Goal: Task Accomplishment & Management: Manage account settings

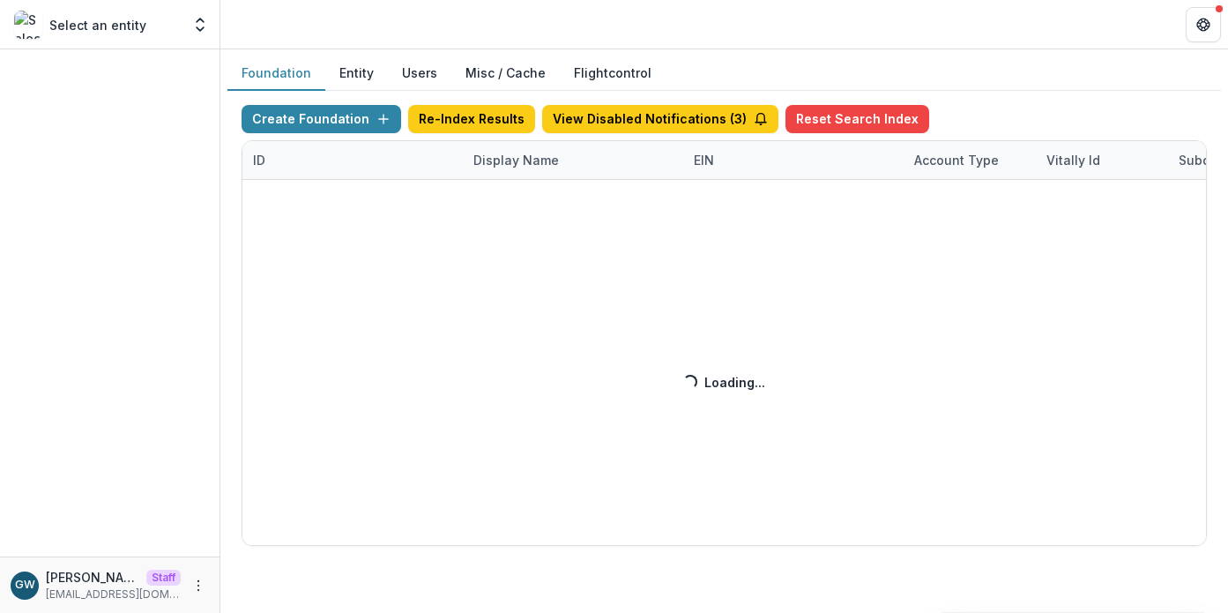
click at [499, 168] on div "Create Foundation Re-Index Results View Disabled Notifications ( 3 ) Reset Sear…" at bounding box center [725, 325] width 966 height 441
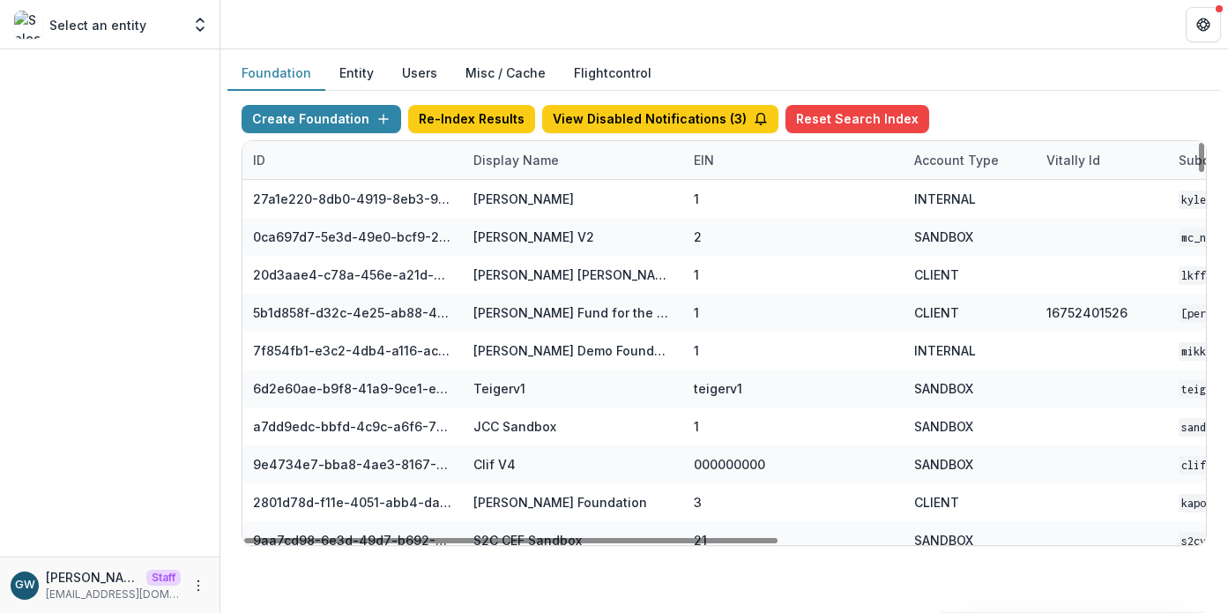
click at [511, 164] on div "Display Name" at bounding box center [516, 160] width 107 height 19
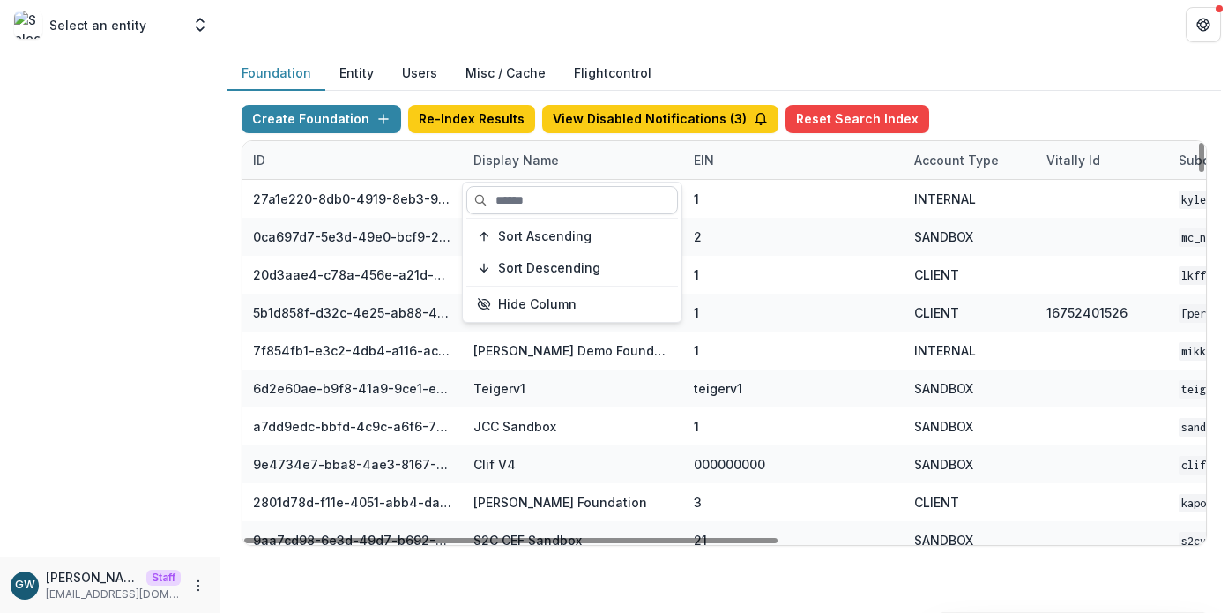
click at [521, 192] on input at bounding box center [573, 200] width 212 height 28
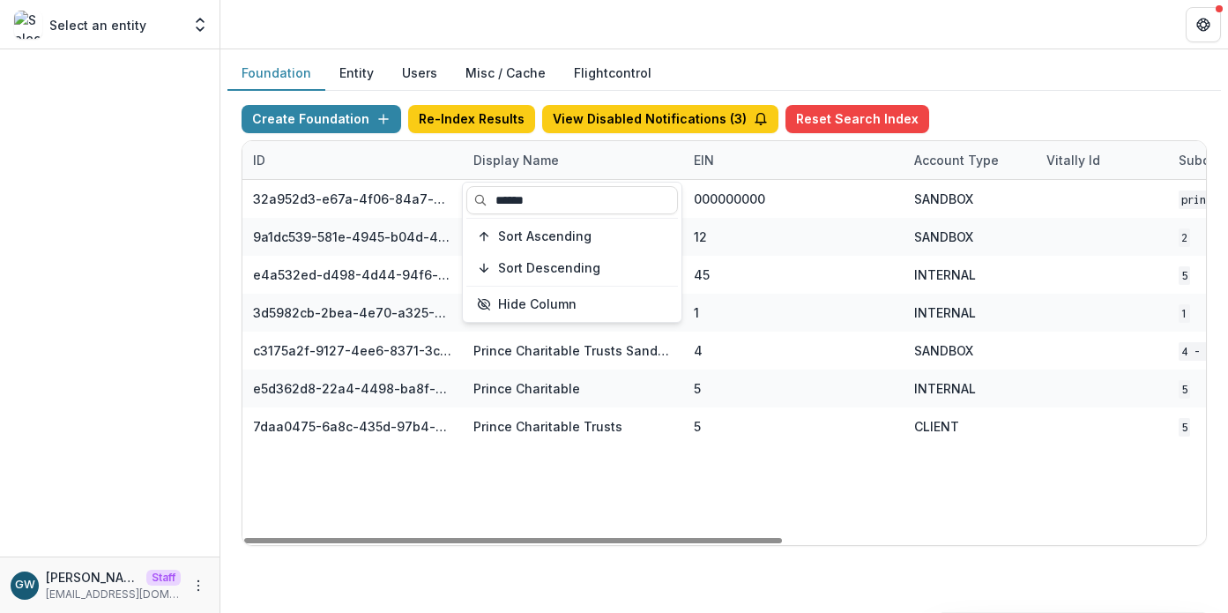
type input "******"
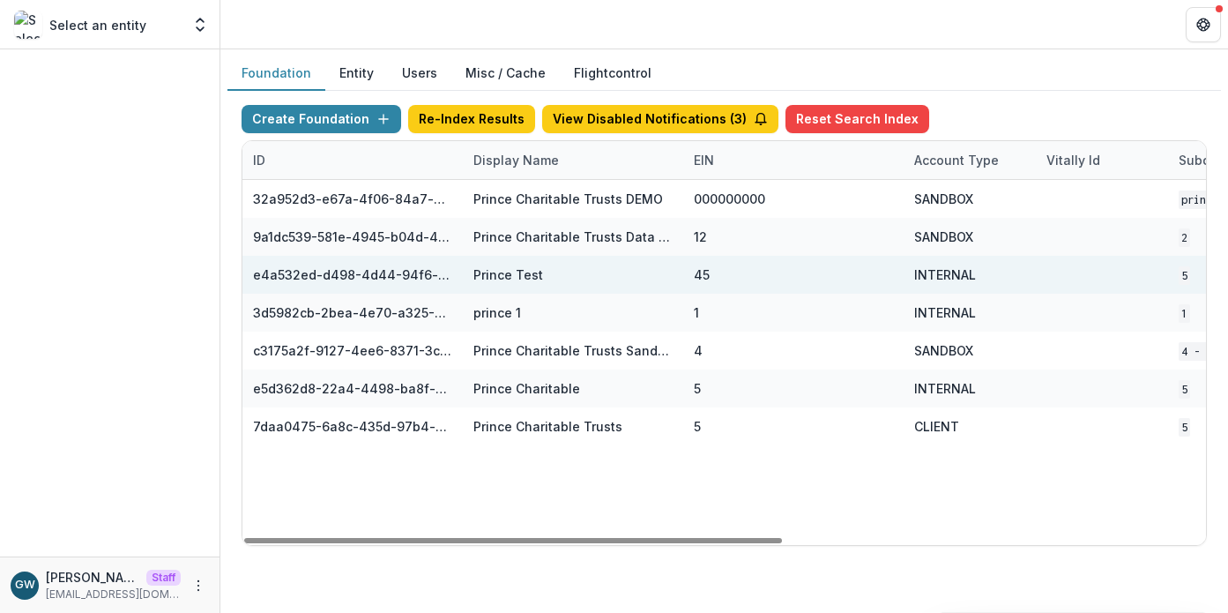
drag, startPoint x: 1065, startPoint y: 97, endPoint x: 875, endPoint y: 279, distance: 263.2
click at [1065, 97] on div "Create Foundation Re-Index Results View Disabled Notifications ( 3 ) Reset Sear…" at bounding box center [725, 325] width 994 height 469
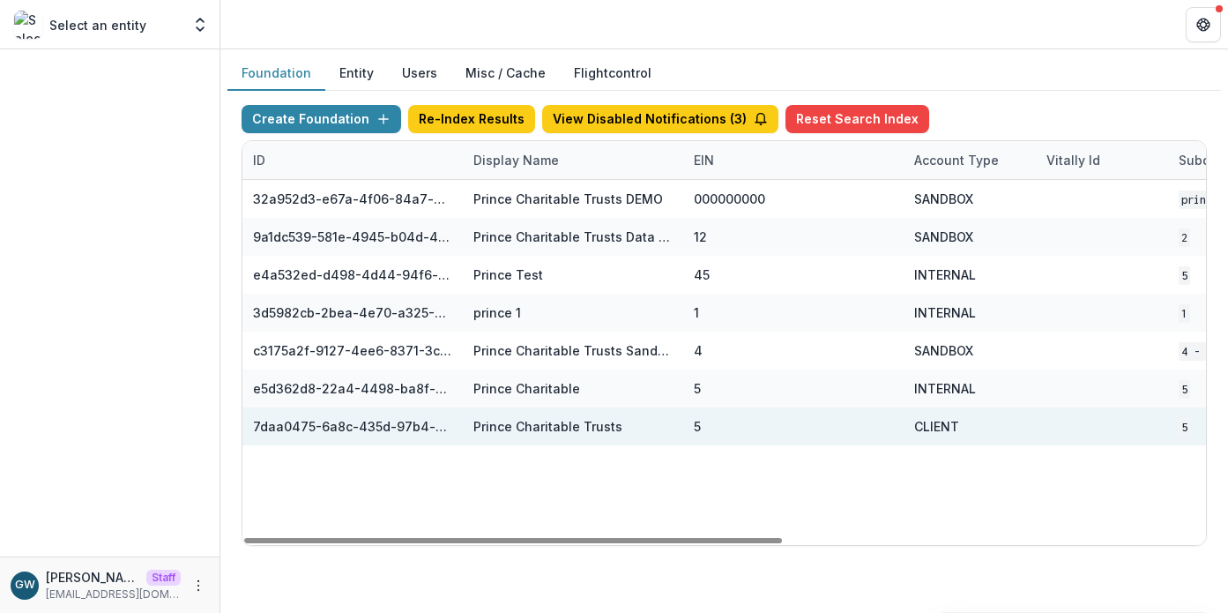
scroll to position [0, 756]
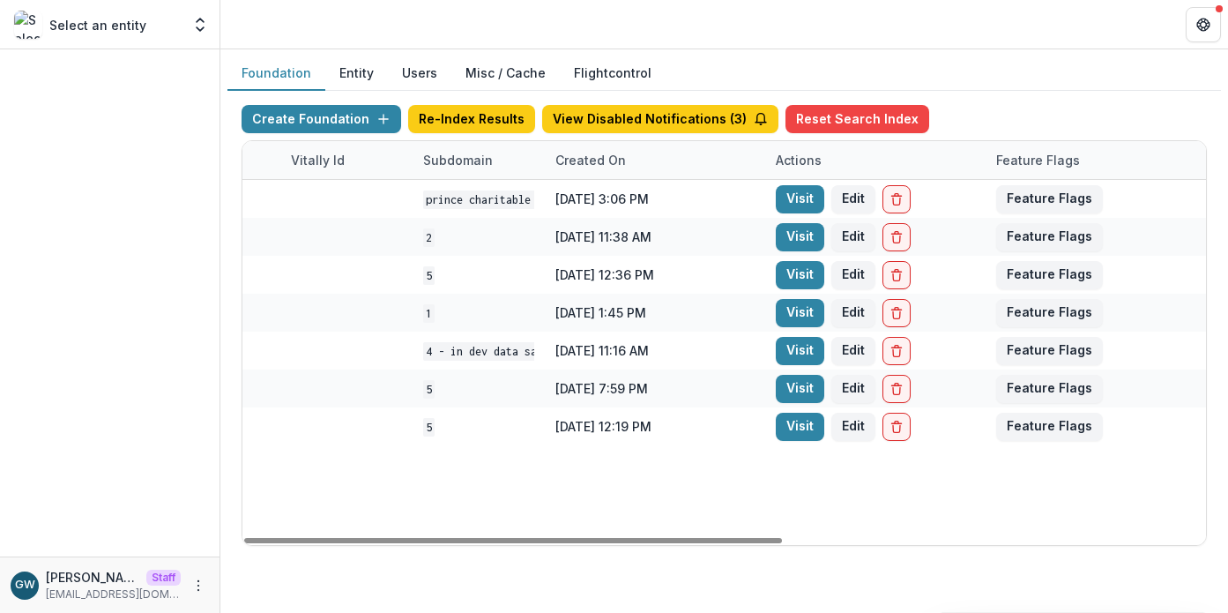
click at [809, 426] on link "Visit" at bounding box center [800, 427] width 49 height 28
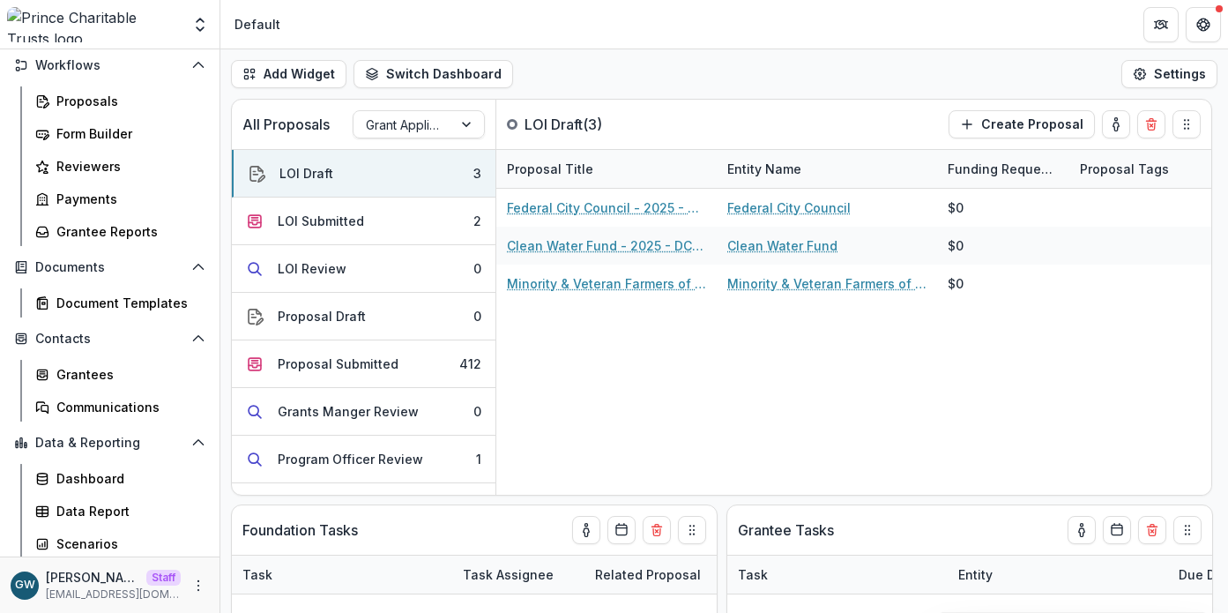
scroll to position [206, 0]
click at [108, 497] on link "Data Report" at bounding box center [120, 509] width 184 height 29
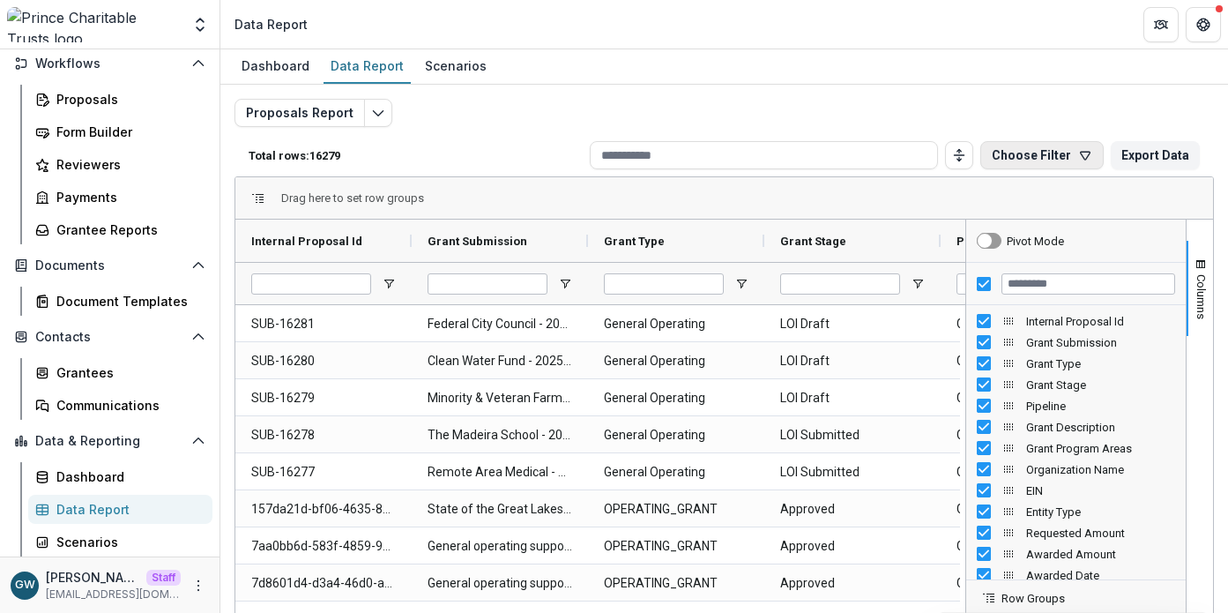
click at [1034, 149] on button "Choose Filter" at bounding box center [1042, 155] width 123 height 28
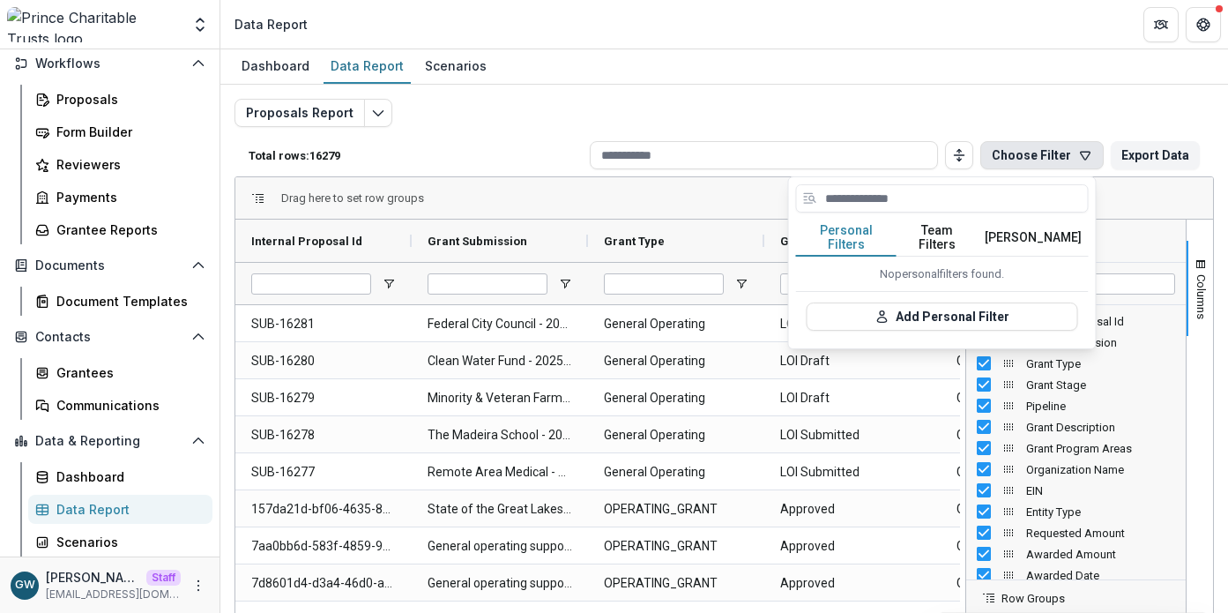
click at [950, 239] on button "Team Filters" at bounding box center [937, 238] width 81 height 37
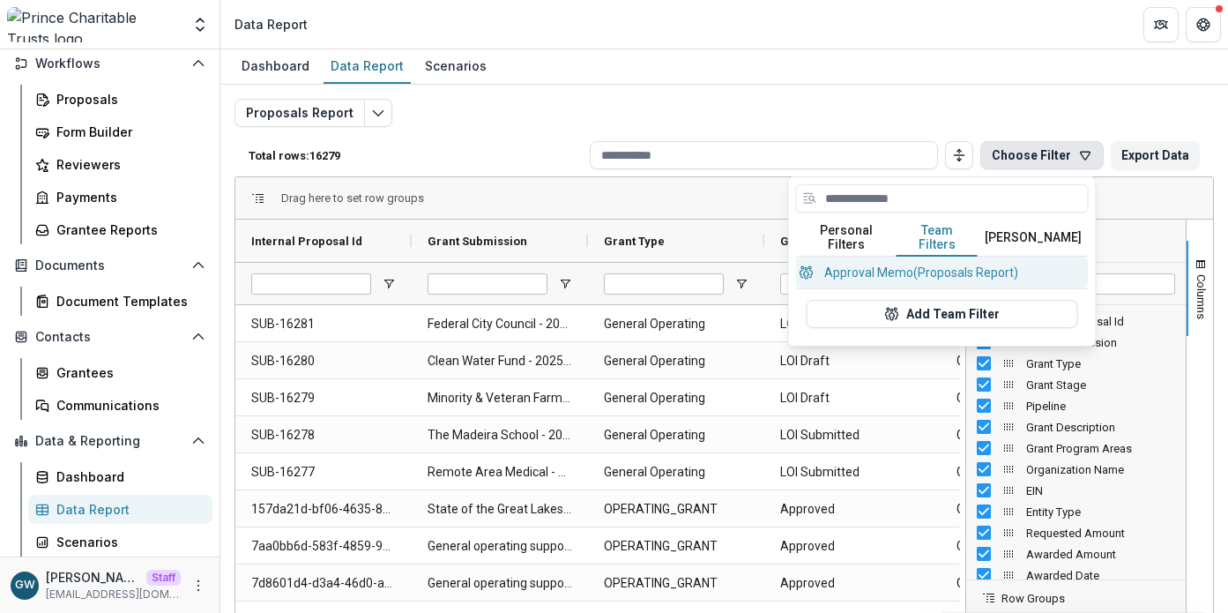
click at [946, 261] on button "Approval Memo (Proposals Report)" at bounding box center [942, 273] width 293 height 32
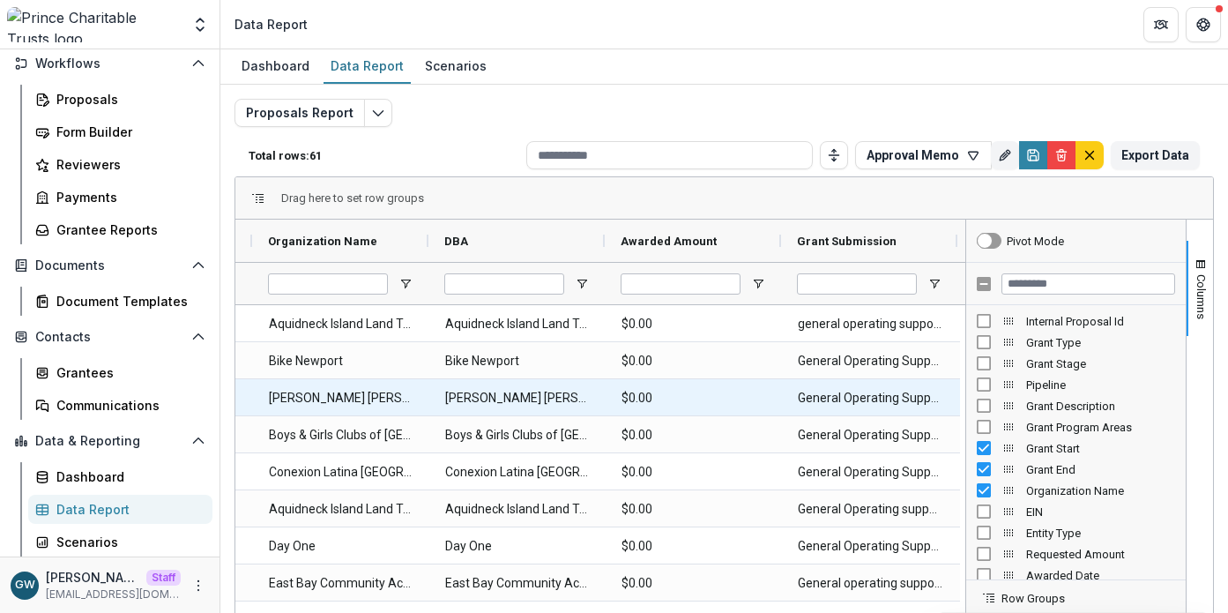
scroll to position [0, 385]
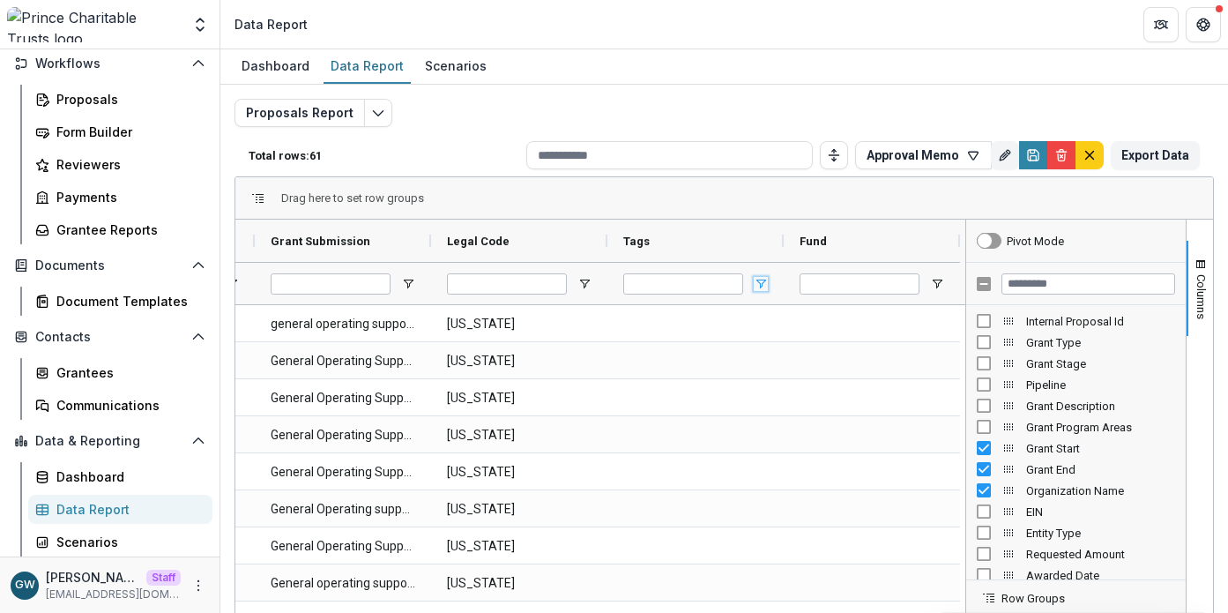
click at [758, 280] on span "Open Filter Menu" at bounding box center [761, 284] width 14 height 14
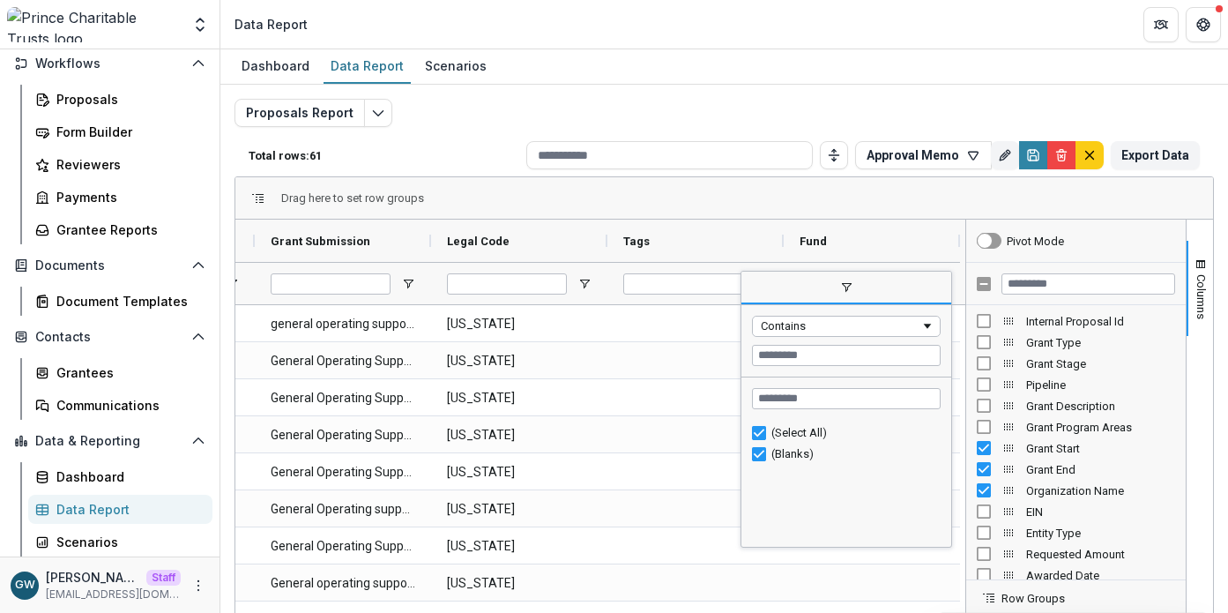
click at [459, 152] on p "Total rows: 61" at bounding box center [384, 155] width 271 height 13
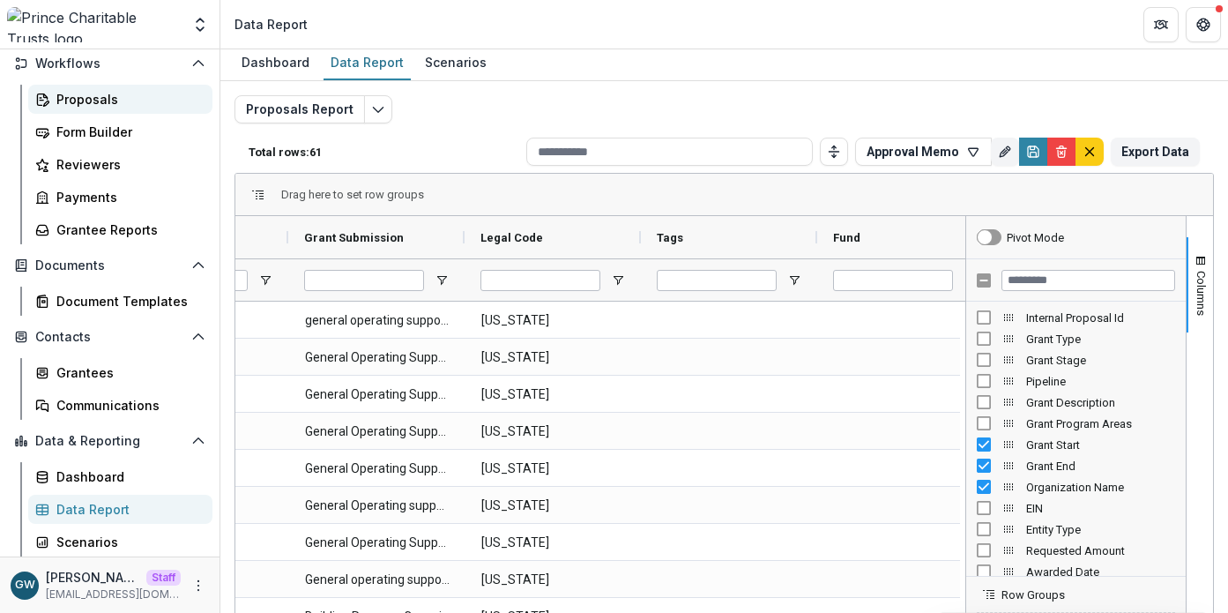
click at [108, 101] on div "Proposals" at bounding box center [127, 99] width 142 height 19
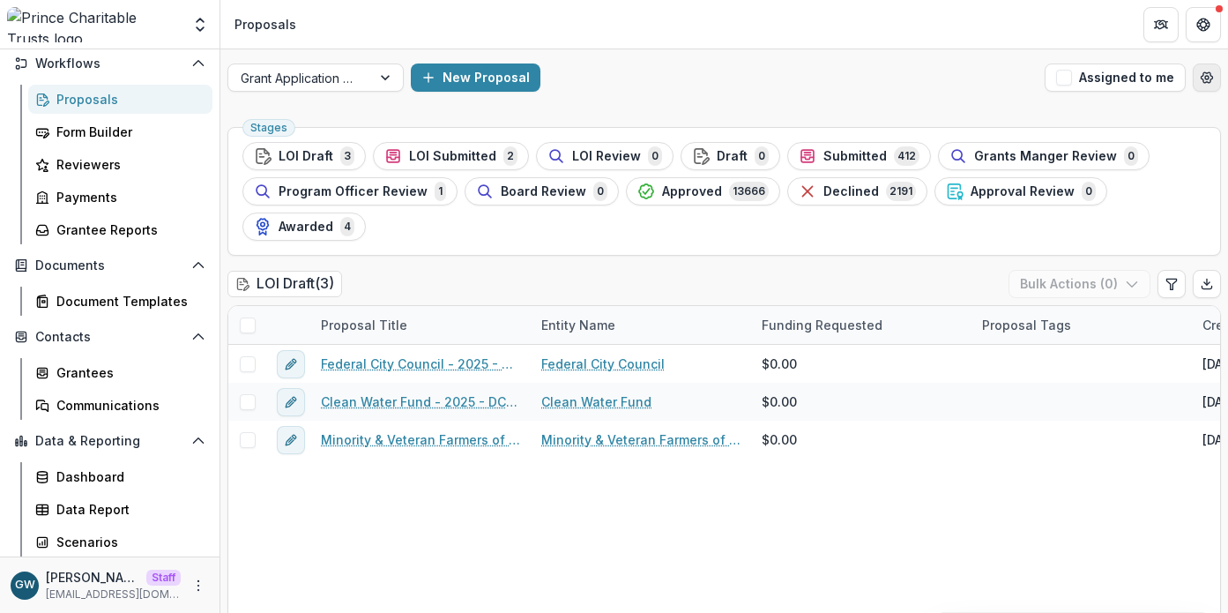
click at [1200, 78] on icon "Open table manager" at bounding box center [1207, 78] width 14 height 14
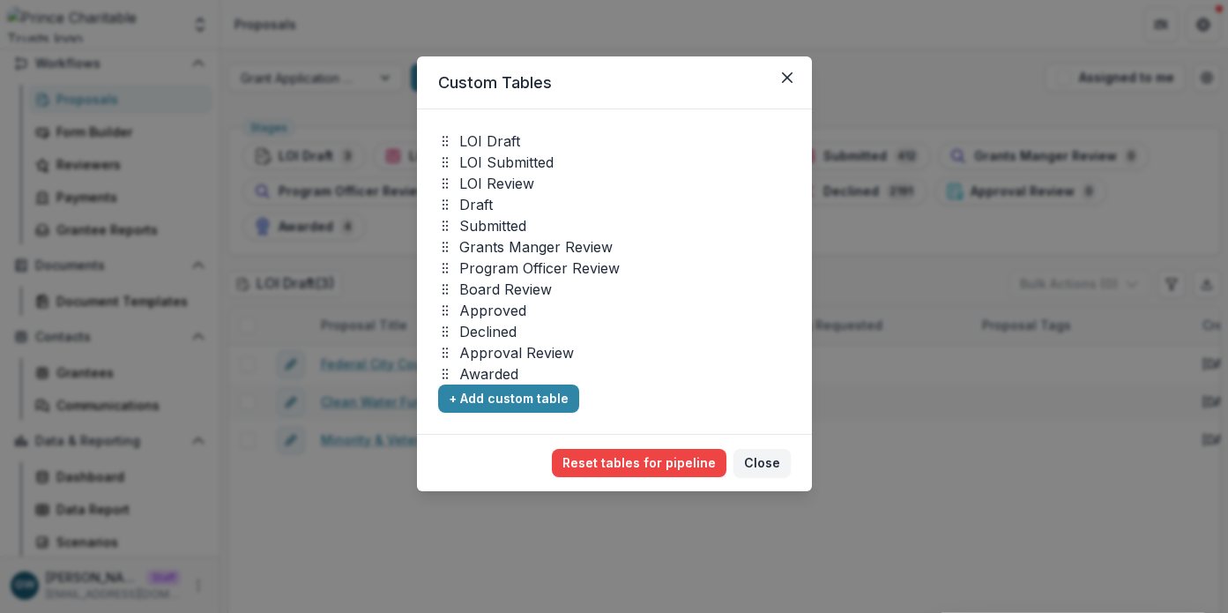
click at [842, 67] on div "Custom Tables LOI Draft LOI Submitted LOI Review Draft Submitted Grants Manger …" at bounding box center [614, 306] width 1228 height 613
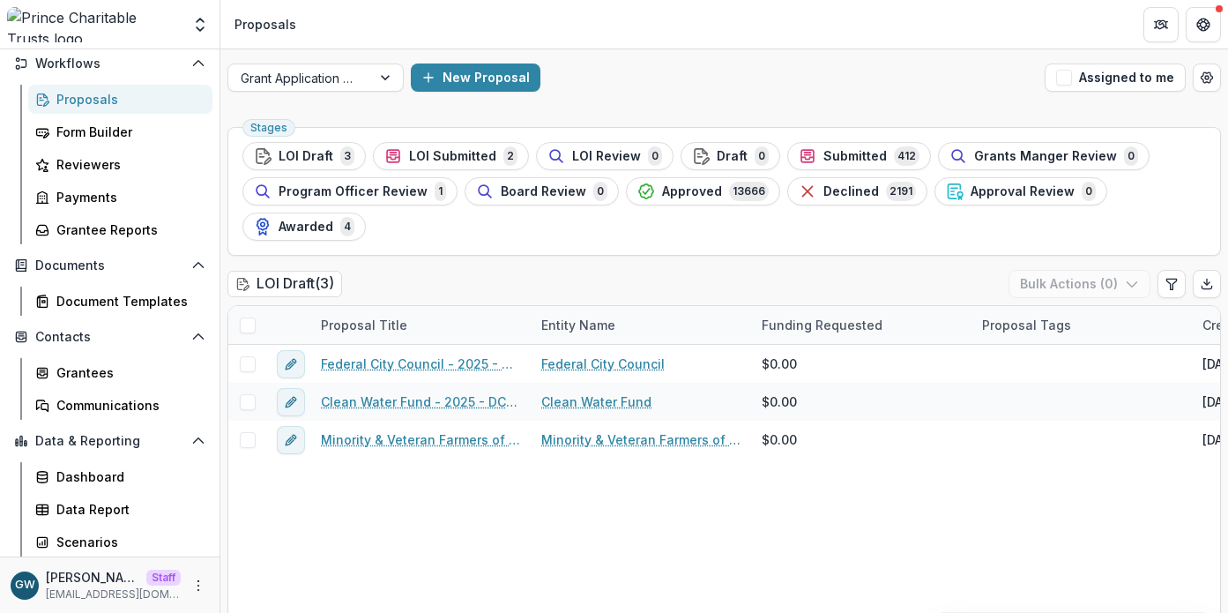
click at [851, 154] on span "Submitted" at bounding box center [855, 156] width 63 height 15
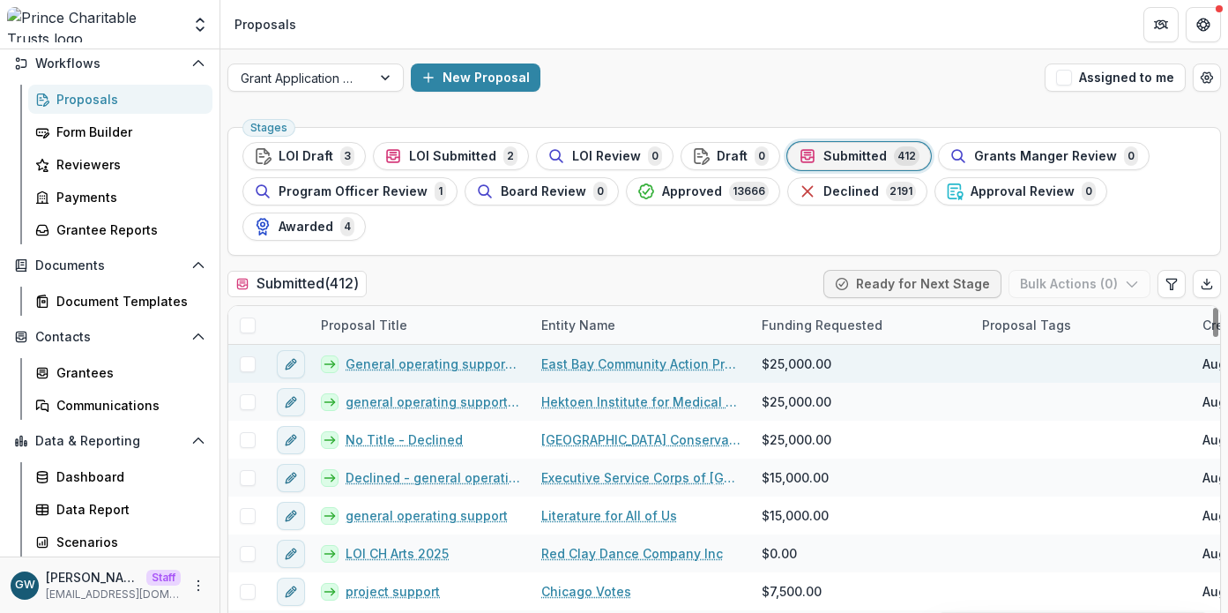
click at [445, 360] on link "General operating support for Fiscal Year 2026" at bounding box center [433, 364] width 175 height 19
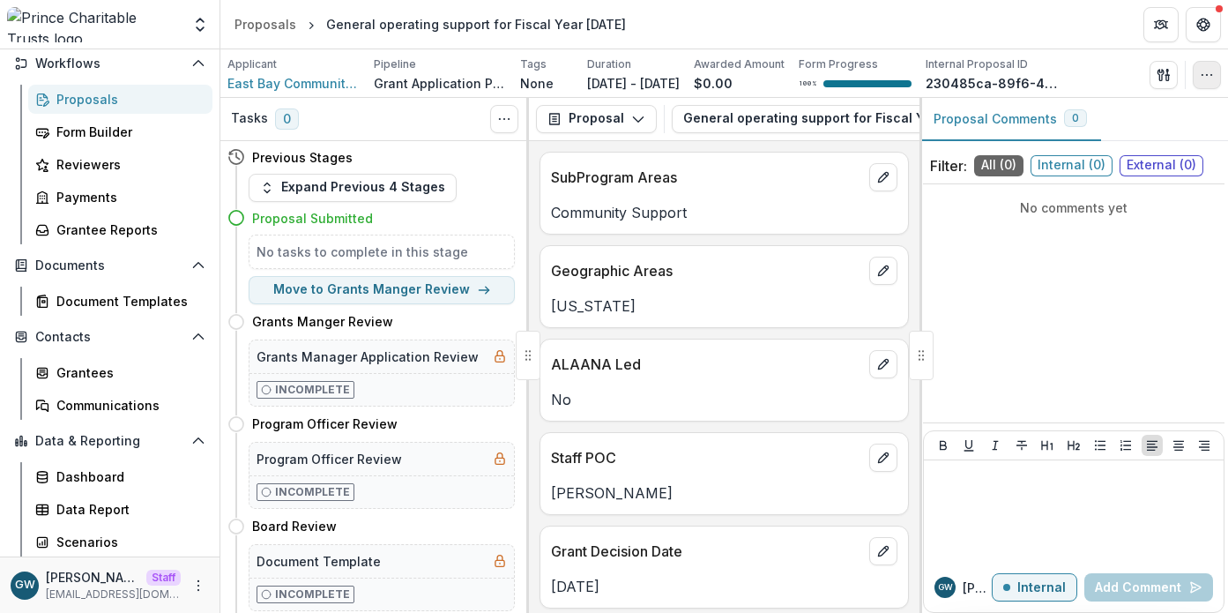
click at [1211, 78] on icon "button" at bounding box center [1207, 75] width 14 height 14
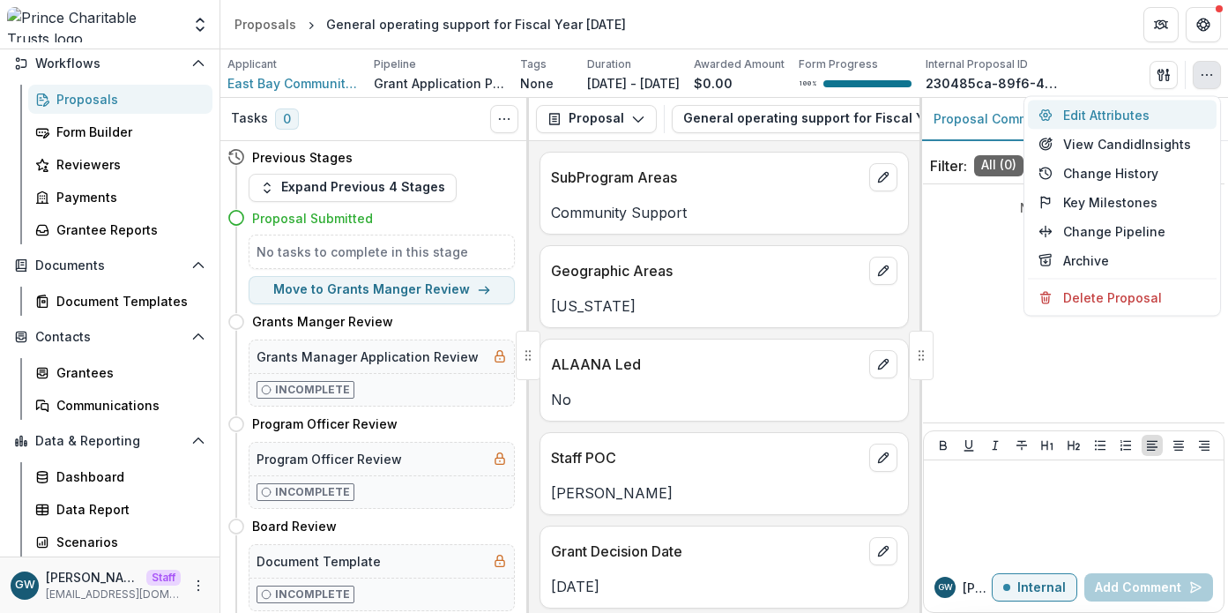
click at [1137, 113] on button "Edit Attributes" at bounding box center [1122, 115] width 189 height 29
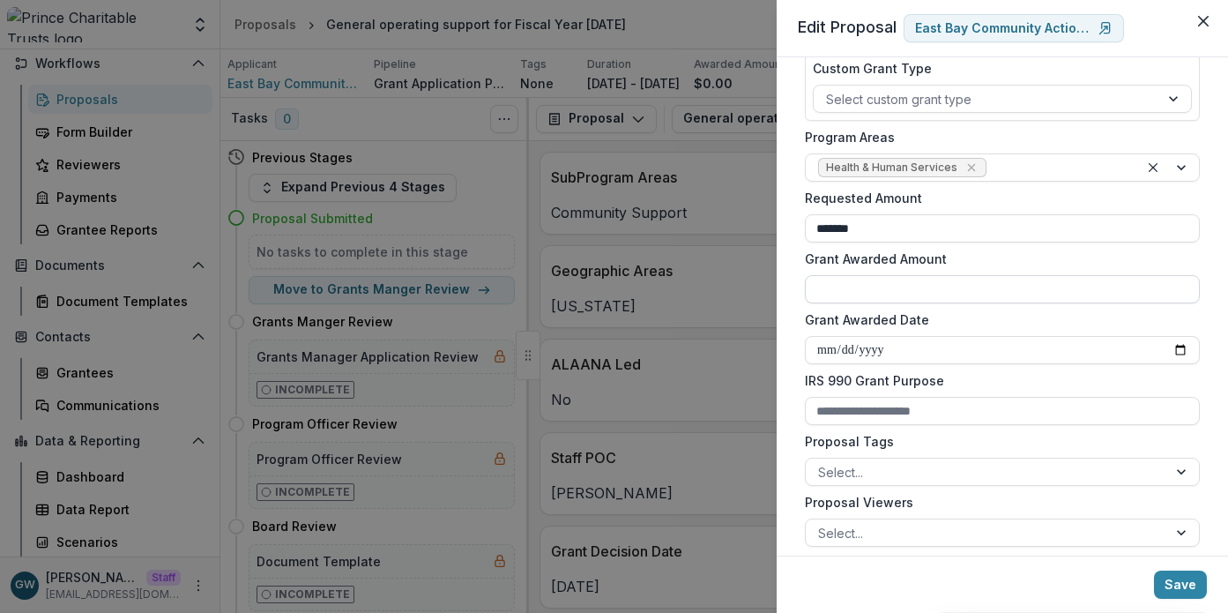
scroll to position [286, 0]
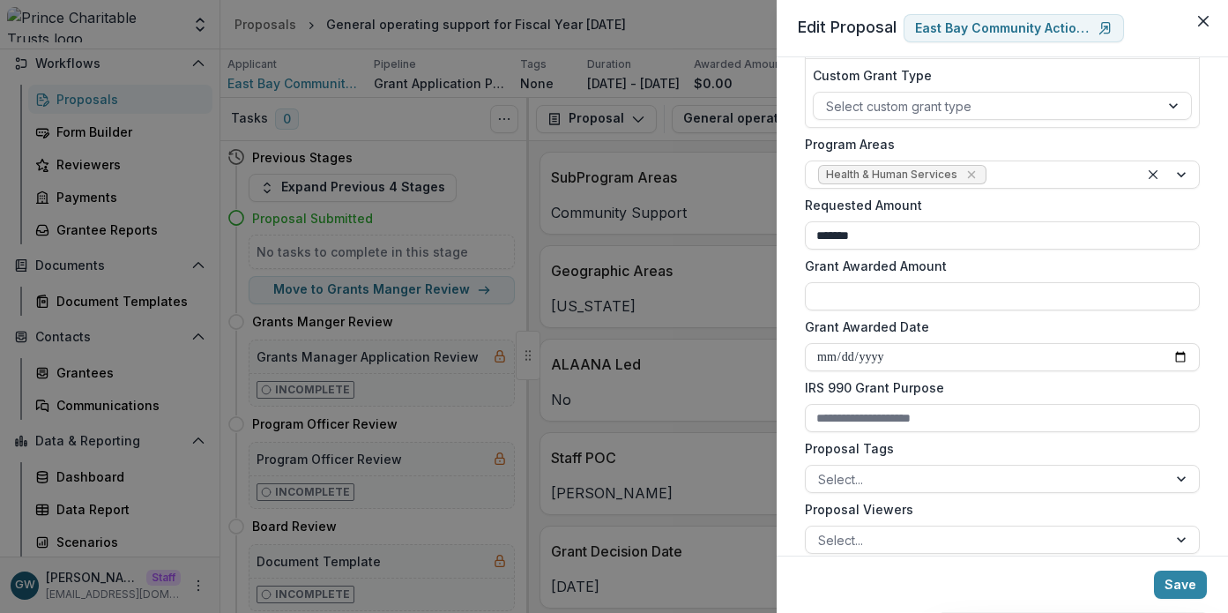
click at [355, 40] on div "**********" at bounding box center [614, 306] width 1228 height 613
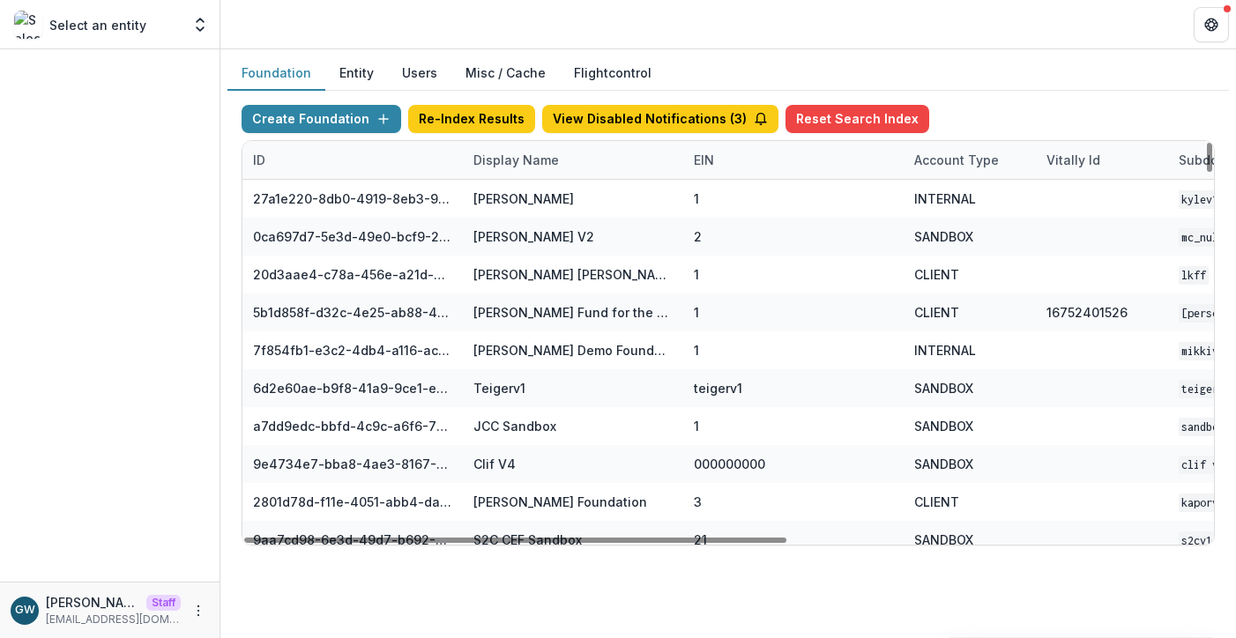
click at [522, 157] on div "Display Name" at bounding box center [516, 160] width 107 height 19
click at [527, 206] on input at bounding box center [573, 200] width 212 height 28
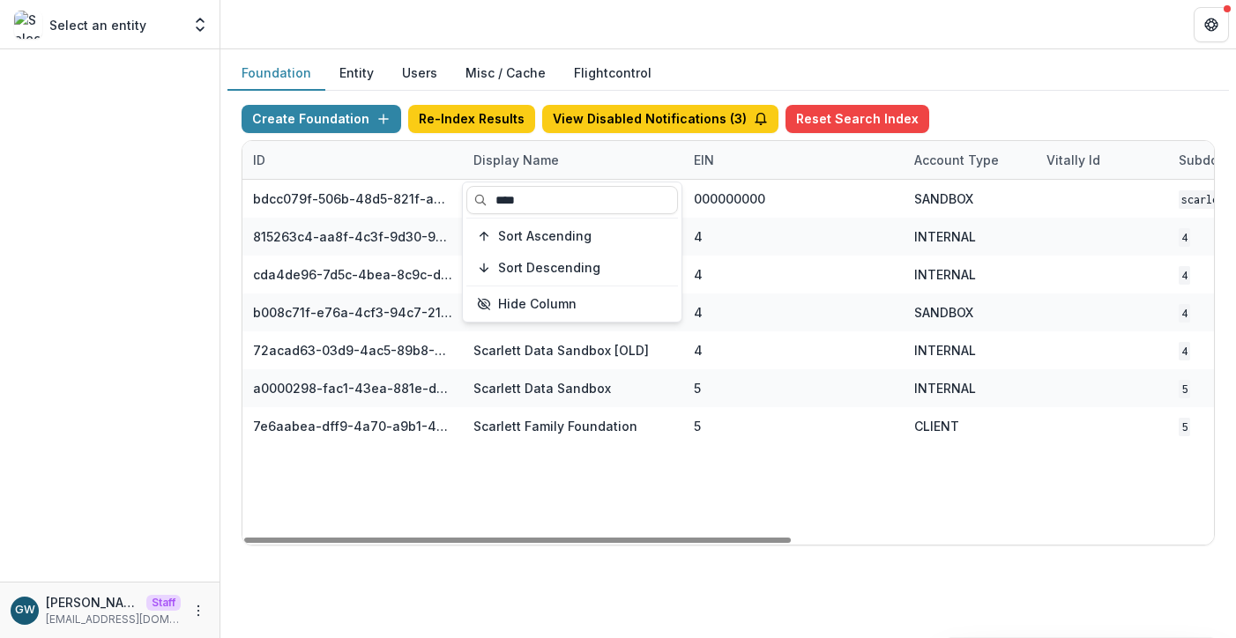
type input "****"
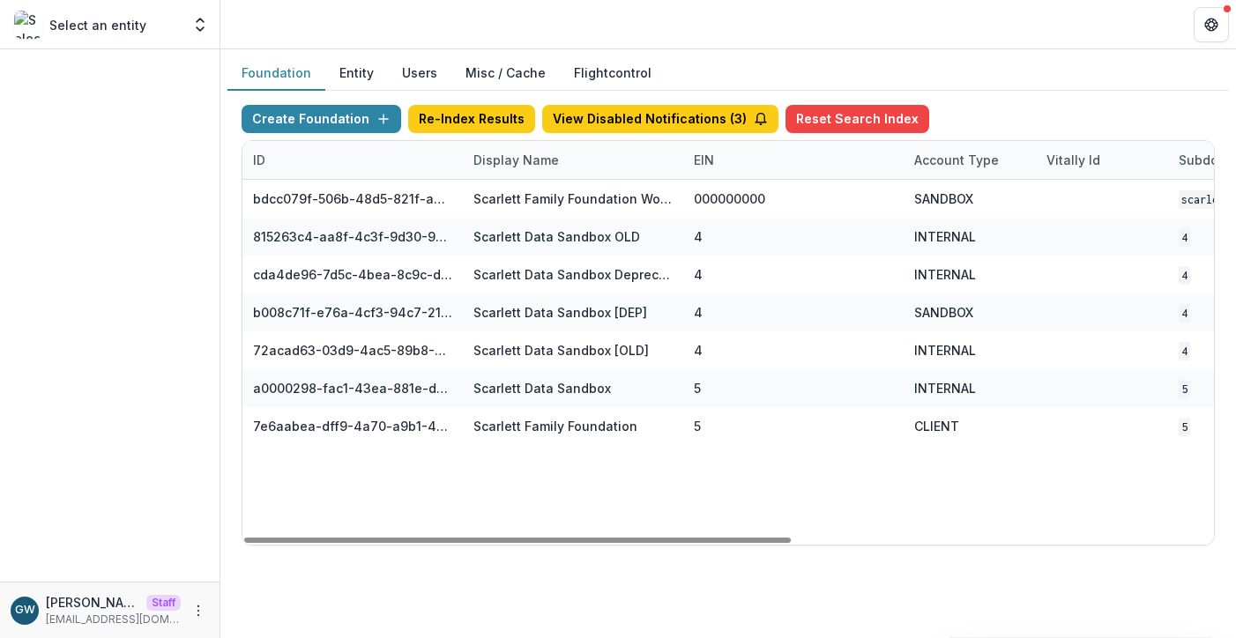
click at [1048, 80] on div "Foundation Entity Users Misc / Cache Flightcontrol" at bounding box center [729, 73] width 1002 height 34
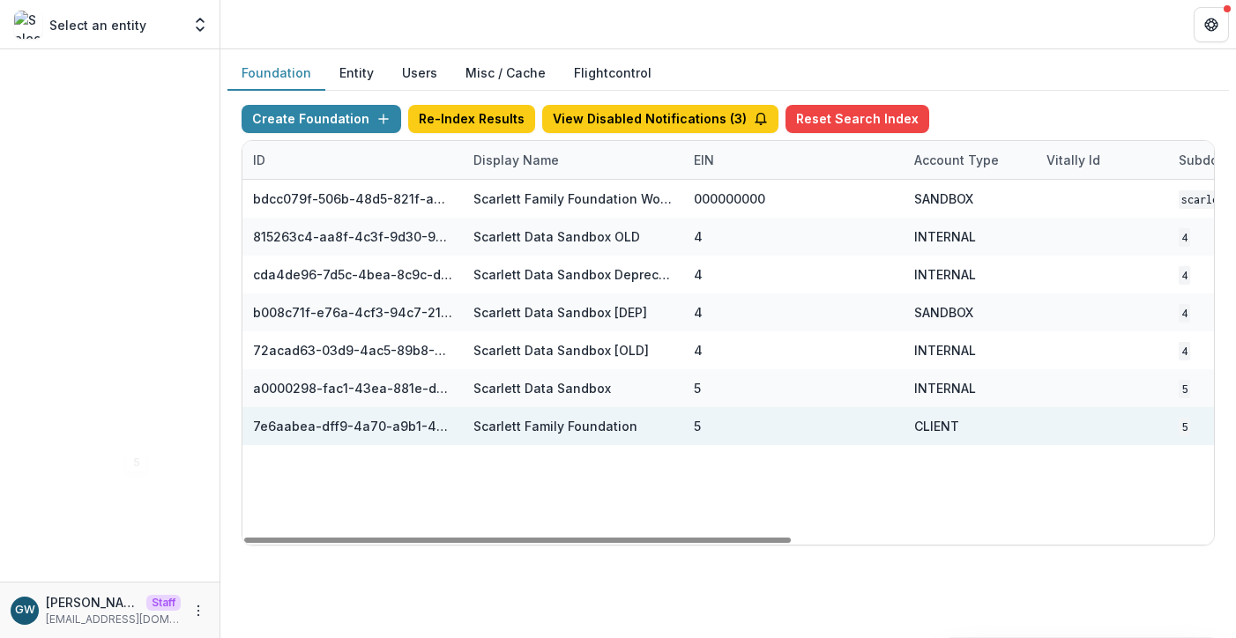
scroll to position [0, 748]
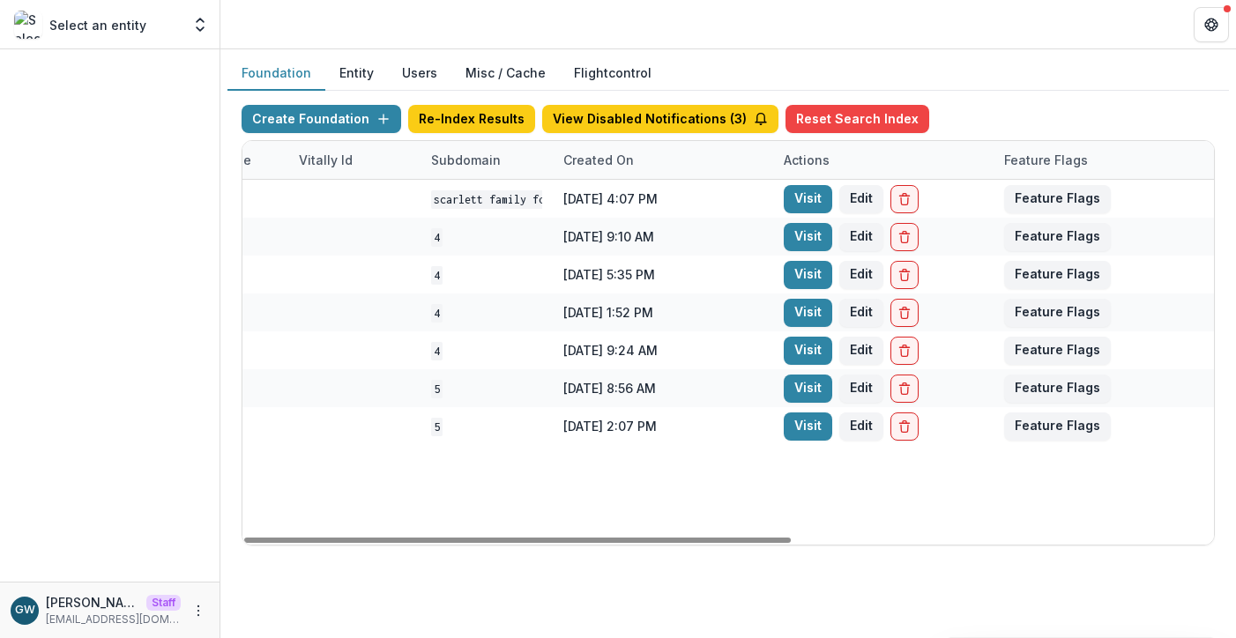
click at [806, 422] on link "Visit" at bounding box center [808, 427] width 49 height 28
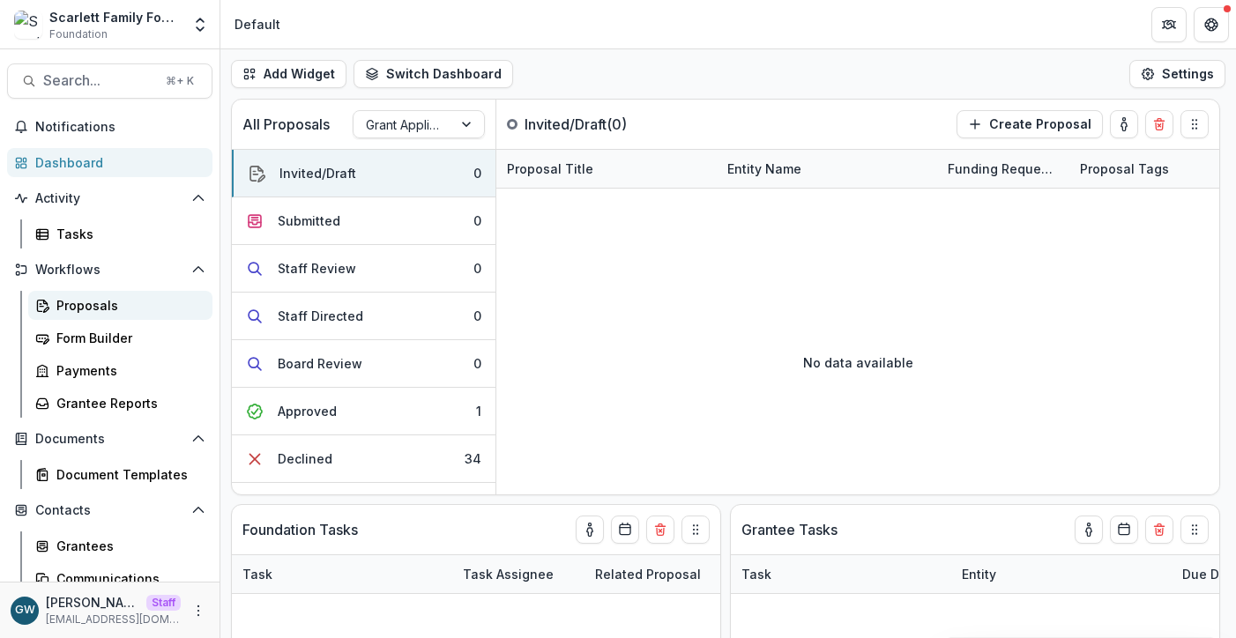
click at [122, 313] on div "Proposals" at bounding box center [127, 305] width 142 height 19
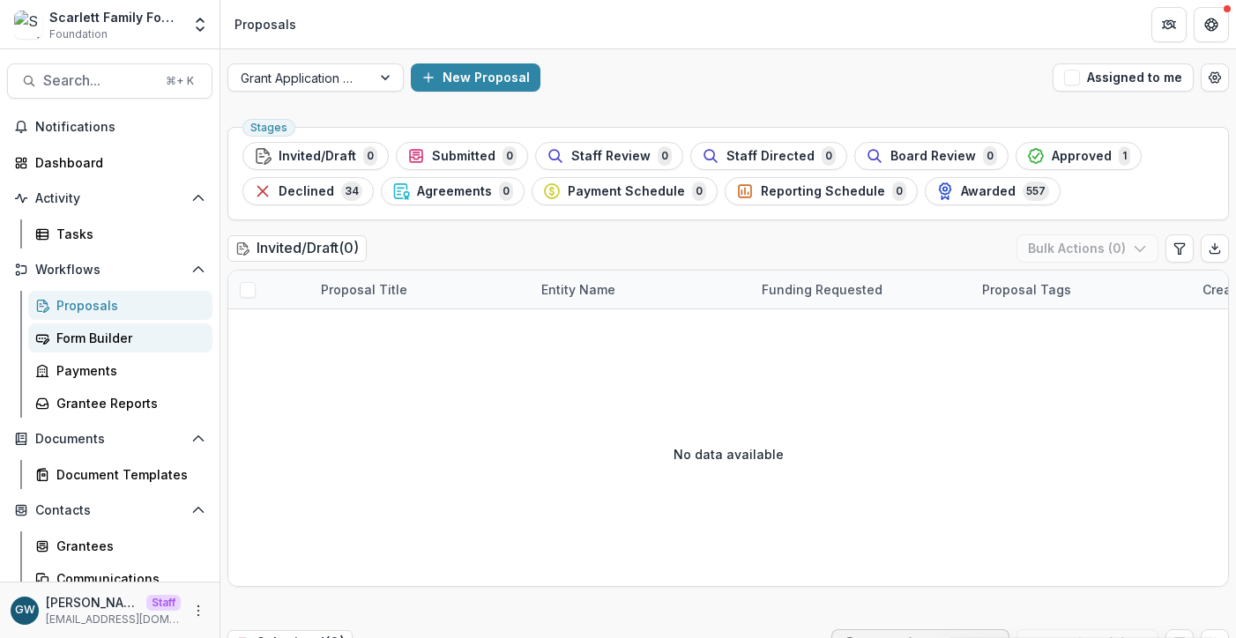
click at [120, 325] on link "Form Builder" at bounding box center [120, 338] width 184 height 29
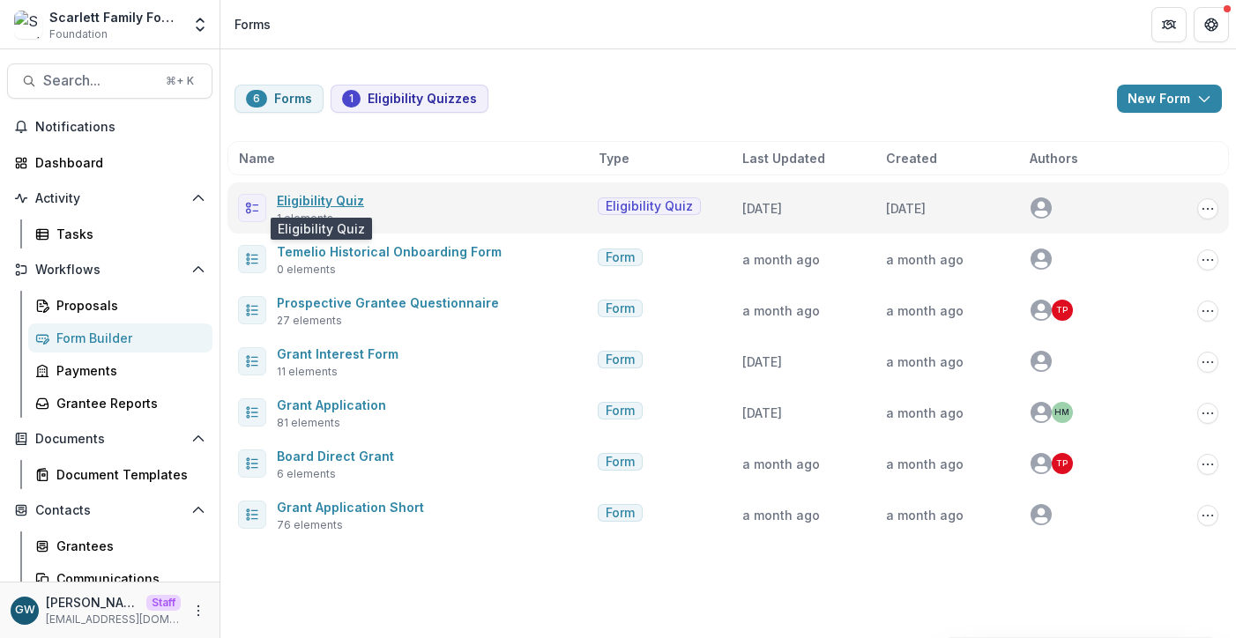
click at [313, 204] on link "Eligibility Quiz" at bounding box center [320, 200] width 87 height 15
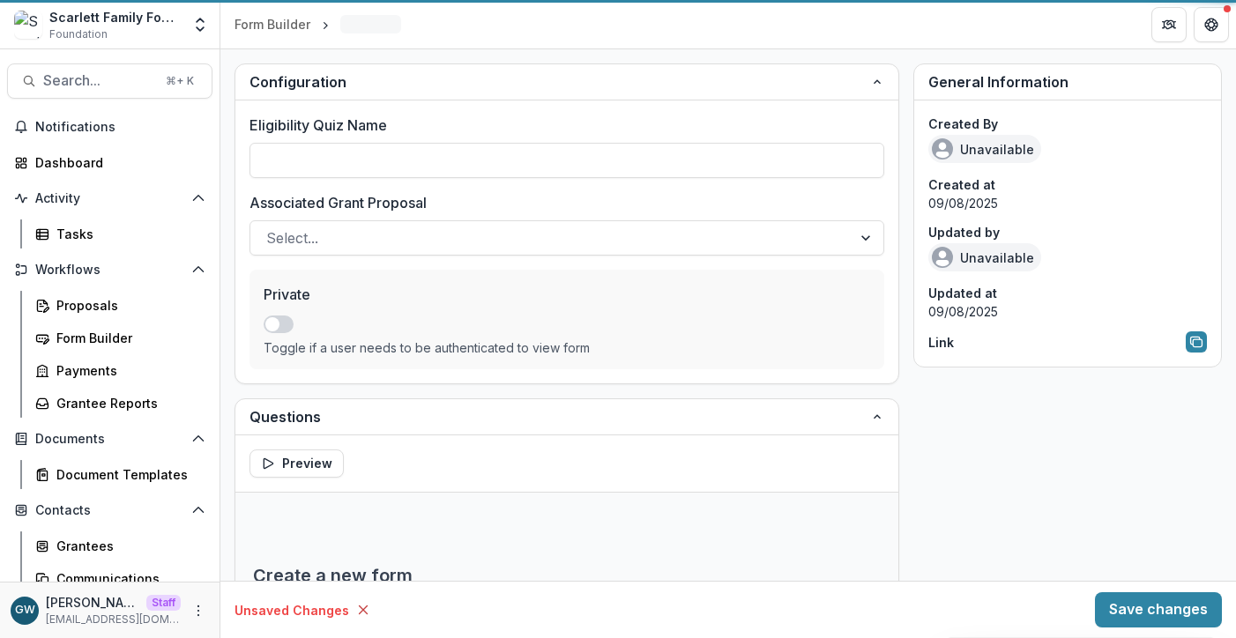
type input "**********"
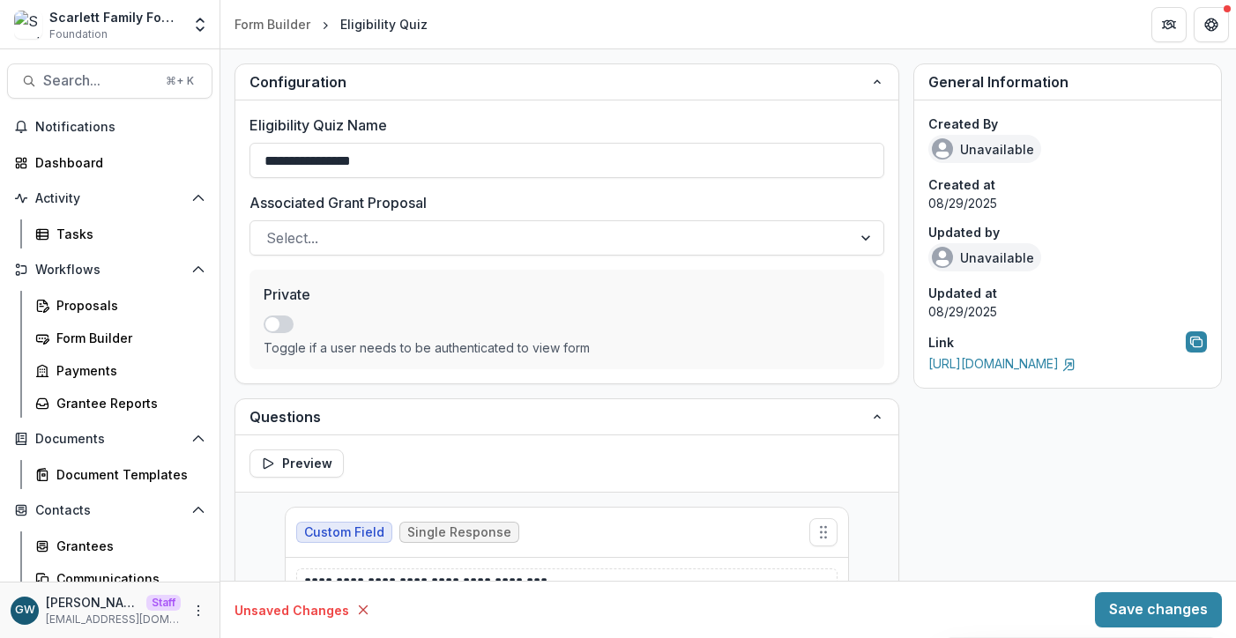
scroll to position [380, 0]
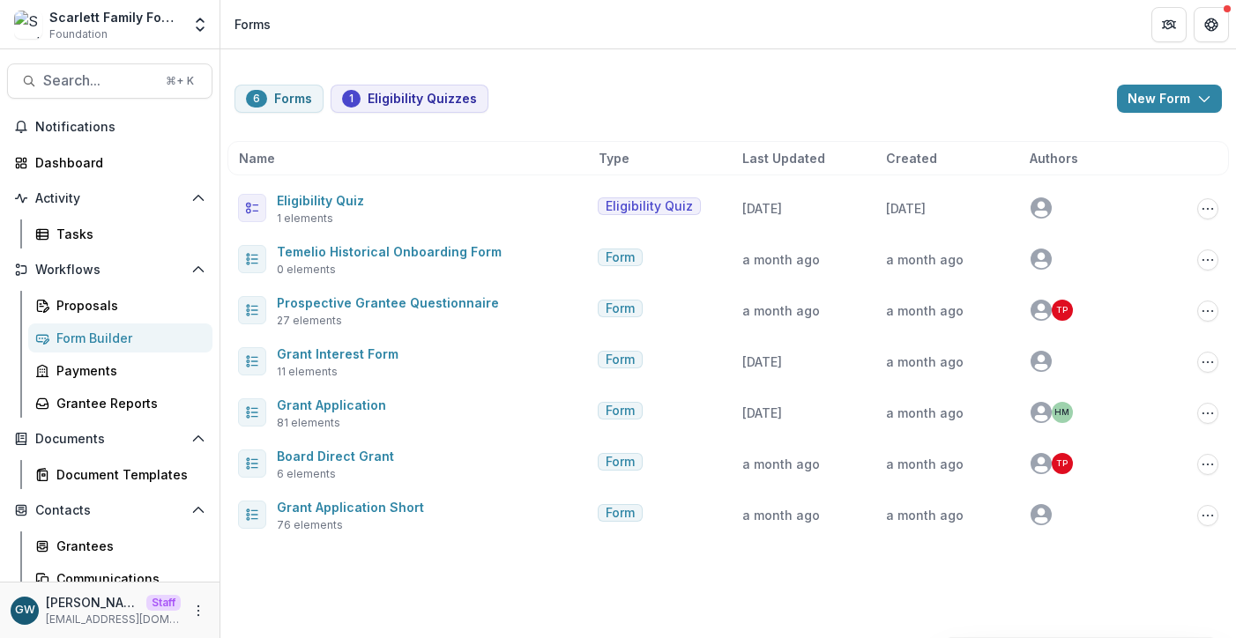
click at [214, 19] on div "Scarlett Family Foundation Foundation Aggregate Analysis Foundations Temelio De…" at bounding box center [110, 27] width 220 height 41
click at [205, 26] on icon "Open entity switcher" at bounding box center [200, 25] width 18 height 18
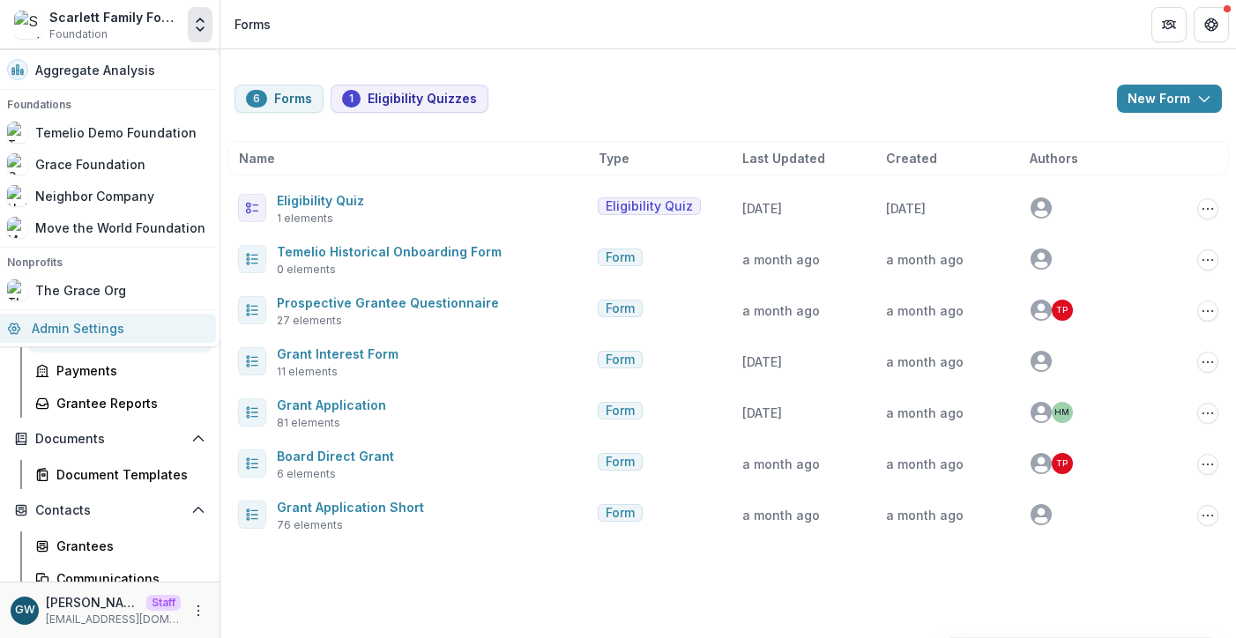
click at [106, 322] on link "Admin Settings" at bounding box center [106, 328] width 220 height 29
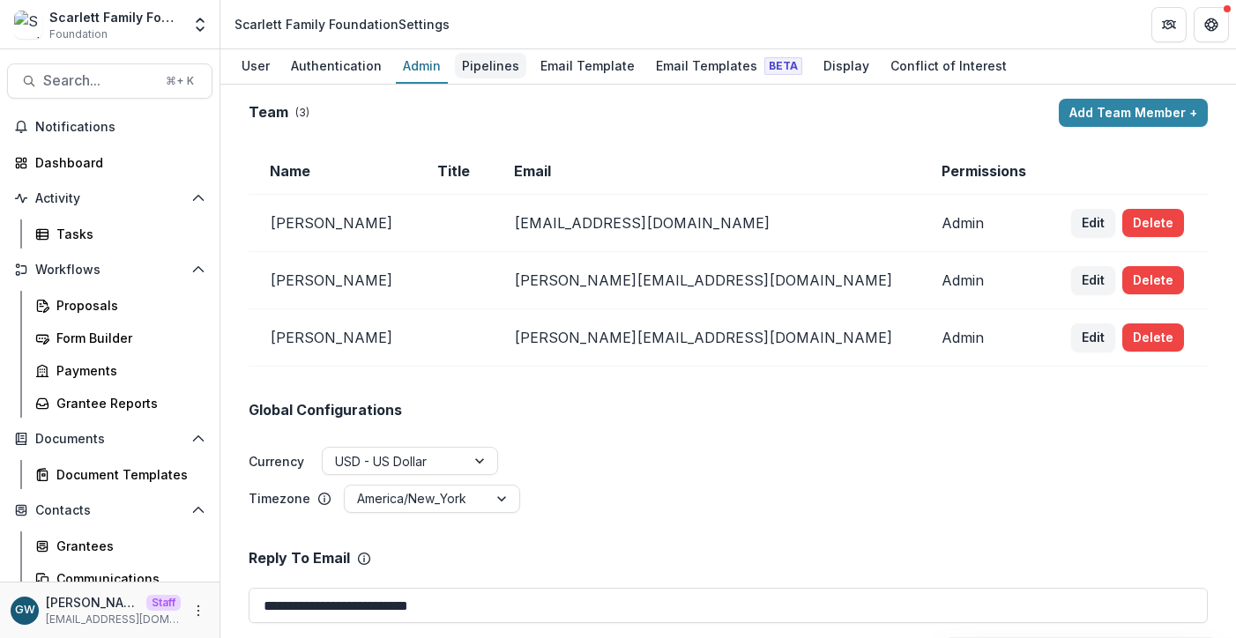
click at [473, 59] on div "Pipelines" at bounding box center [490, 66] width 71 height 26
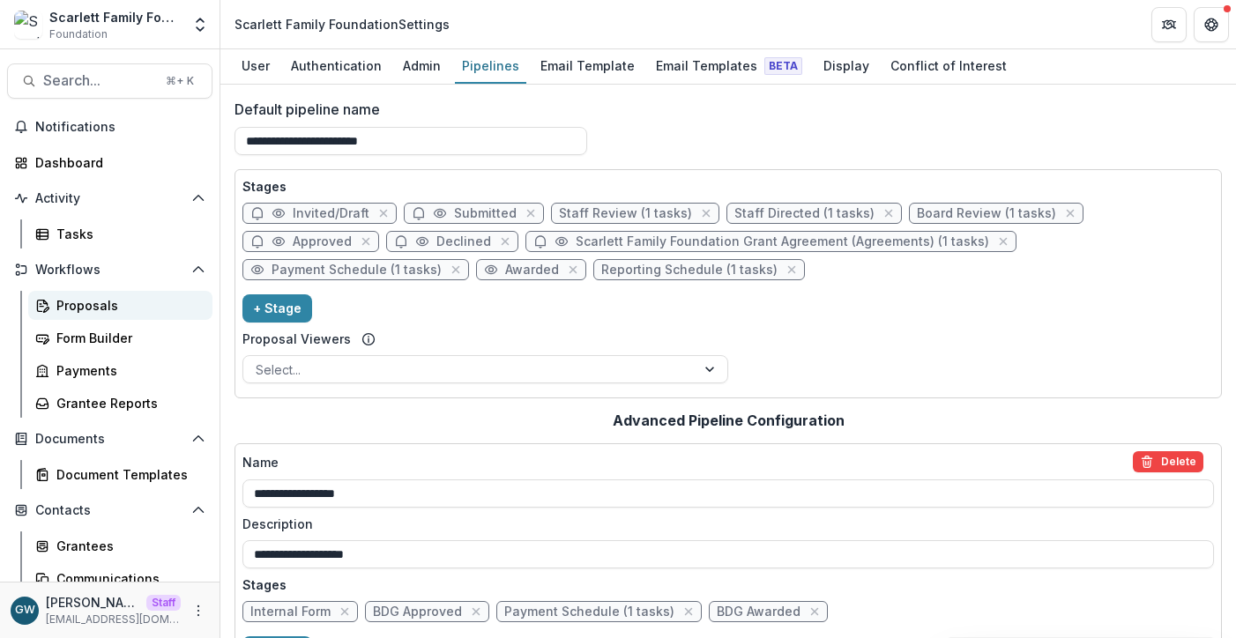
click at [78, 310] on div "Proposals" at bounding box center [127, 305] width 142 height 19
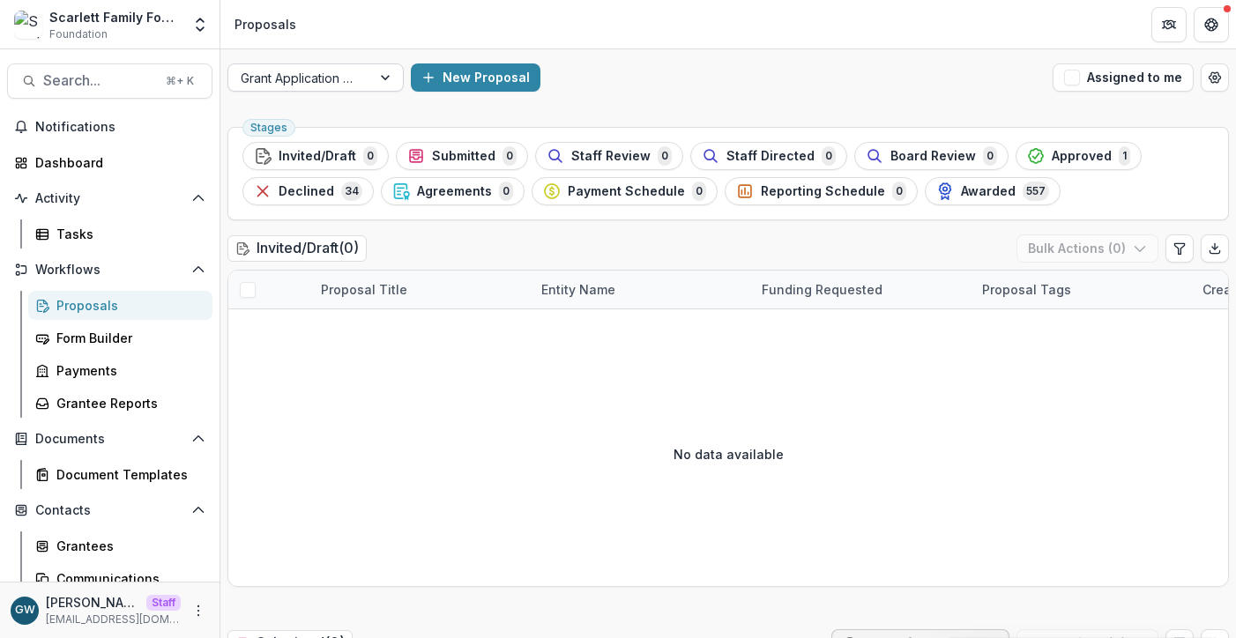
click at [360, 81] on div "Grant Application Process" at bounding box center [299, 78] width 143 height 26
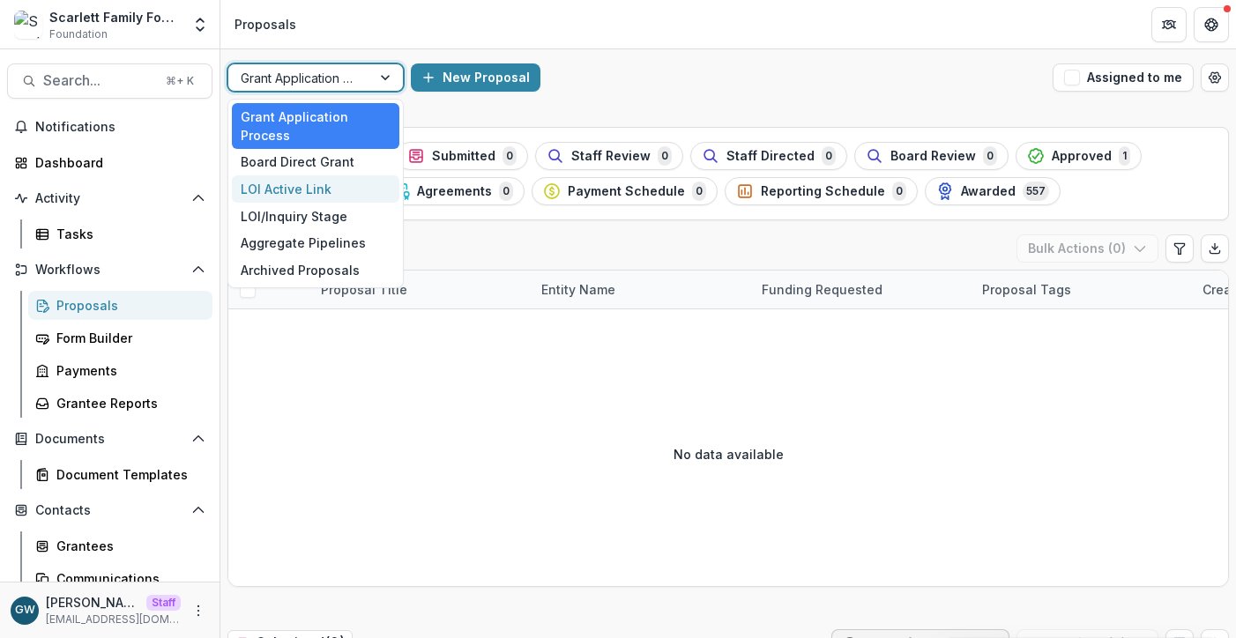
click at [336, 186] on div "LOI Active Link" at bounding box center [316, 188] width 168 height 27
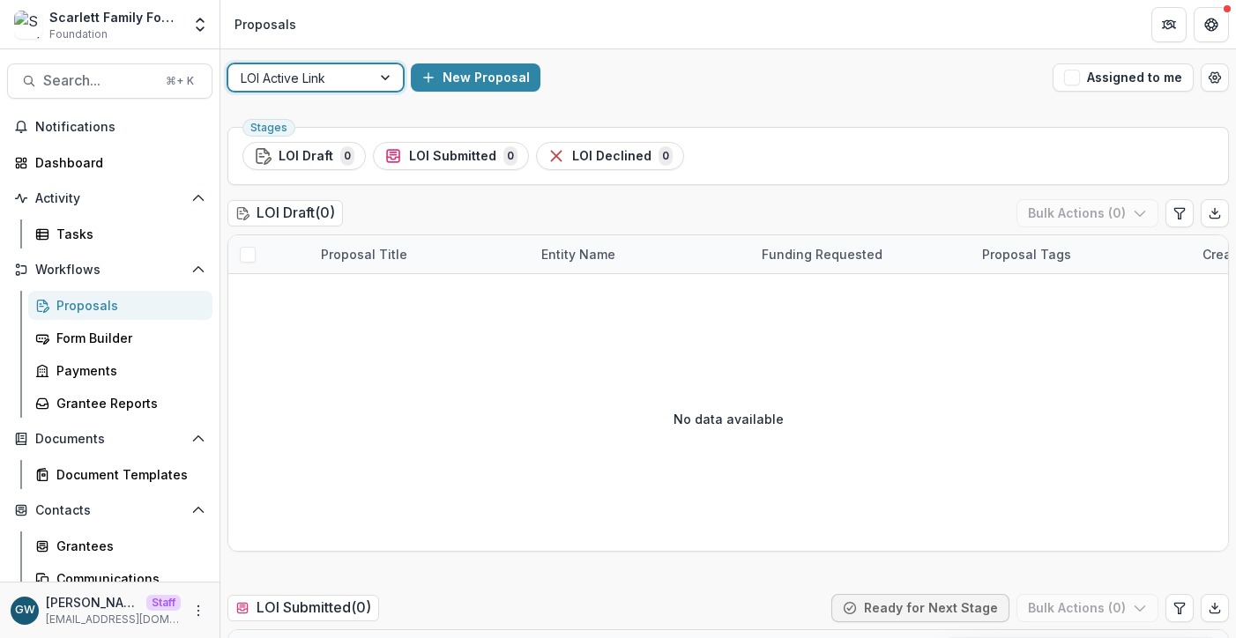
click at [358, 71] on div at bounding box center [300, 78] width 118 height 22
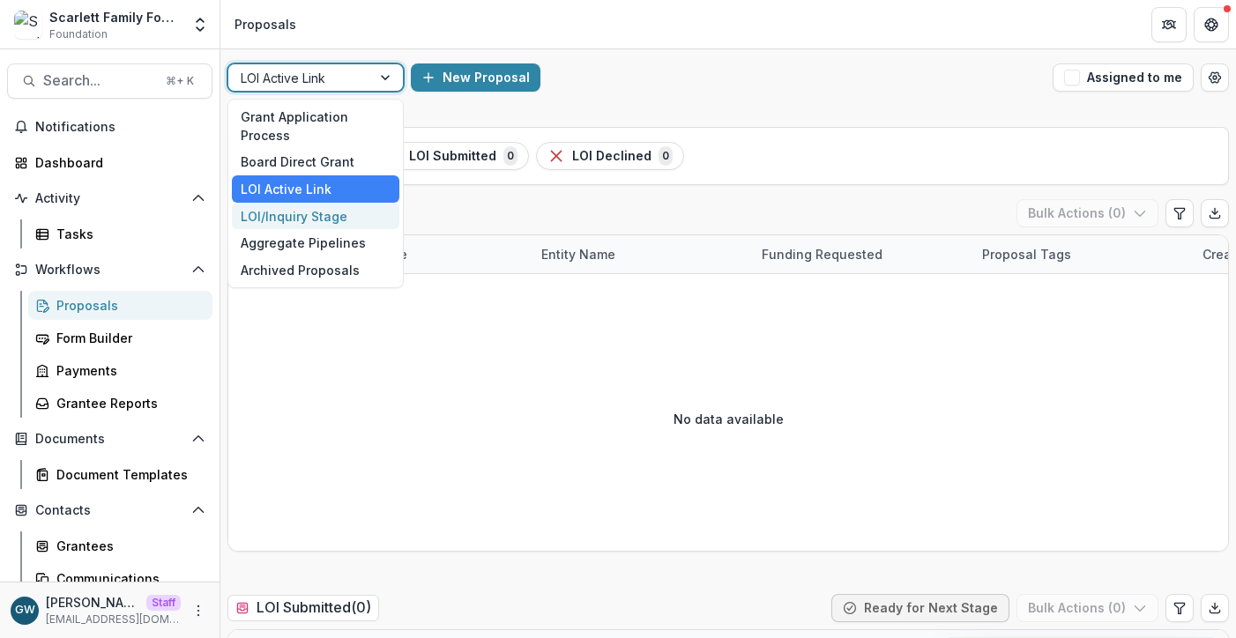
click at [323, 210] on div "LOI/Inquiry Stage" at bounding box center [316, 216] width 168 height 27
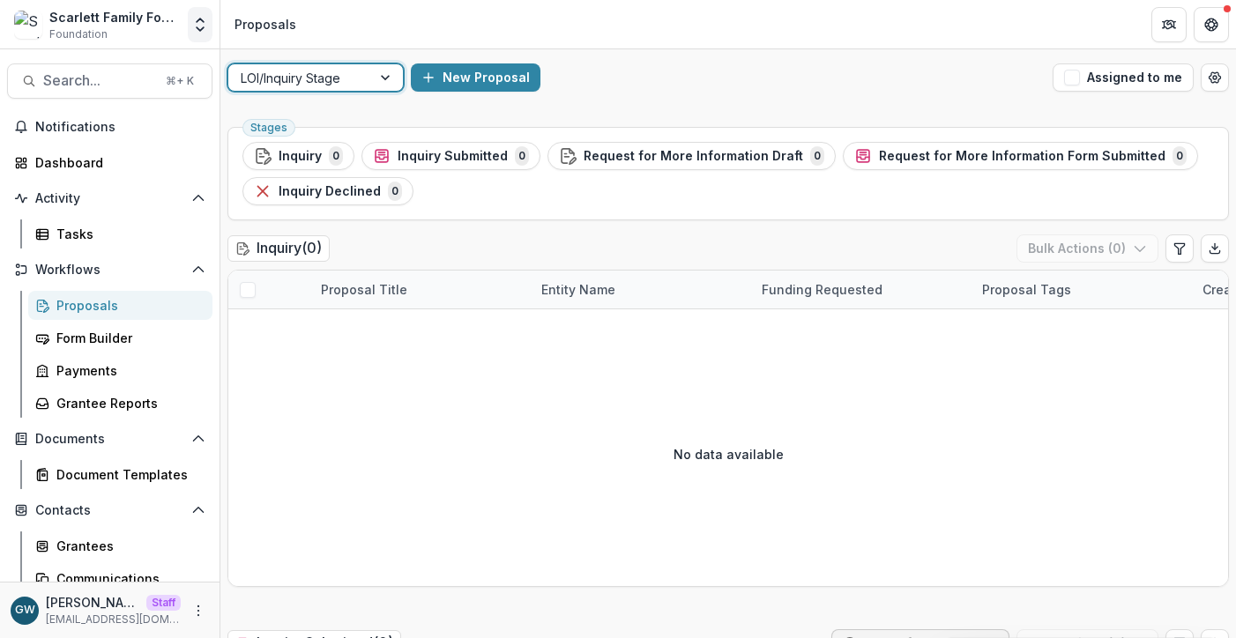
click at [206, 20] on icon "Open entity switcher" at bounding box center [200, 25] width 18 height 18
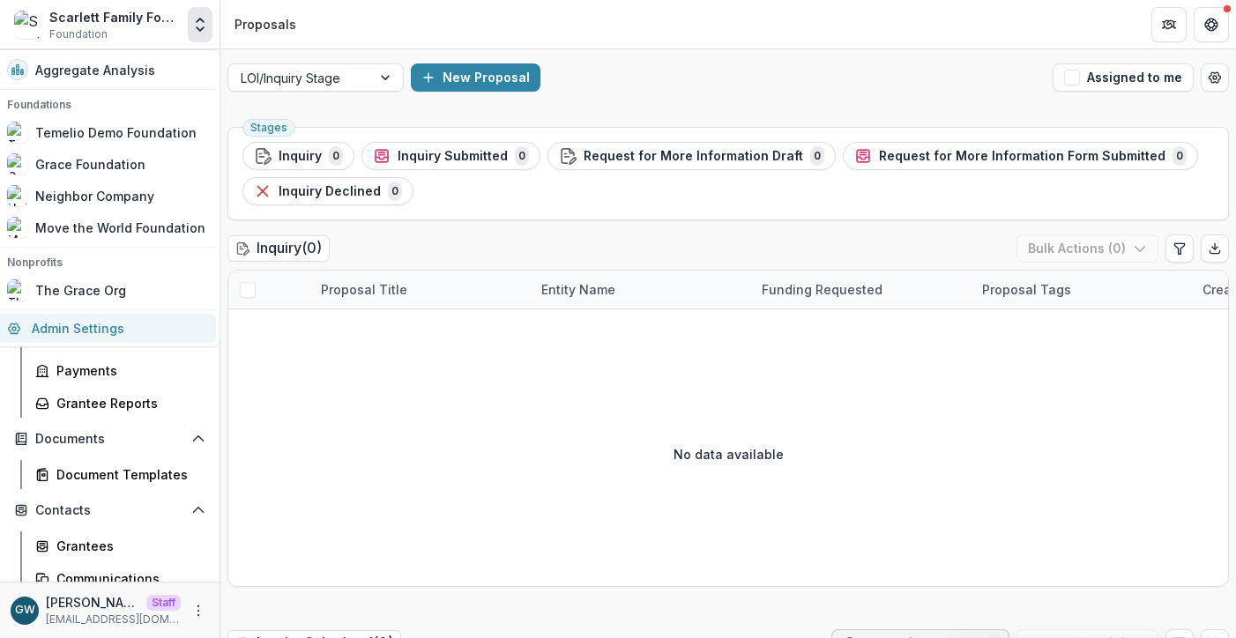
click at [132, 328] on link "Admin Settings" at bounding box center [106, 328] width 220 height 29
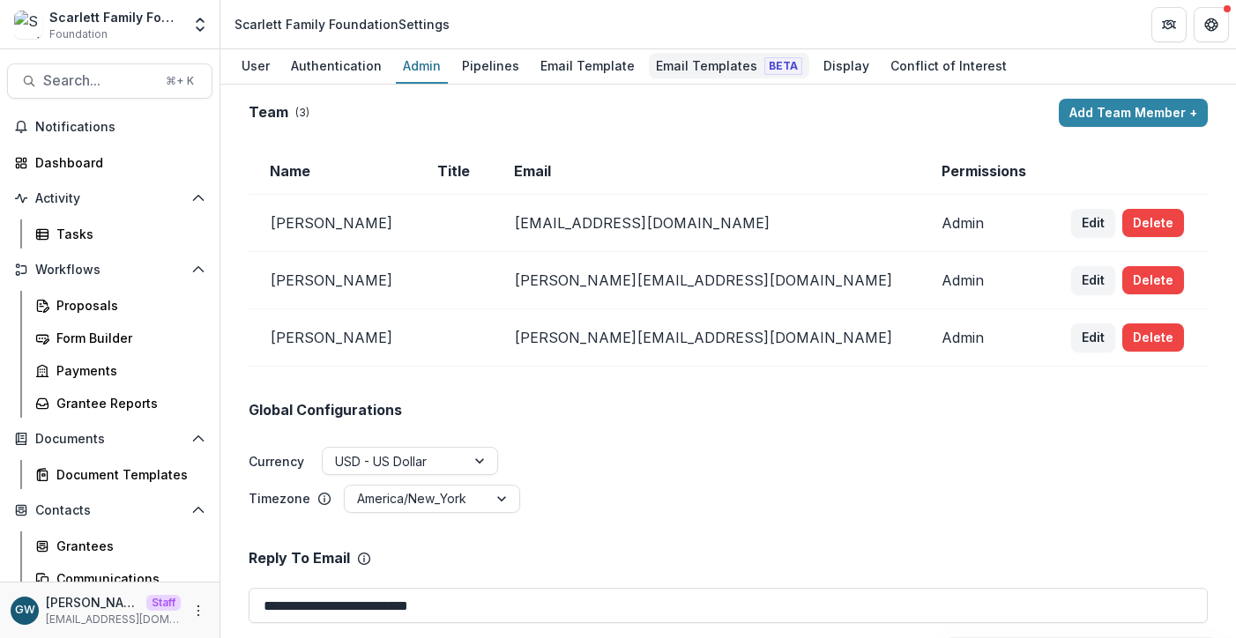
click at [672, 62] on div "Email Templates Beta" at bounding box center [729, 66] width 161 height 26
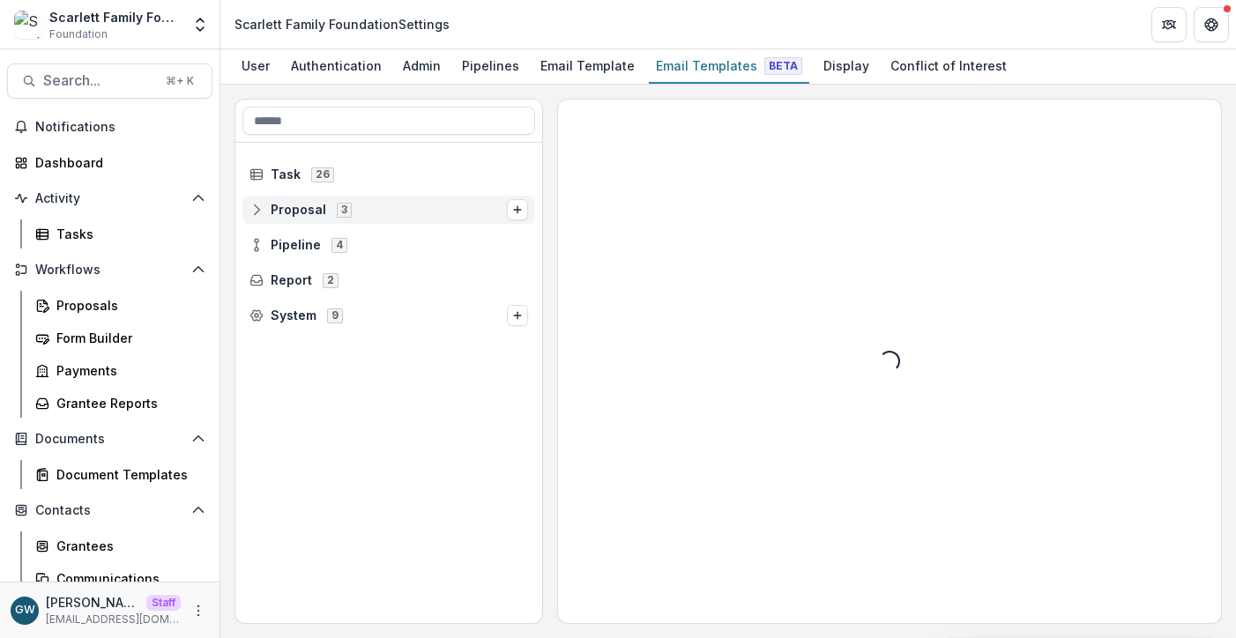
click at [367, 211] on span "Proposal 3" at bounding box center [379, 209] width 258 height 15
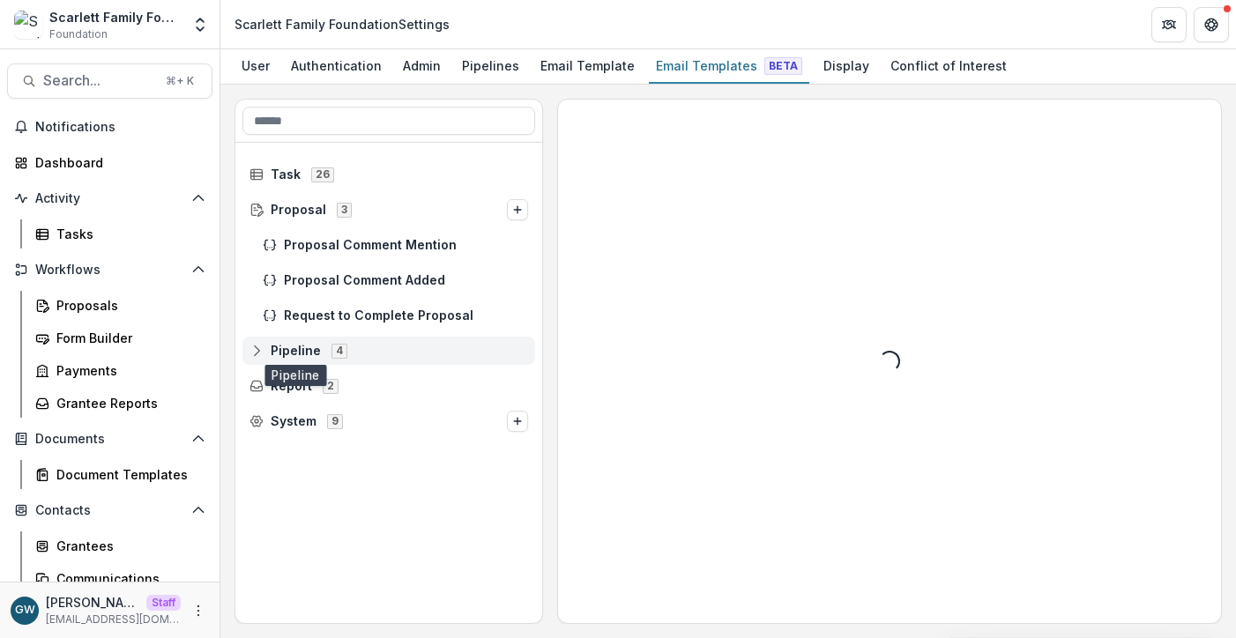
click at [295, 350] on span "Pipeline" at bounding box center [296, 351] width 50 height 15
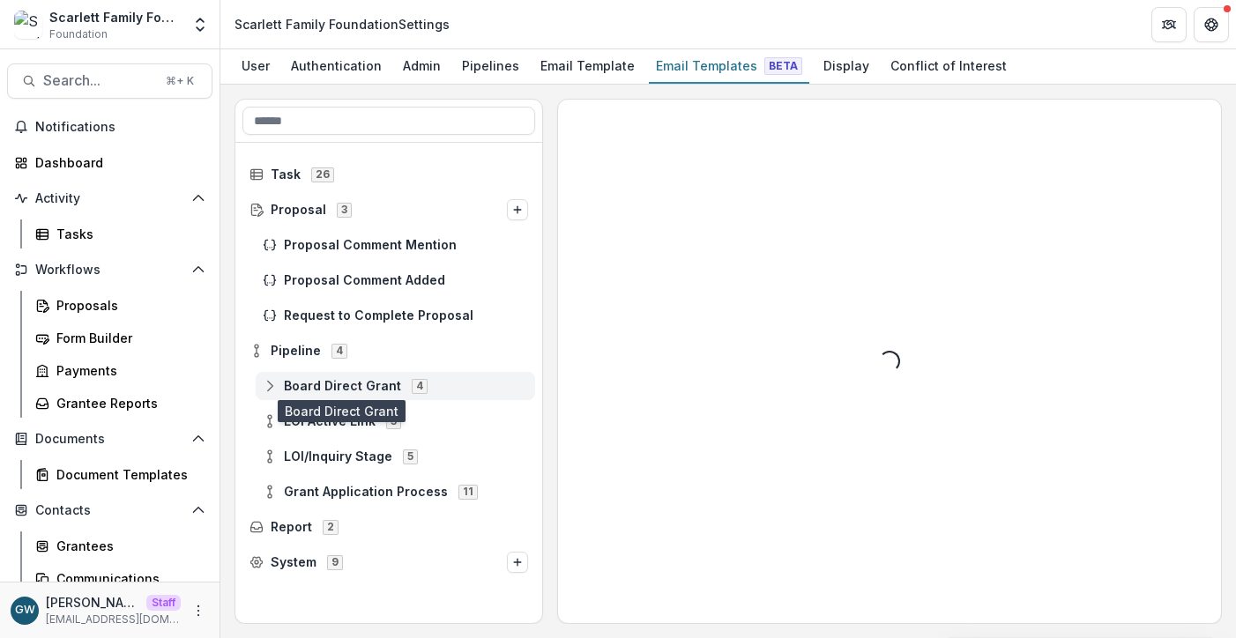
click at [323, 384] on span "Board Direct Grant" at bounding box center [342, 386] width 117 height 15
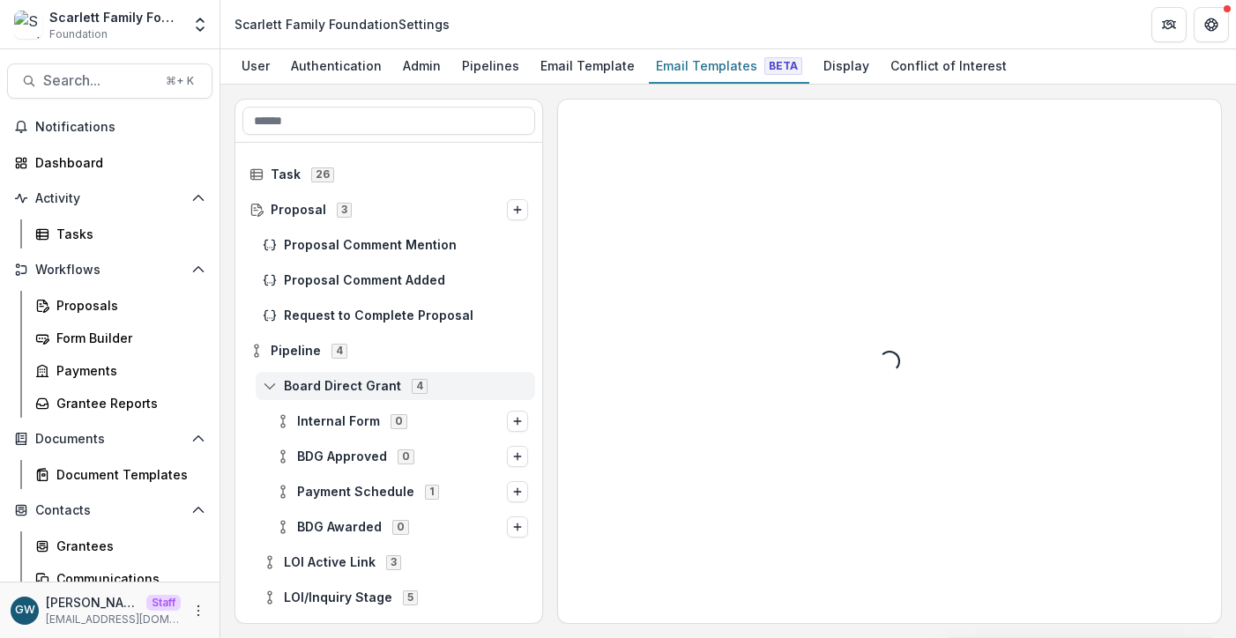
click at [326, 384] on span "Board Direct Grant" at bounding box center [342, 386] width 117 height 15
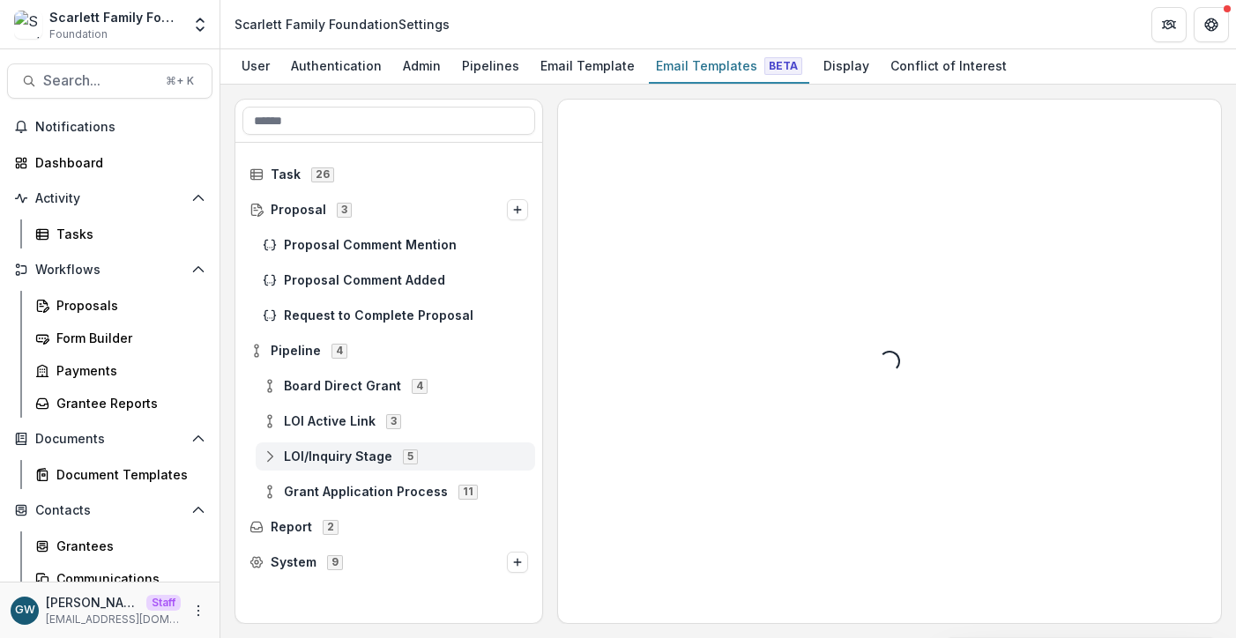
click at [334, 465] on div "LOI/Inquiry Stage 5" at bounding box center [396, 457] width 280 height 28
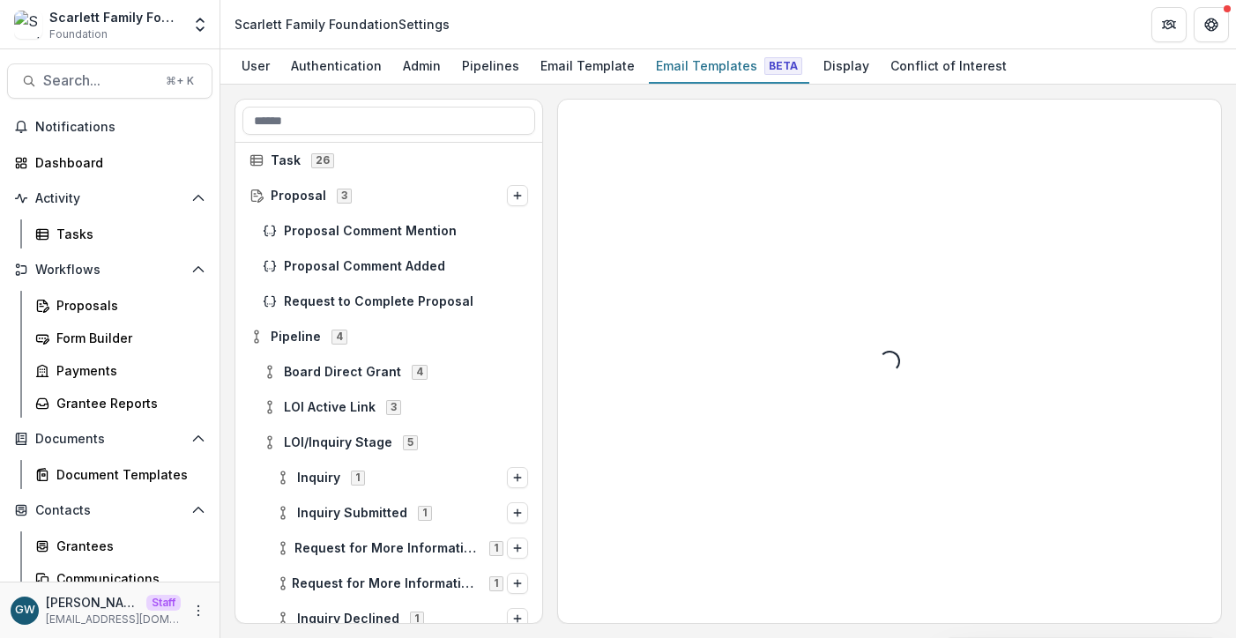
scroll to position [34, 0]
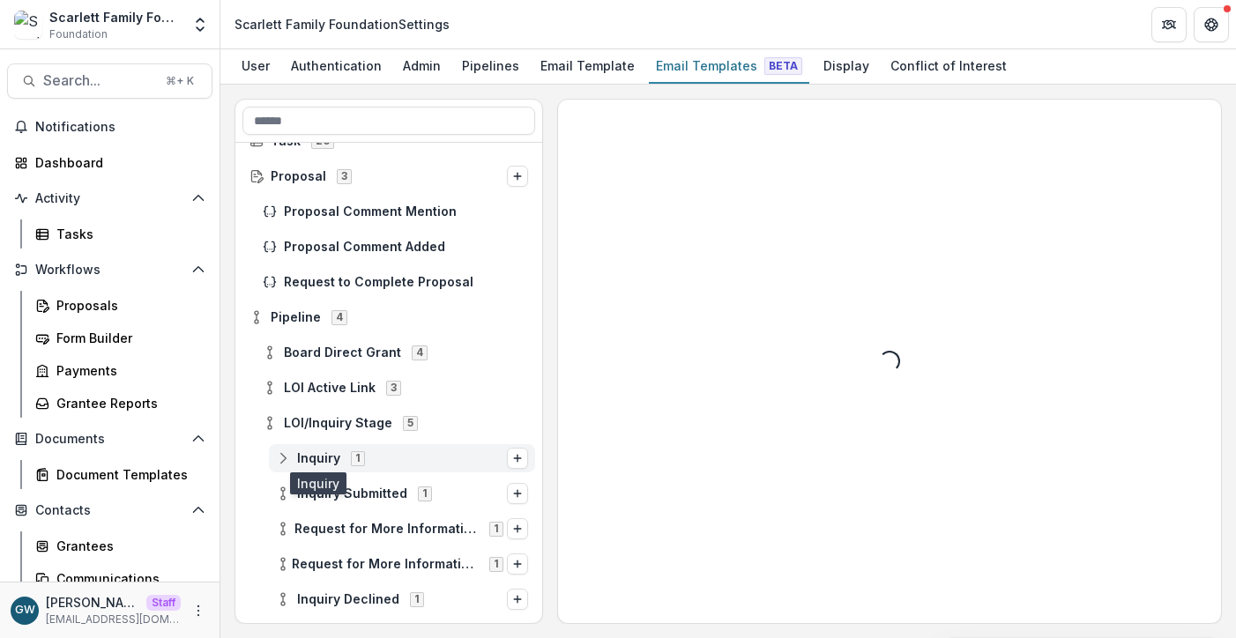
click at [328, 460] on span "Inquiry" at bounding box center [318, 459] width 43 height 15
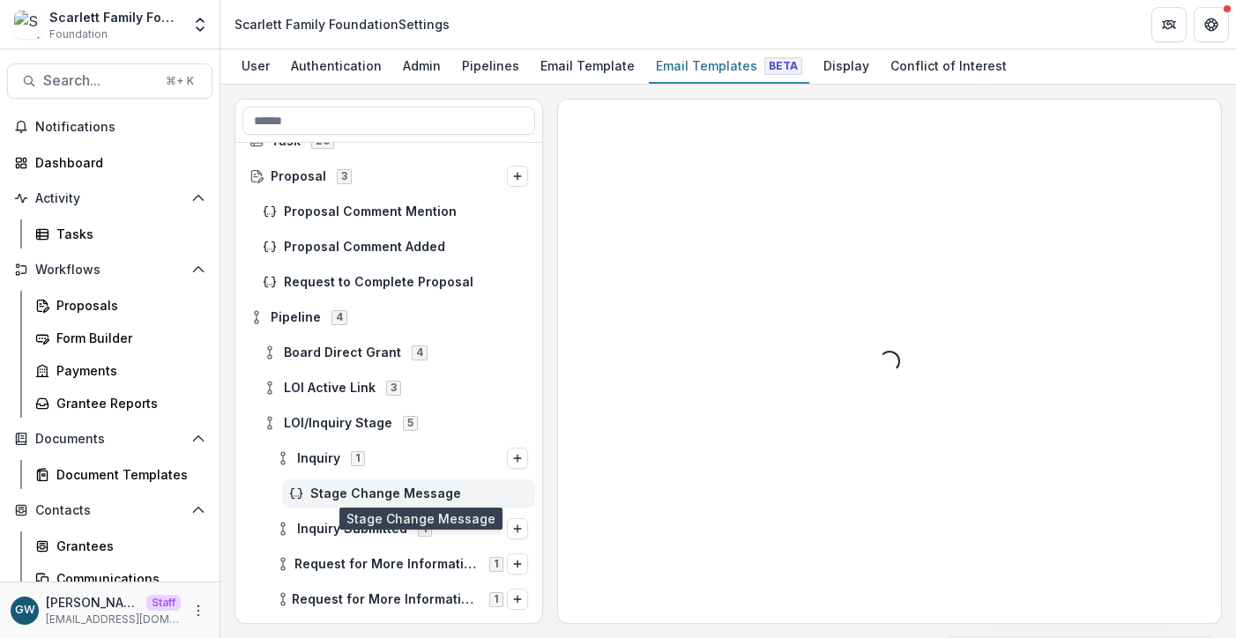
click at [347, 490] on span "Stage Change Message" at bounding box center [419, 494] width 218 height 15
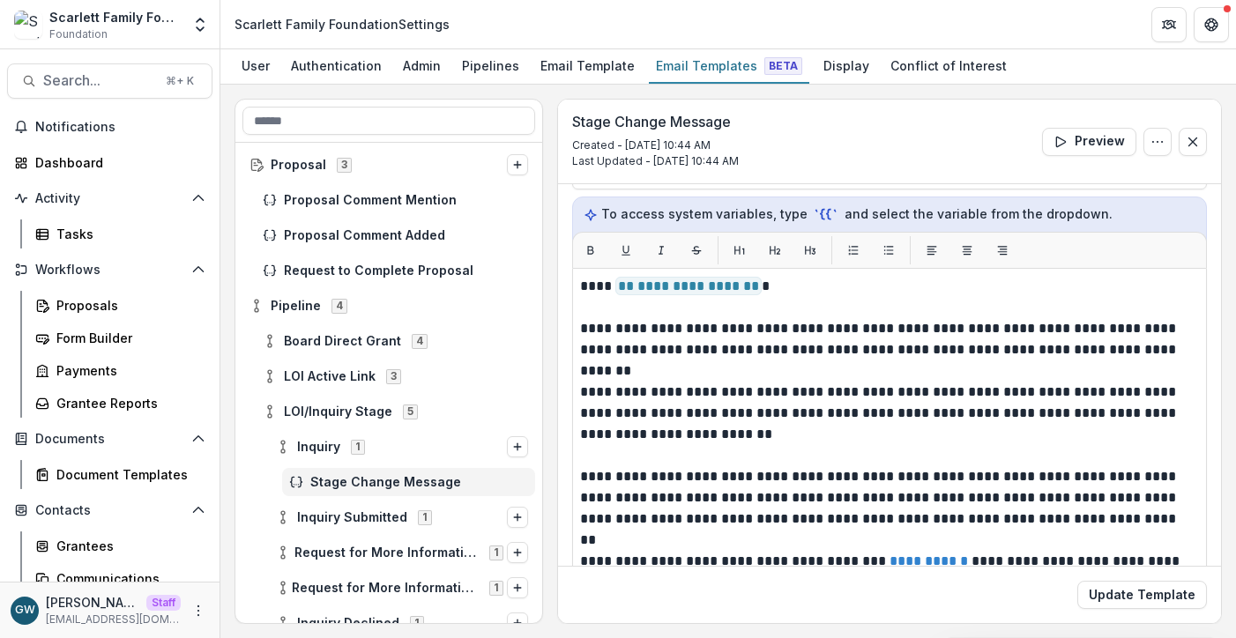
scroll to position [123, 0]
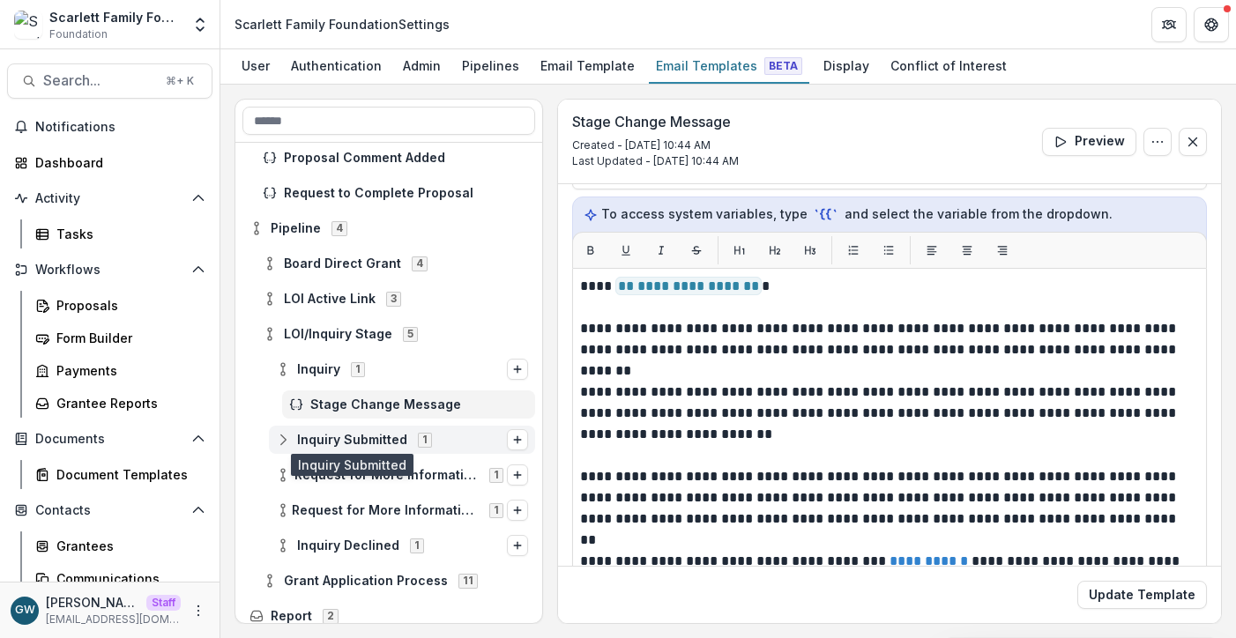
click at [365, 435] on span "Inquiry Submitted" at bounding box center [352, 440] width 110 height 15
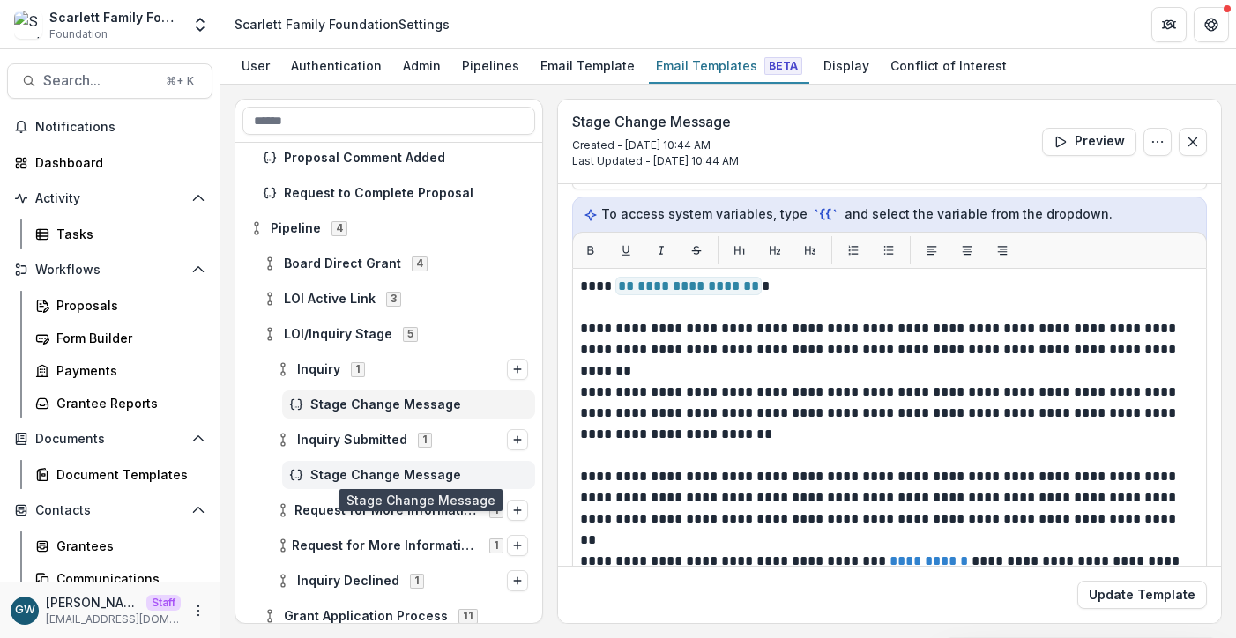
click at [355, 476] on span "Stage Change Message" at bounding box center [419, 475] width 218 height 15
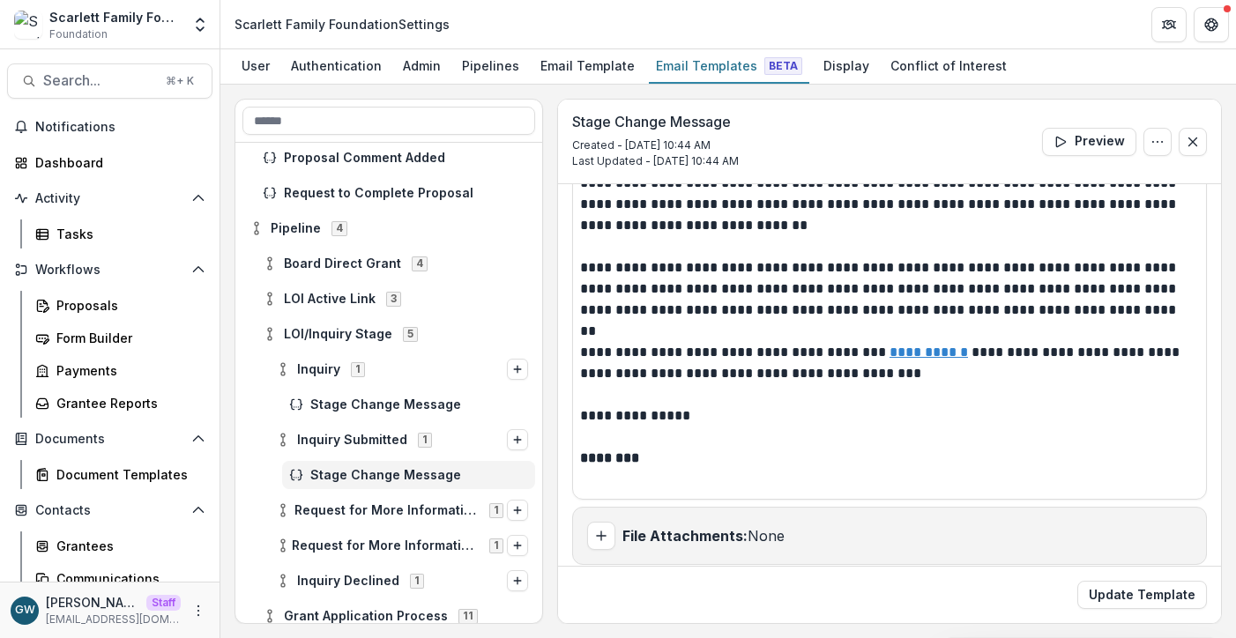
scroll to position [426, 0]
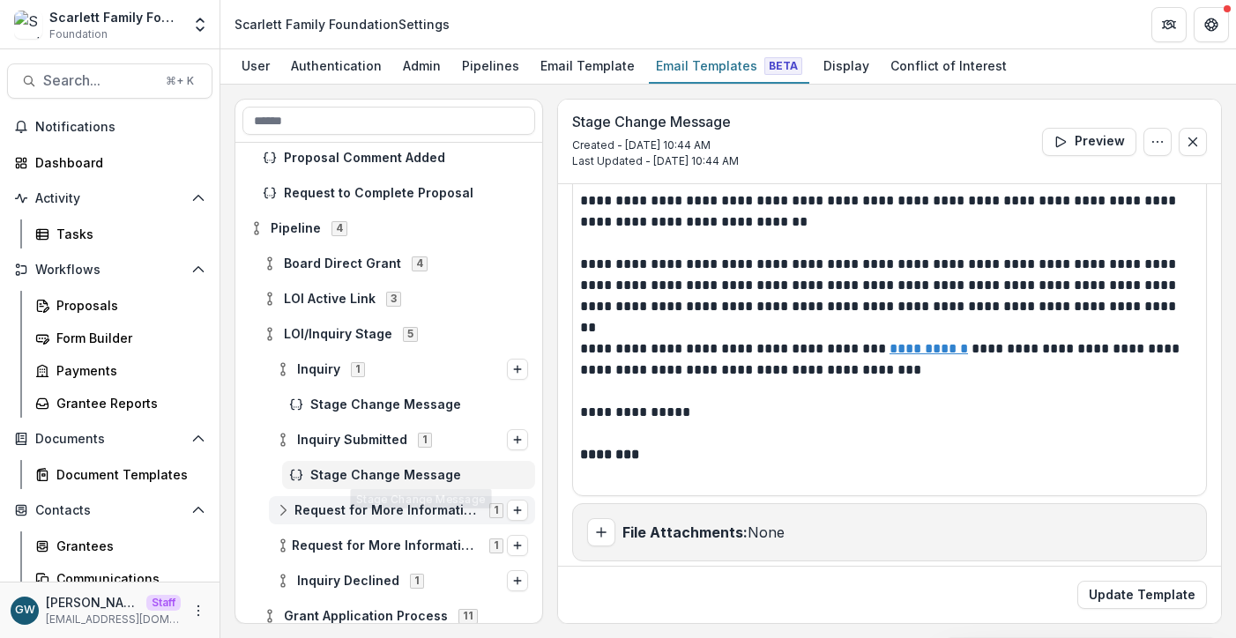
click at [387, 501] on div "Request for More Information Draft 1" at bounding box center [402, 510] width 266 height 28
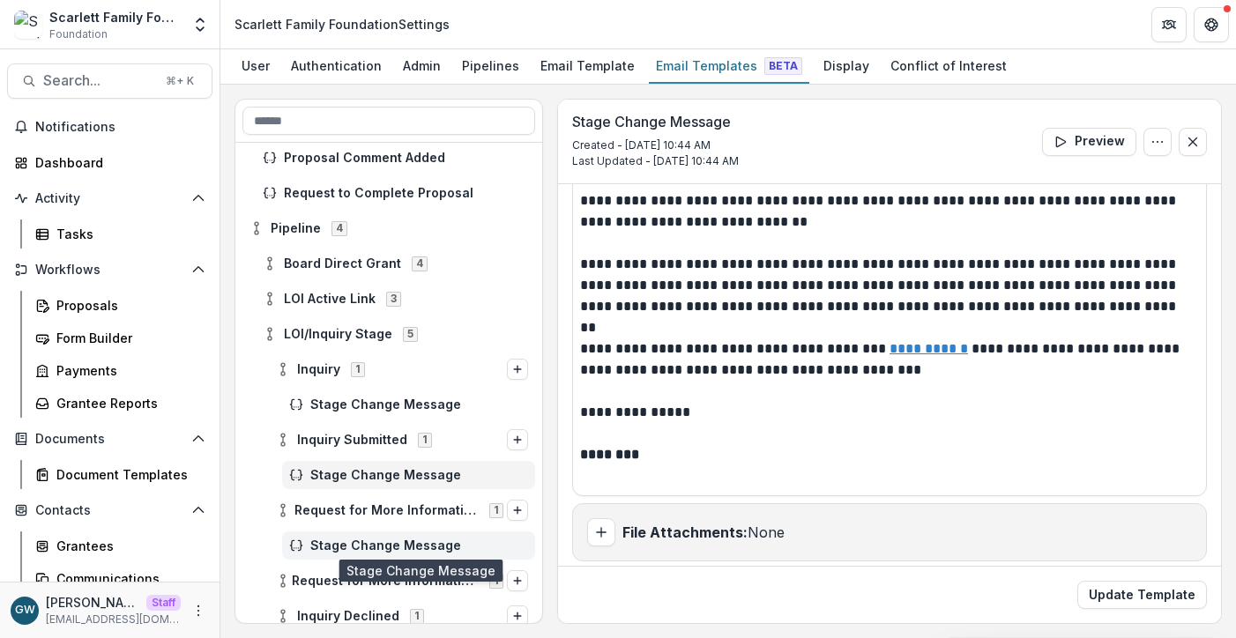
click at [347, 541] on span "Stage Change Message" at bounding box center [419, 546] width 218 height 15
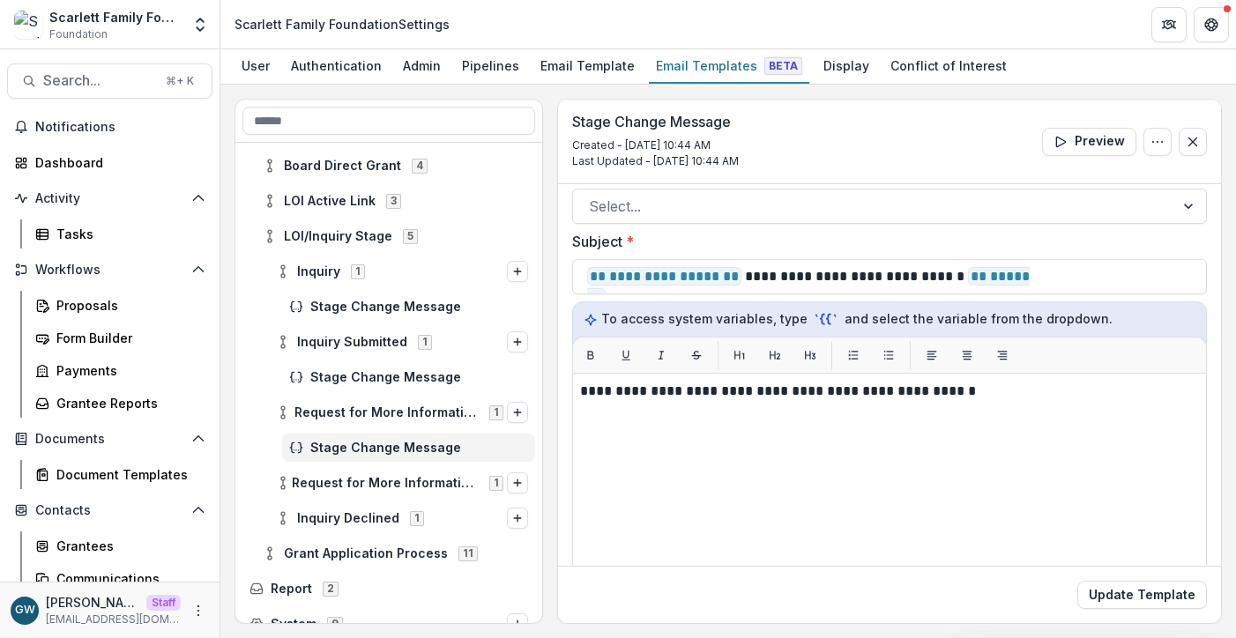
scroll to position [239, 0]
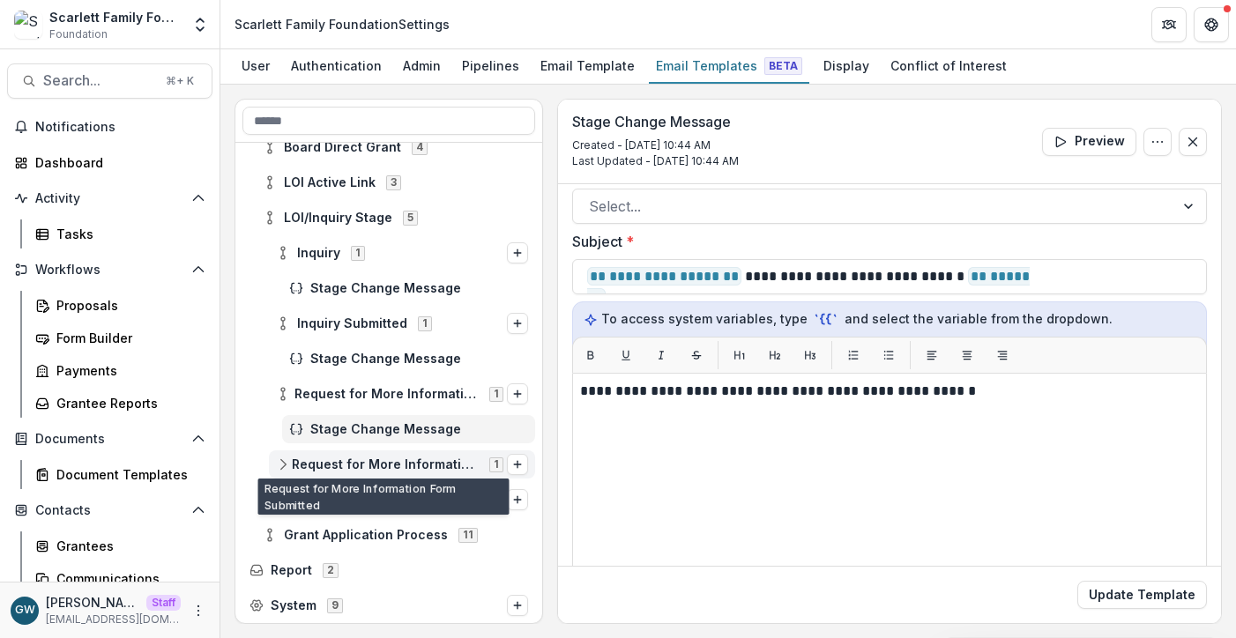
click at [355, 467] on span "Request for More Information Form Submitted" at bounding box center [385, 465] width 187 height 15
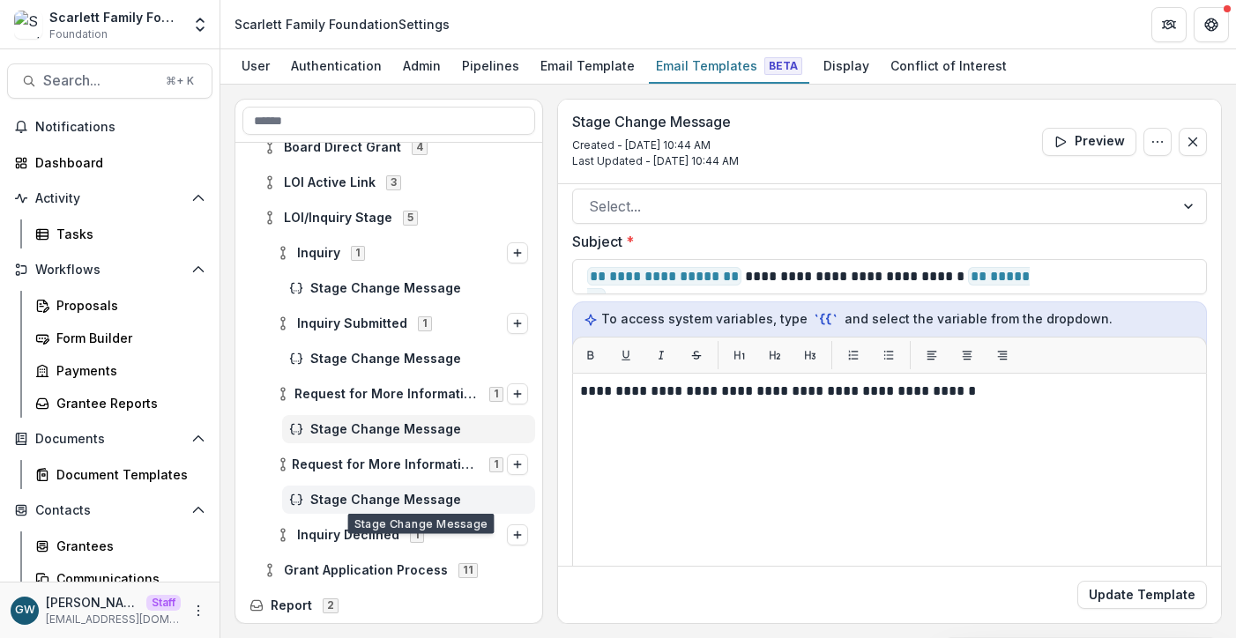
click at [353, 493] on span "Stage Change Message" at bounding box center [419, 500] width 218 height 15
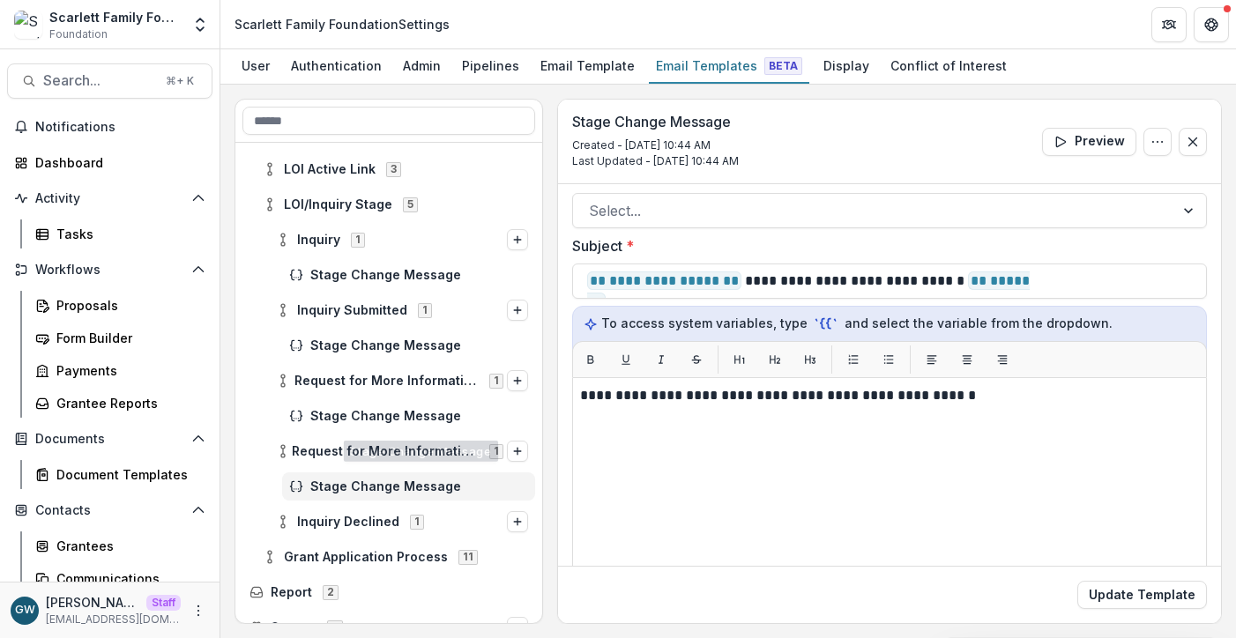
scroll to position [274, 0]
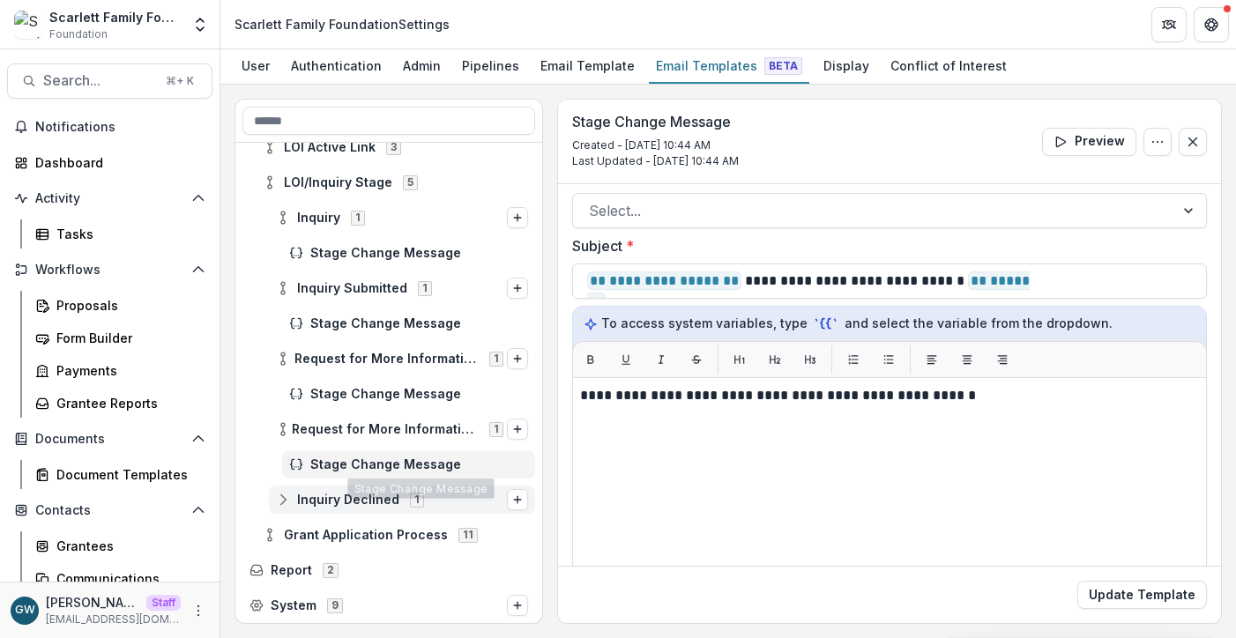
click at [321, 500] on span "Inquiry Declined" at bounding box center [348, 500] width 102 height 15
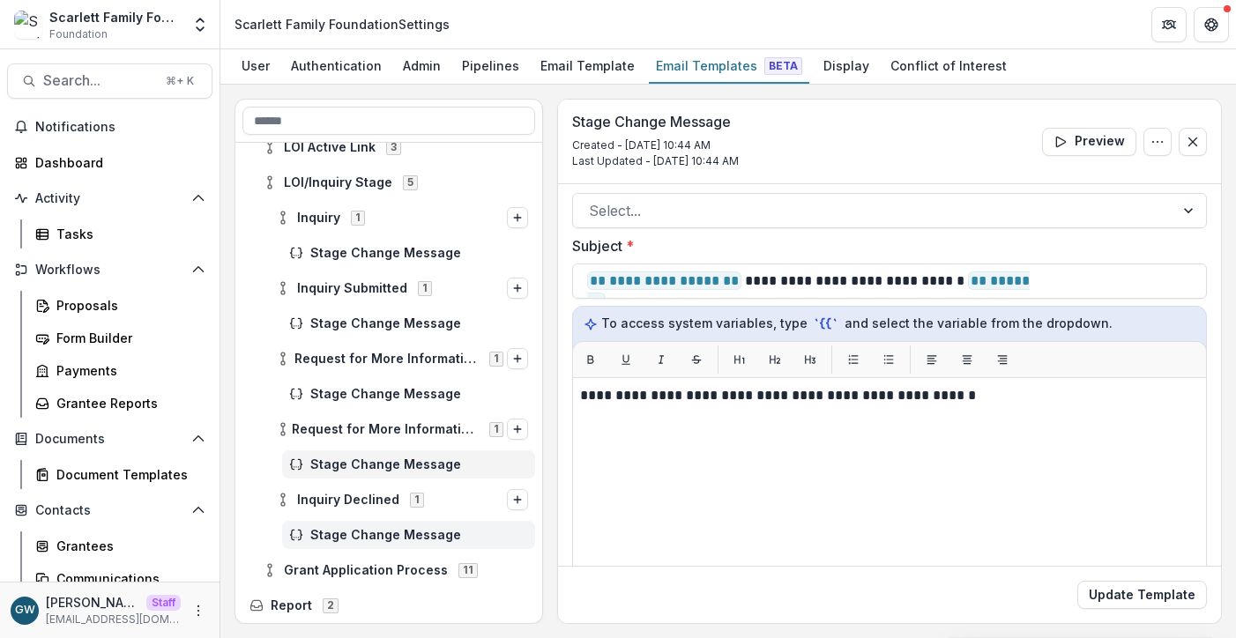
click at [338, 526] on div "Stage Change Message" at bounding box center [408, 535] width 253 height 28
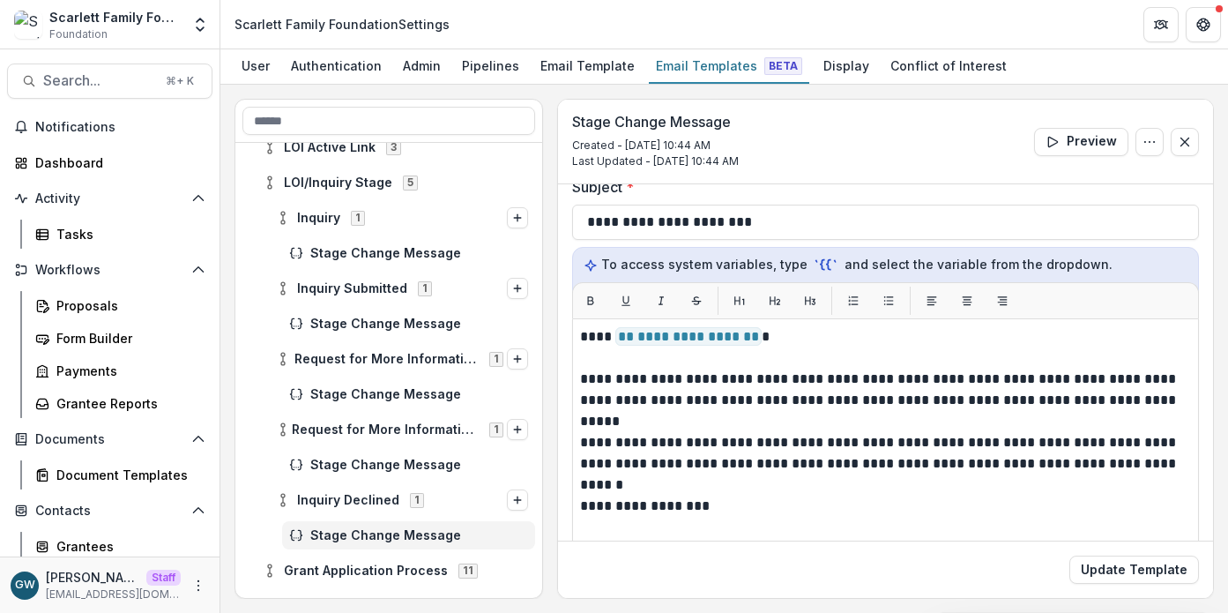
scroll to position [163, 0]
click at [68, 371] on div "Payments" at bounding box center [127, 371] width 142 height 19
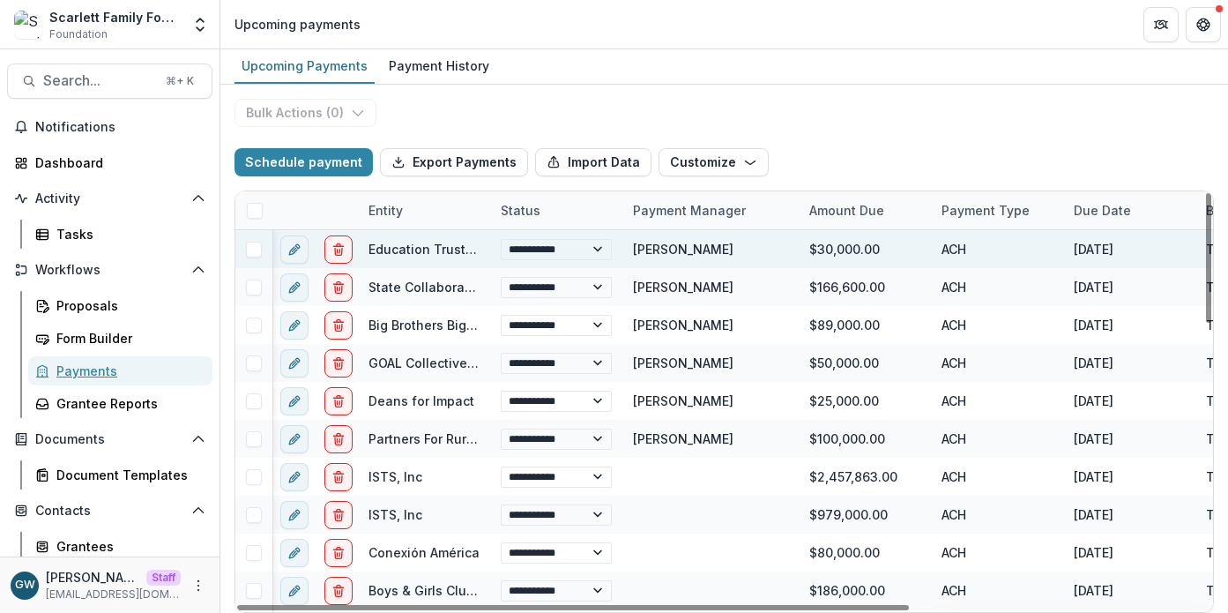
scroll to position [76, 0]
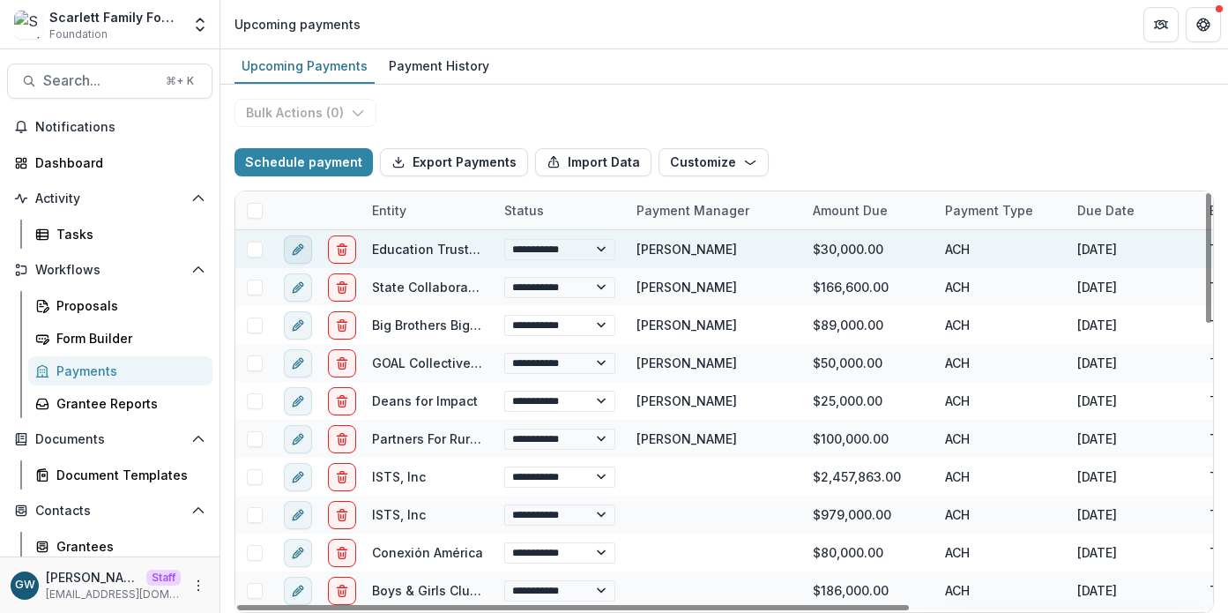
click at [291, 249] on icon "edit" at bounding box center [298, 250] width 14 height 14
select select "**********"
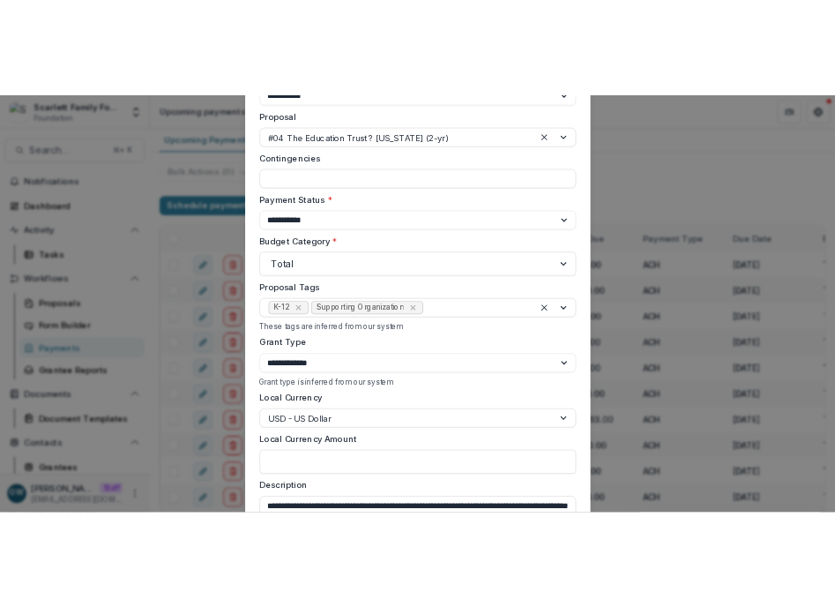
scroll to position [480, 0]
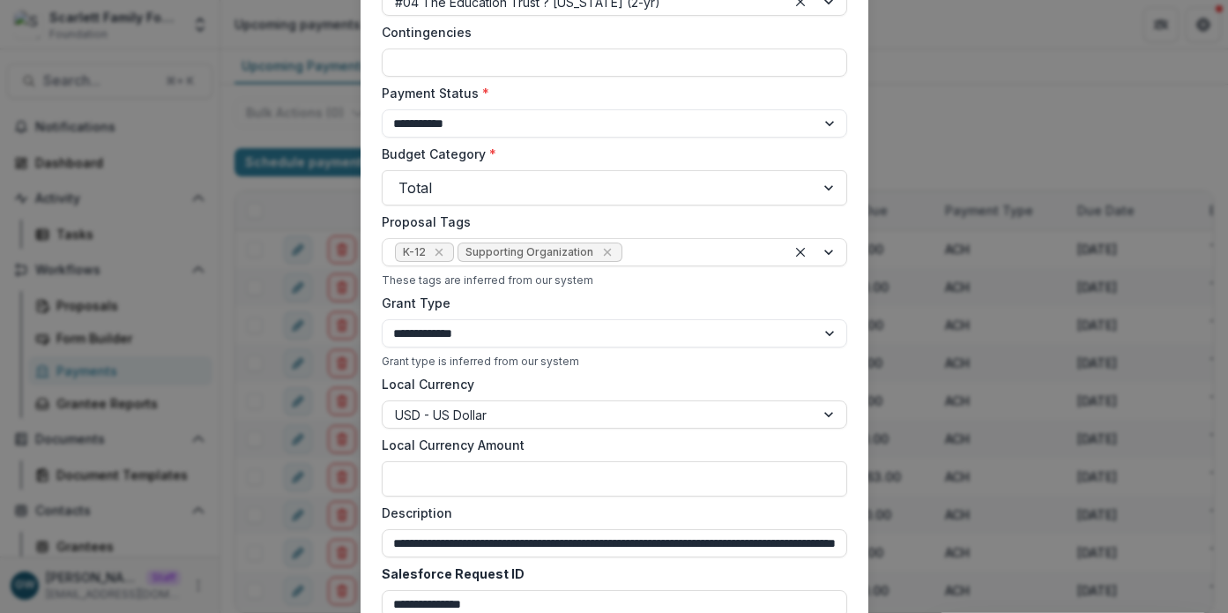
click at [982, 131] on div "**********" at bounding box center [614, 306] width 1228 height 613
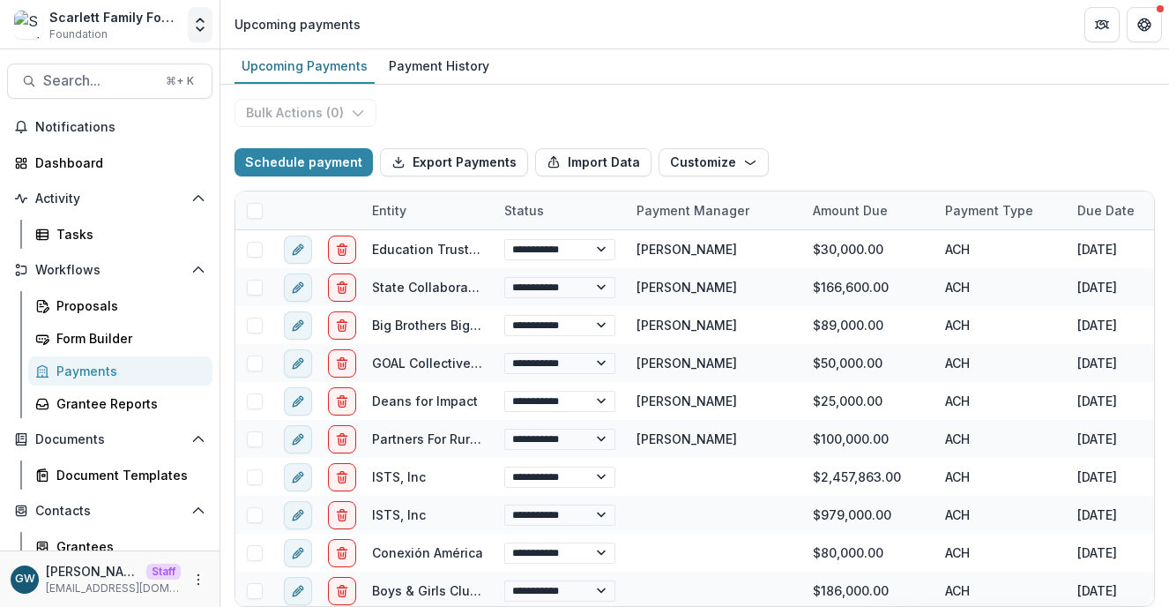
click at [205, 20] on icon "Open entity switcher" at bounding box center [200, 25] width 18 height 18
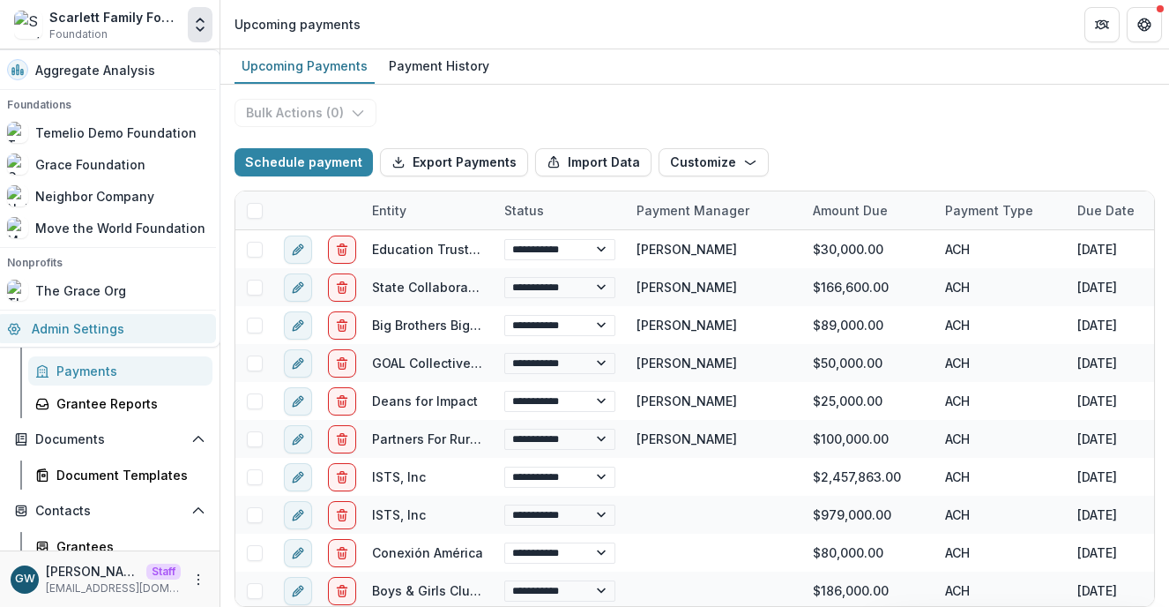
click at [152, 325] on link "Admin Settings" at bounding box center [106, 328] width 220 height 29
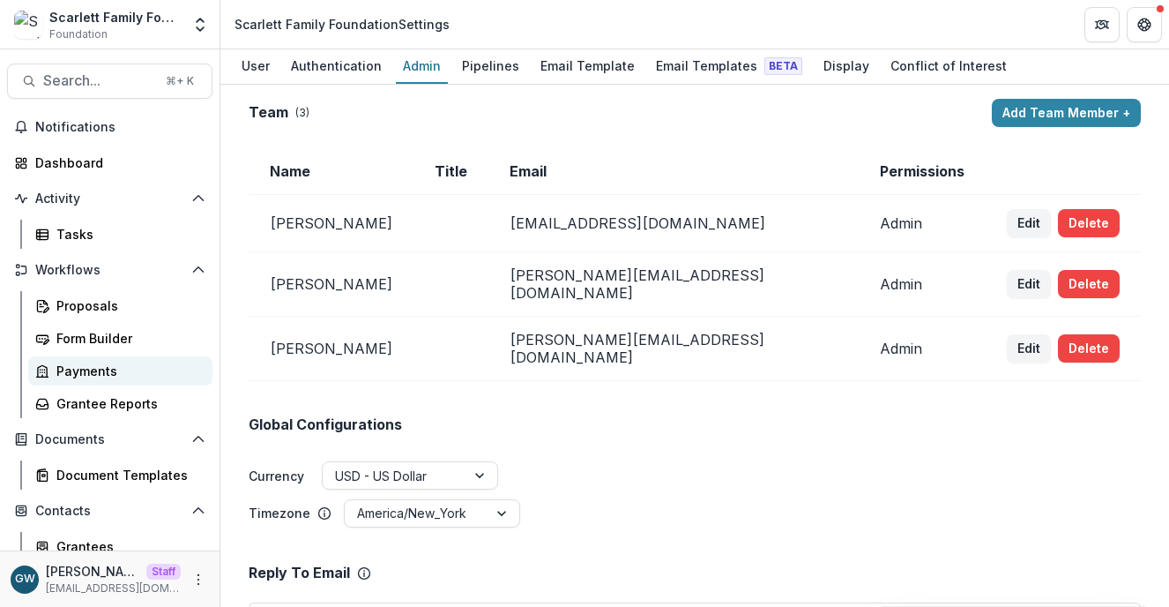
click at [78, 374] on div "Payments" at bounding box center [127, 371] width 142 height 19
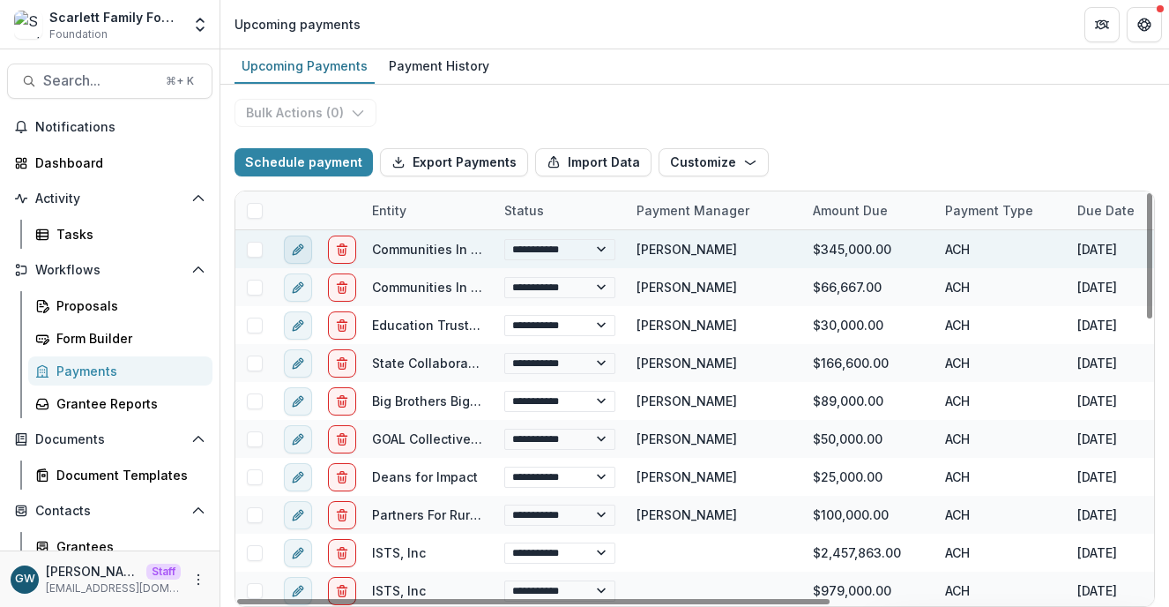
click at [300, 254] on icon "edit" at bounding box center [298, 250] width 14 height 14
select select "**********"
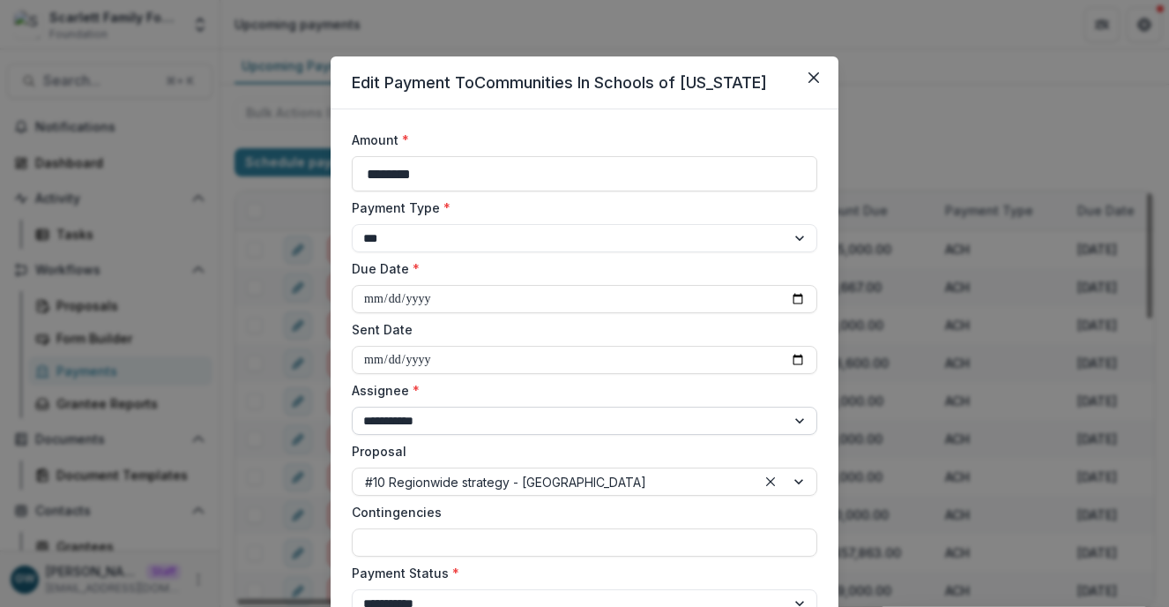
click at [467, 414] on select "**********" at bounding box center [585, 421] width 466 height 28
click at [764, 418] on select "**********" at bounding box center [585, 421] width 466 height 28
click at [912, 358] on div "**********" at bounding box center [584, 303] width 1169 height 607
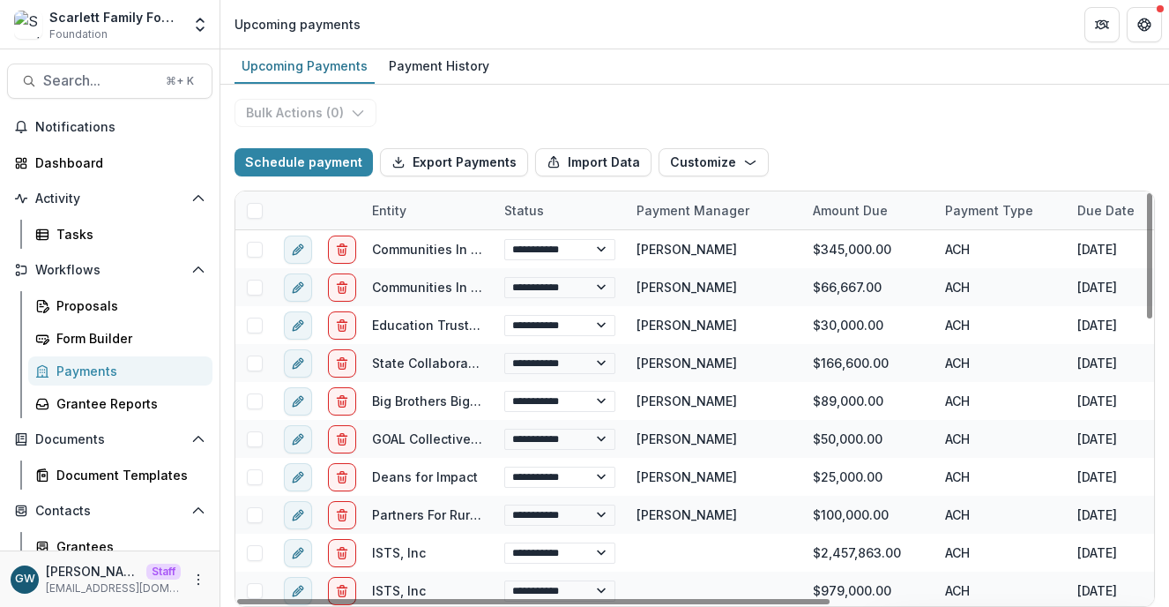
click at [413, 213] on div "Entity" at bounding box center [390, 210] width 56 height 19
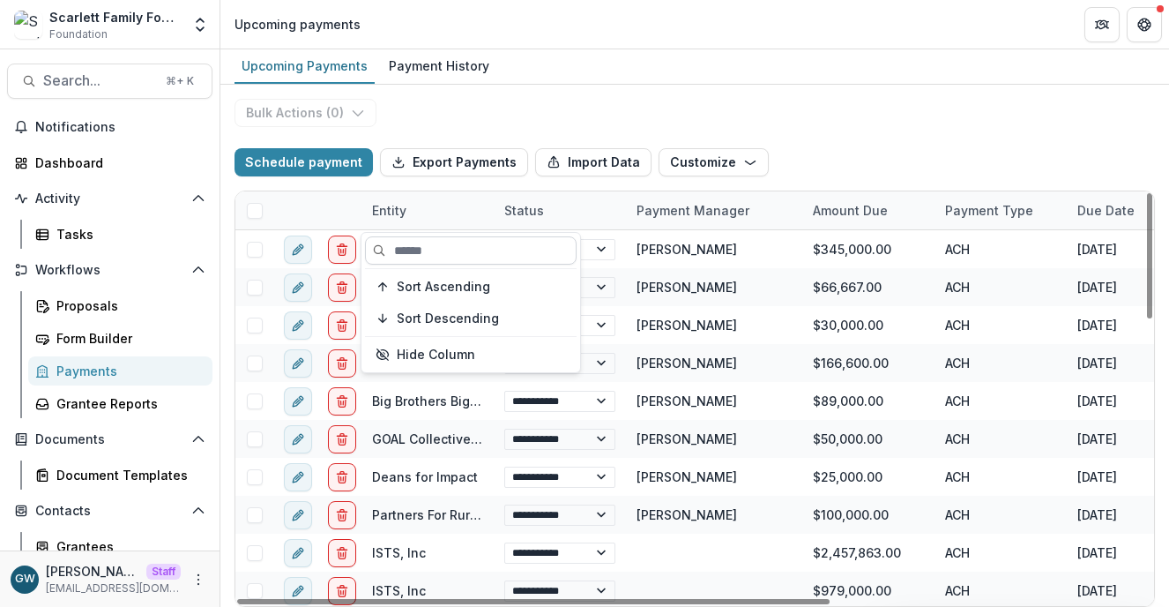
click at [422, 244] on input at bounding box center [471, 250] width 212 height 28
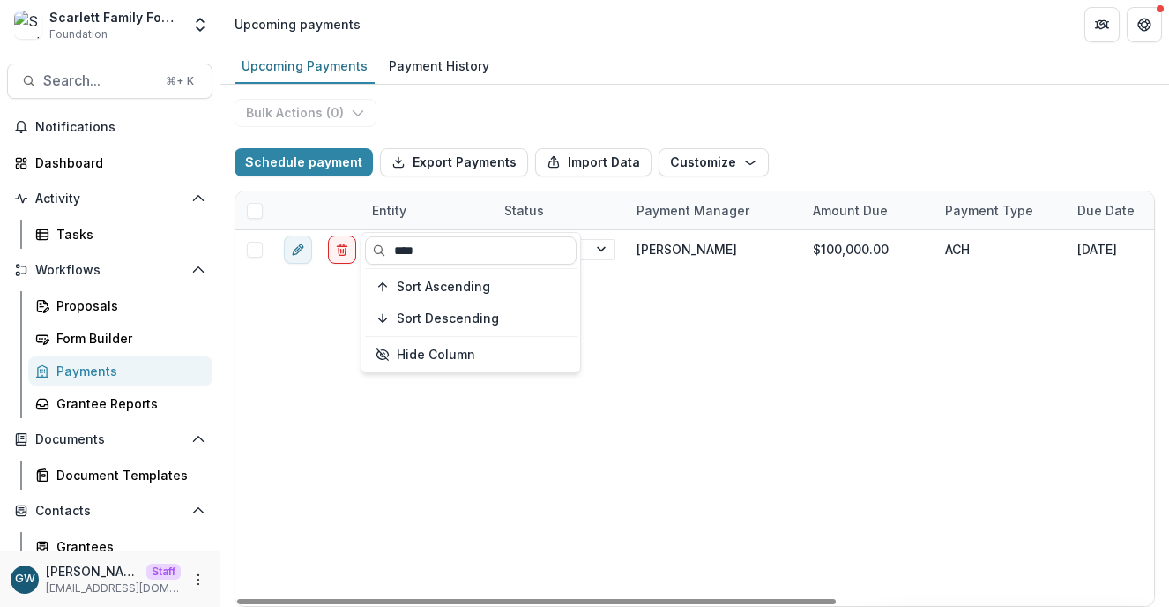
type input "****"
click at [951, 110] on div "**********" at bounding box center [694, 346] width 949 height 522
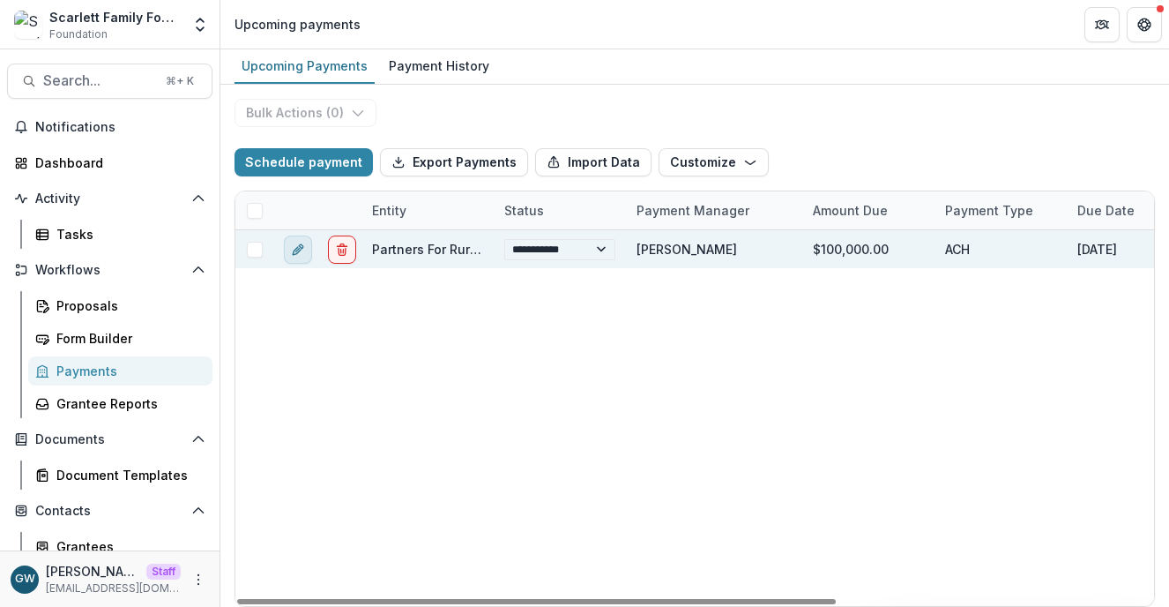
click at [295, 250] on icon "edit" at bounding box center [298, 250] width 14 height 14
select select "**********"
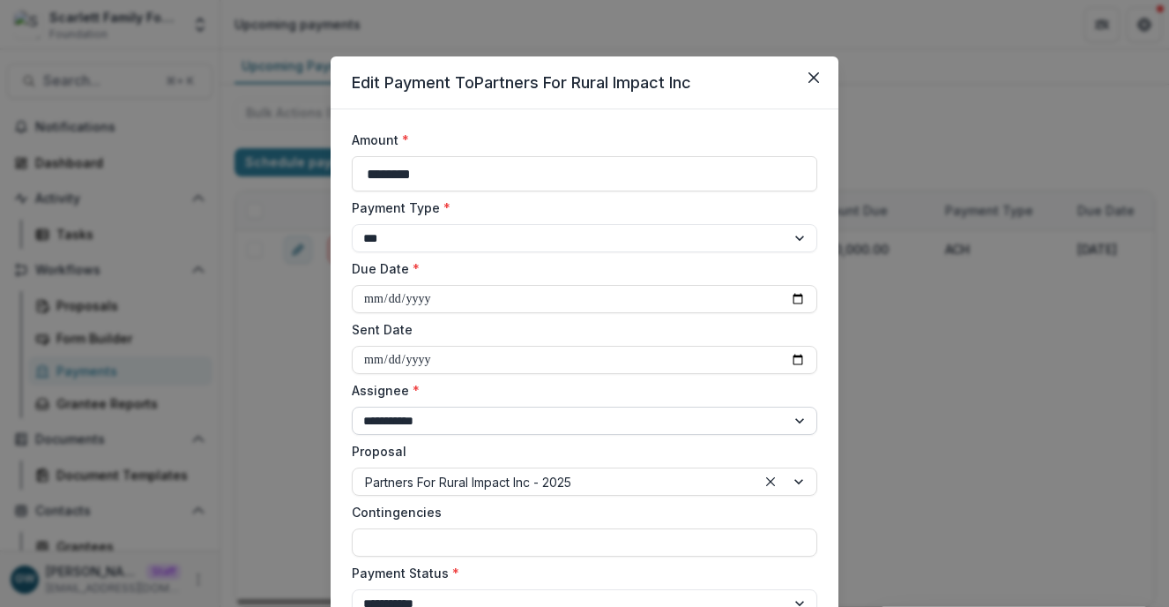
click at [474, 414] on select "**********" at bounding box center [585, 421] width 466 height 28
click at [812, 74] on icon "Close" at bounding box center [814, 77] width 11 height 11
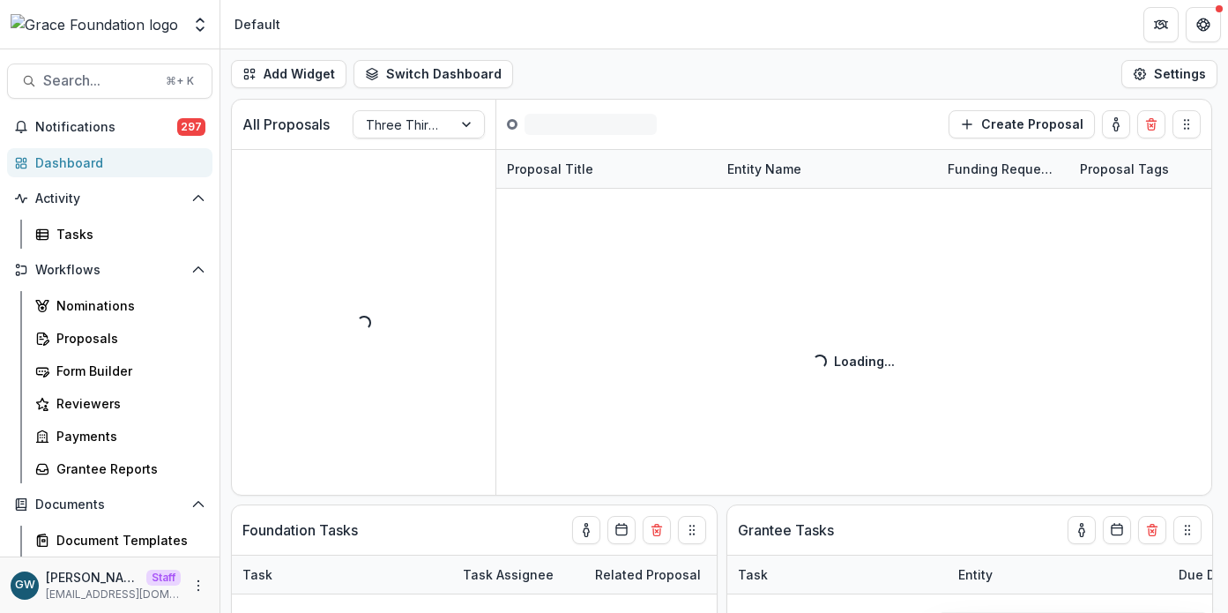
select select "******"
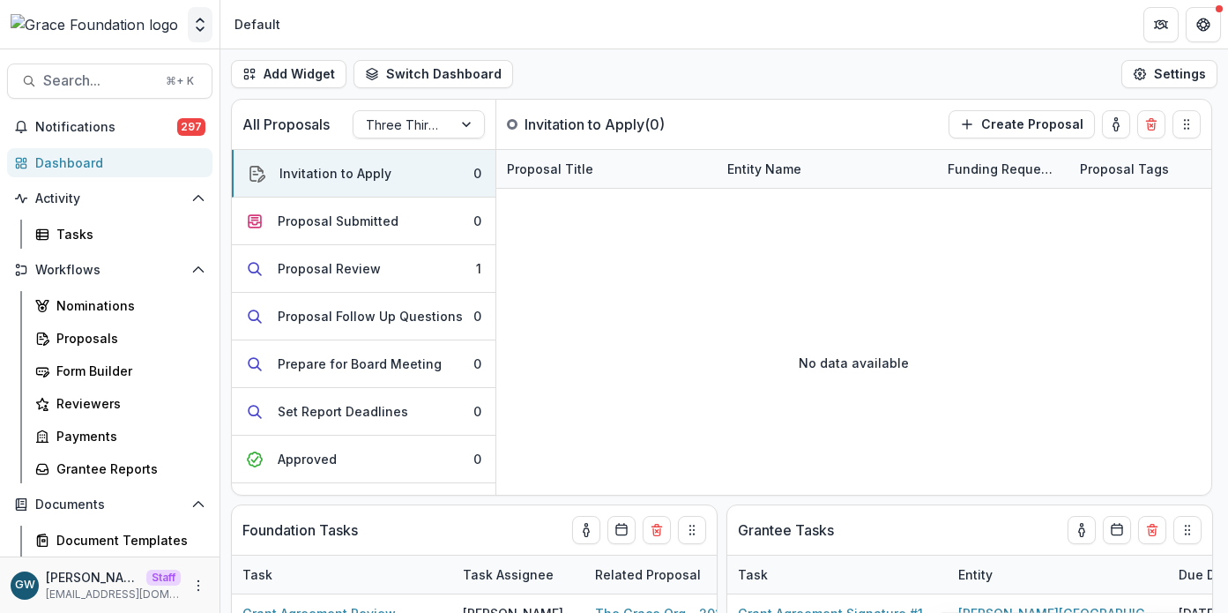
click at [200, 29] on polyline "Open entity switcher" at bounding box center [200, 29] width 7 height 4
select select "******"
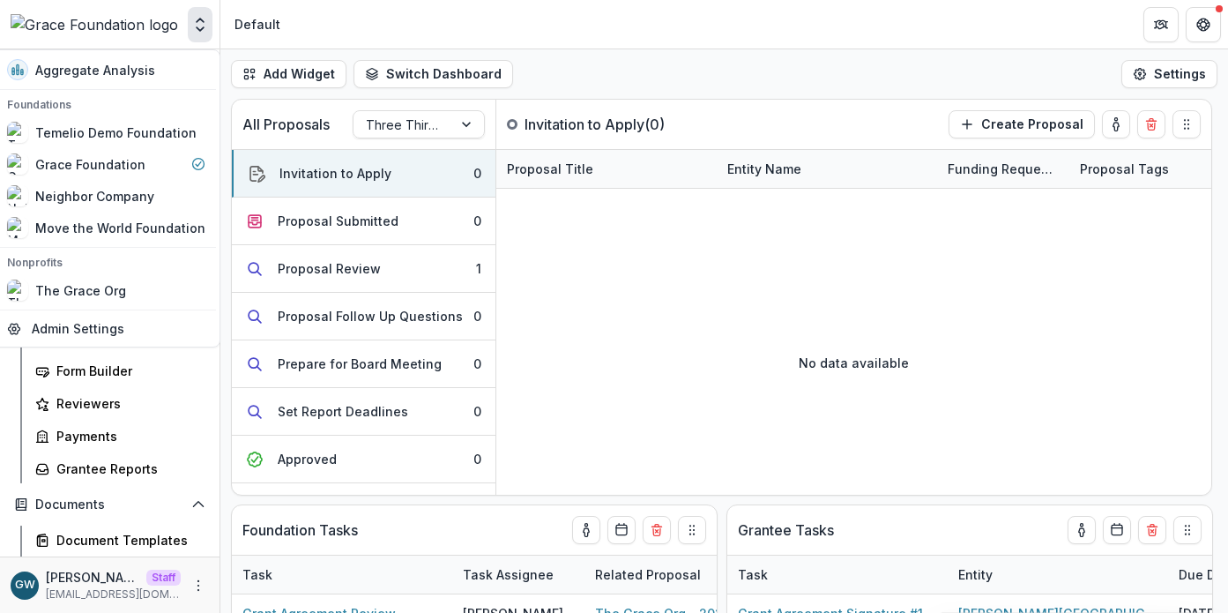
click at [565, 49] on div "Aggregate Analysis Foundations Temelio Demo Foundation Grace Foundation Neighbo…" at bounding box center [614, 24] width 1228 height 49
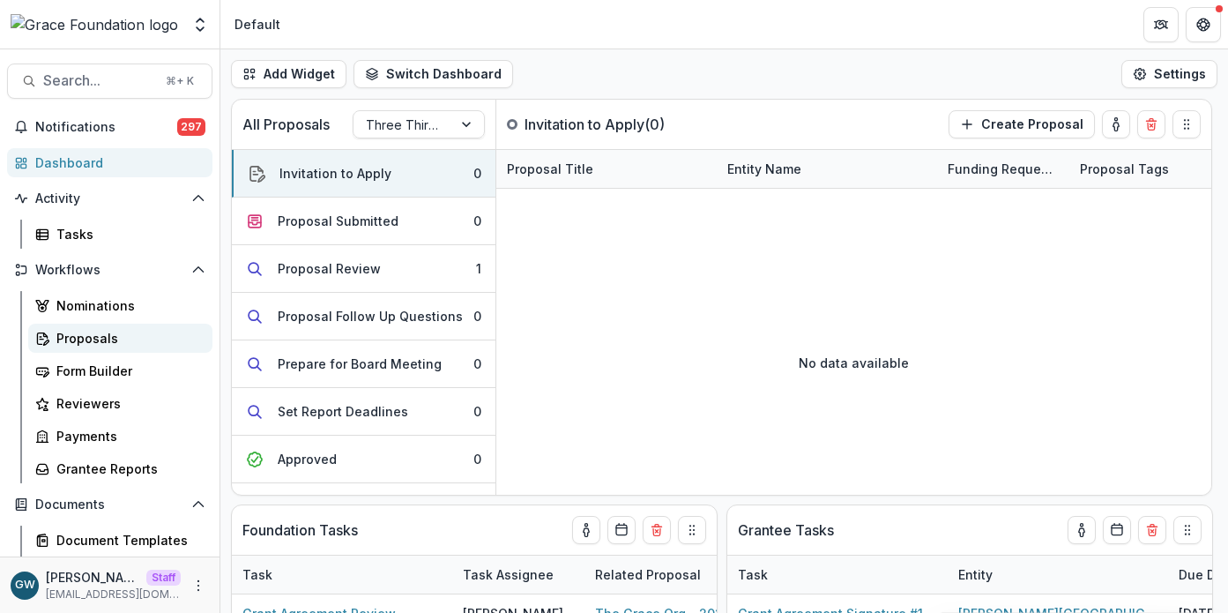
click at [91, 336] on div "Proposals" at bounding box center [127, 338] width 142 height 19
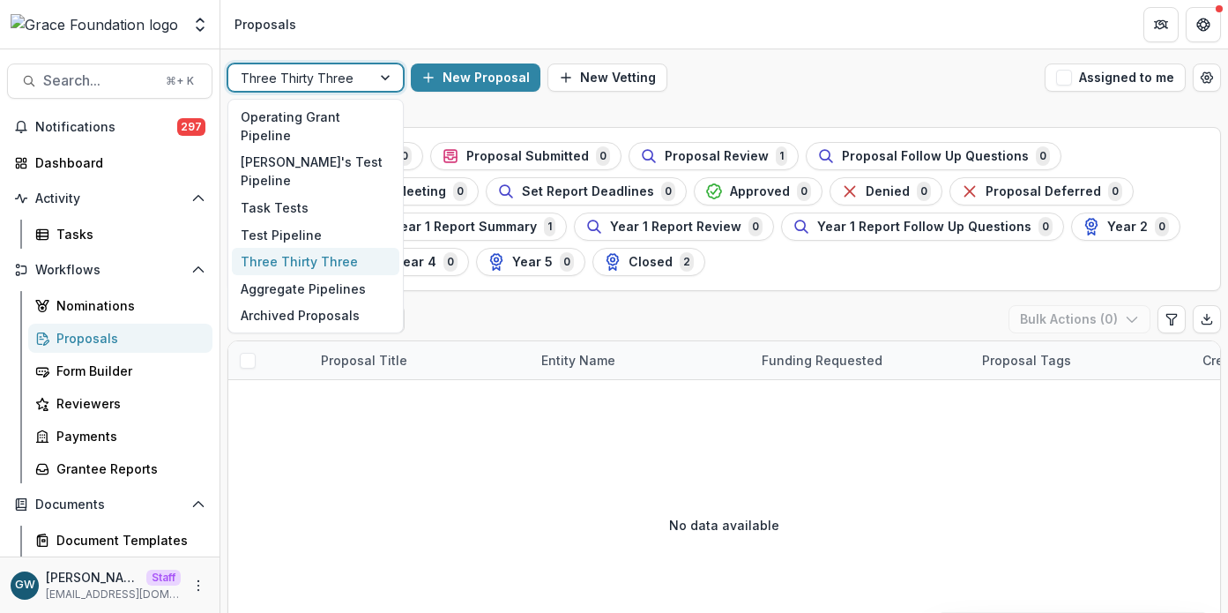
click at [370, 75] on div "Three Thirty Three" at bounding box center [299, 78] width 143 height 26
click at [190, 24] on button "Open entity switcher" at bounding box center [200, 24] width 25 height 35
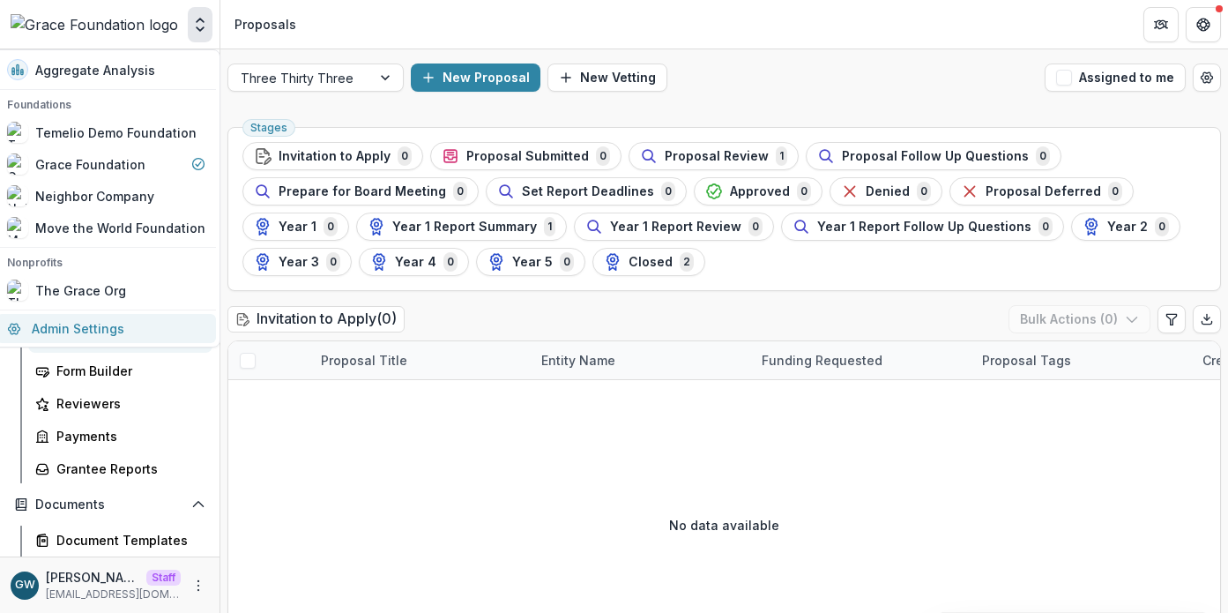
click at [118, 336] on link "Admin Settings" at bounding box center [106, 328] width 220 height 29
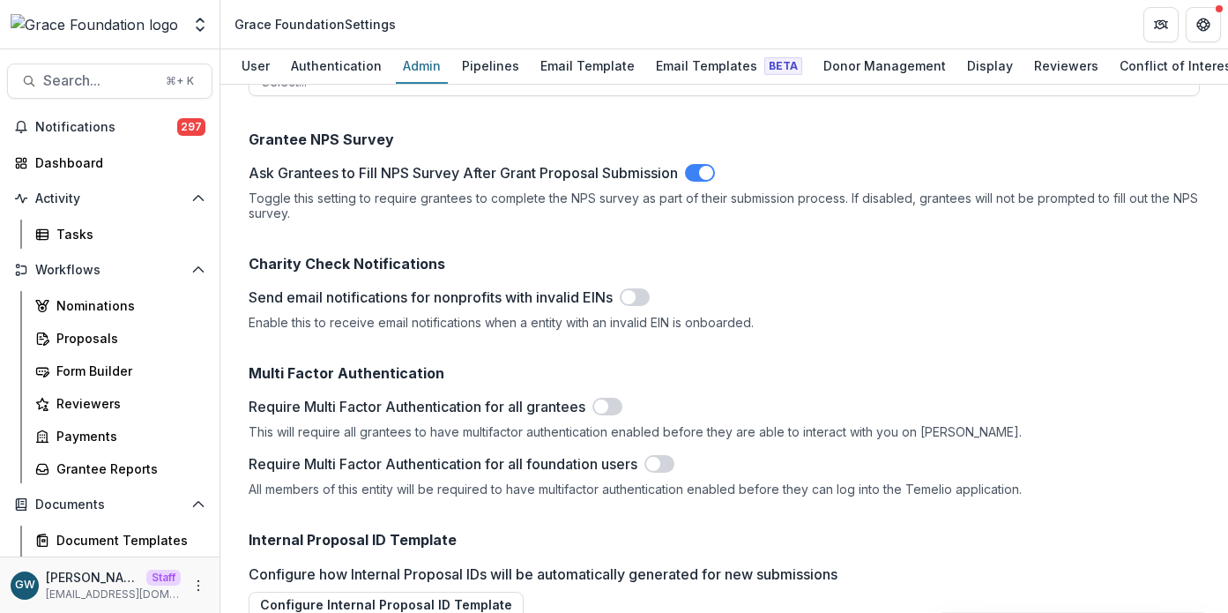
scroll to position [2561, 0]
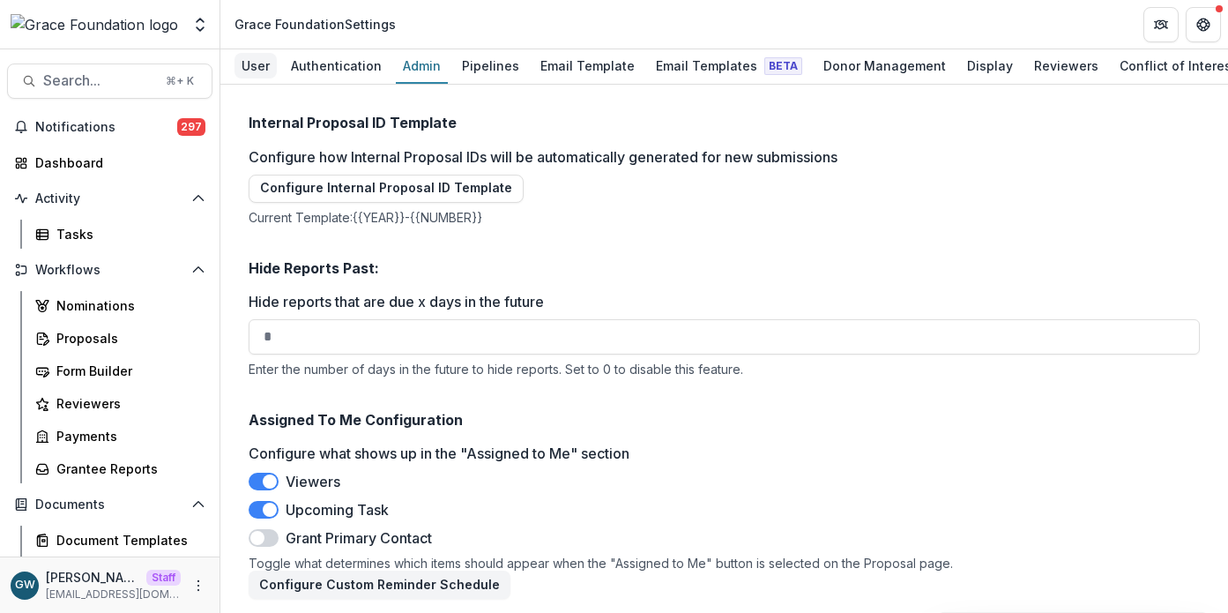
click at [257, 62] on div "User" at bounding box center [256, 66] width 42 height 26
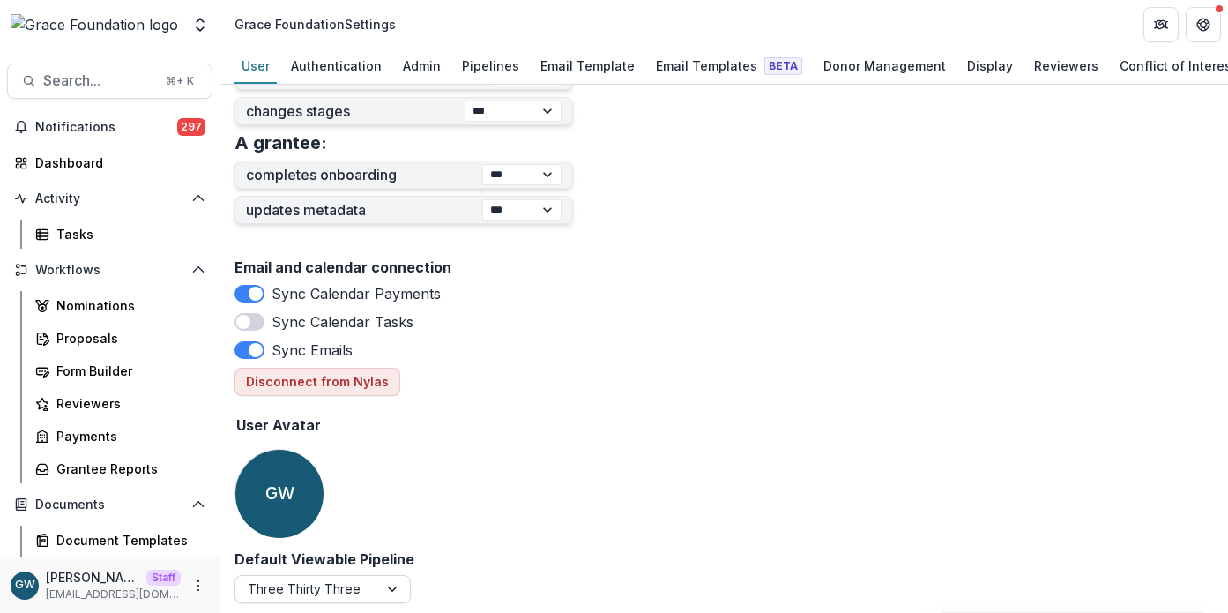
scroll to position [791, 0]
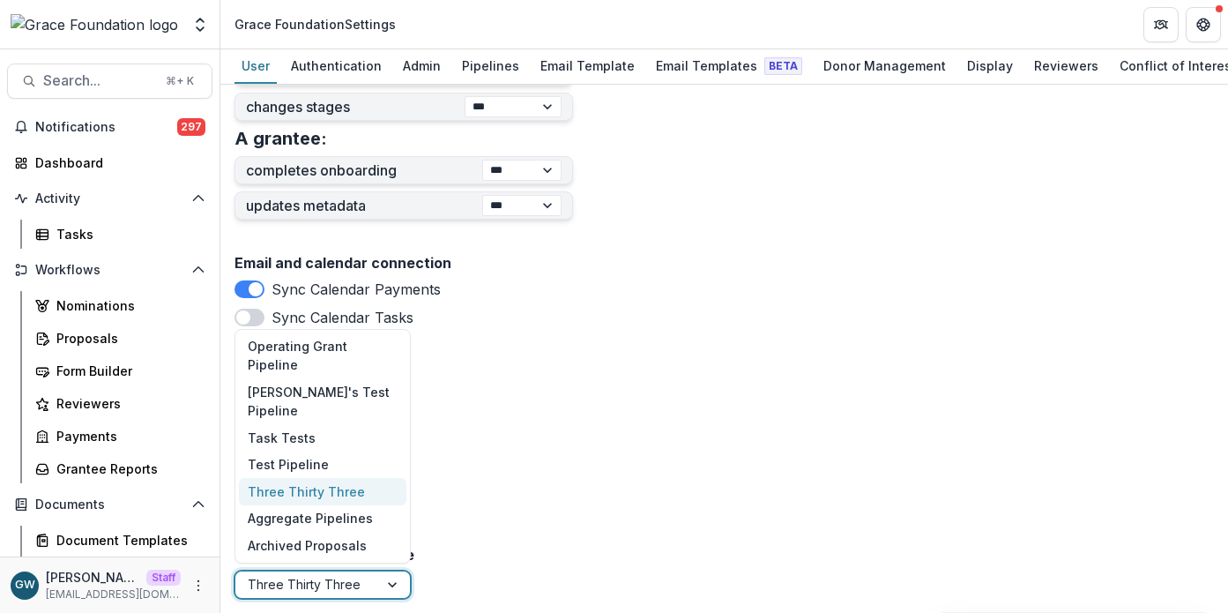
click at [329, 585] on div at bounding box center [307, 584] width 118 height 22
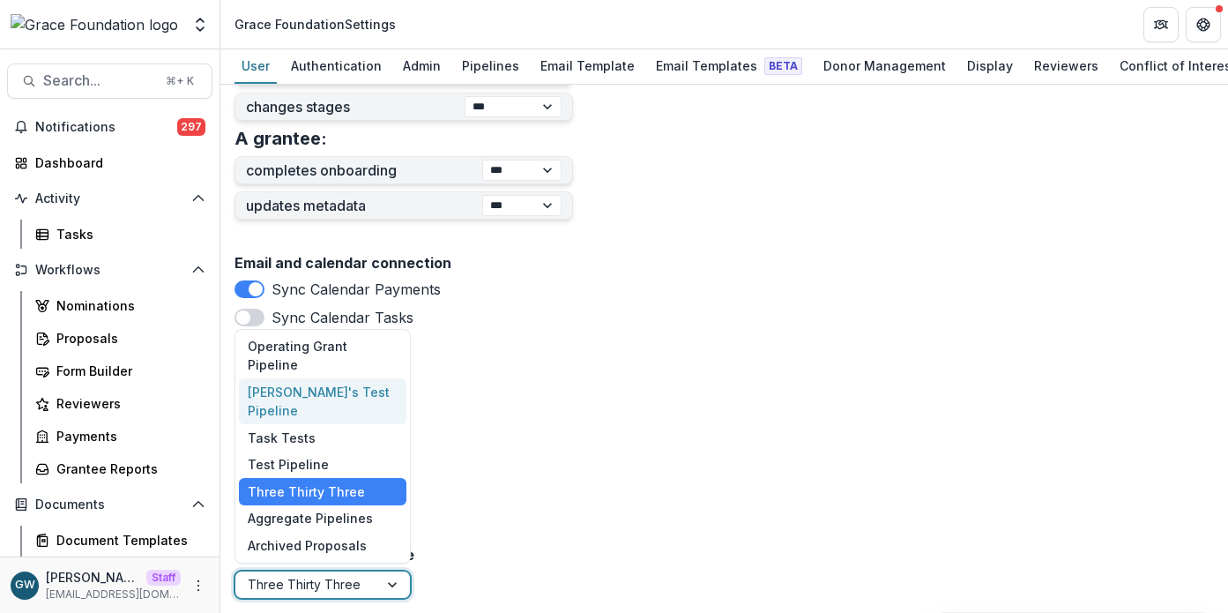
click at [341, 411] on div "[PERSON_NAME]'s Test Pipeline" at bounding box center [323, 401] width 168 height 46
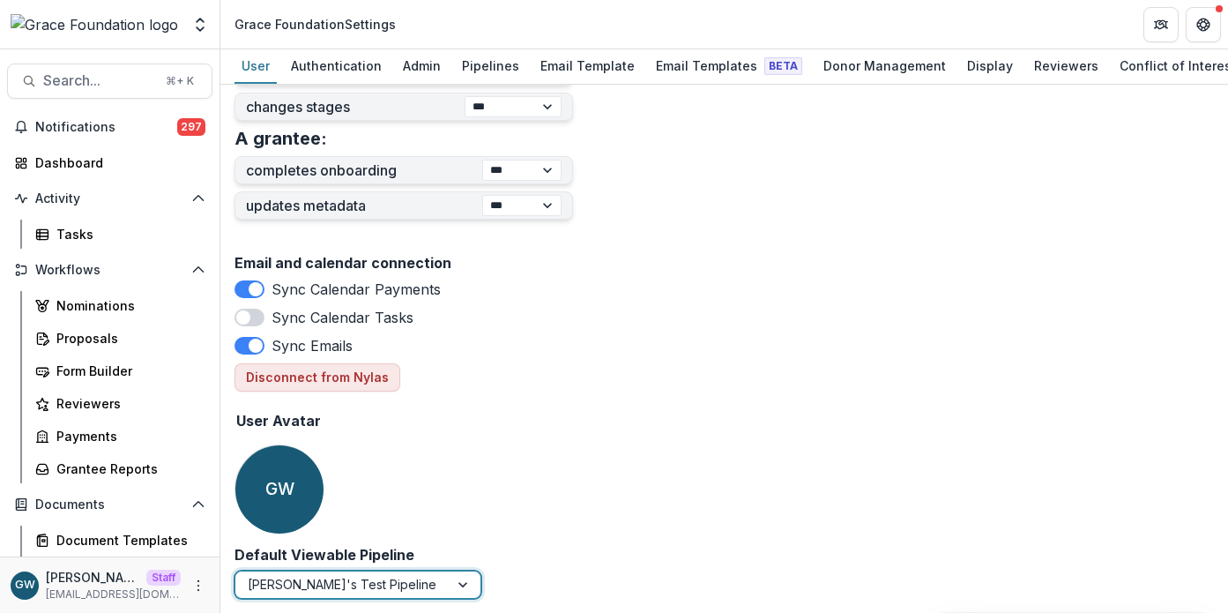
click at [582, 440] on div "Email and calendar connection Sync Calendar Payments Sync Calendar Tasks Sync E…" at bounding box center [725, 397] width 980 height 298
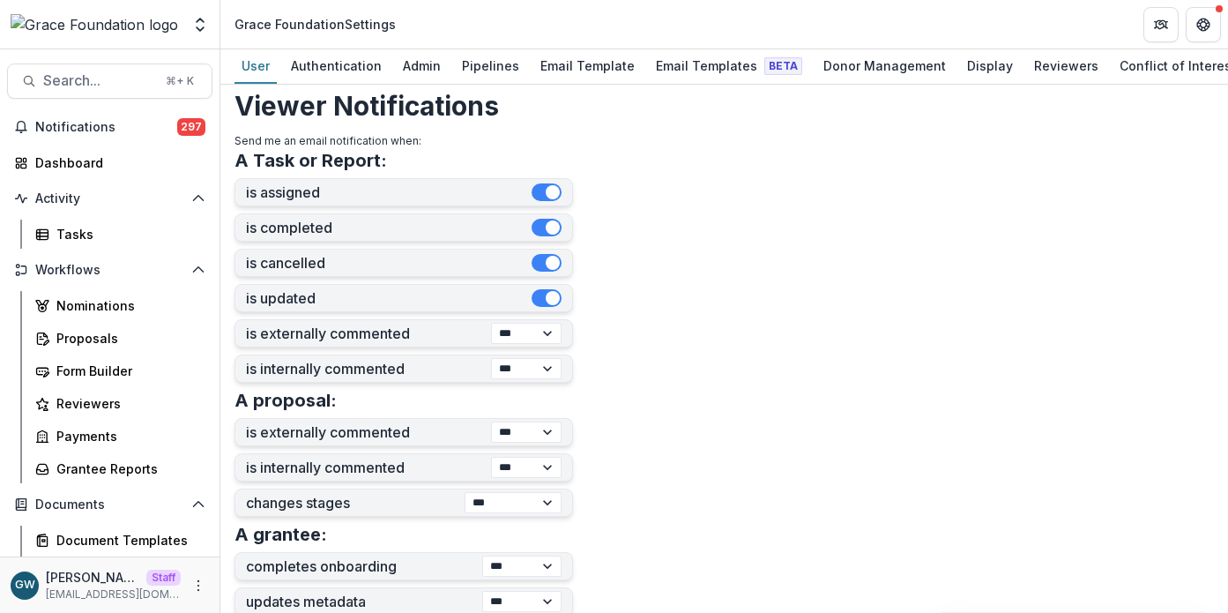
scroll to position [732, 0]
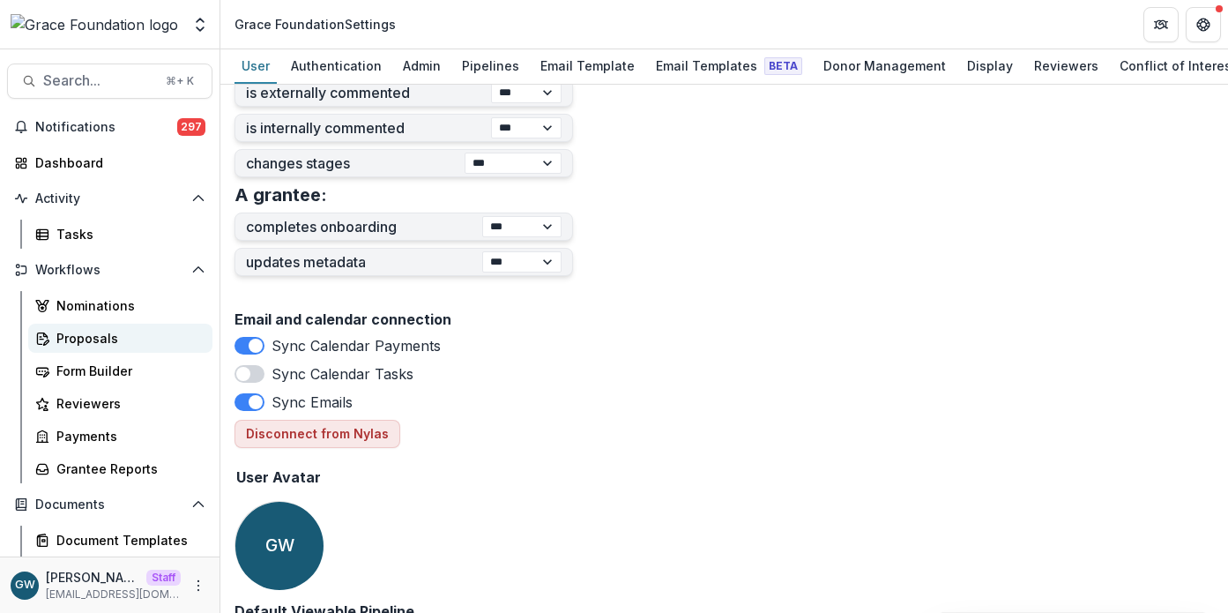
click at [88, 332] on div "Proposals" at bounding box center [127, 338] width 142 height 19
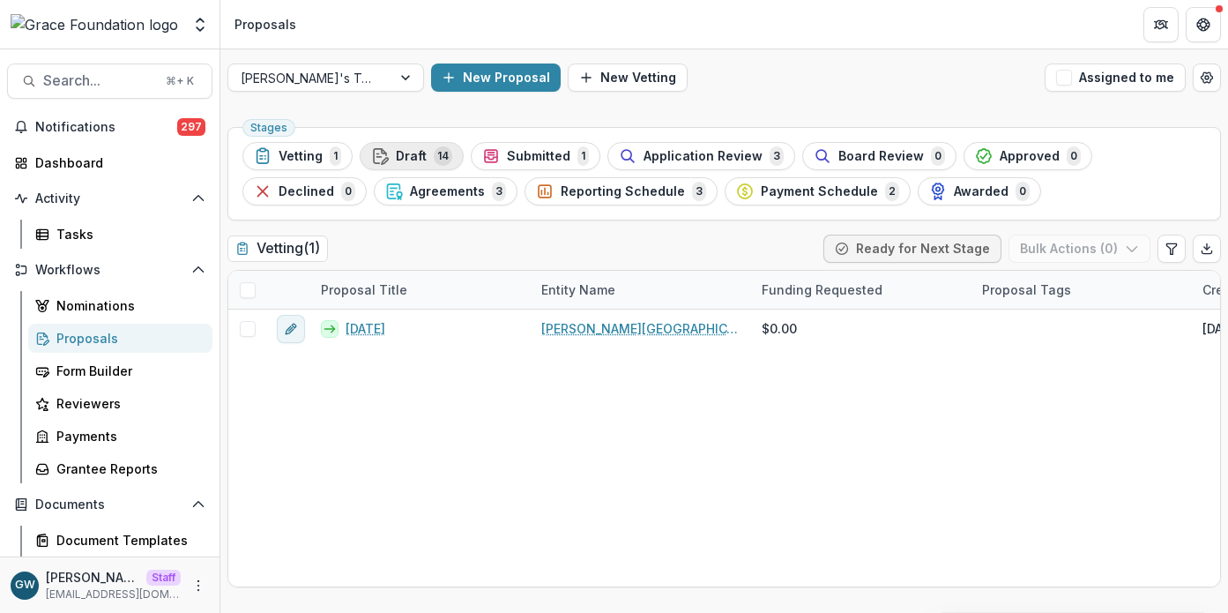
click at [404, 152] on span "Draft" at bounding box center [411, 156] width 31 height 15
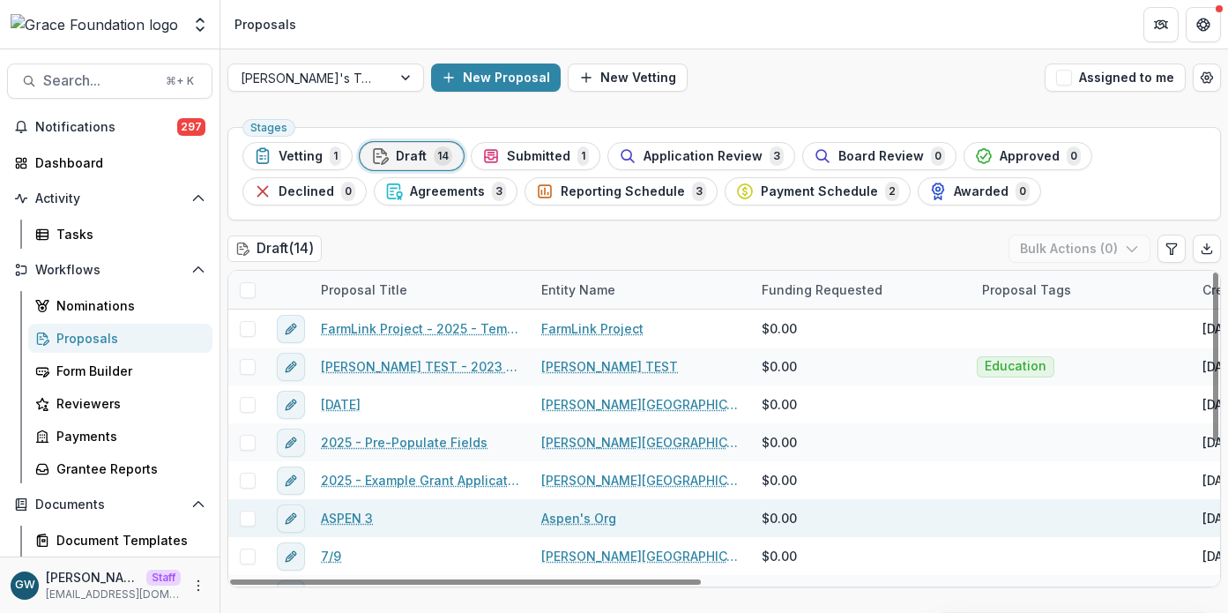
click at [345, 516] on link "ASPEN 3" at bounding box center [347, 518] width 52 height 19
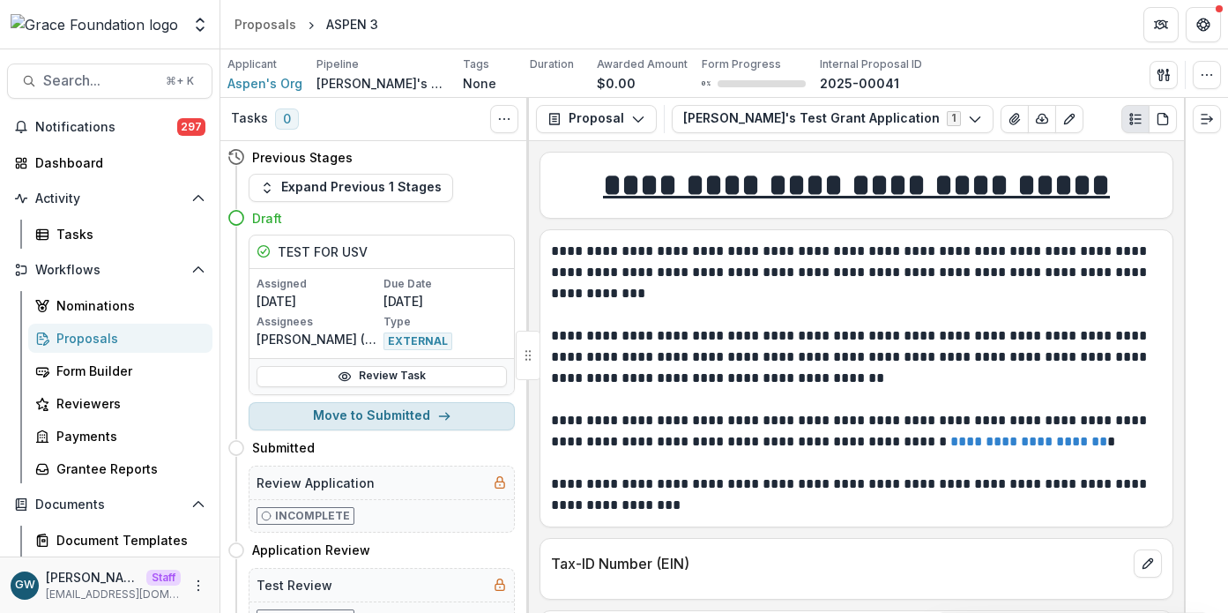
click at [376, 414] on button "Move to Submitted" at bounding box center [382, 416] width 266 height 28
select select "*********"
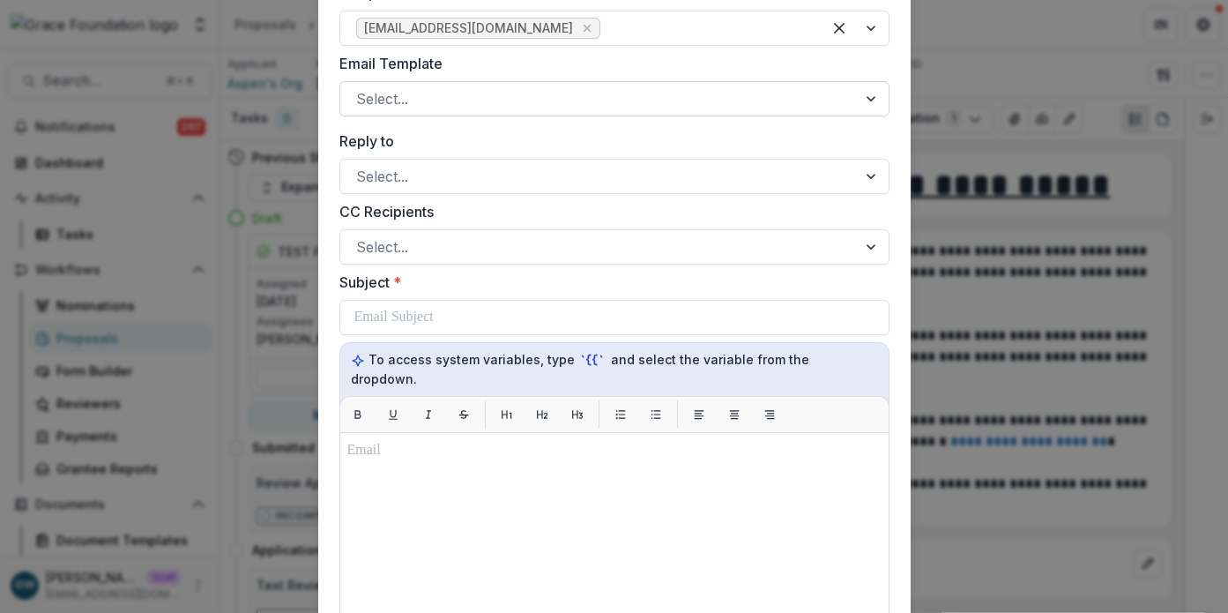
scroll to position [477, 0]
click at [491, 104] on div at bounding box center [598, 100] width 485 height 25
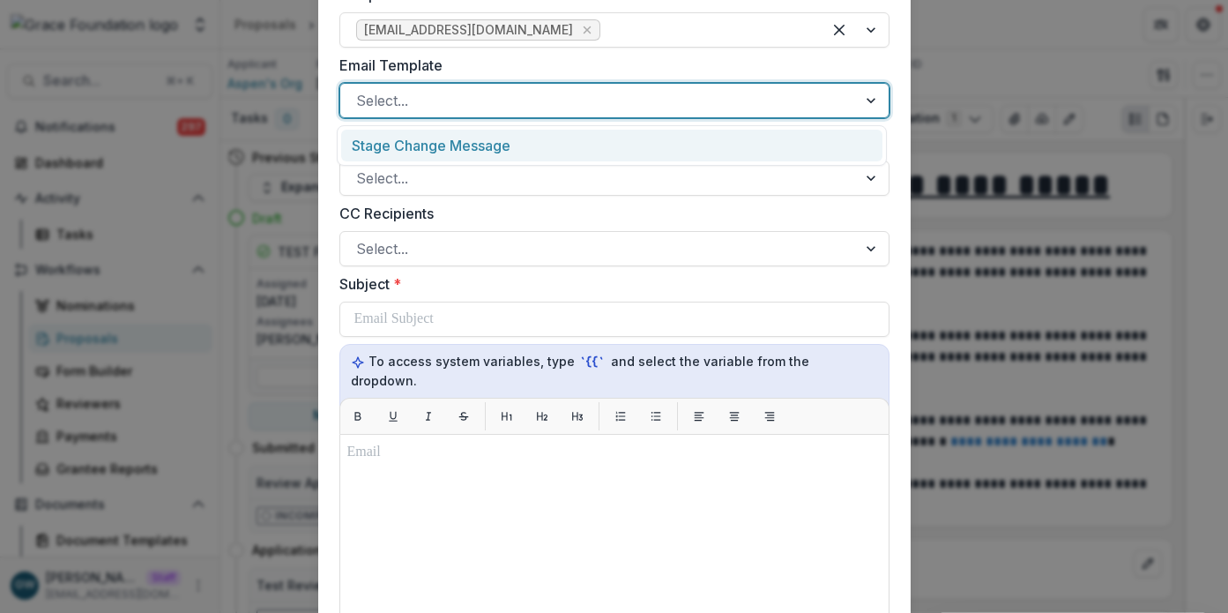
click at [492, 134] on div "Stage Change Message" at bounding box center [611, 146] width 541 height 33
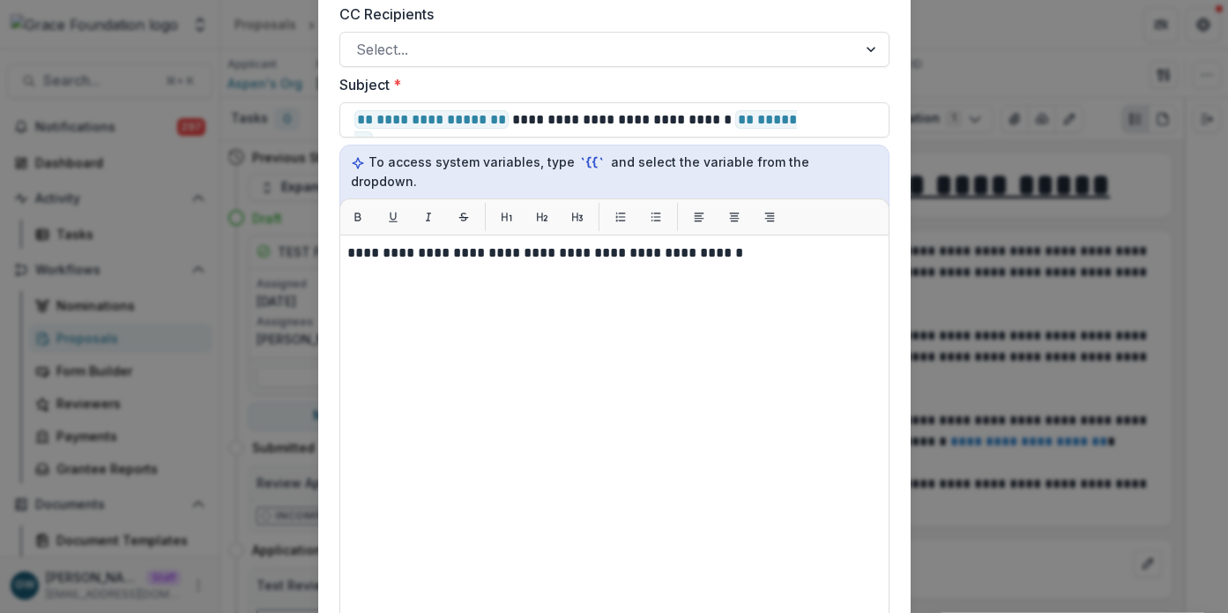
scroll to position [900, 0]
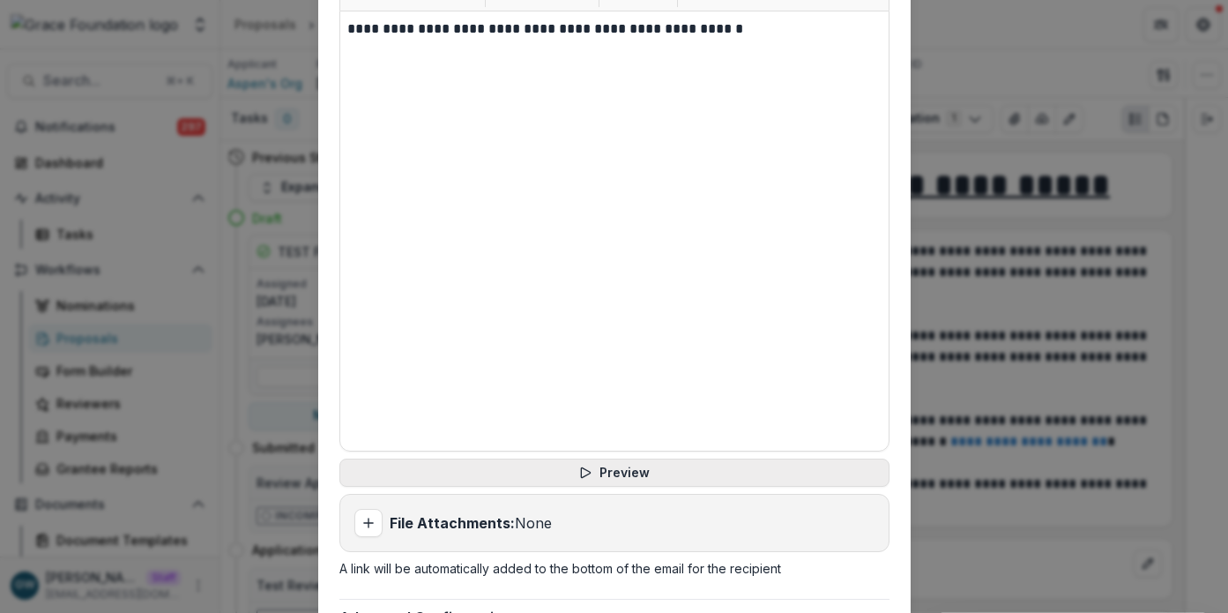
click at [620, 460] on button "Preview" at bounding box center [615, 473] width 550 height 28
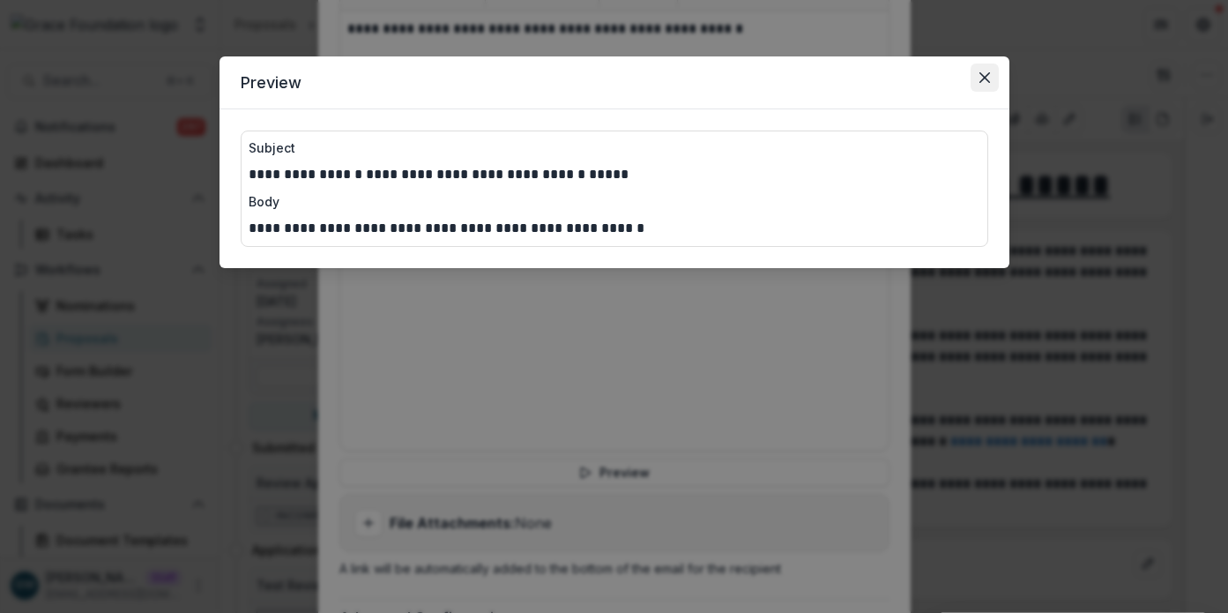
click at [984, 78] on icon "Close" at bounding box center [985, 77] width 11 height 11
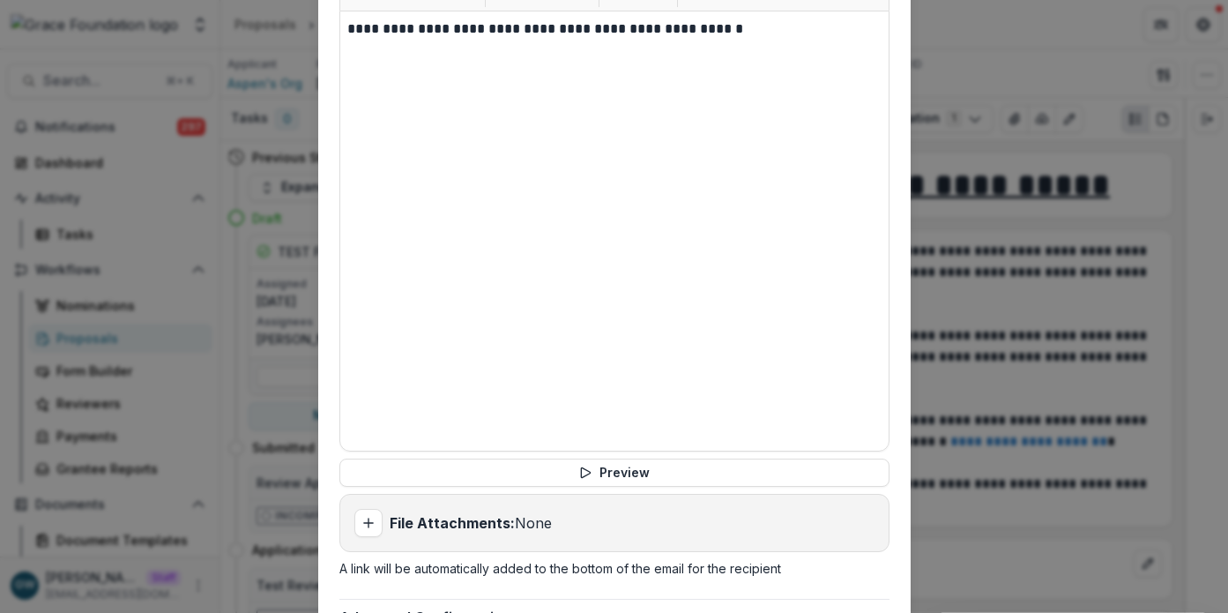
click at [962, 162] on div "**********" at bounding box center [614, 306] width 1228 height 613
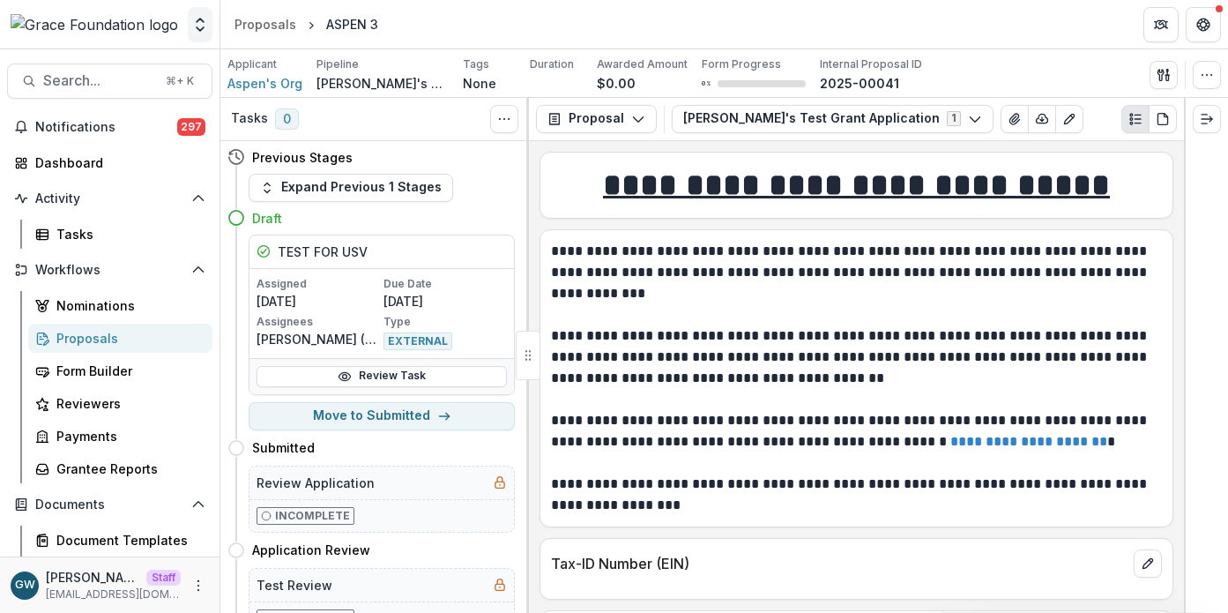
click at [207, 23] on icon "Open entity switcher" at bounding box center [200, 25] width 18 height 18
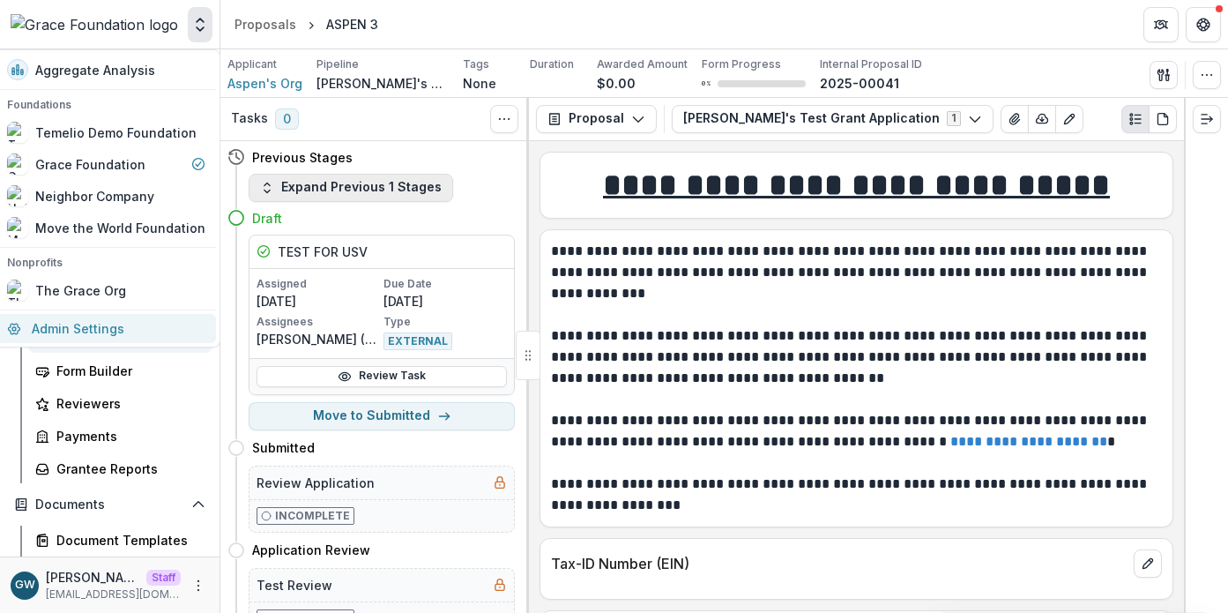
drag, startPoint x: 91, startPoint y: 332, endPoint x: 296, endPoint y: 190, distance: 249.3
click at [92, 332] on link "Admin Settings" at bounding box center [106, 328] width 220 height 29
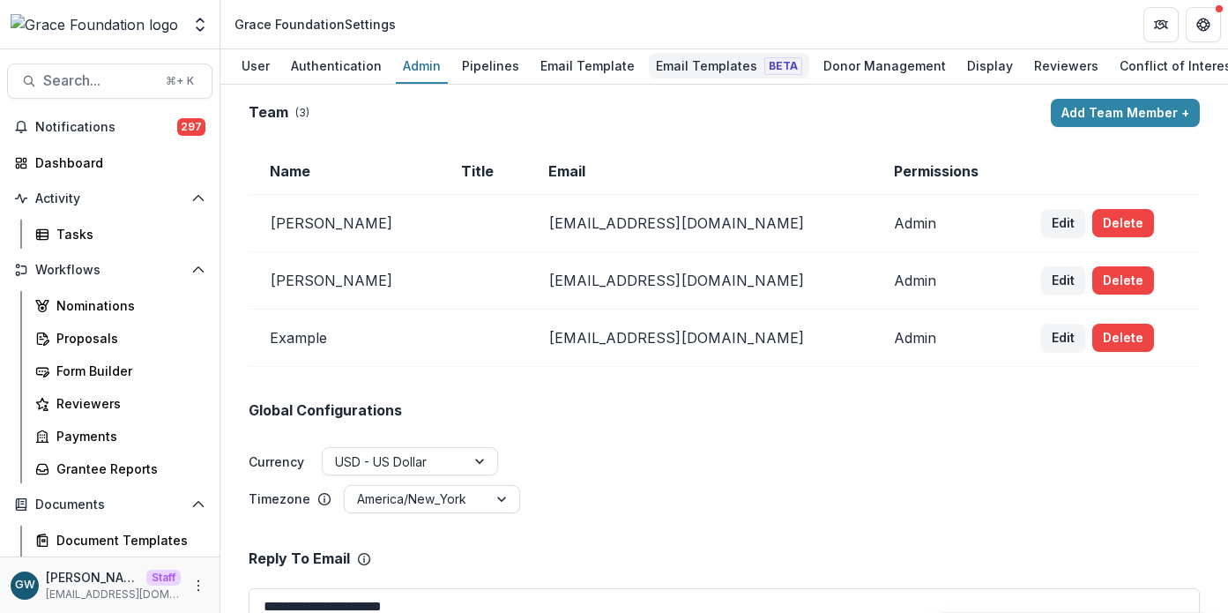
click at [657, 58] on div "Email Templates Beta" at bounding box center [729, 66] width 161 height 26
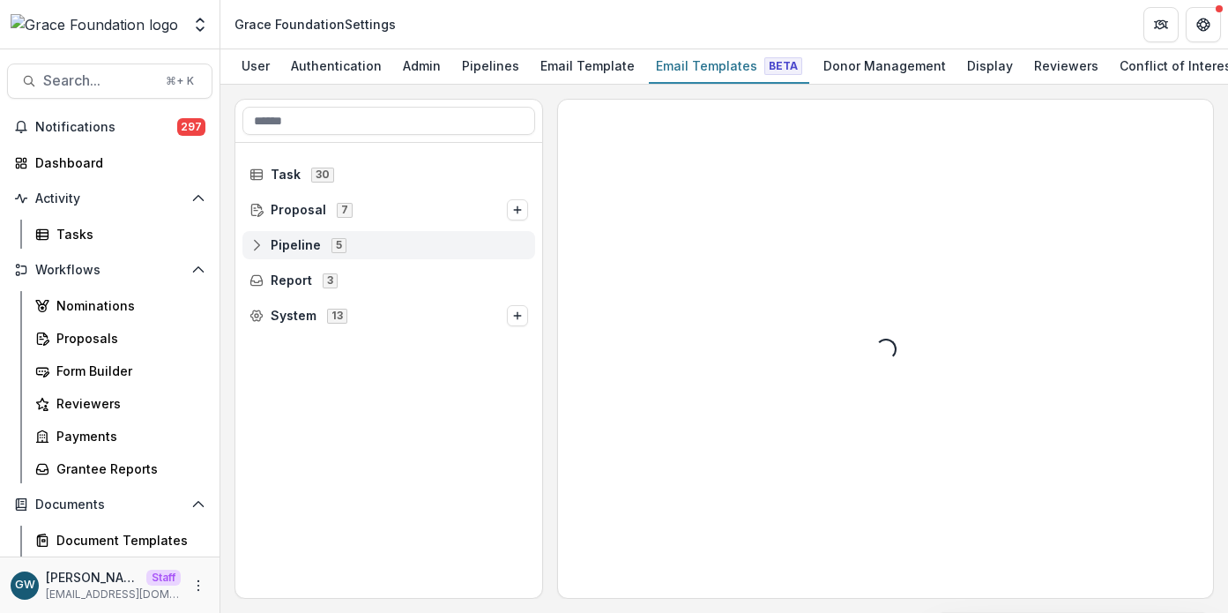
click at [269, 245] on span "Pipeline 5" at bounding box center [389, 244] width 279 height 15
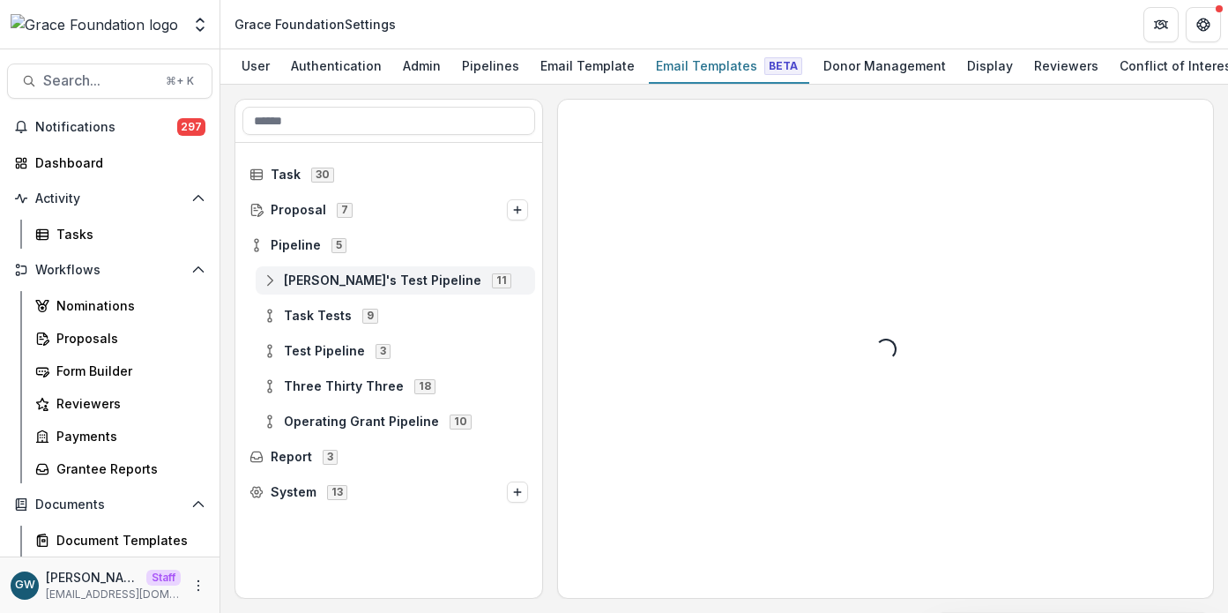
click at [272, 283] on icon at bounding box center [270, 280] width 14 height 14
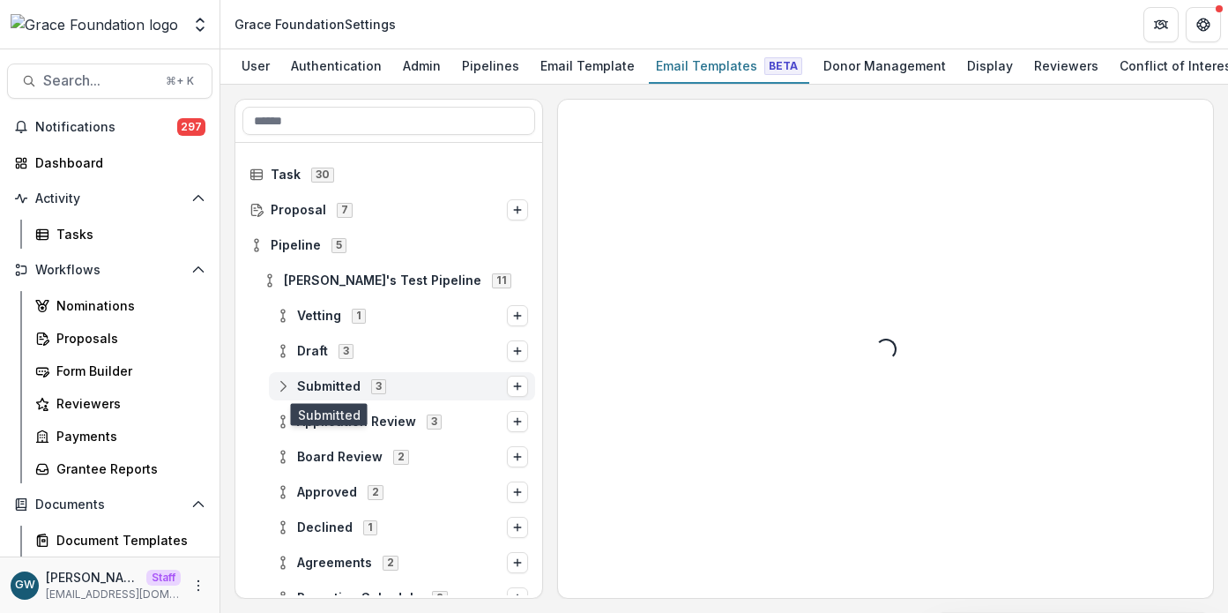
click at [329, 390] on span "Submitted" at bounding box center [328, 386] width 63 height 15
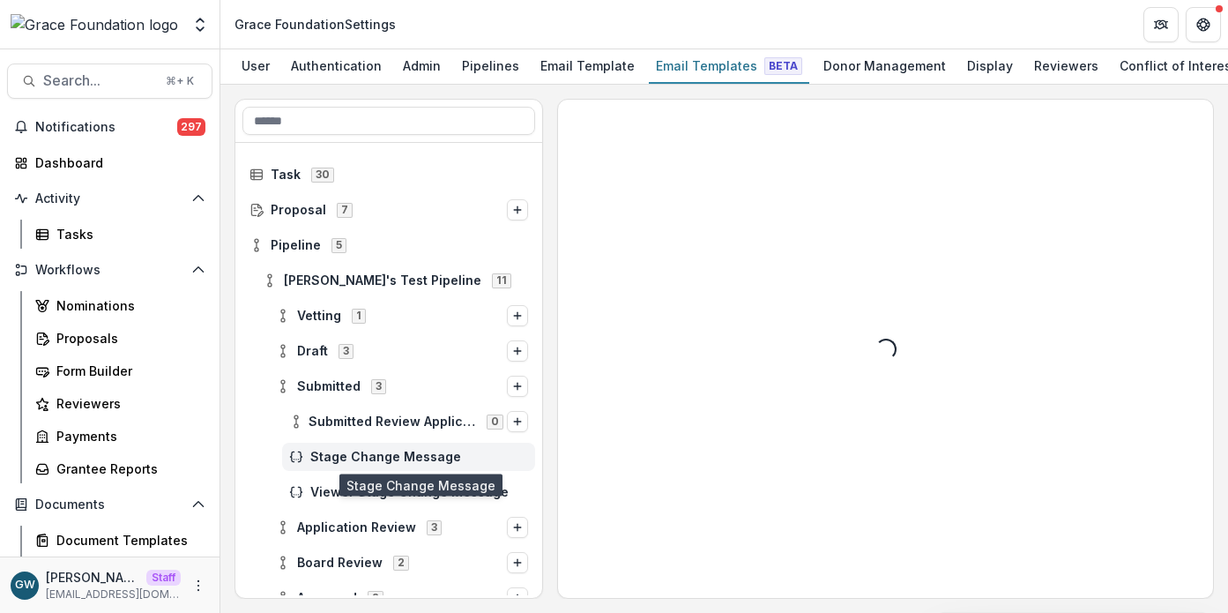
click at [372, 463] on span "Stage Change Message" at bounding box center [419, 457] width 218 height 15
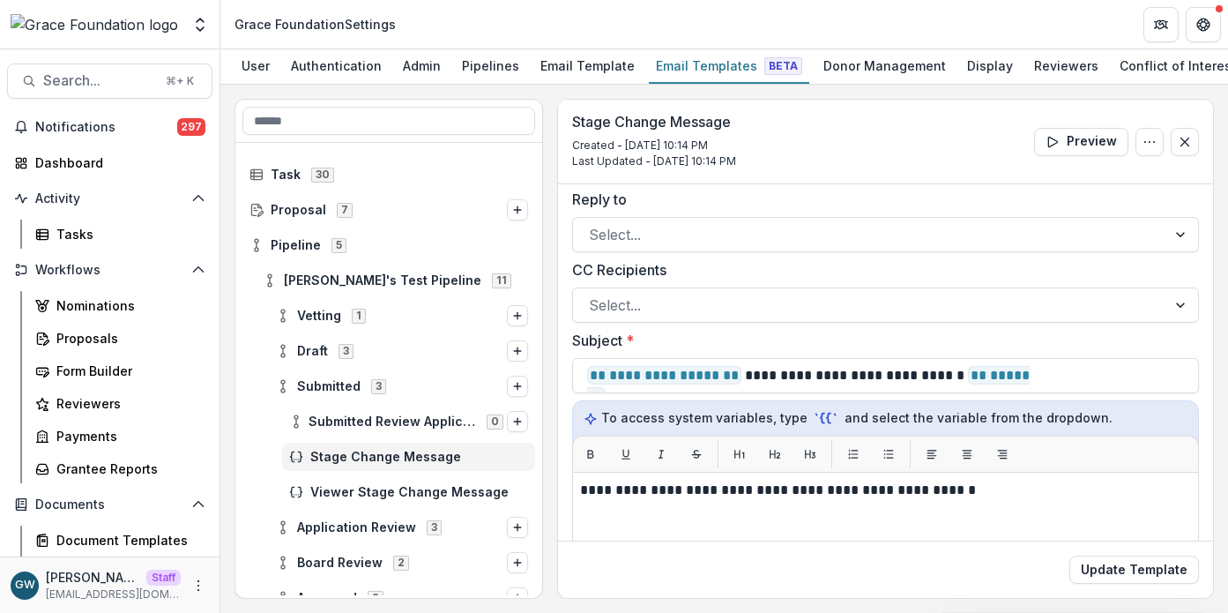
scroll to position [148, 0]
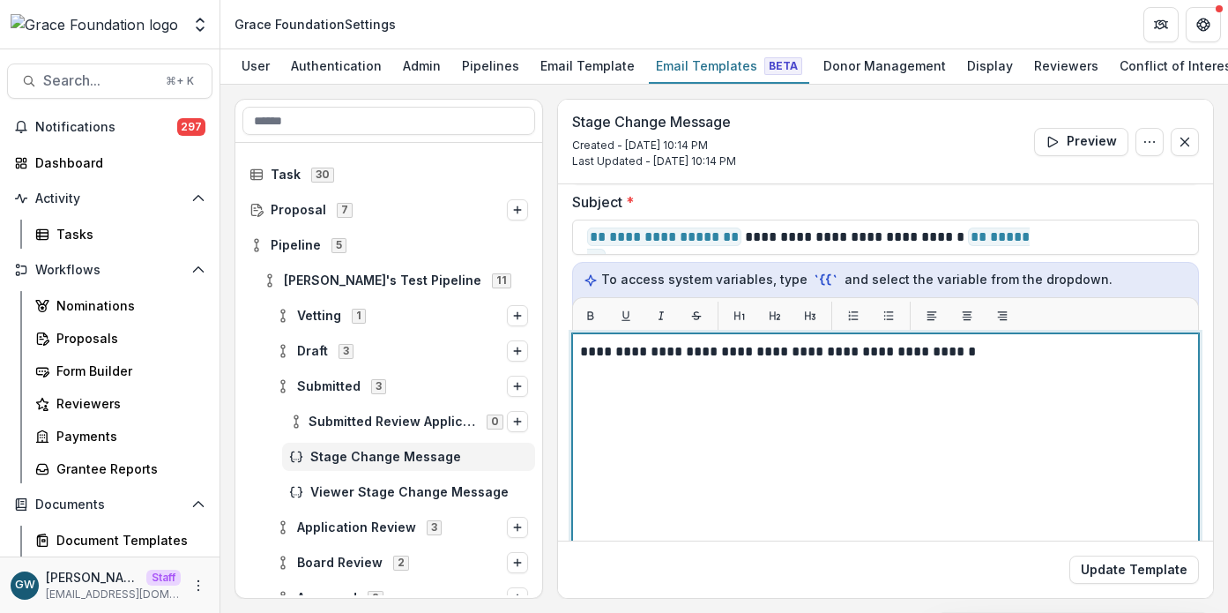
click at [993, 357] on p "**********" at bounding box center [883, 351] width 606 height 21
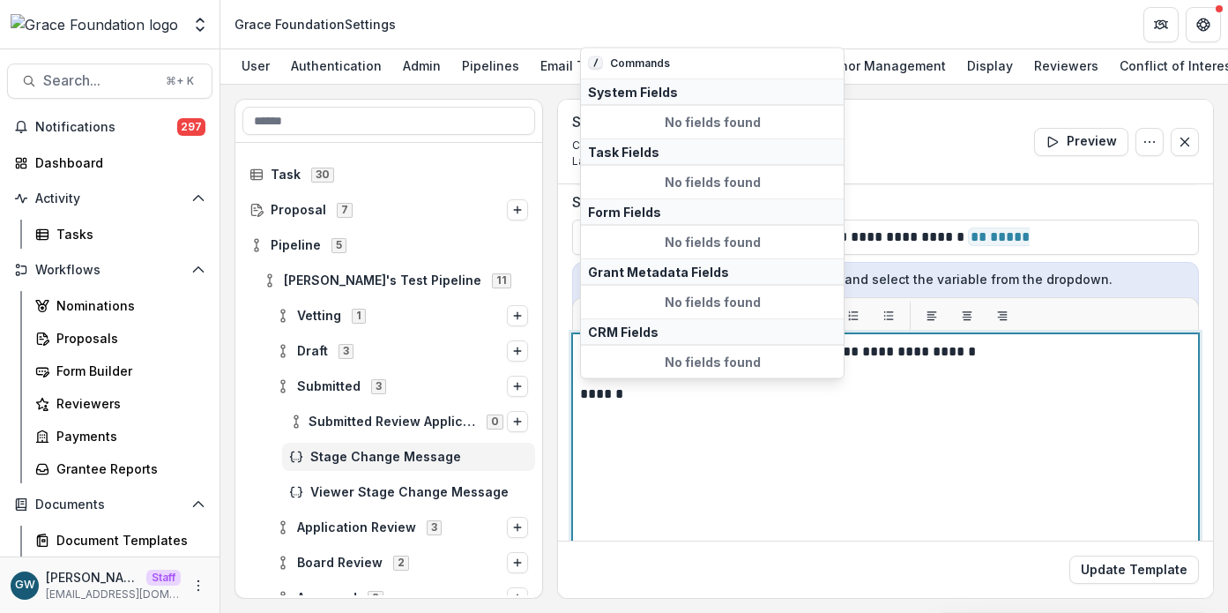
click at [662, 394] on p "******" at bounding box center [883, 394] width 606 height 21
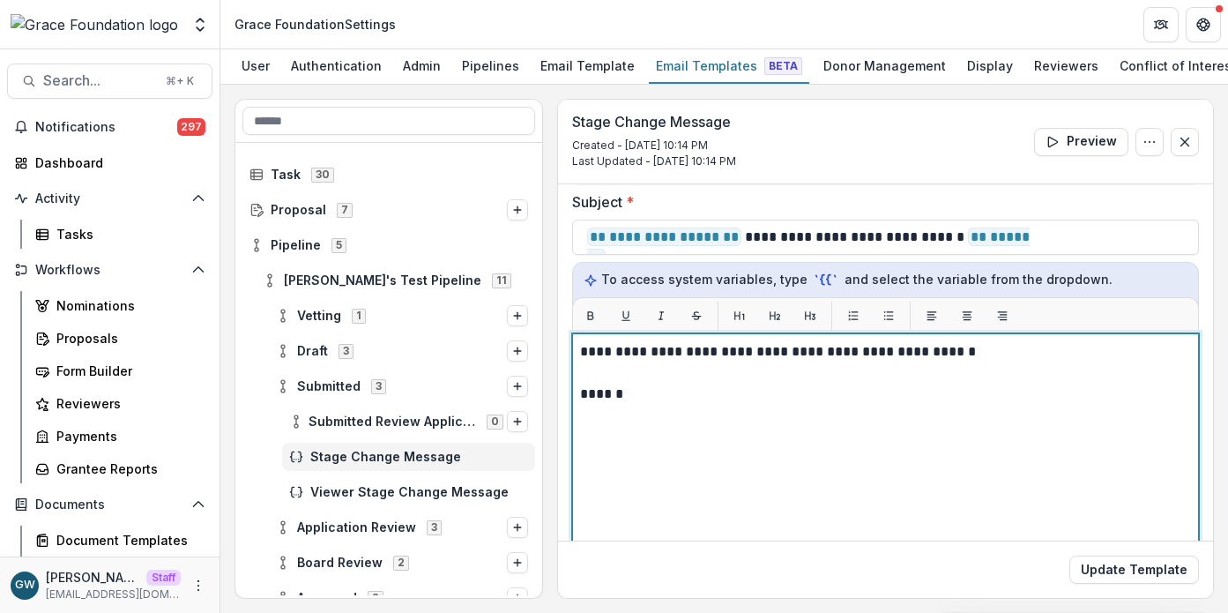
click at [662, 393] on p "******" at bounding box center [883, 394] width 606 height 21
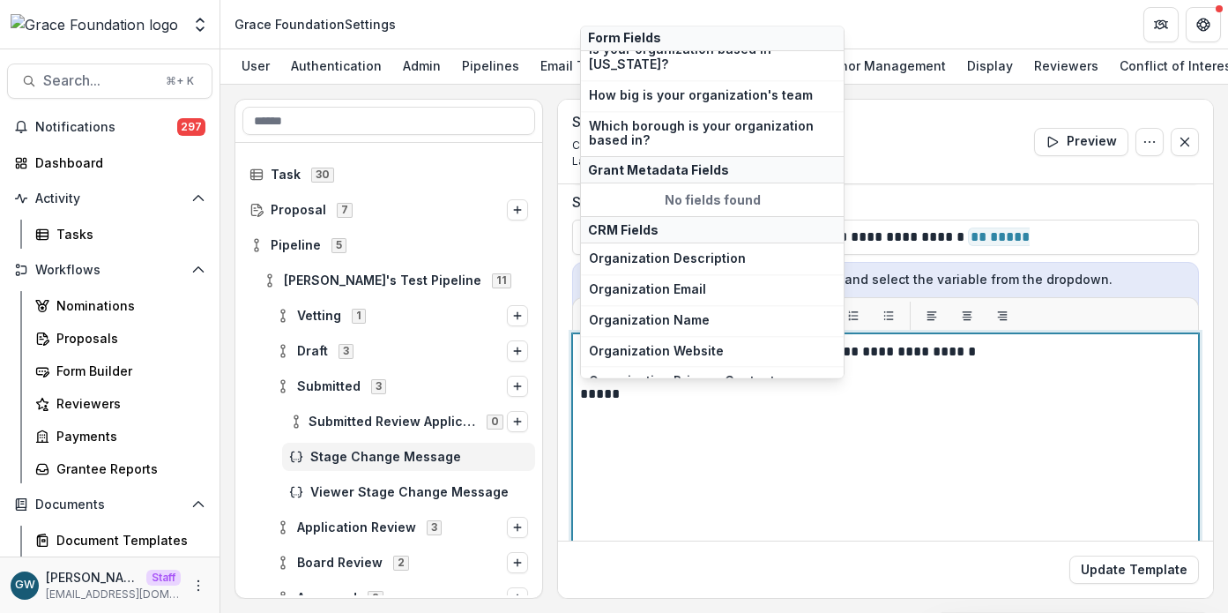
scroll to position [296, 0]
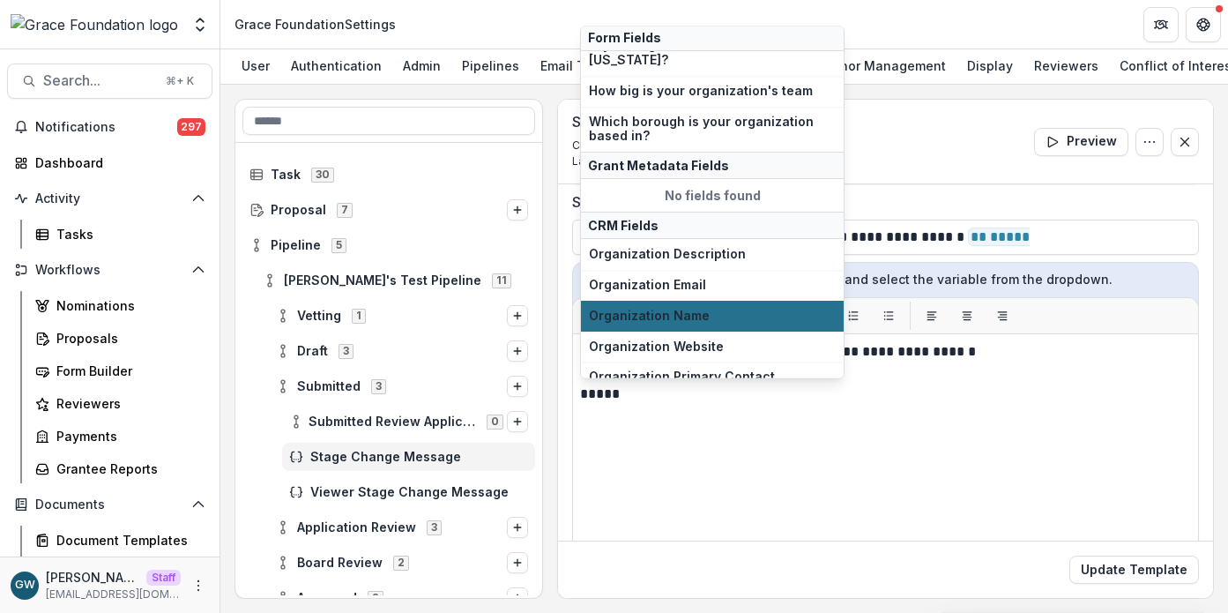
click at [688, 309] on span "Organization Name" at bounding box center [712, 316] width 247 height 15
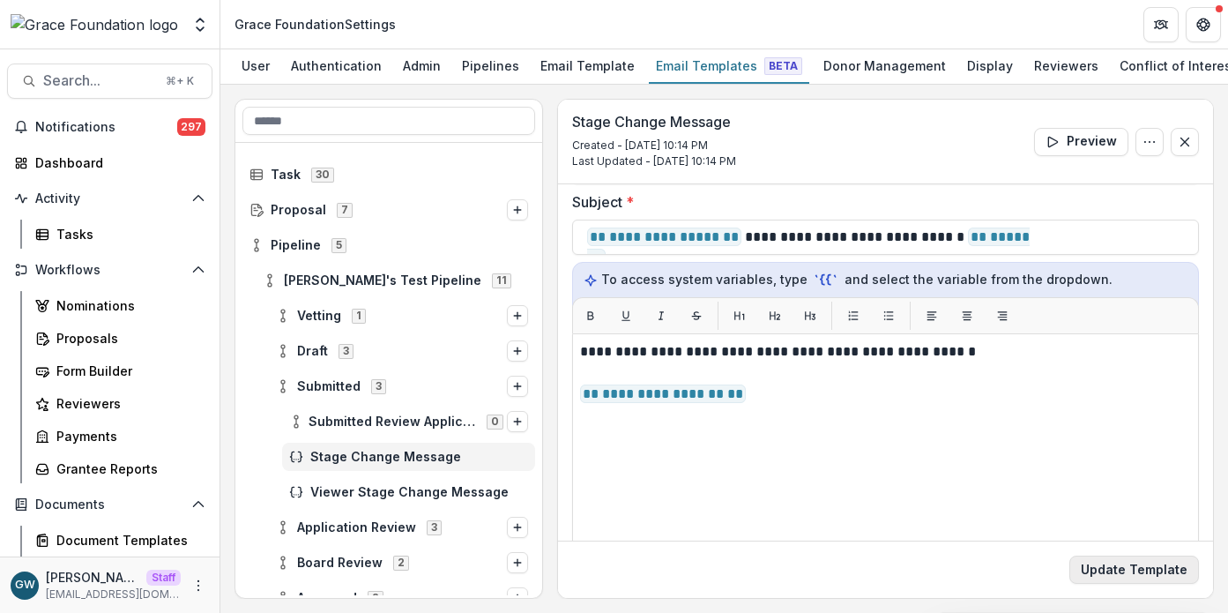
click at [1105, 575] on button "Update Template" at bounding box center [1135, 570] width 130 height 28
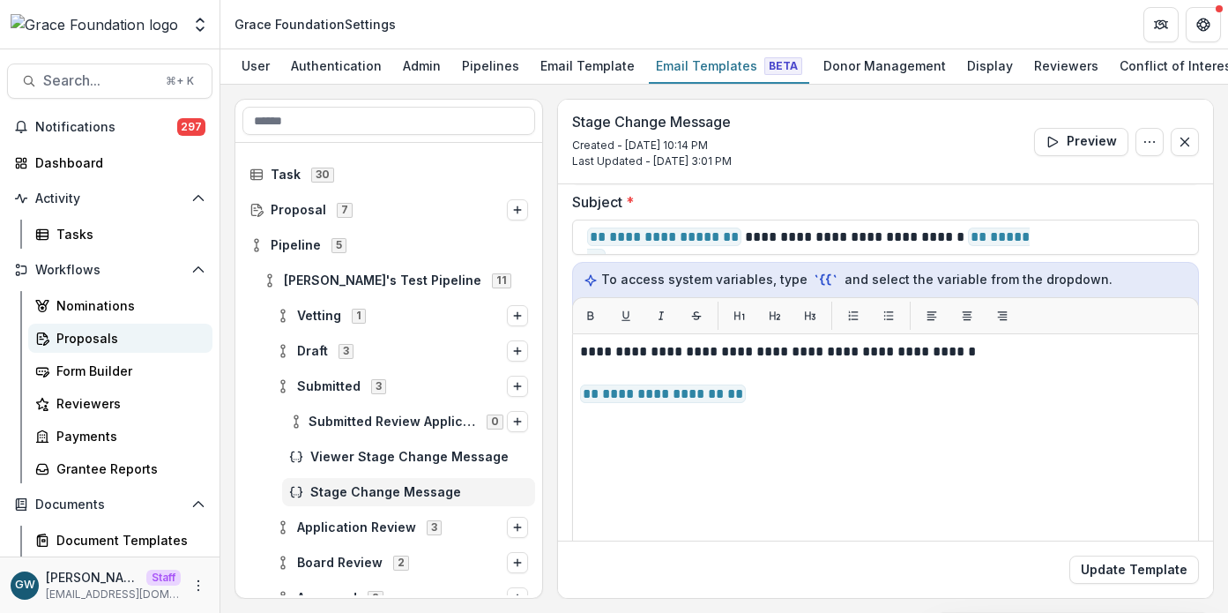
click at [81, 329] on div "Proposals" at bounding box center [127, 338] width 142 height 19
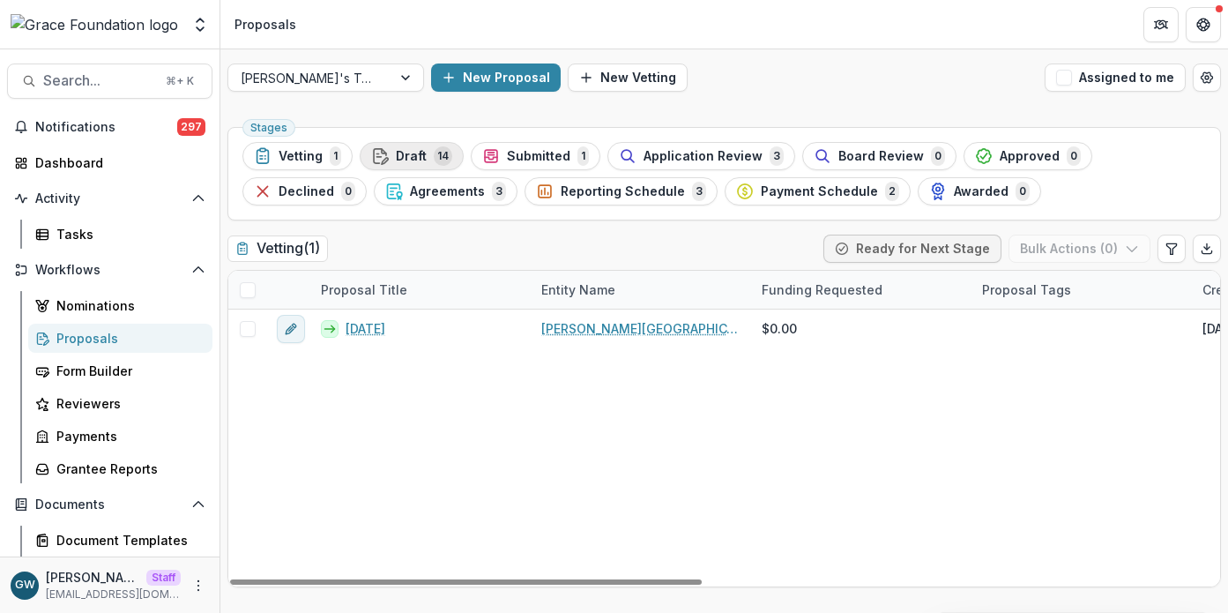
click at [389, 154] on div "Draft 14" at bounding box center [411, 155] width 81 height 19
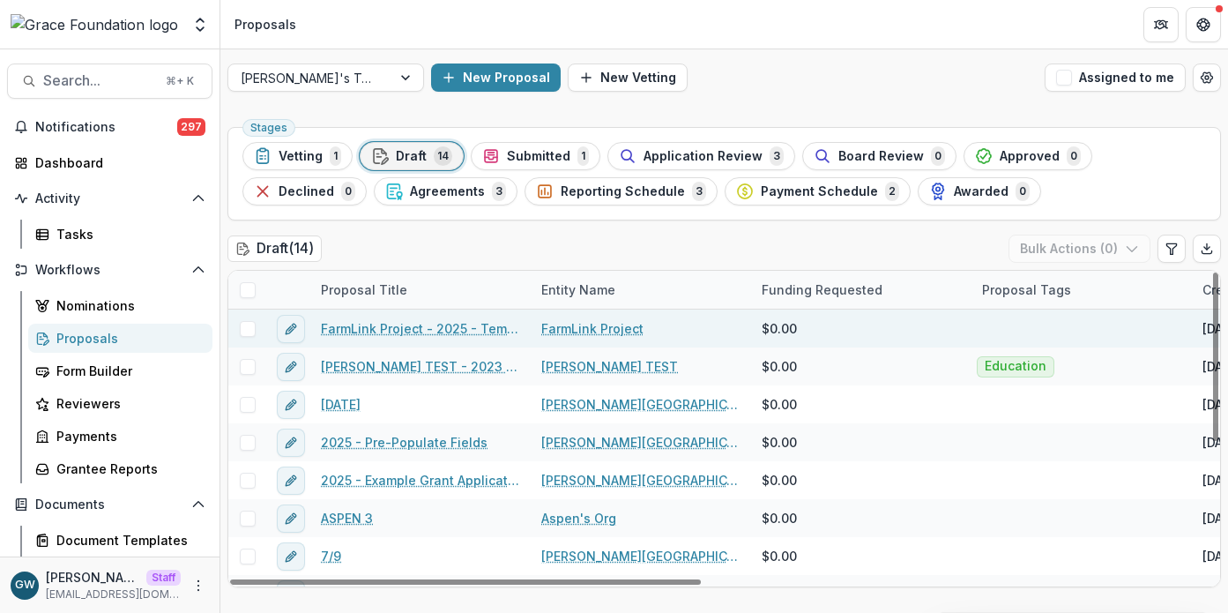
click at [355, 332] on link "FarmLink Project - 2025 - Temelio Arts Application Form" at bounding box center [420, 328] width 199 height 19
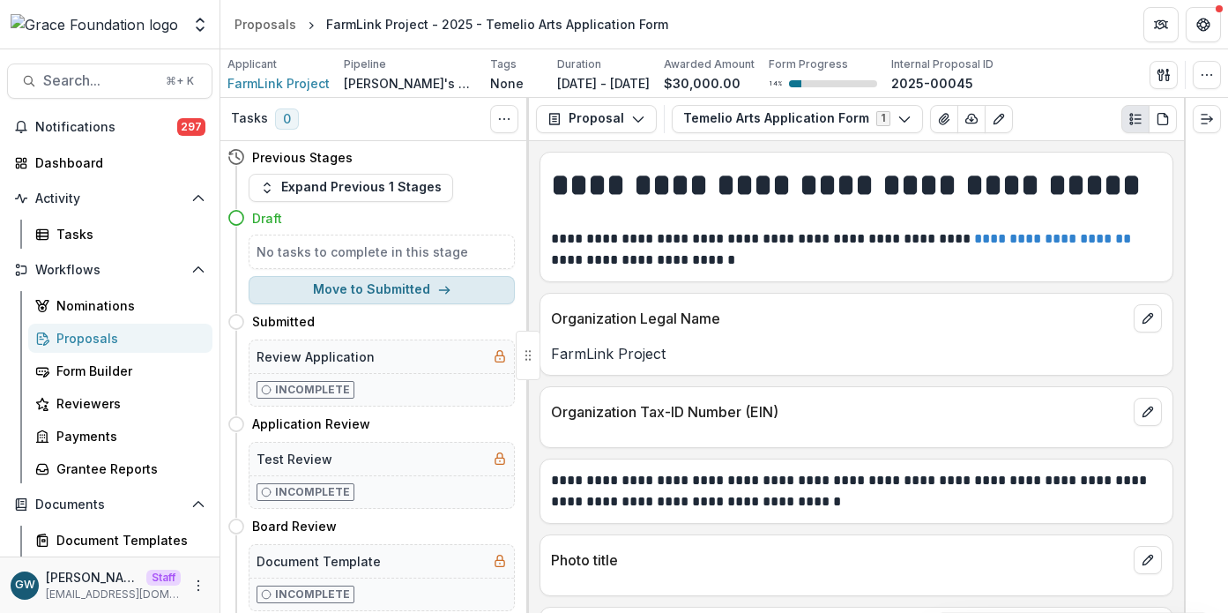
click at [406, 294] on button "Move to Submitted" at bounding box center [382, 290] width 266 height 28
select select "*********"
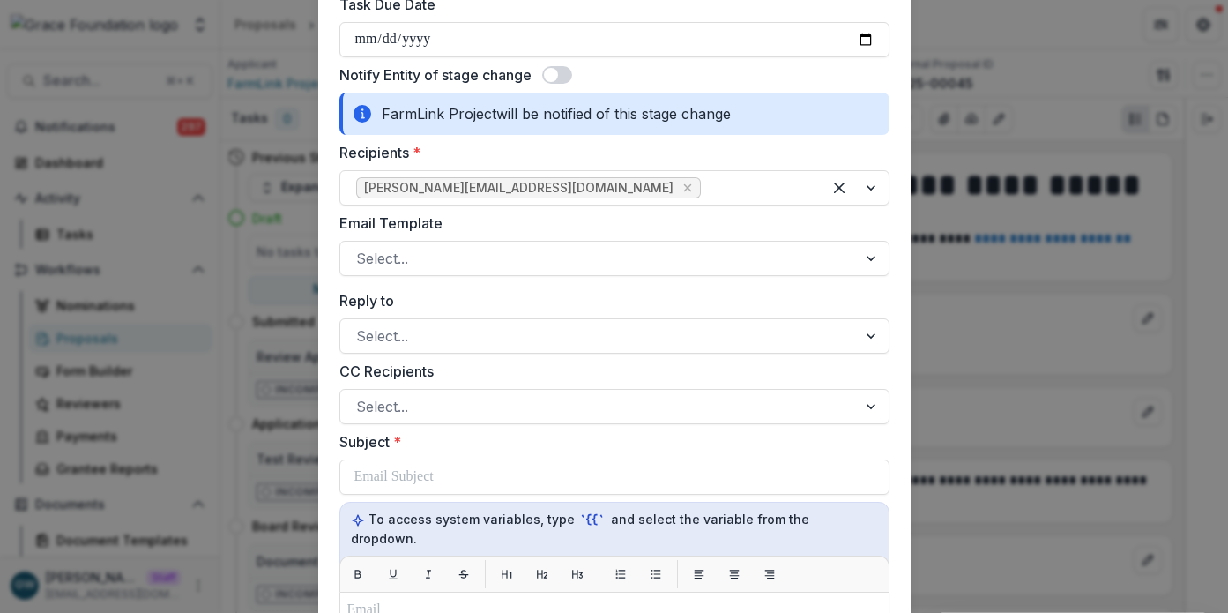
scroll to position [320, 0]
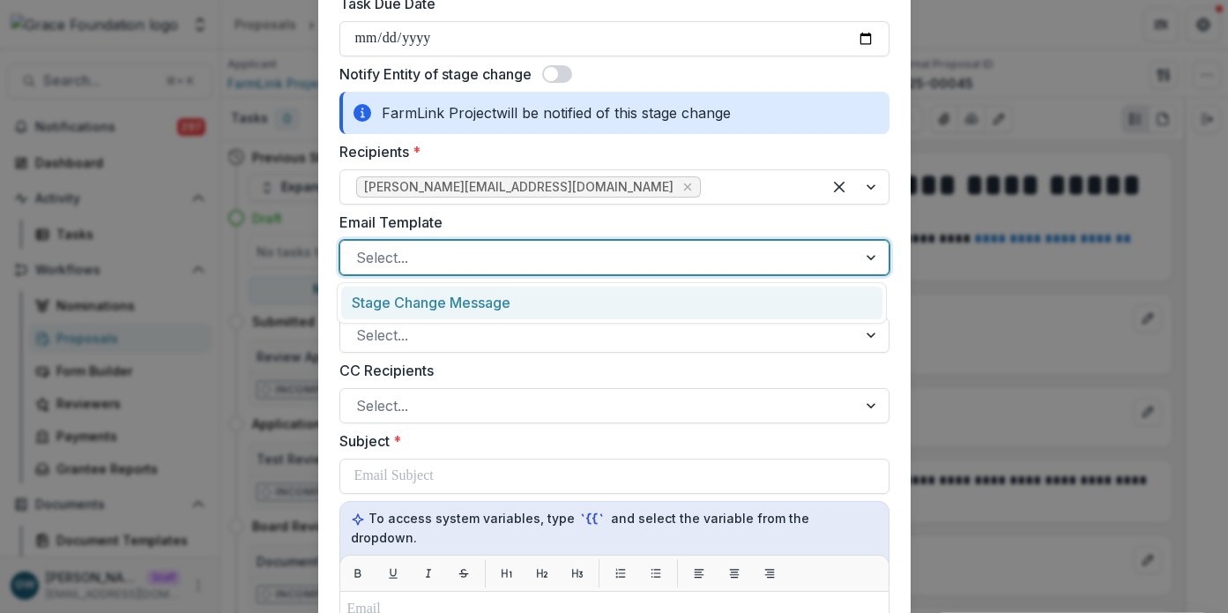
click at [461, 249] on div at bounding box center [598, 257] width 485 height 25
click at [455, 296] on div "Stage Change Message" at bounding box center [611, 303] width 541 height 33
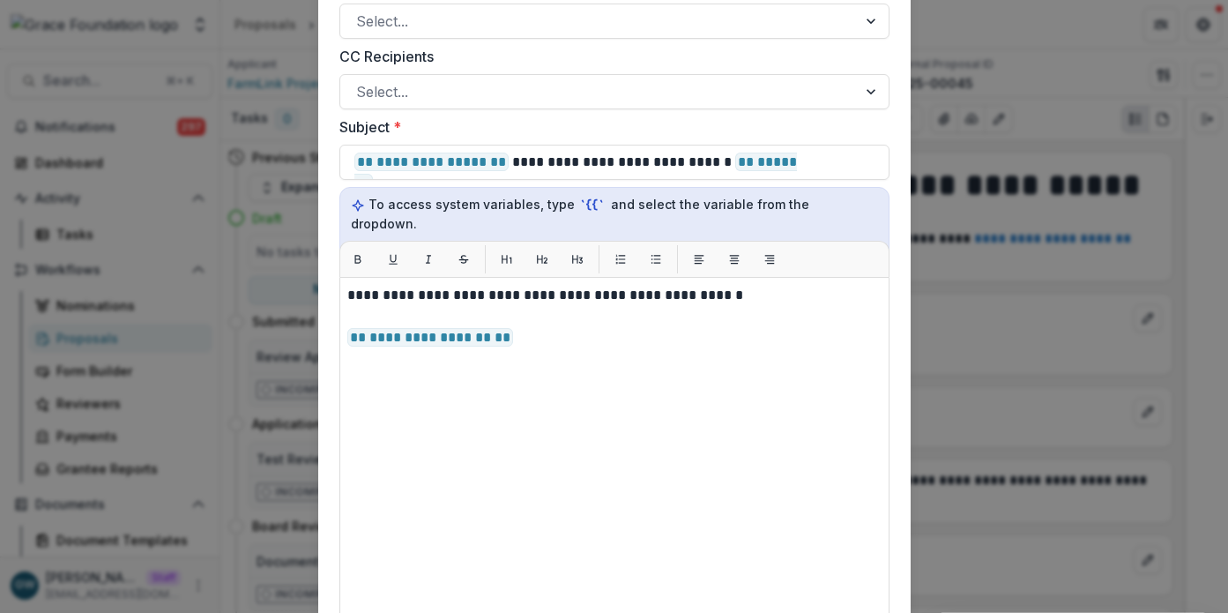
scroll to position [773, 0]
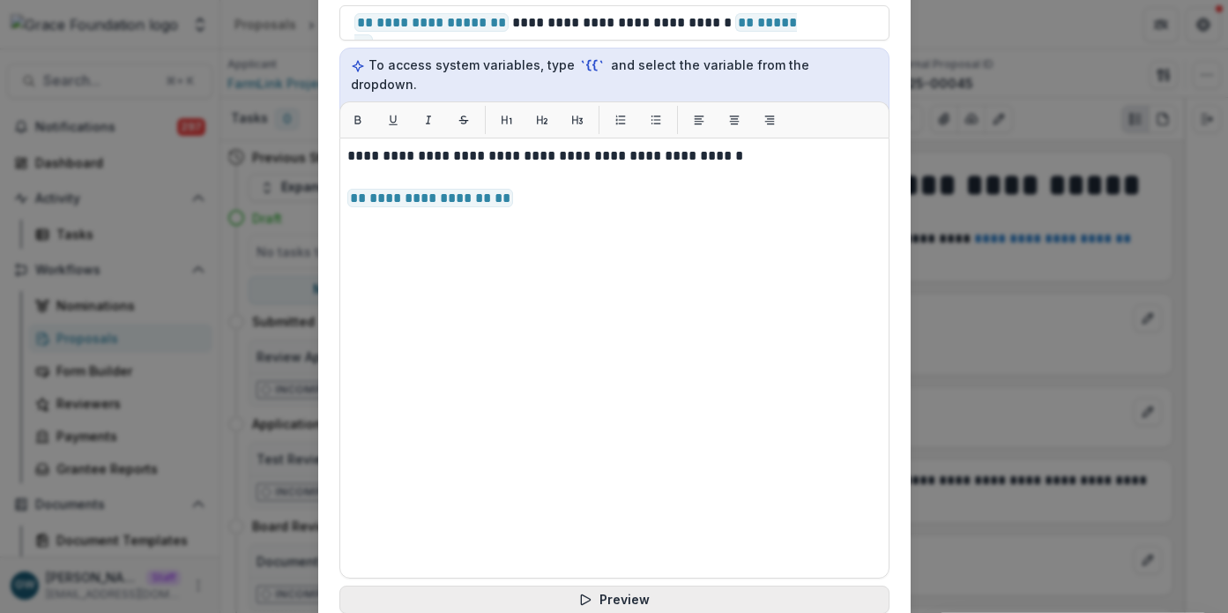
click at [551, 586] on button "Preview" at bounding box center [615, 600] width 550 height 28
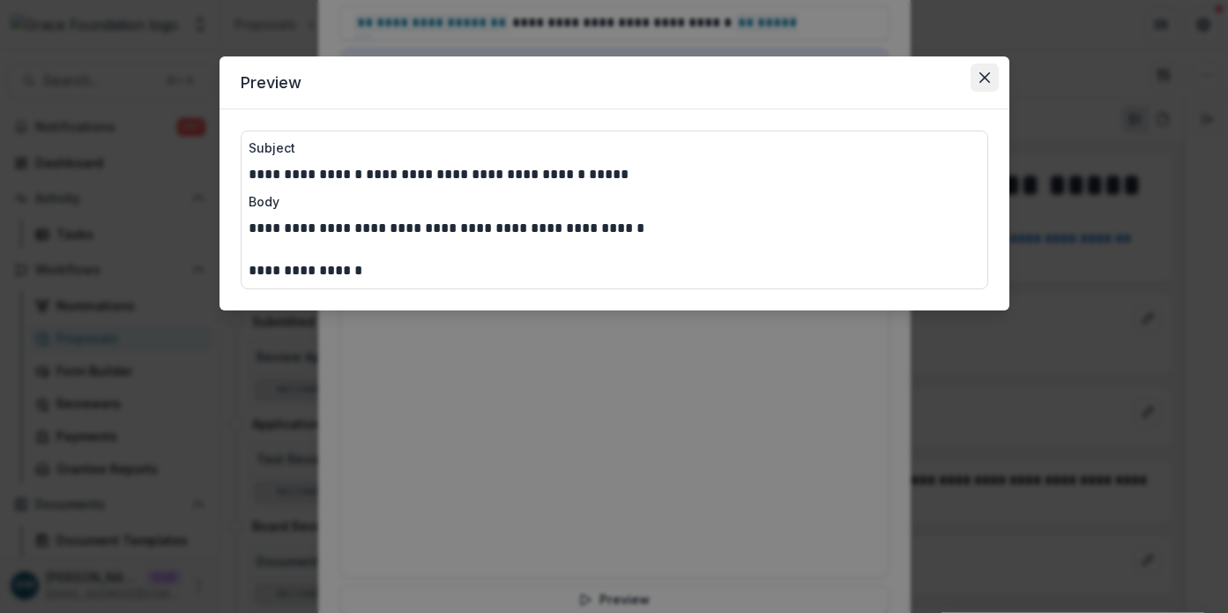
click at [982, 72] on icon "Close" at bounding box center [985, 77] width 11 height 11
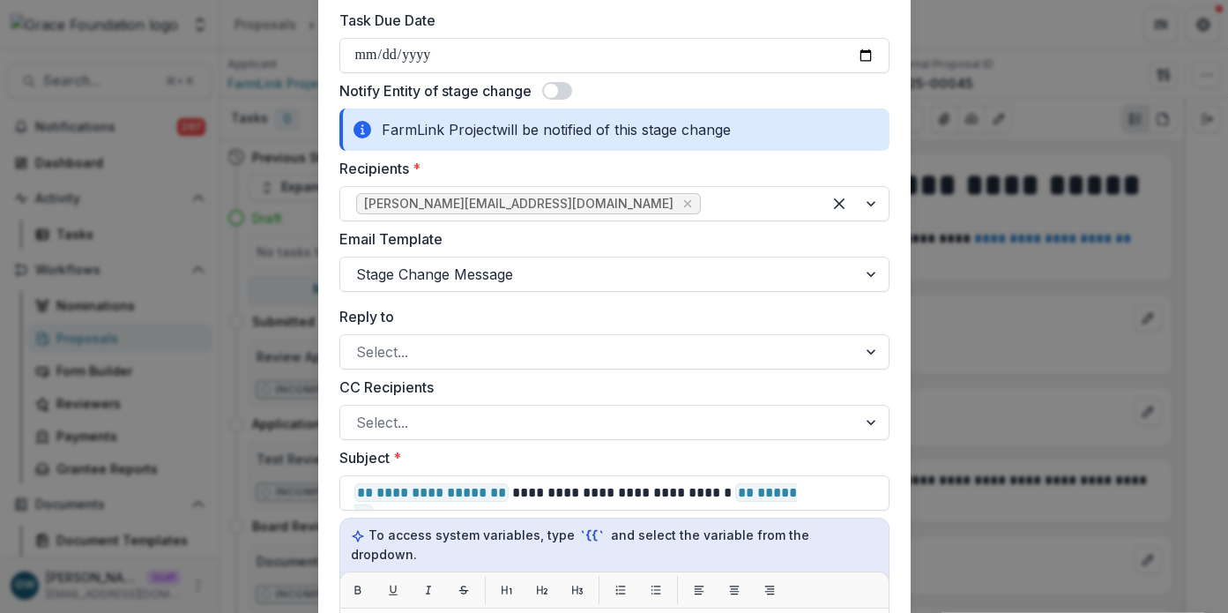
scroll to position [0, 0]
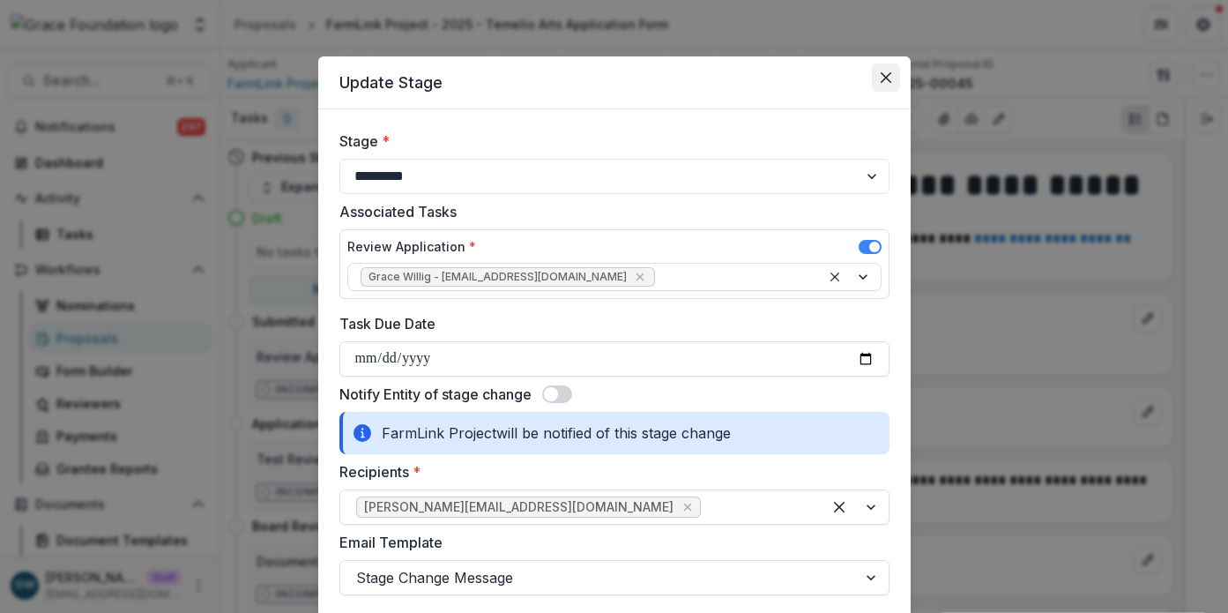
click at [892, 66] on button "Close" at bounding box center [886, 77] width 28 height 28
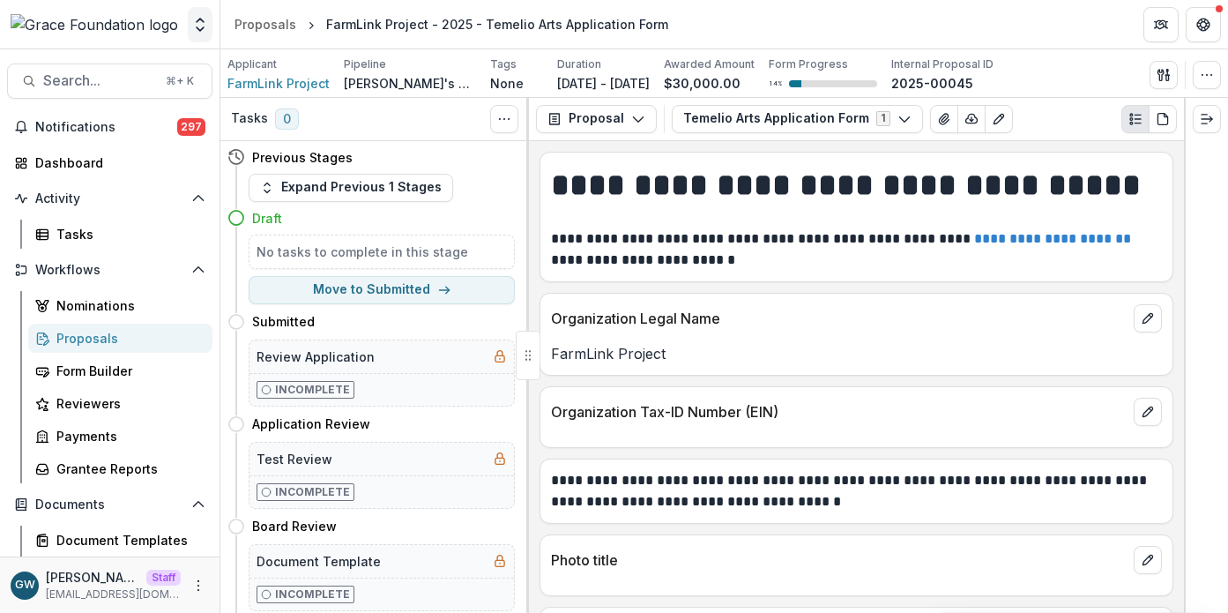
click at [200, 24] on icon "Open entity switcher" at bounding box center [200, 25] width 18 height 18
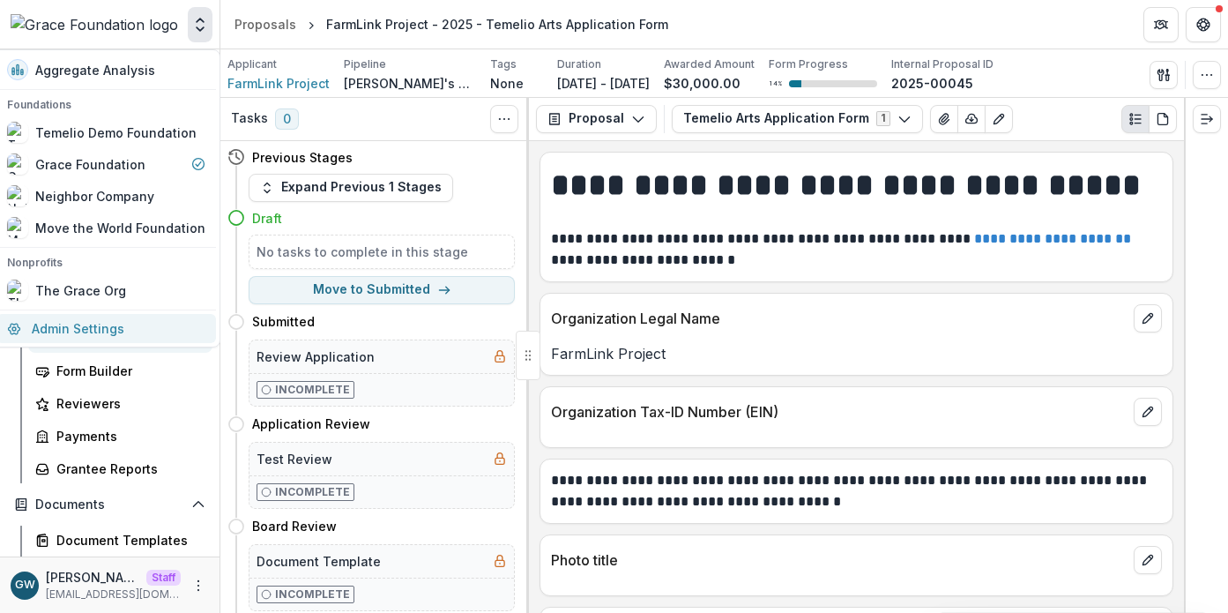
click at [95, 323] on link "Admin Settings" at bounding box center [106, 328] width 220 height 29
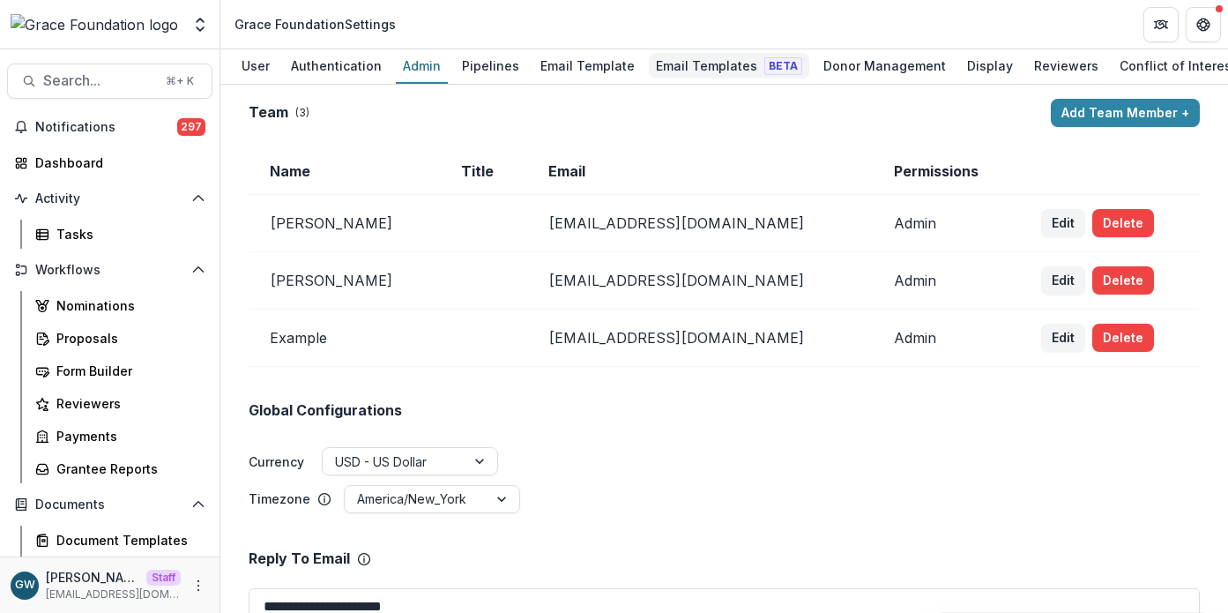
click at [705, 66] on div "Email Templates Beta" at bounding box center [729, 66] width 161 height 26
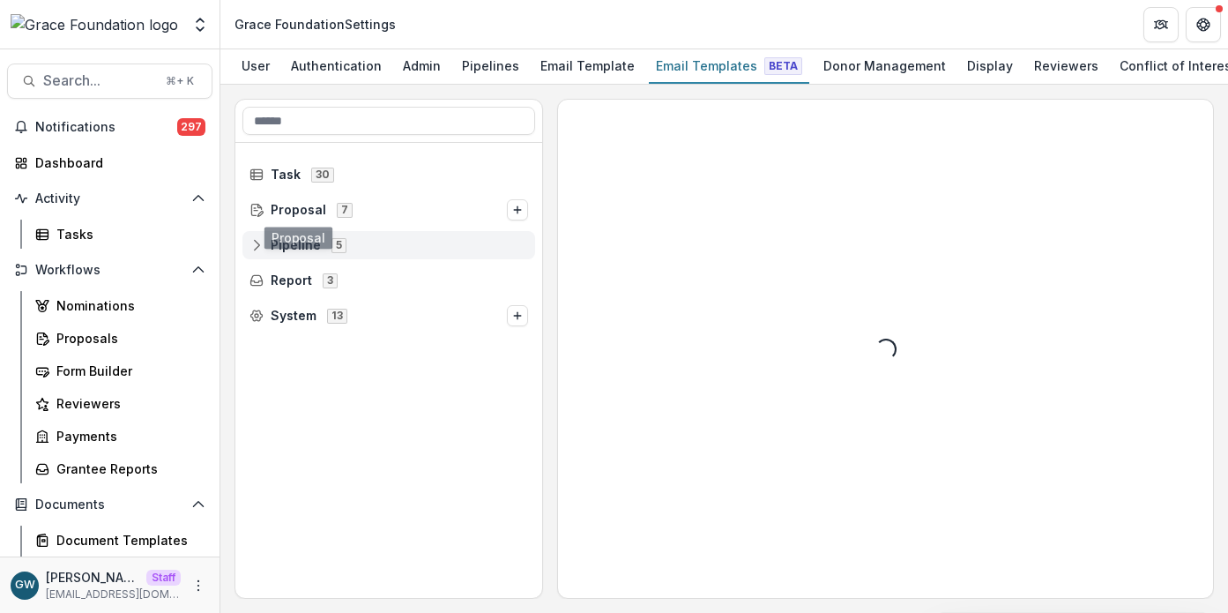
click at [291, 243] on span "Pipeline" at bounding box center [296, 245] width 50 height 15
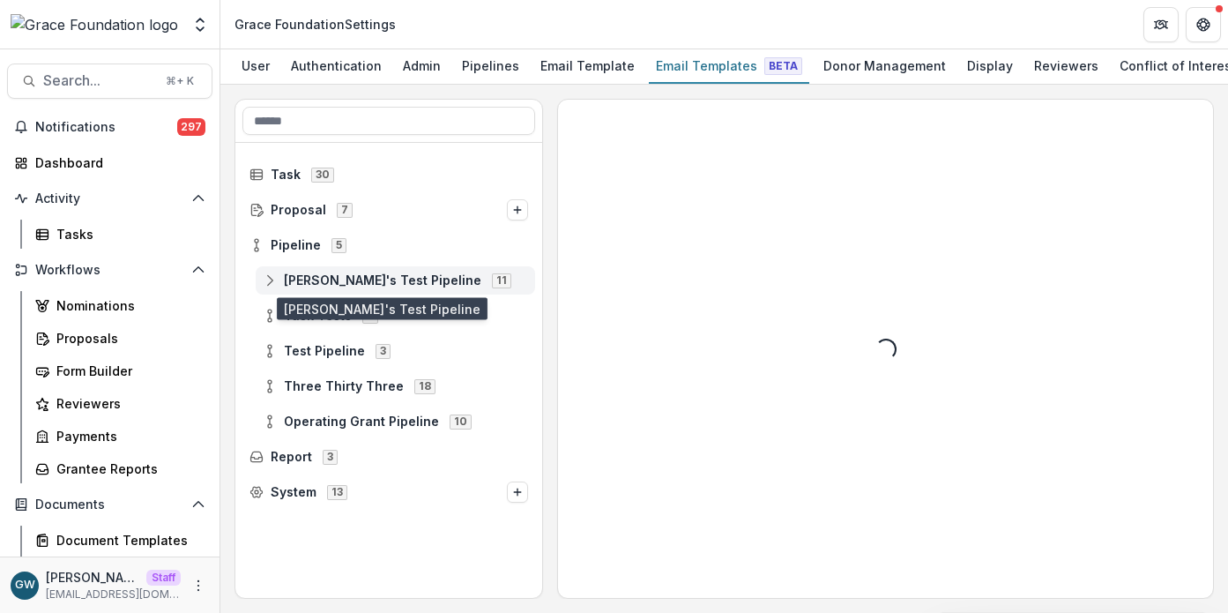
click at [316, 287] on span "Grace's Test Pipeline" at bounding box center [383, 280] width 198 height 15
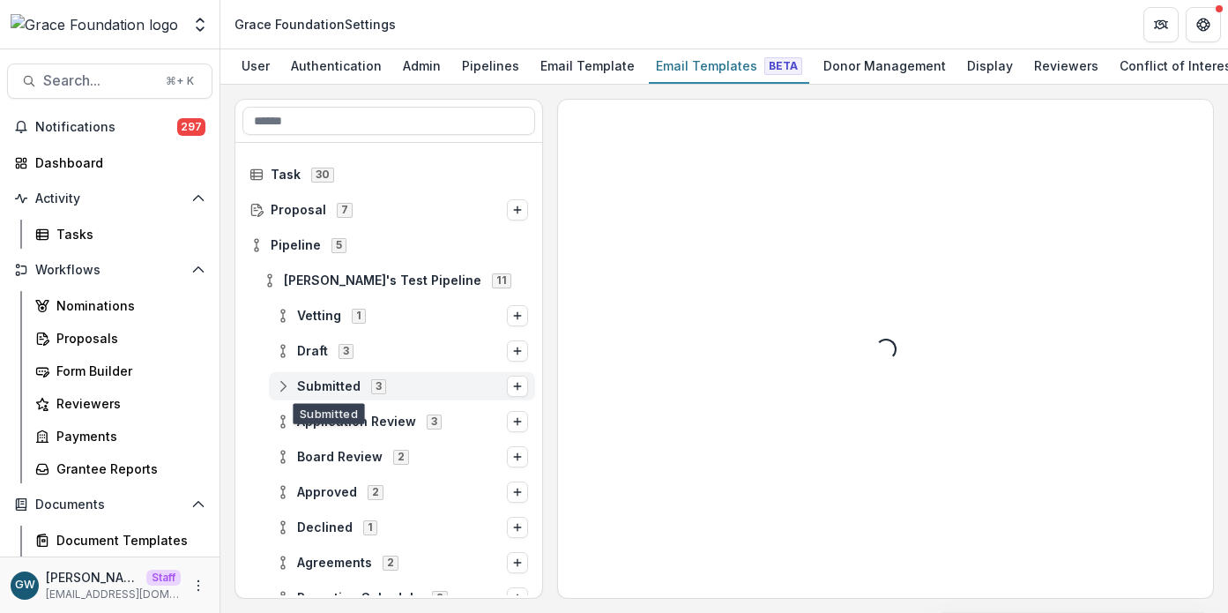
click at [330, 388] on span "Submitted" at bounding box center [328, 386] width 63 height 15
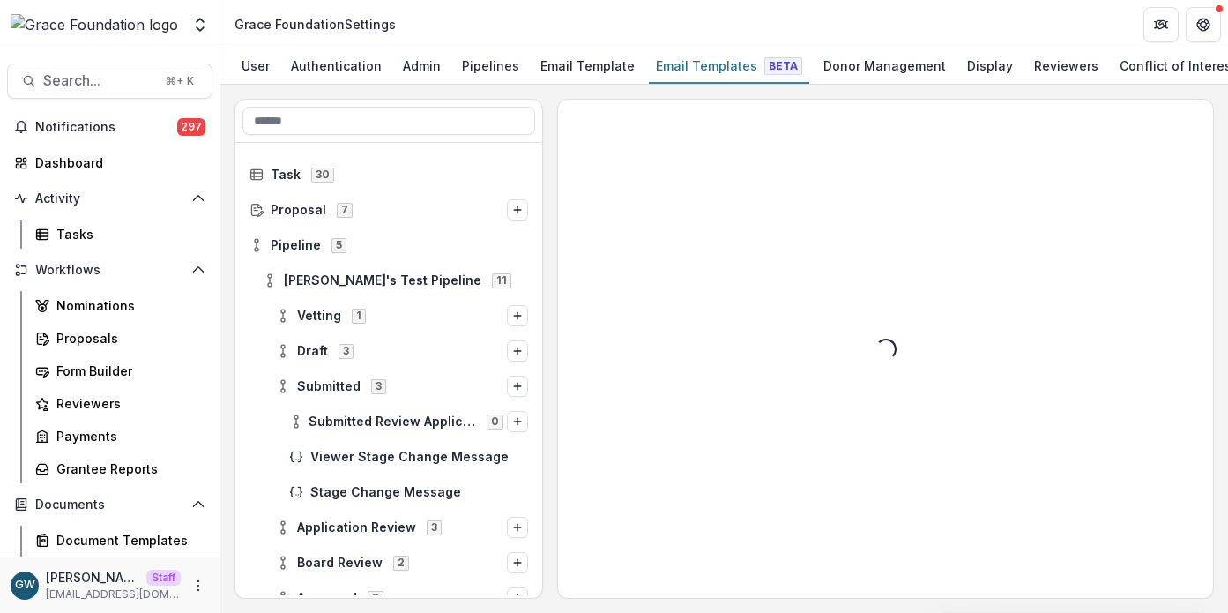
click at [404, 477] on div "Stage Change Message" at bounding box center [388, 491] width 307 height 35
click at [399, 483] on div "Stage Change Message" at bounding box center [408, 492] width 253 height 28
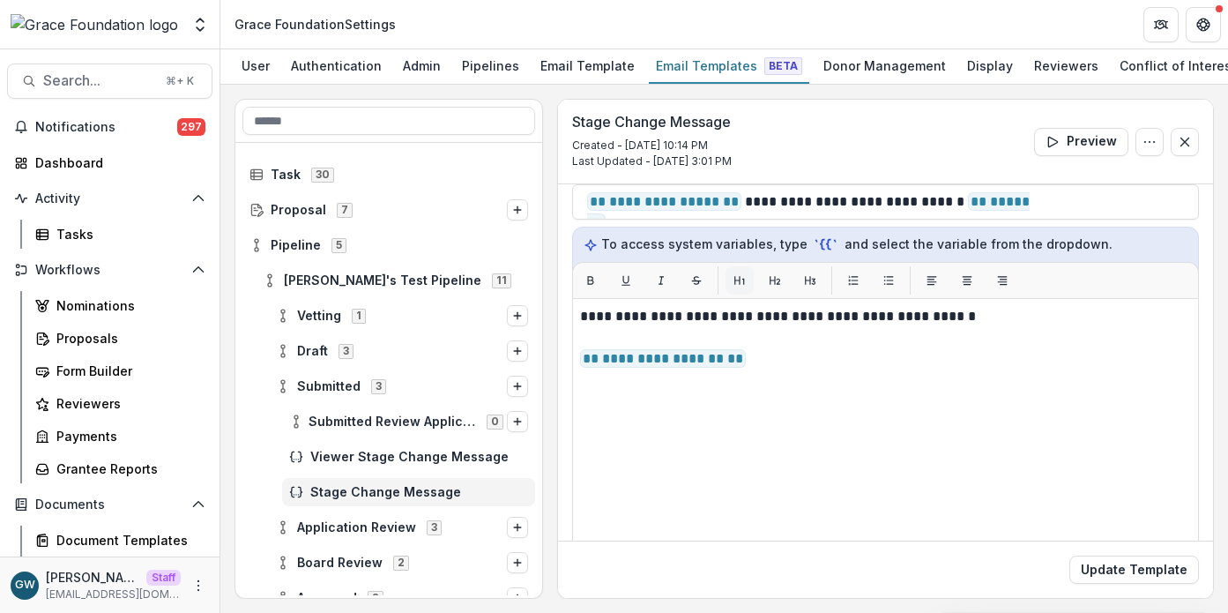
scroll to position [184, 0]
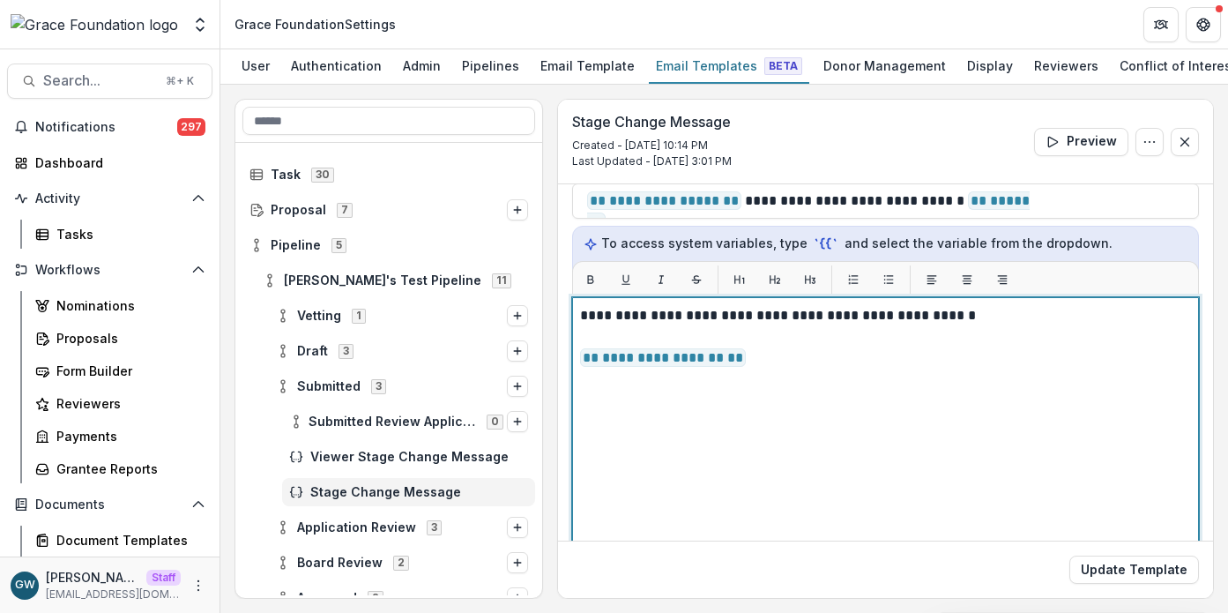
click at [801, 362] on p "**********" at bounding box center [883, 357] width 606 height 21
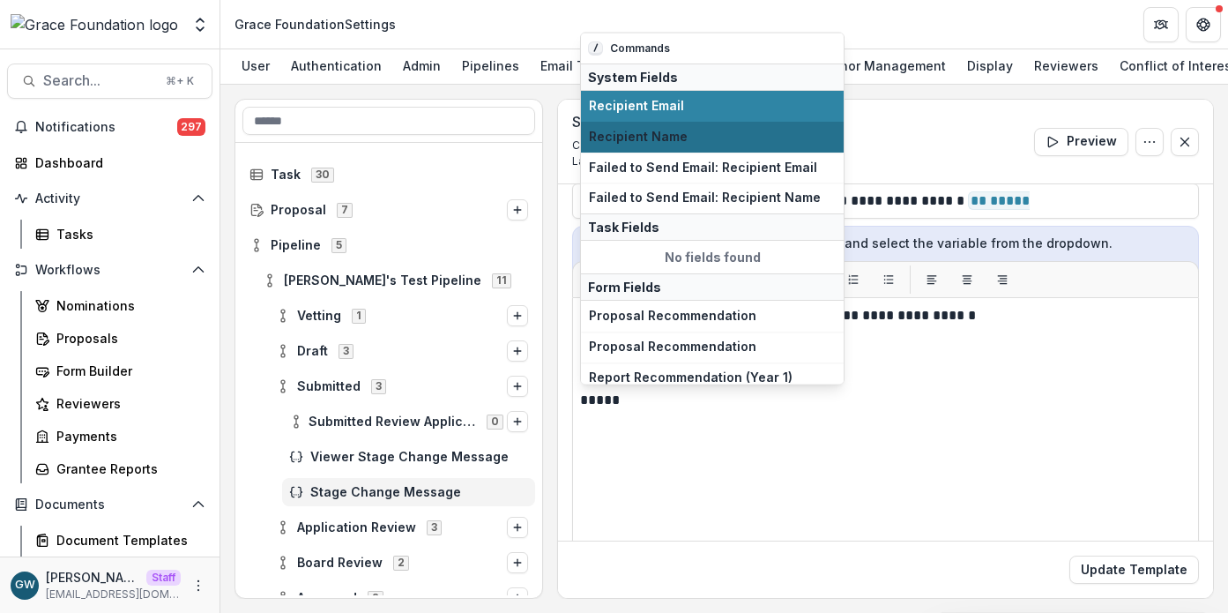
click at [698, 145] on button "Recipient Name" at bounding box center [712, 136] width 263 height 31
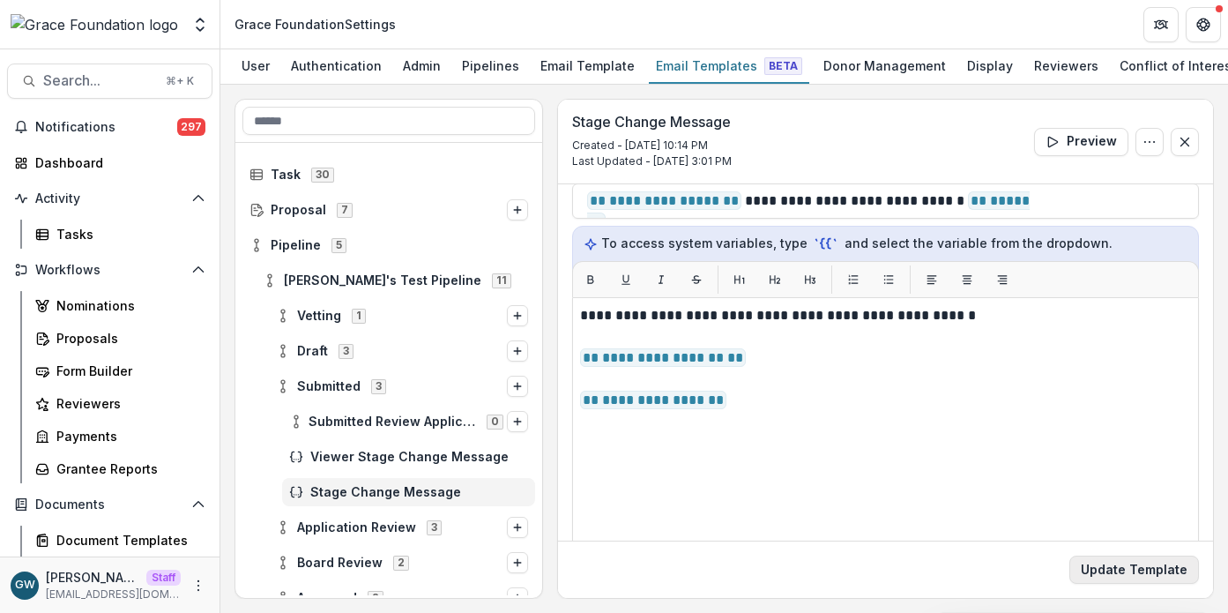
click at [1109, 571] on button "Update Template" at bounding box center [1135, 570] width 130 height 28
click at [85, 335] on div "Proposals" at bounding box center [127, 338] width 142 height 19
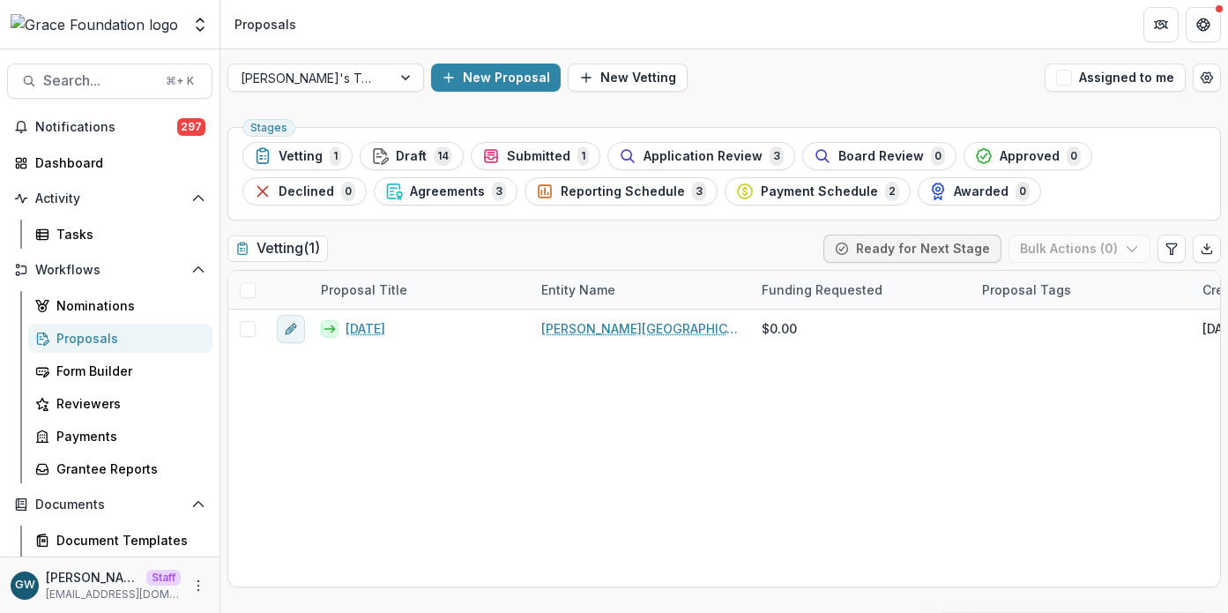
click at [424, 152] on div "Draft 14" at bounding box center [411, 155] width 81 height 19
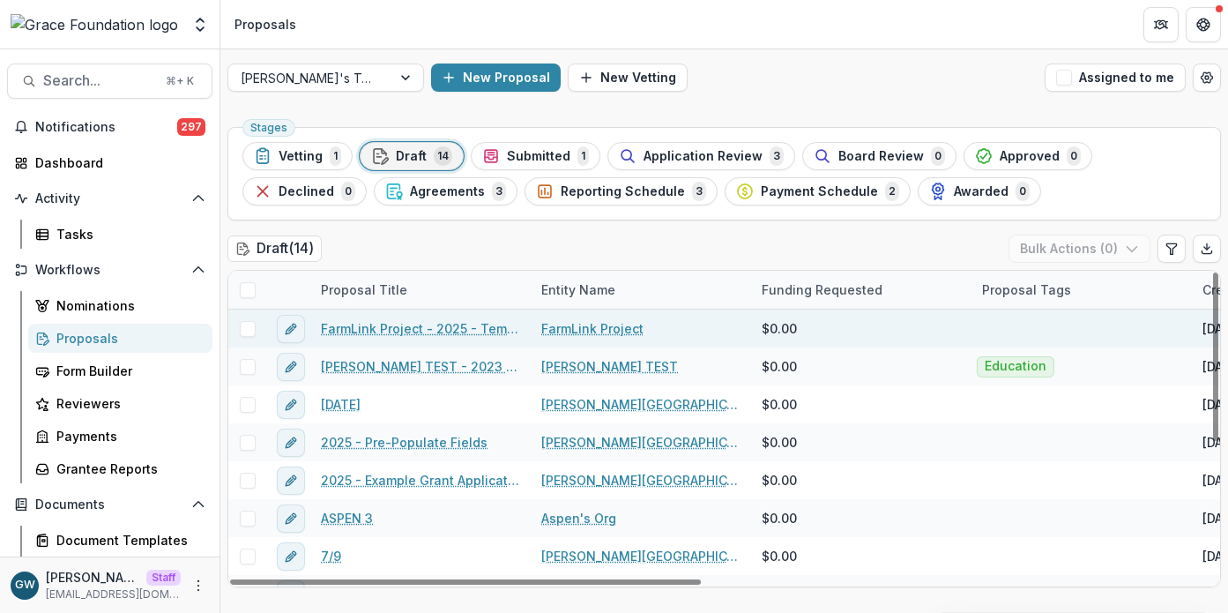
click at [380, 327] on link "FarmLink Project - 2025 - Temelio Arts Application Form" at bounding box center [420, 328] width 199 height 19
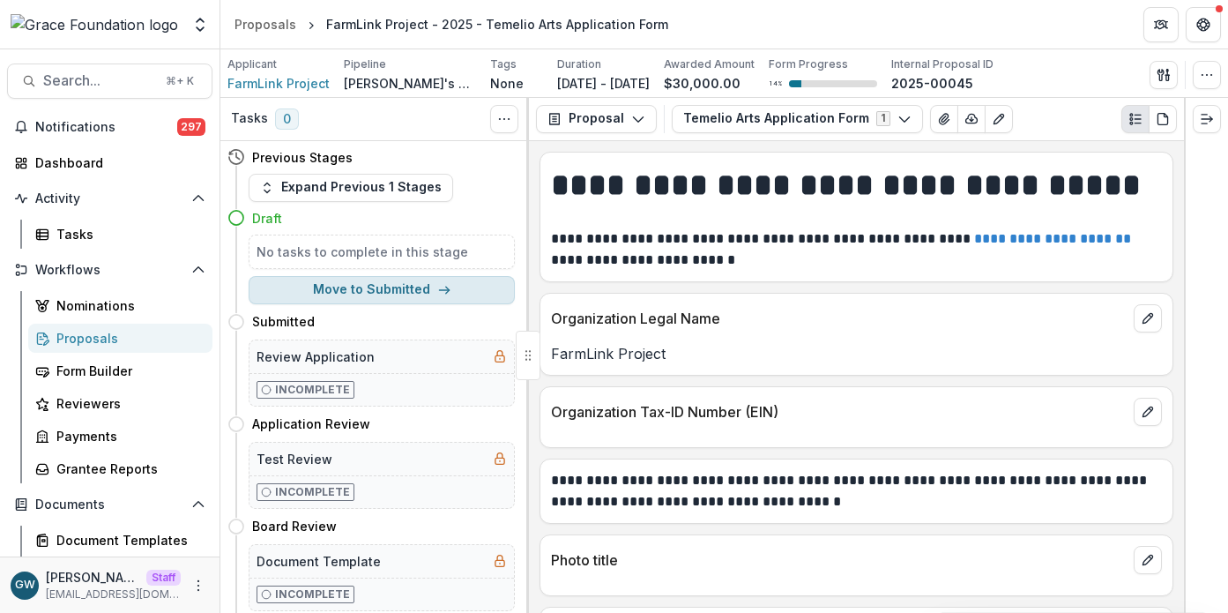
click at [398, 291] on button "Move to Submitted" at bounding box center [382, 290] width 266 height 28
select select "*********"
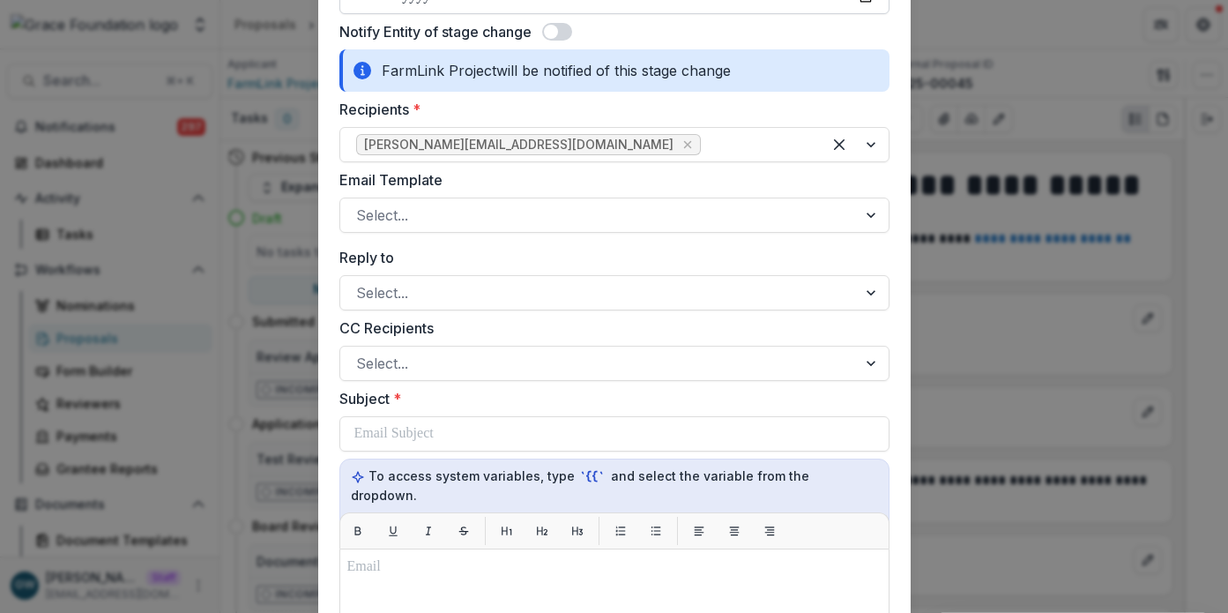
scroll to position [410, 0]
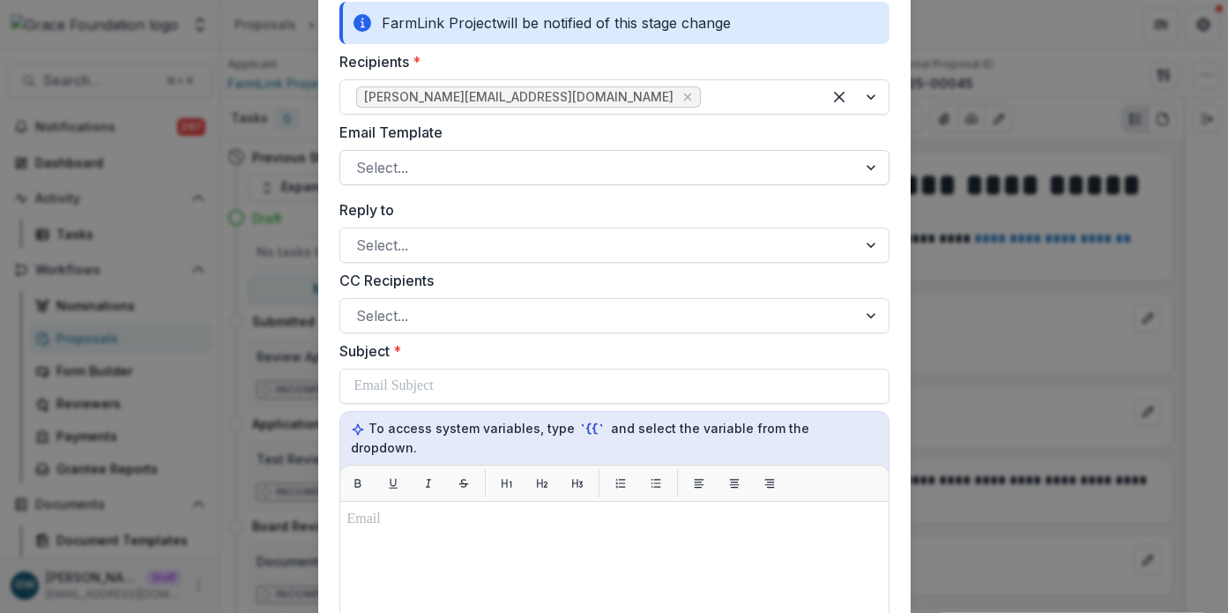
click at [494, 163] on div at bounding box center [598, 167] width 485 height 25
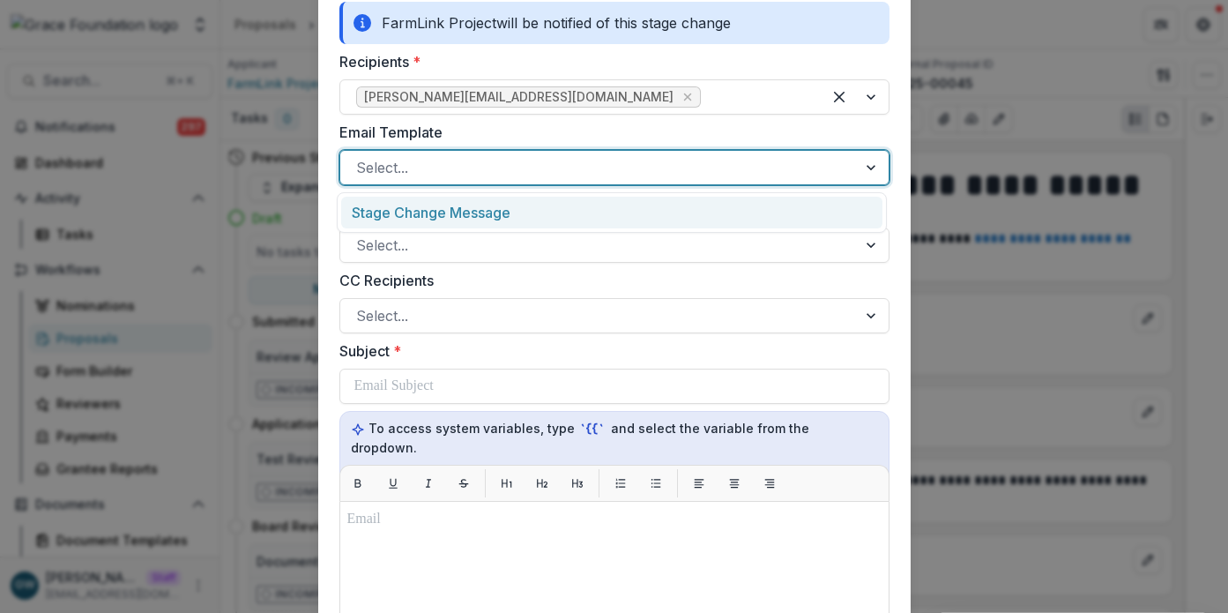
click at [469, 216] on div "Stage Change Message" at bounding box center [611, 213] width 541 height 33
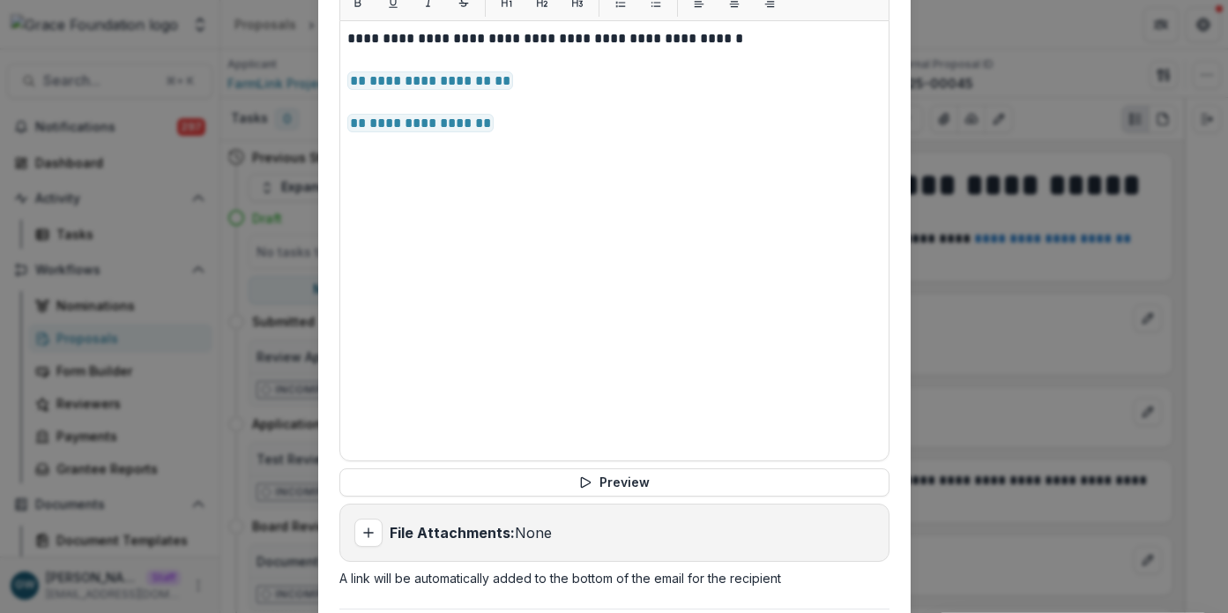
scroll to position [931, 0]
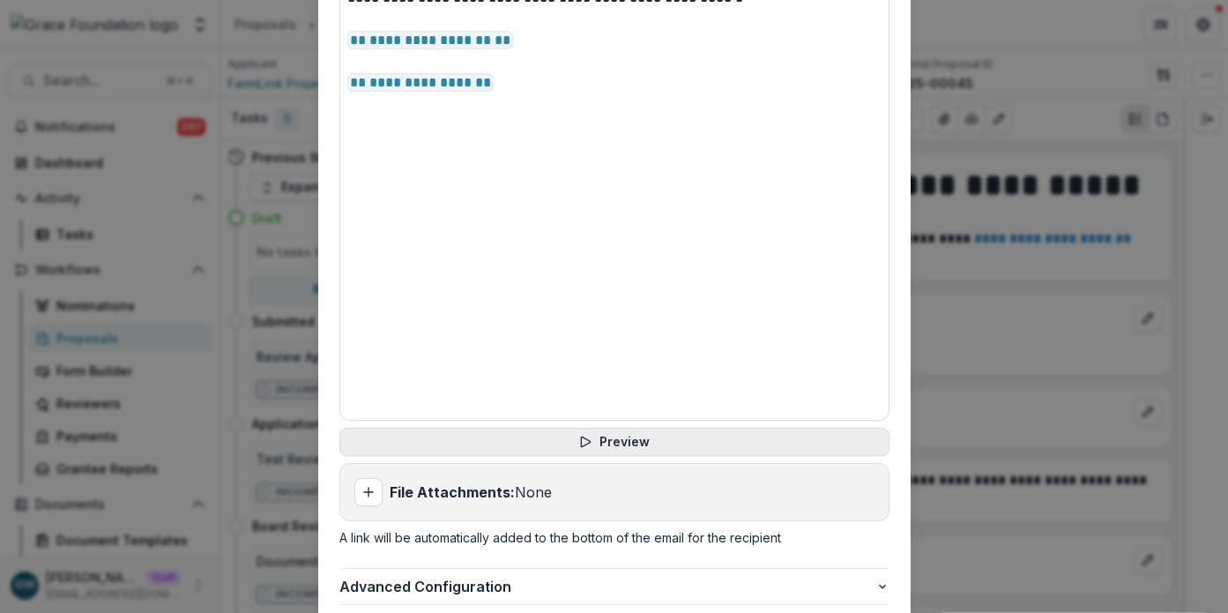
click at [532, 429] on button "Preview" at bounding box center [615, 442] width 550 height 28
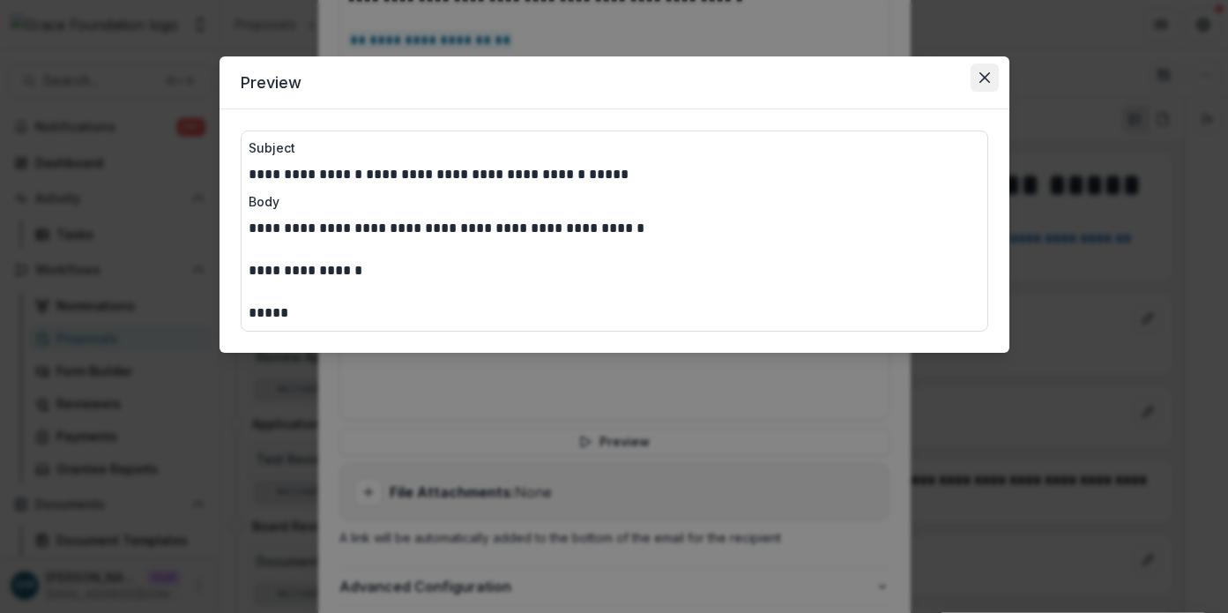
click at [983, 78] on icon "Close" at bounding box center [984, 77] width 11 height 11
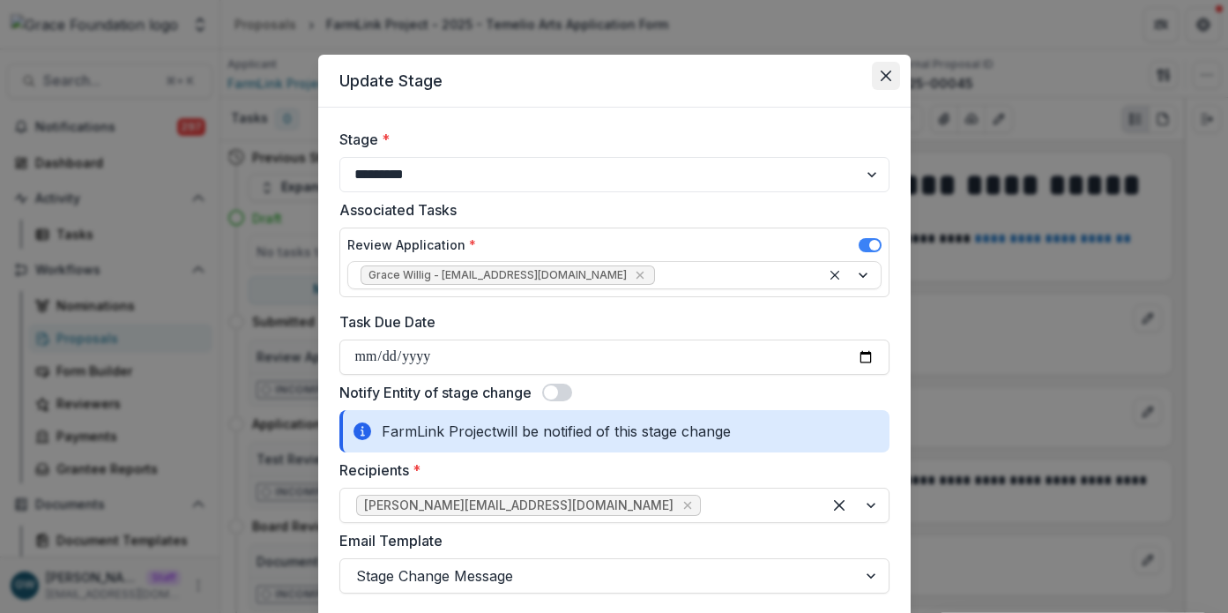
scroll to position [0, 0]
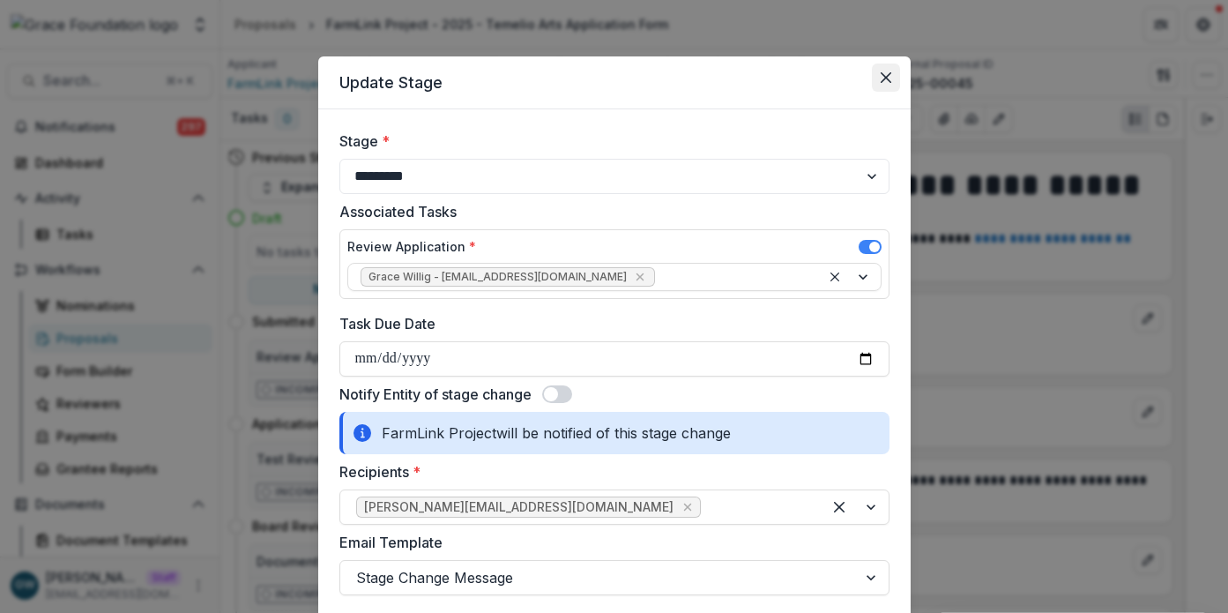
click at [880, 69] on button "Close" at bounding box center [886, 77] width 28 height 28
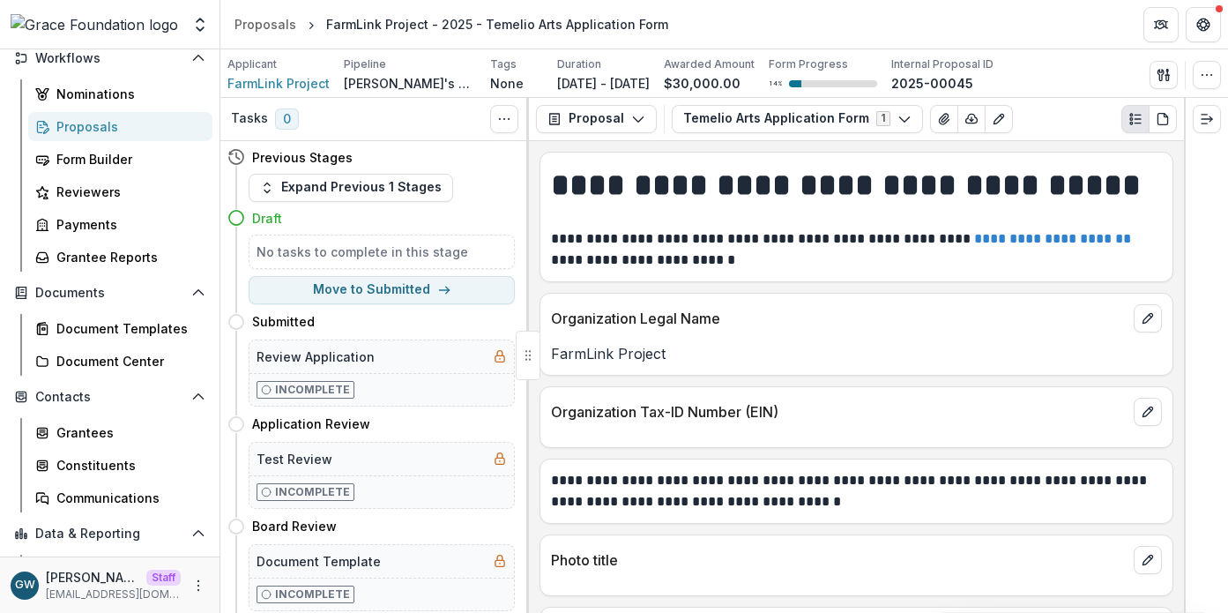
scroll to position [304, 0]
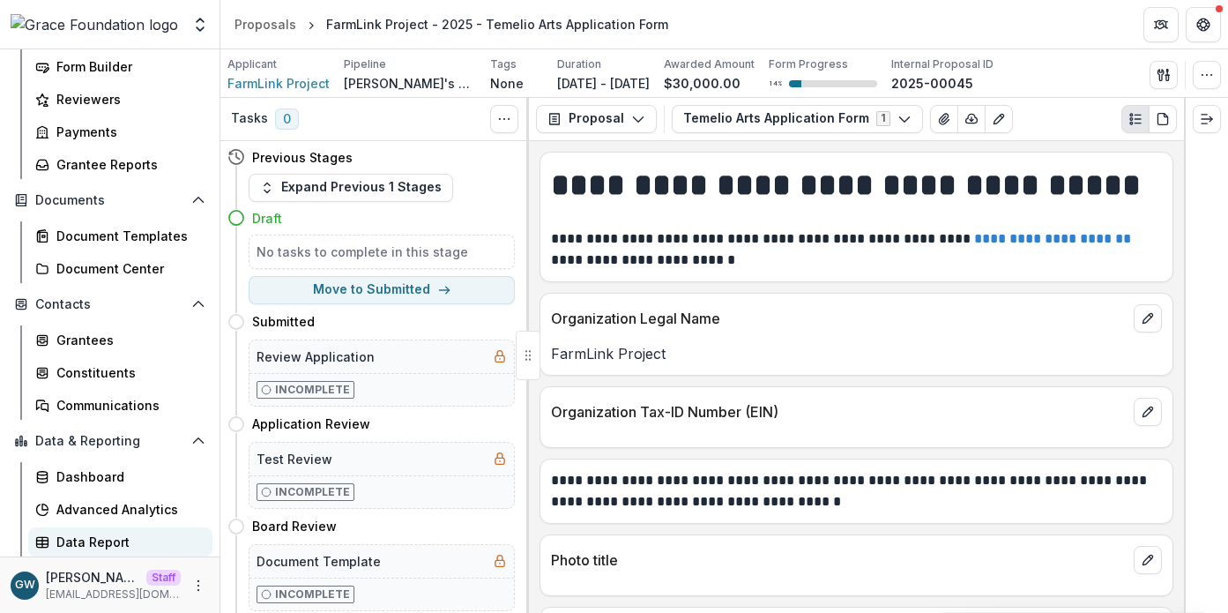
click at [103, 530] on link "Data Report" at bounding box center [120, 541] width 184 height 29
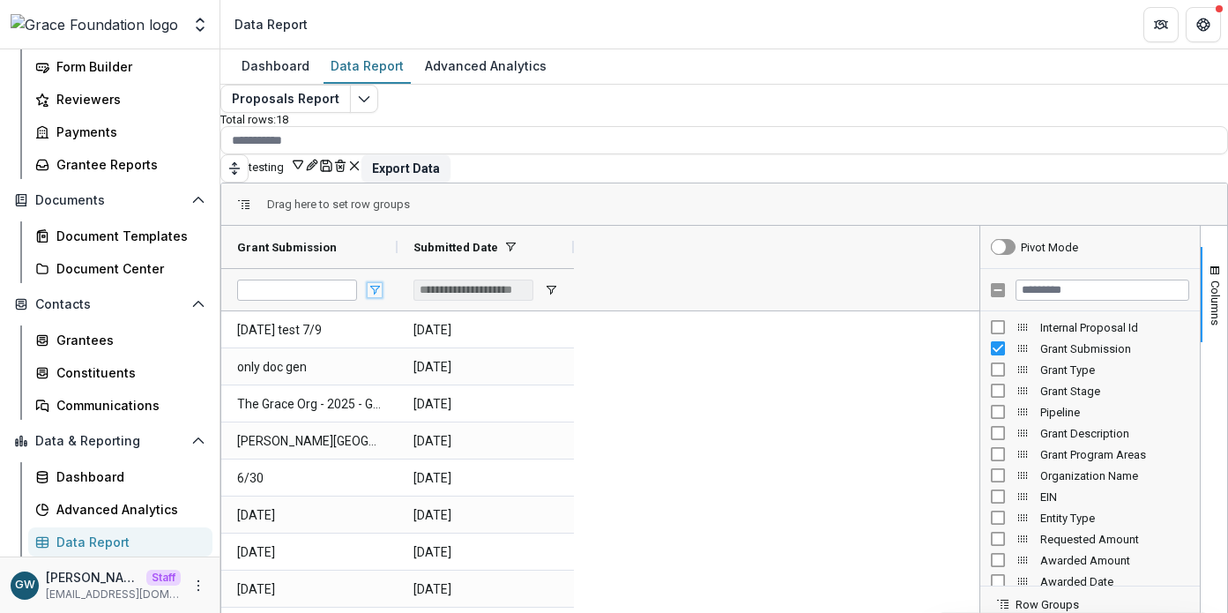
click at [382, 283] on span "Open Filter Menu" at bounding box center [375, 290] width 14 height 14
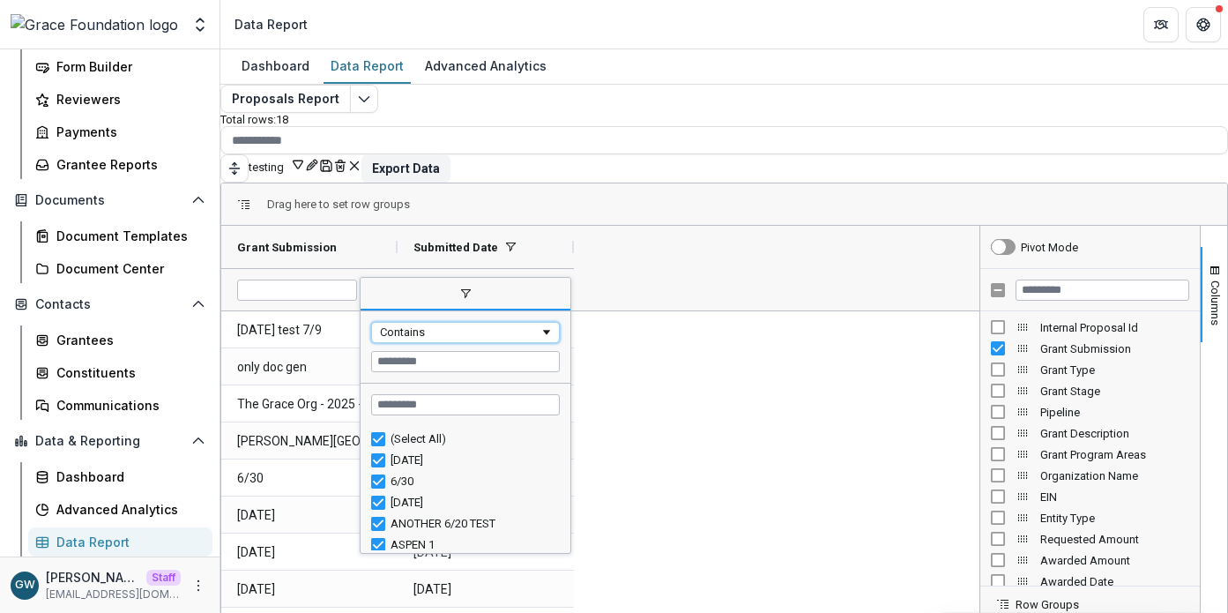
click at [455, 325] on div "Contains" at bounding box center [460, 331] width 160 height 13
click at [459, 356] on input "Filter Value" at bounding box center [465, 361] width 189 height 21
type input "*"
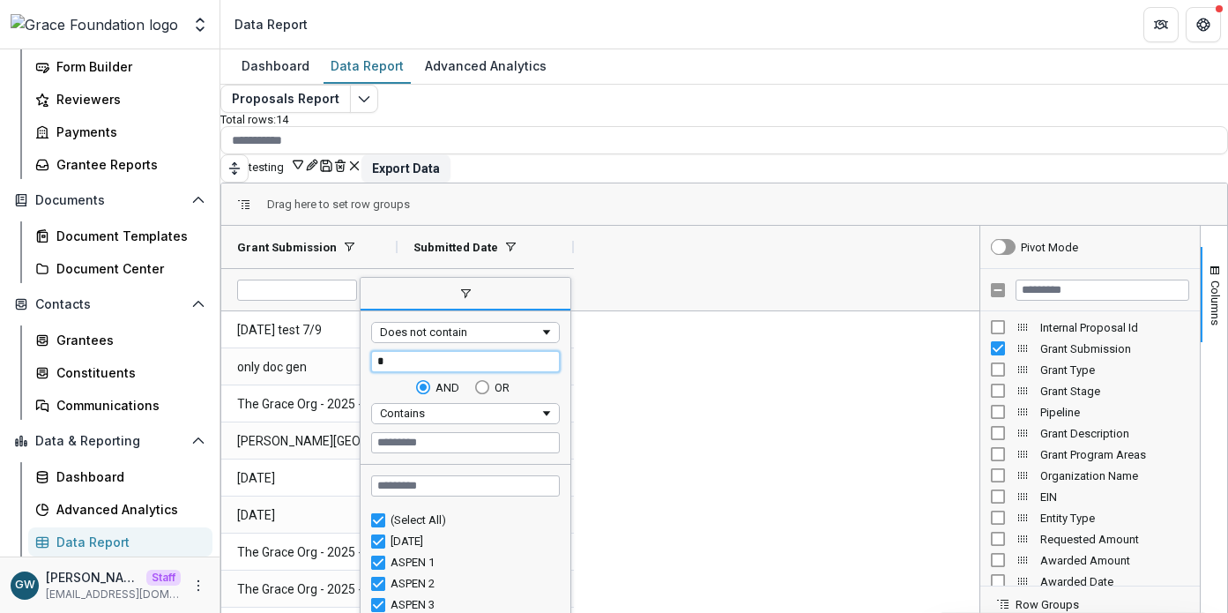
type input "*"
click at [400, 355] on input "*" at bounding box center [465, 361] width 189 height 21
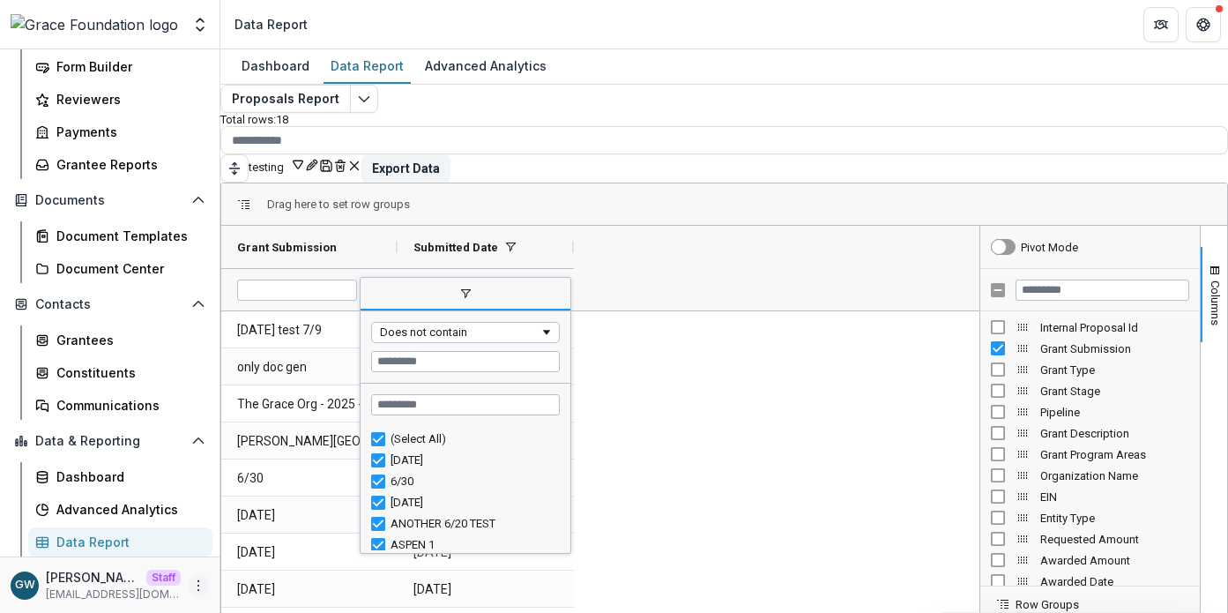
click at [195, 586] on icon "More" at bounding box center [198, 586] width 14 height 14
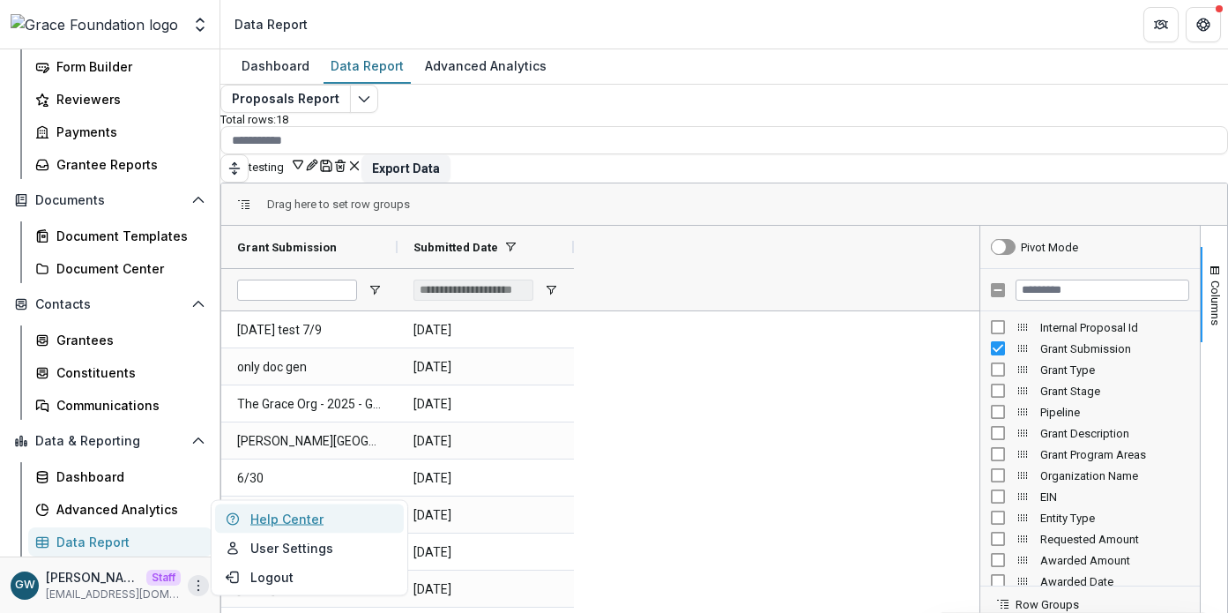
click at [288, 519] on link "Help Center" at bounding box center [309, 518] width 189 height 29
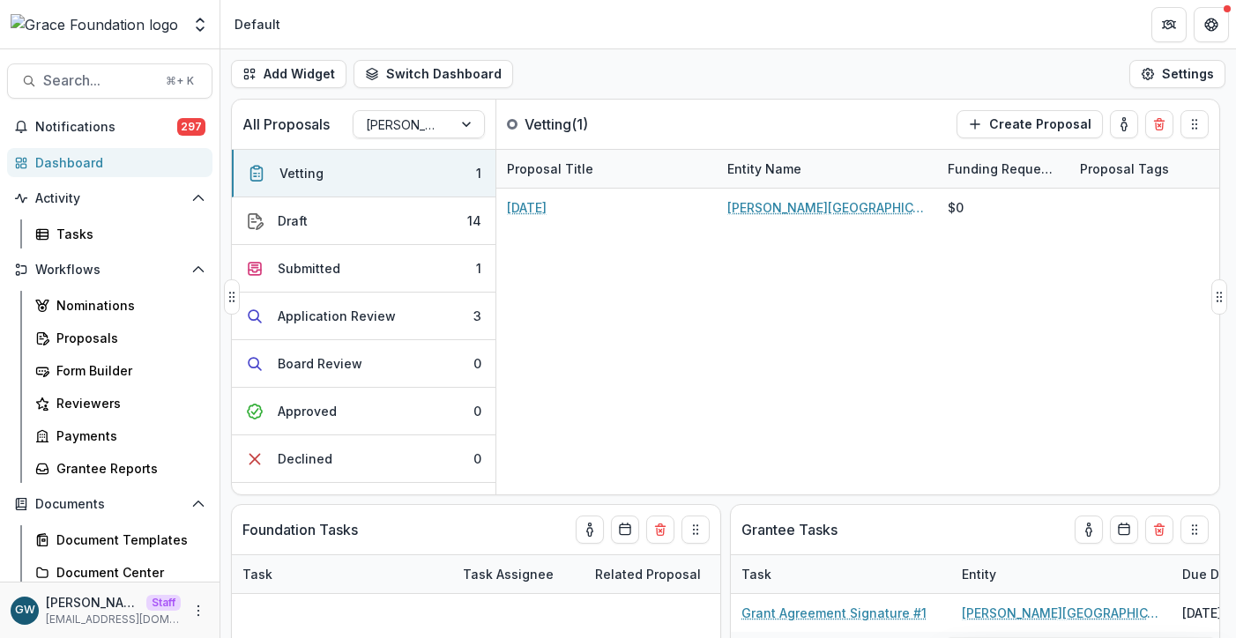
select select "******"
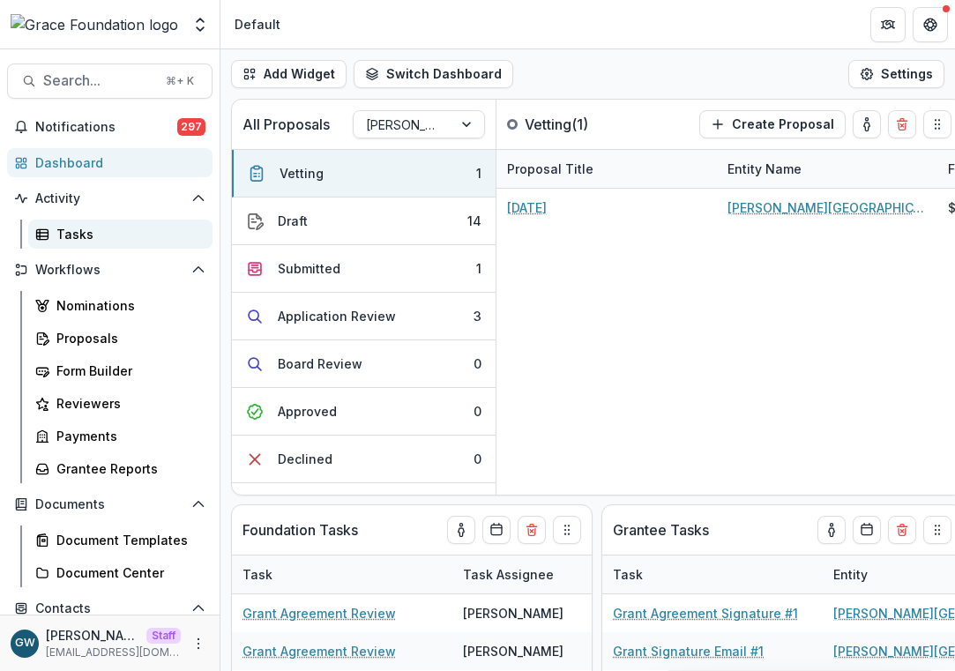
select select "******"
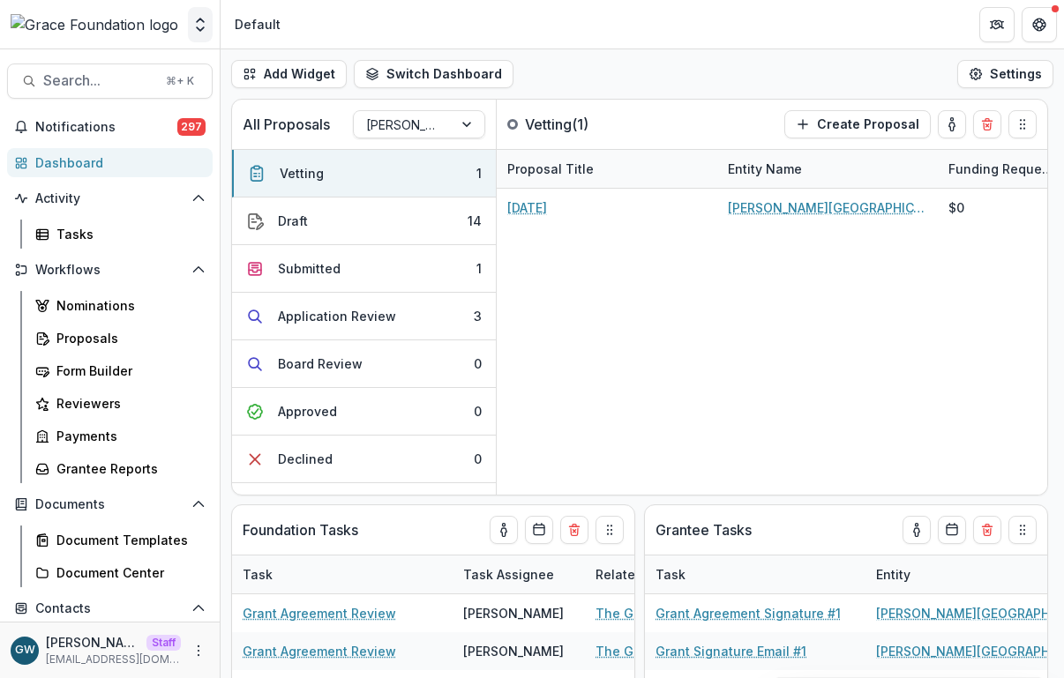
click at [197, 25] on icon "Open entity switcher" at bounding box center [200, 25] width 18 height 18
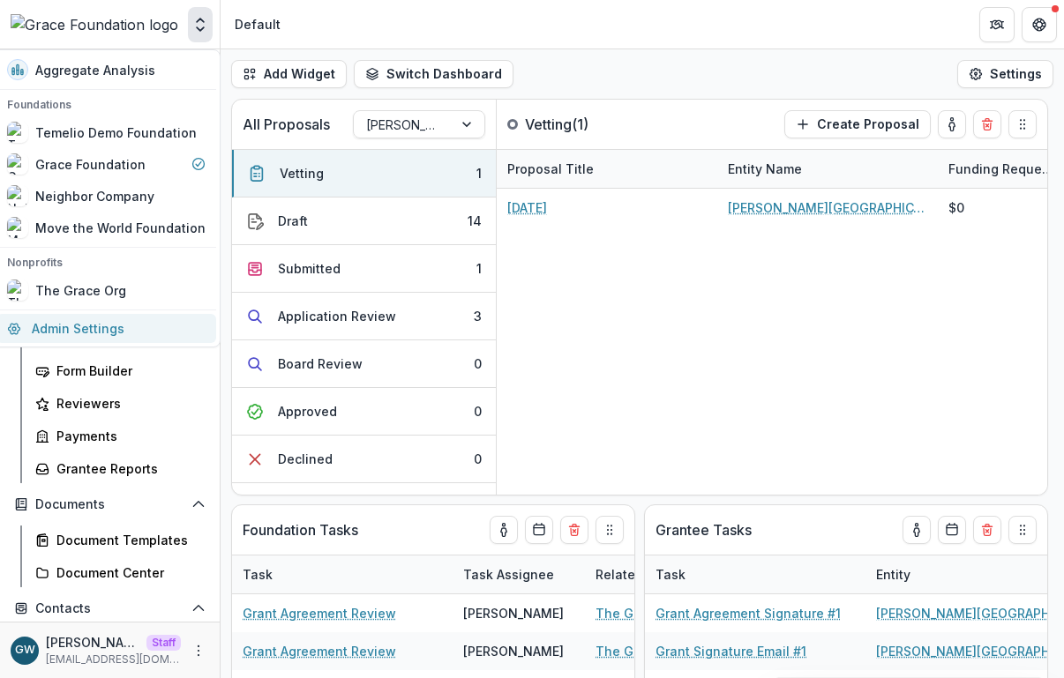
click at [114, 323] on link "Admin Settings" at bounding box center [106, 328] width 220 height 29
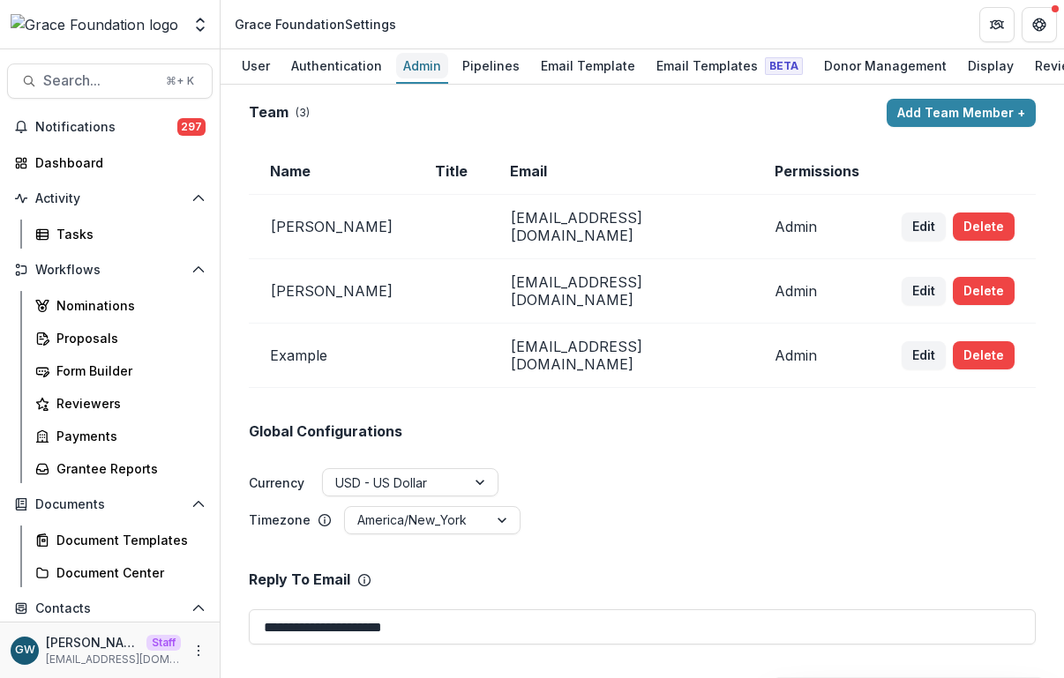
click at [407, 71] on div "Admin" at bounding box center [422, 66] width 52 height 26
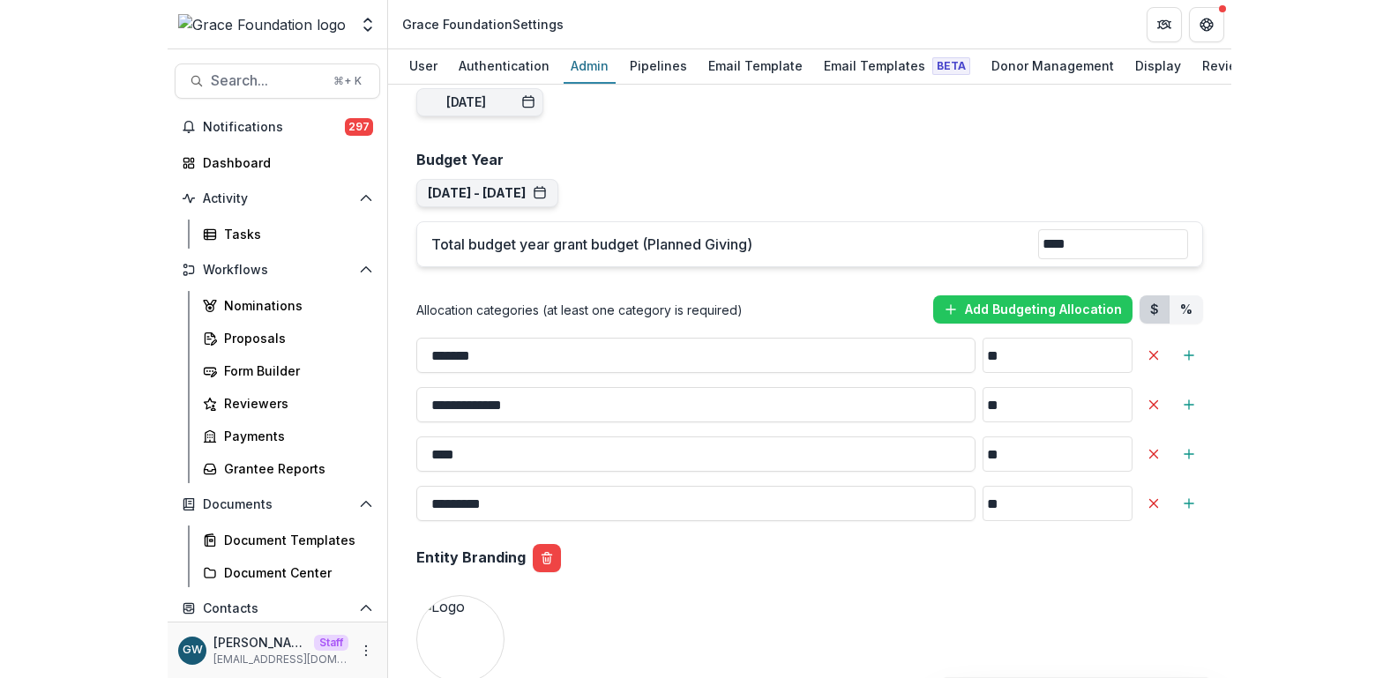
scroll to position [1203, 0]
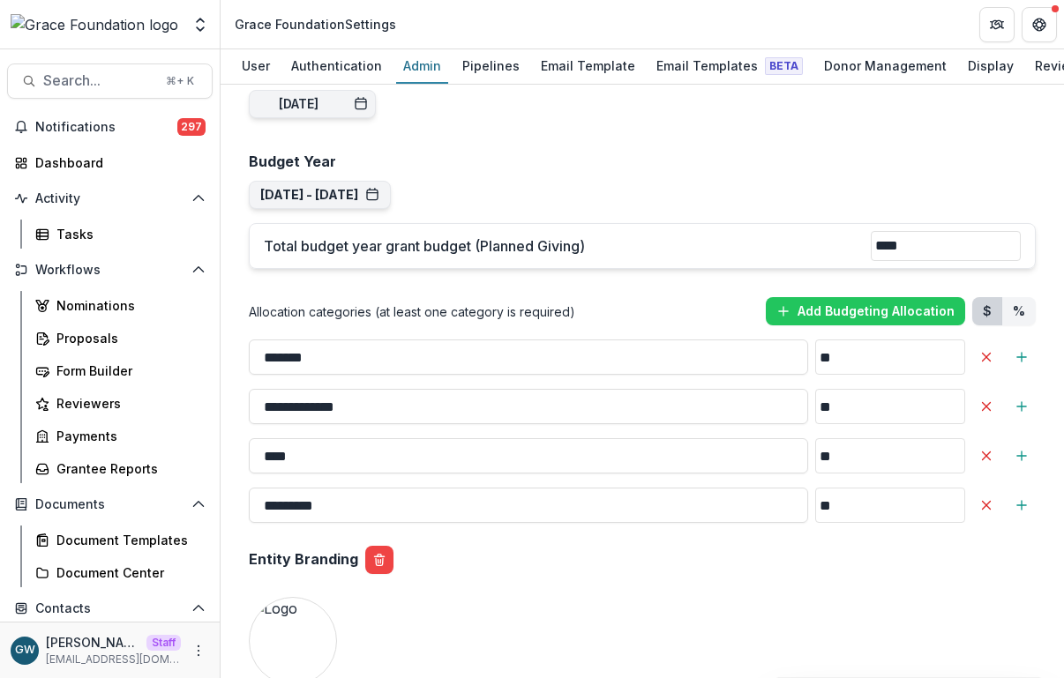
click at [513, 163] on div "**********" at bounding box center [642, 436] width 815 height 3080
click at [379, 188] on button "[DATE] - [DATE]" at bounding box center [319, 195] width 119 height 15
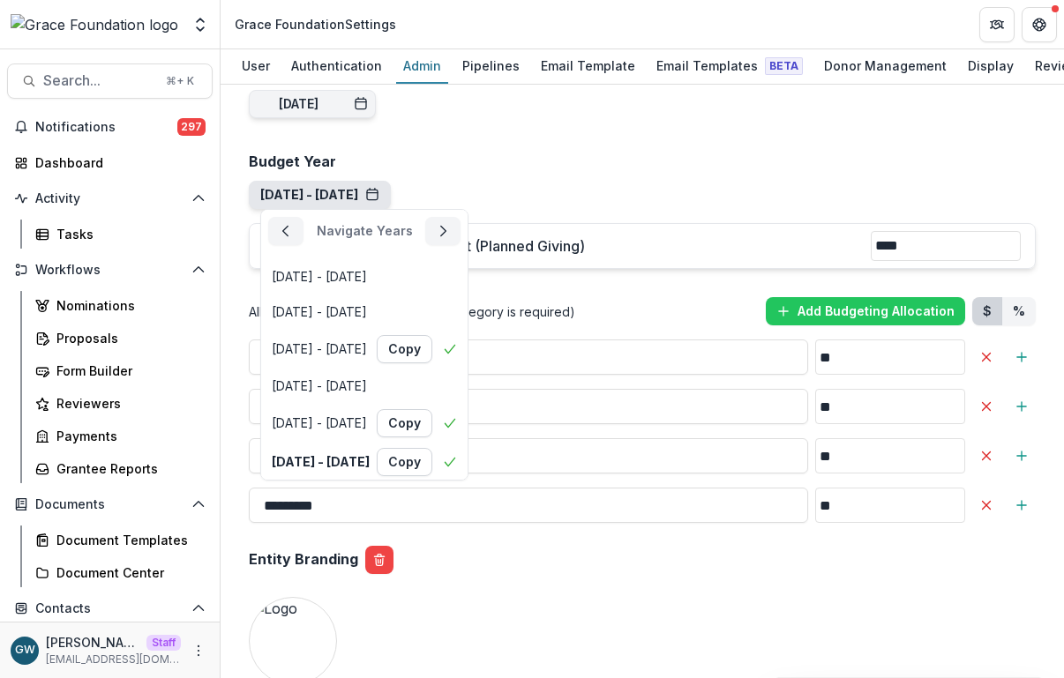
click at [454, 210] on div "Navigate Years" at bounding box center [364, 231] width 206 height 42
click at [300, 217] on button "button" at bounding box center [285, 231] width 35 height 28
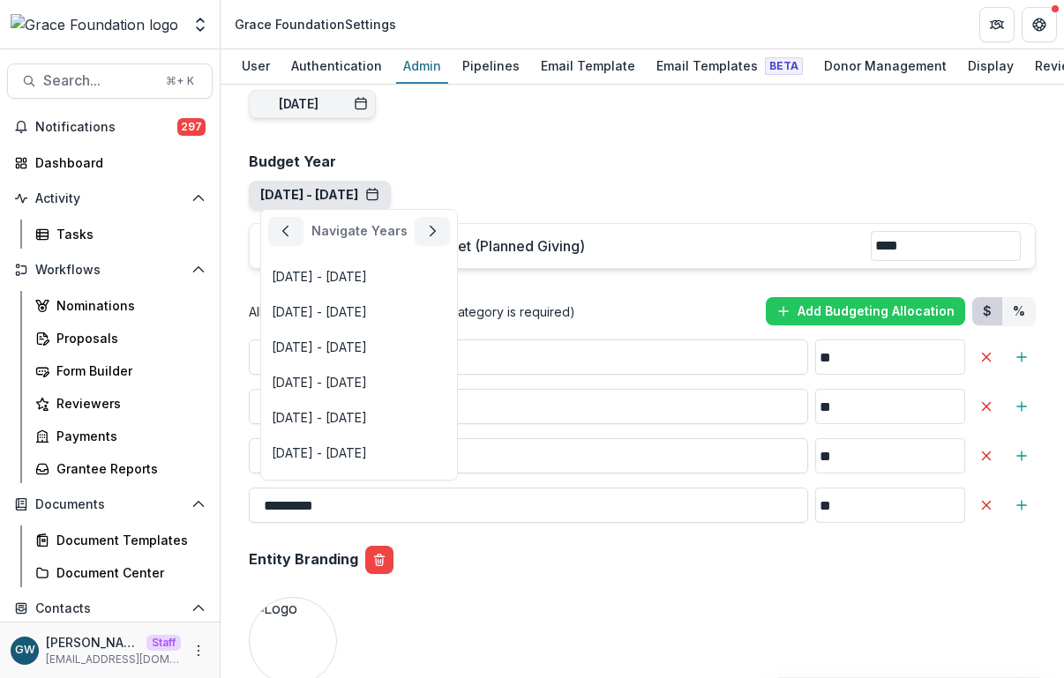
click at [383, 210] on div "Navigate Years" at bounding box center [359, 231] width 196 height 42
click at [559, 171] on div "**********" at bounding box center [642, 436] width 815 height 3080
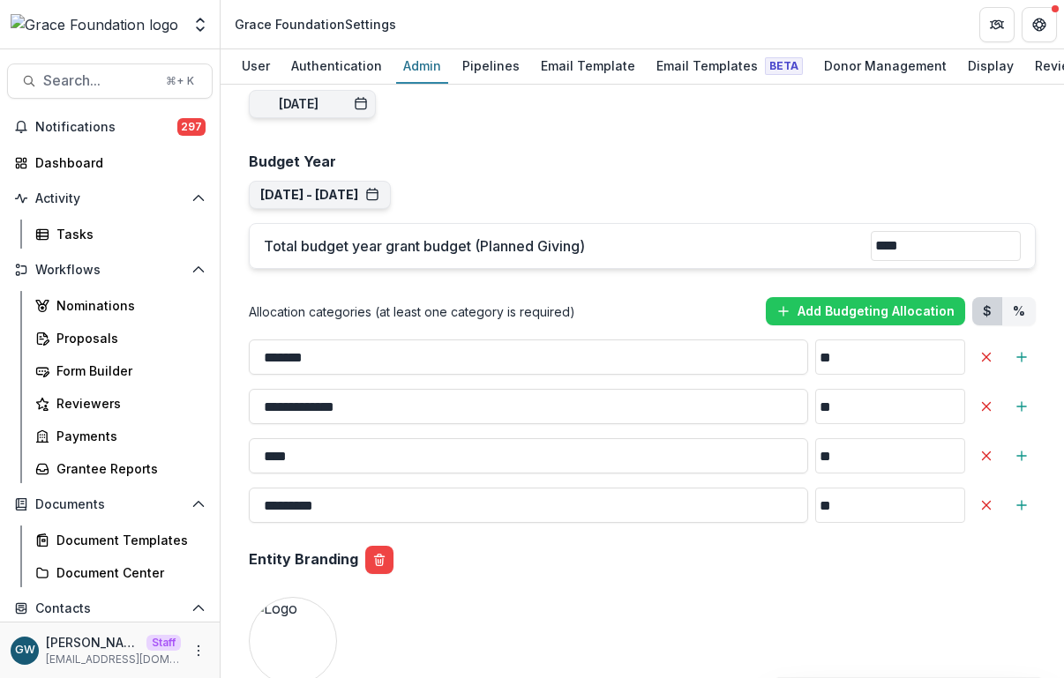
click at [906, 182] on div "**********" at bounding box center [642, 436] width 815 height 3080
click at [964, 263] on div "**********" at bounding box center [642, 436] width 815 height 3080
click at [855, 297] on button "Add Budgeting Allocation" at bounding box center [864, 311] width 199 height 28
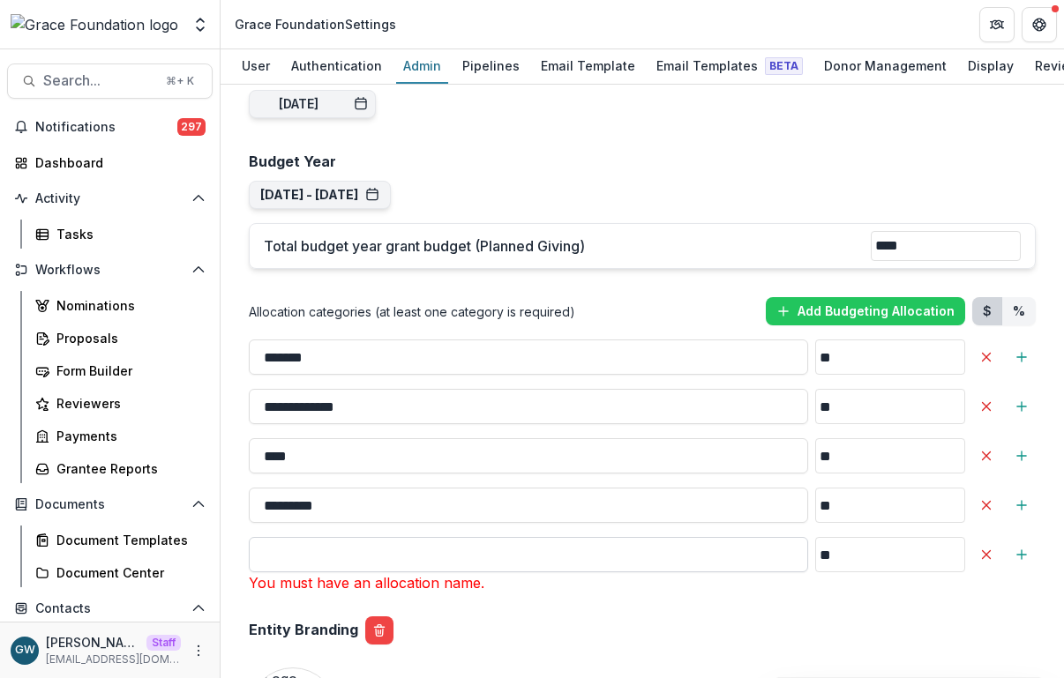
click at [412, 541] on input "**" at bounding box center [528, 554] width 559 height 35
type input "*******"
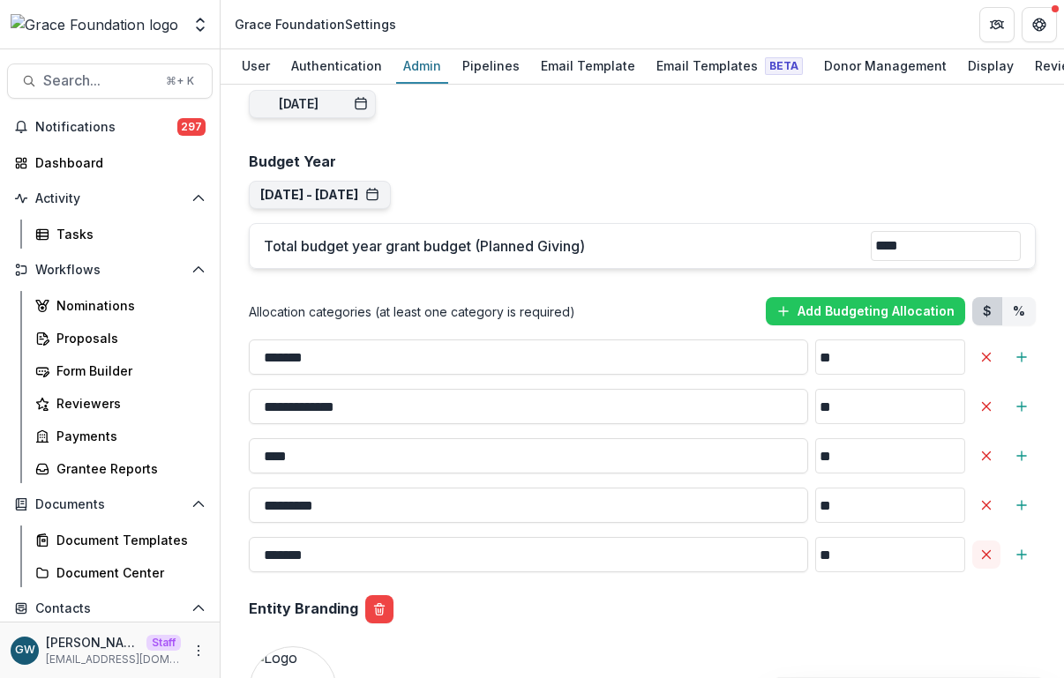
click at [979, 548] on icon "Delete Allocation" at bounding box center [986, 555] width 14 height 14
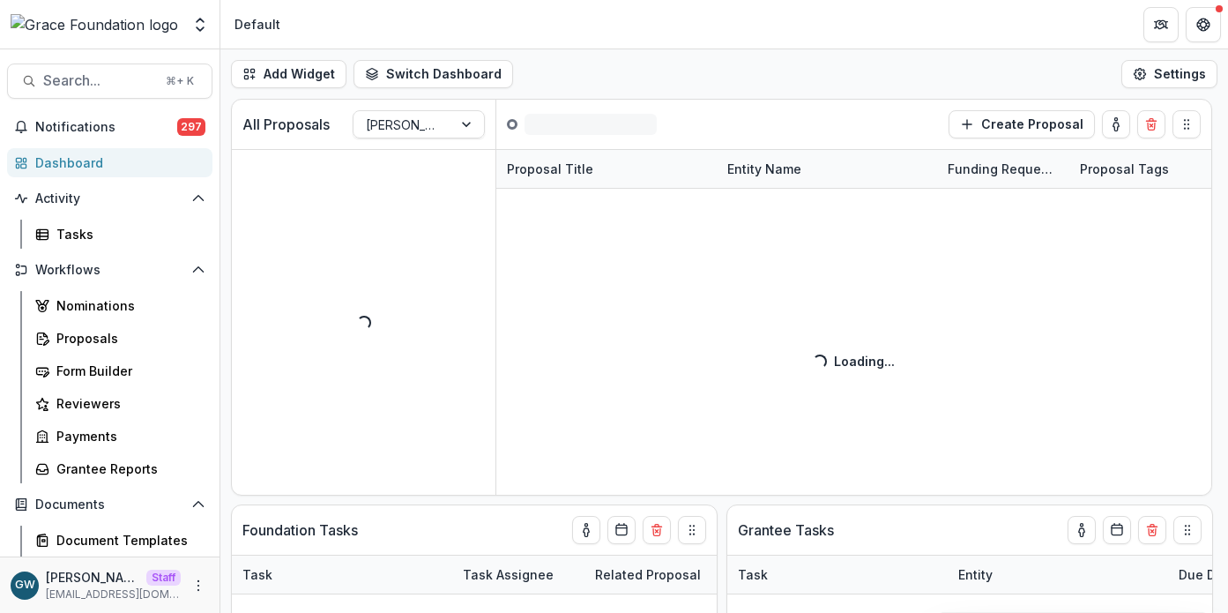
select select "******"
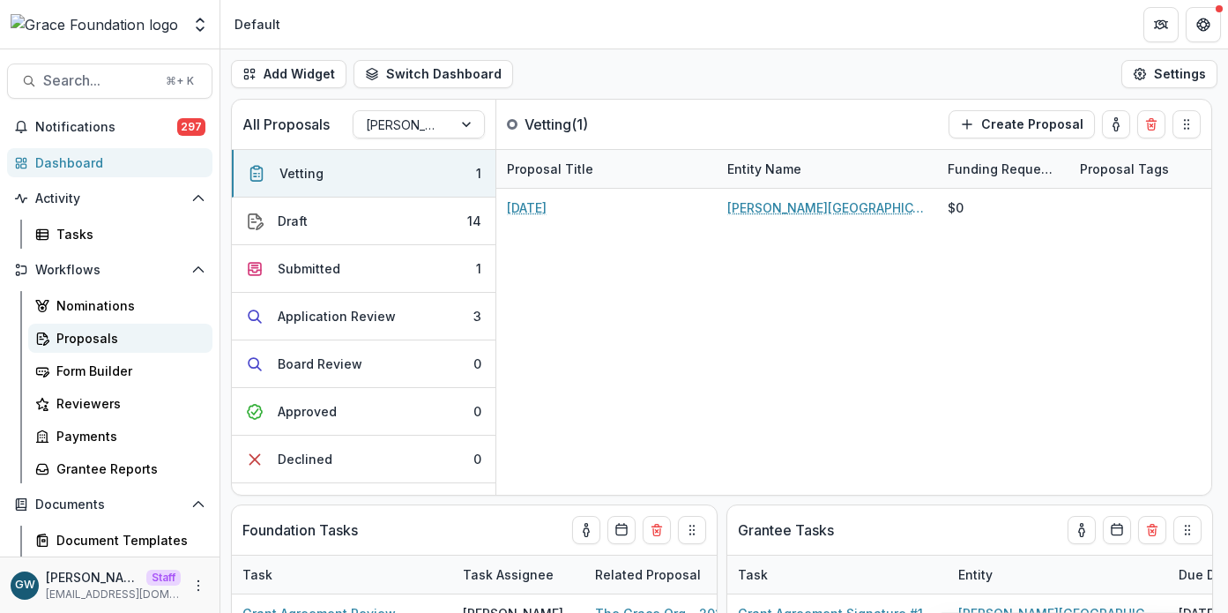
click at [109, 332] on div "Proposals" at bounding box center [127, 338] width 142 height 19
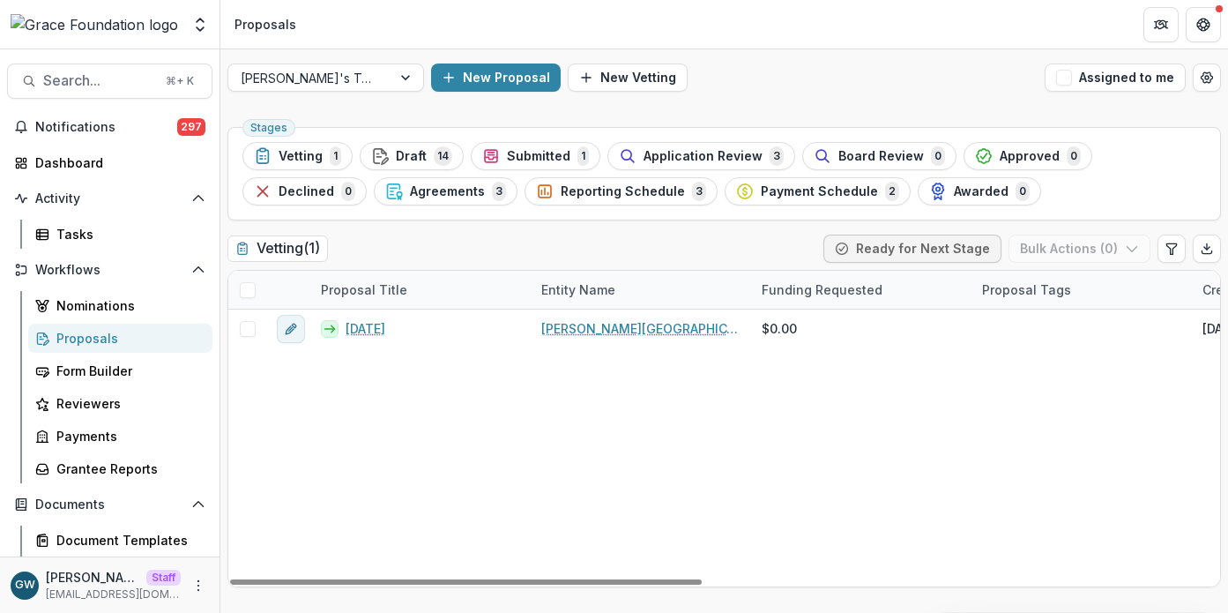
click at [680, 161] on span "Application Review" at bounding box center [703, 156] width 119 height 15
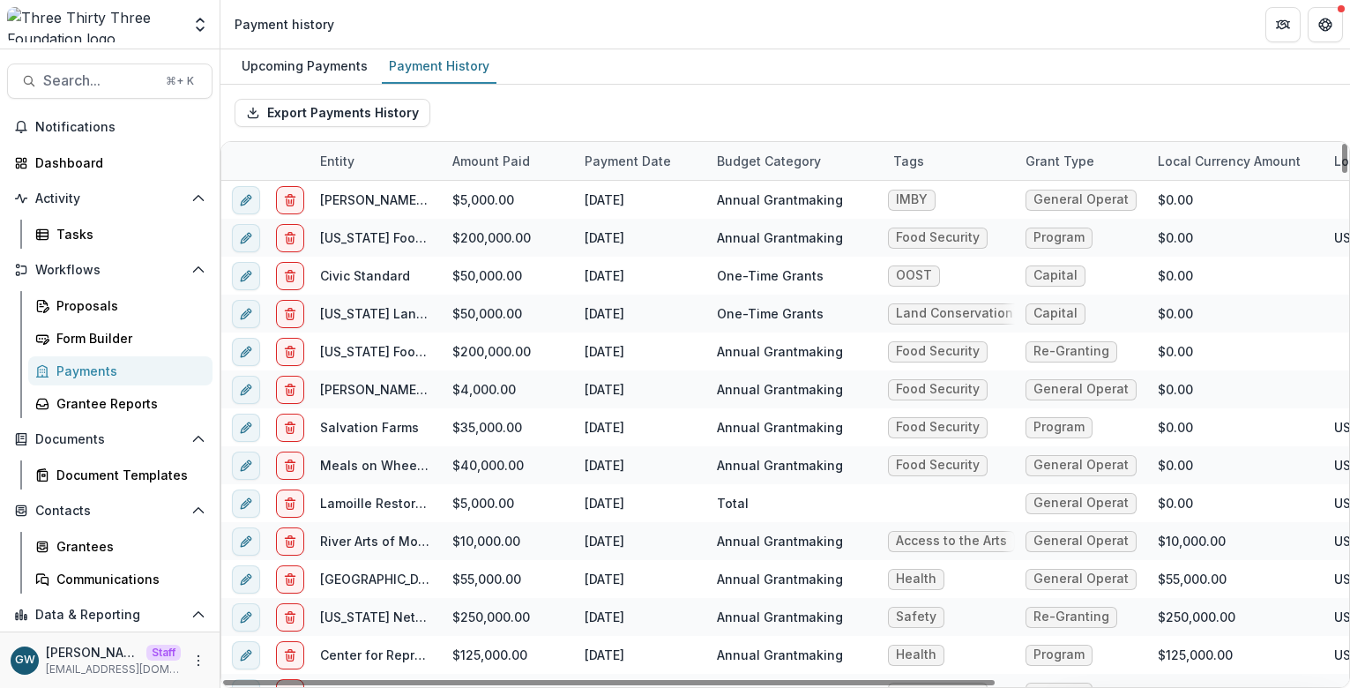
scroll to position [35, 0]
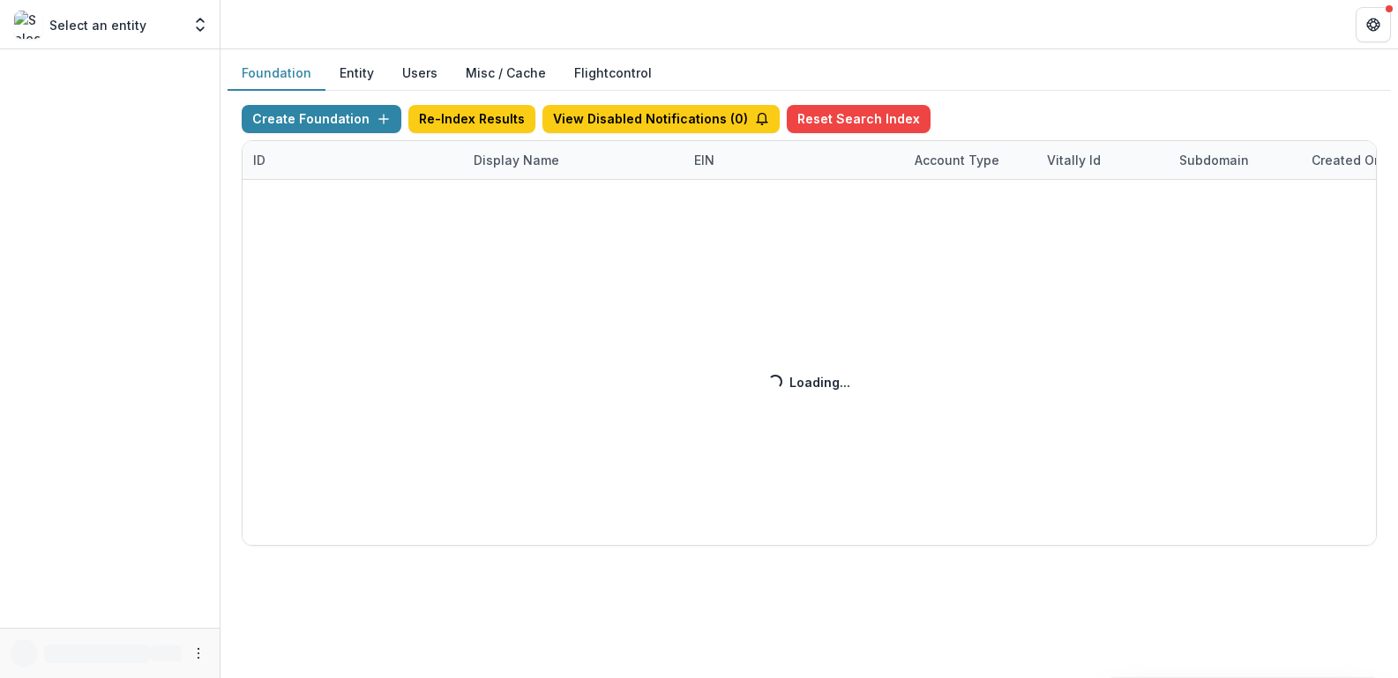
click at [530, 153] on div "Create Foundation Re-Index Results View Disabled Notifications ( 0 ) Reset Sear…" at bounding box center [809, 325] width 1135 height 441
click at [522, 161] on div "Create Foundation Re-Index Results View Disabled Notifications ( 0 ) Reset Sear…" at bounding box center [809, 325] width 1135 height 441
click at [1026, 99] on div "Create Foundation Re-Index Results View Disabled Notifications ( 0 ) Reset Sear…" at bounding box center [809, 325] width 1163 height 469
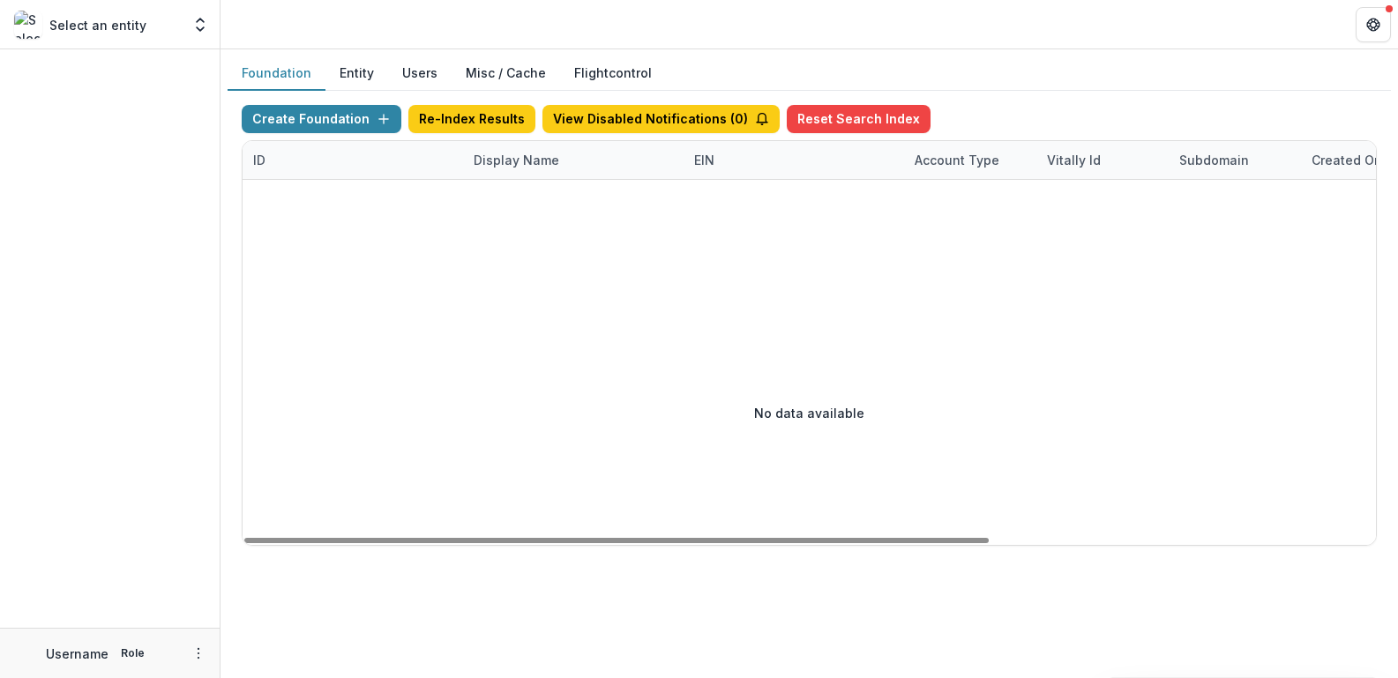
click at [578, 155] on div "Display Name" at bounding box center [573, 160] width 220 height 38
click at [535, 208] on input at bounding box center [573, 200] width 212 height 28
type input "*****"
drag, startPoint x: 1019, startPoint y: 91, endPoint x: 299, endPoint y: 0, distance: 726.2
click at [1019, 91] on div "Create Foundation Re-Index Results View Disabled Notifications ( 0 ) Reset Sear…" at bounding box center [809, 325] width 1163 height 469
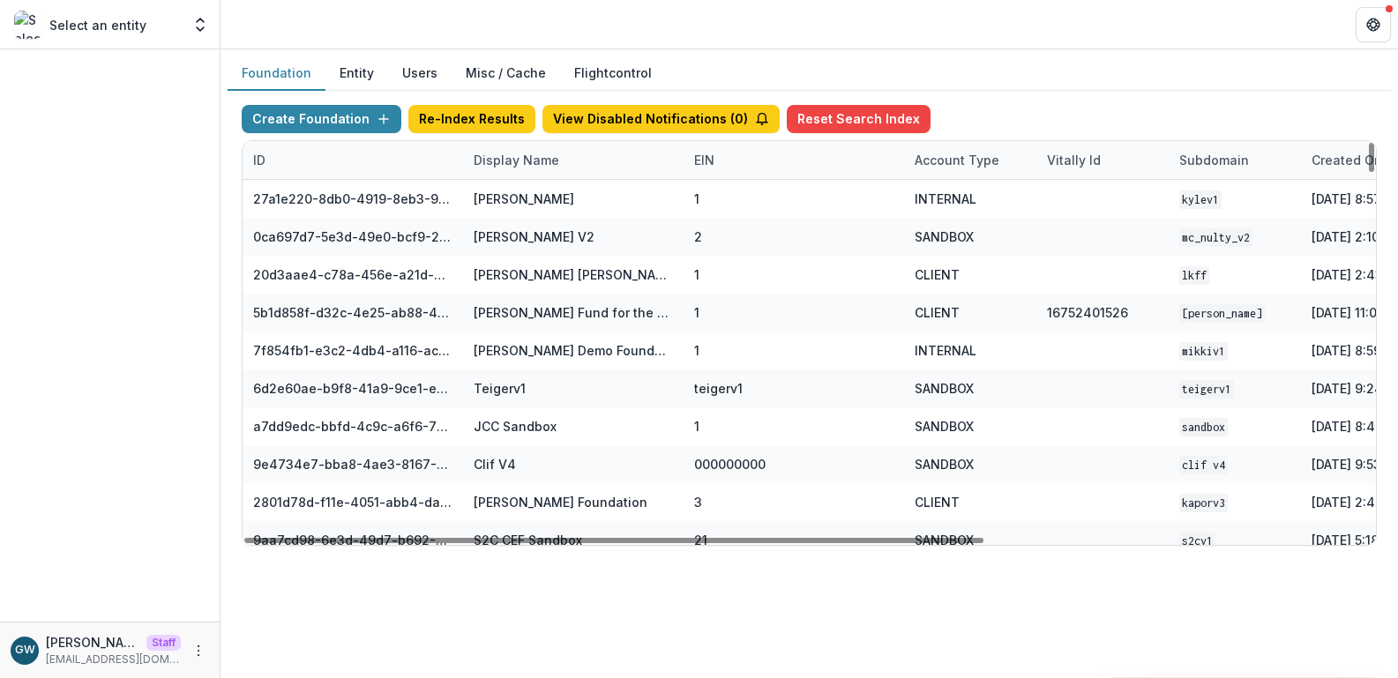
click at [551, 158] on div "Display Name" at bounding box center [516, 160] width 107 height 19
click at [544, 207] on input at bounding box center [573, 200] width 212 height 28
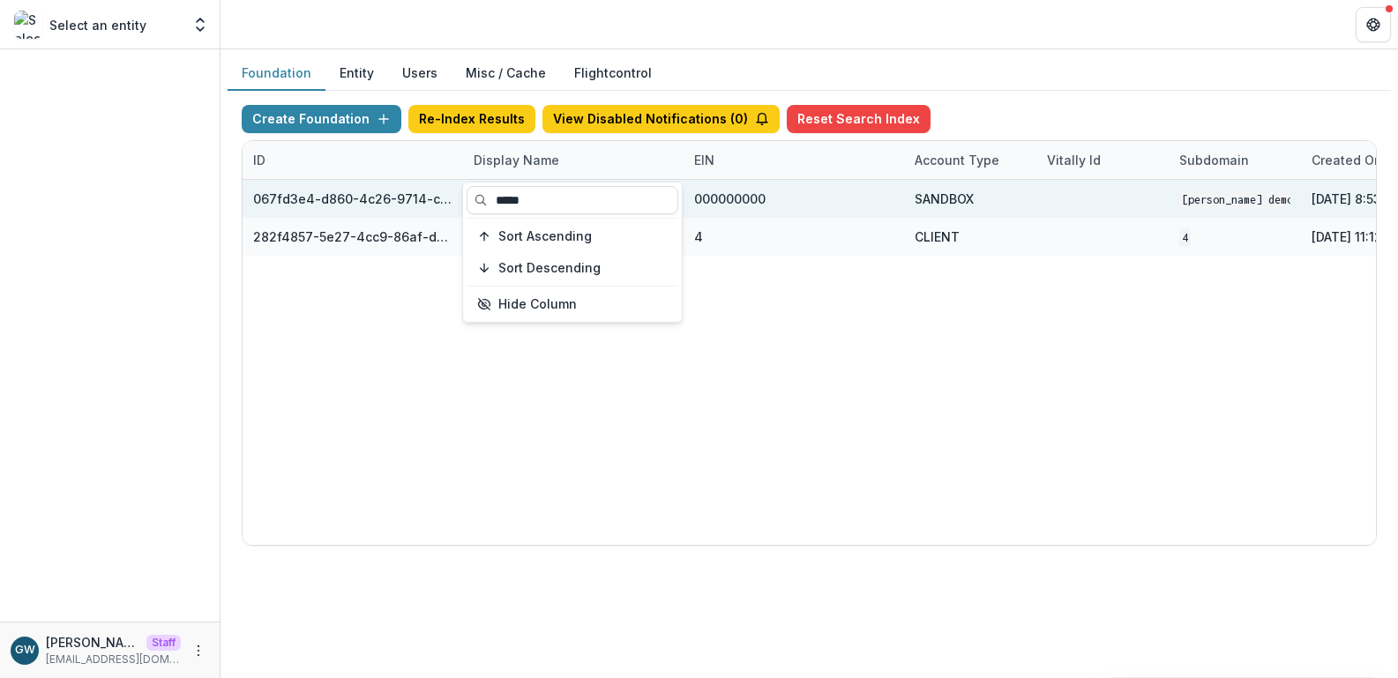
type input "*****"
click at [1140, 62] on div "Foundation Entity Users Misc / Cache Flightcontrol" at bounding box center [809, 73] width 1163 height 34
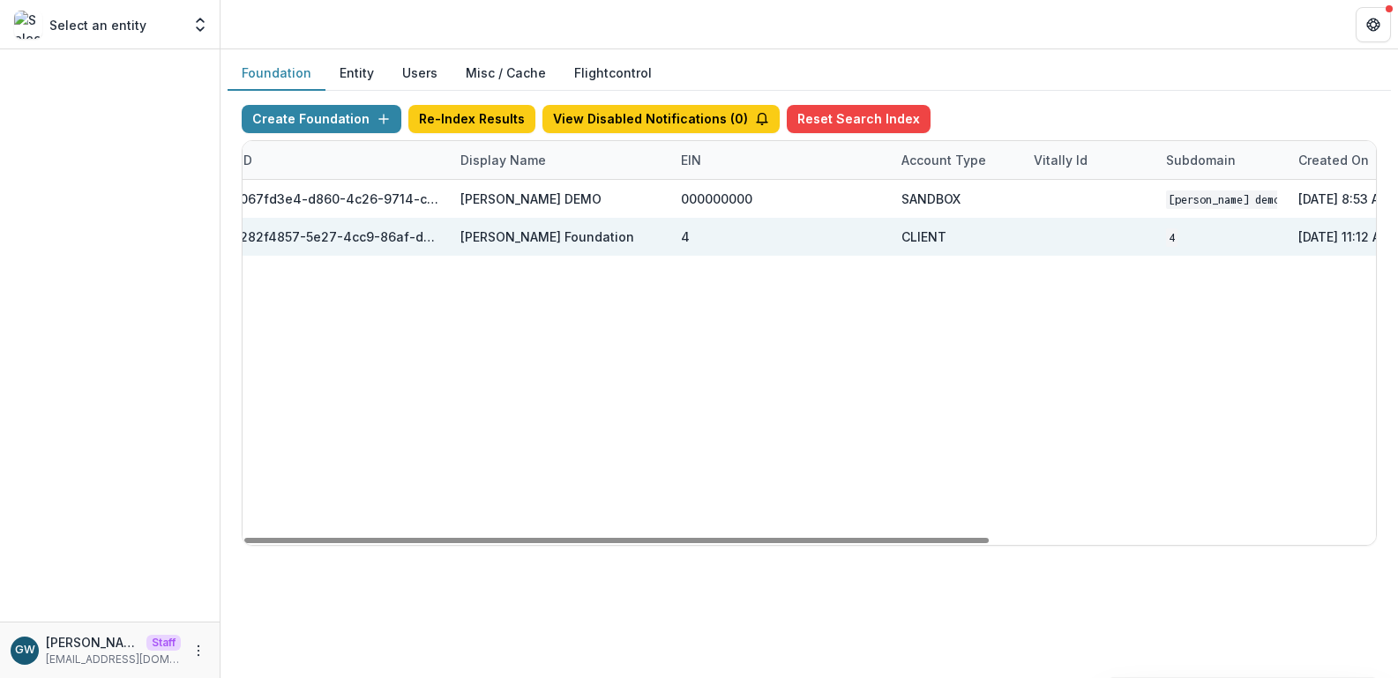
scroll to position [0, 586]
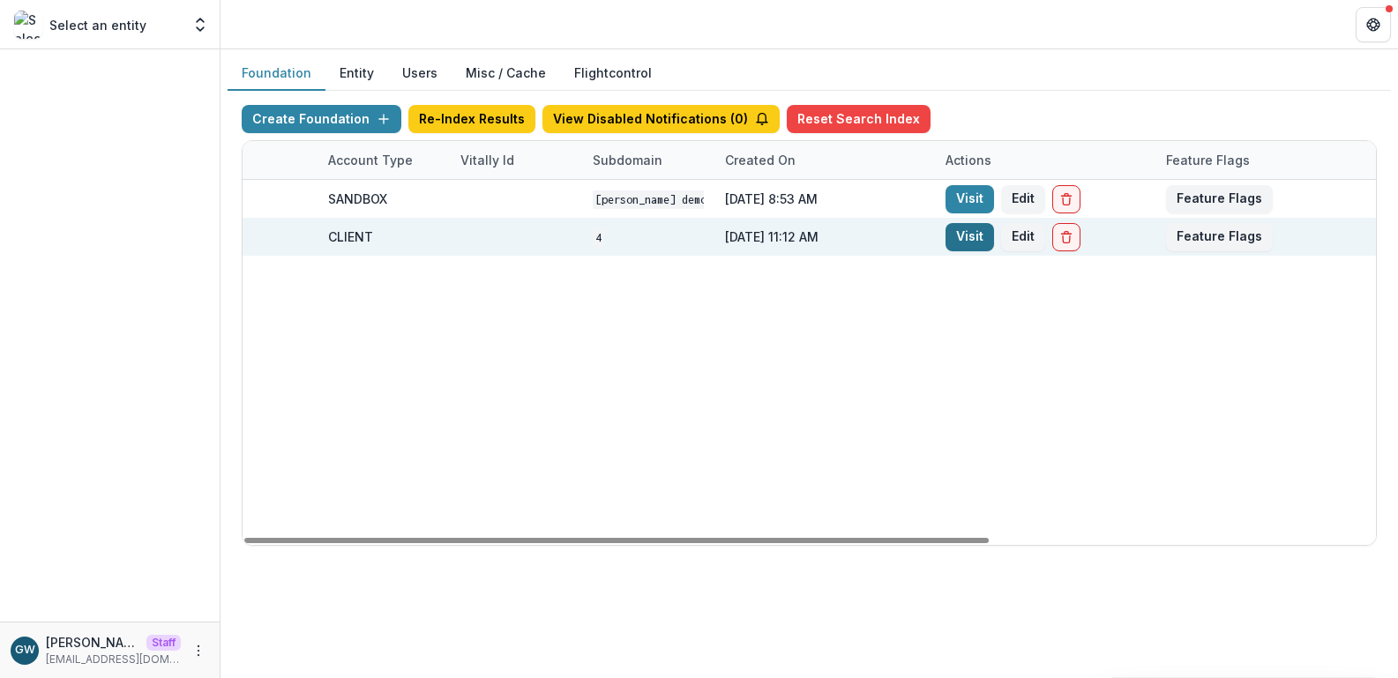
click at [960, 236] on link "Visit" at bounding box center [969, 237] width 49 height 28
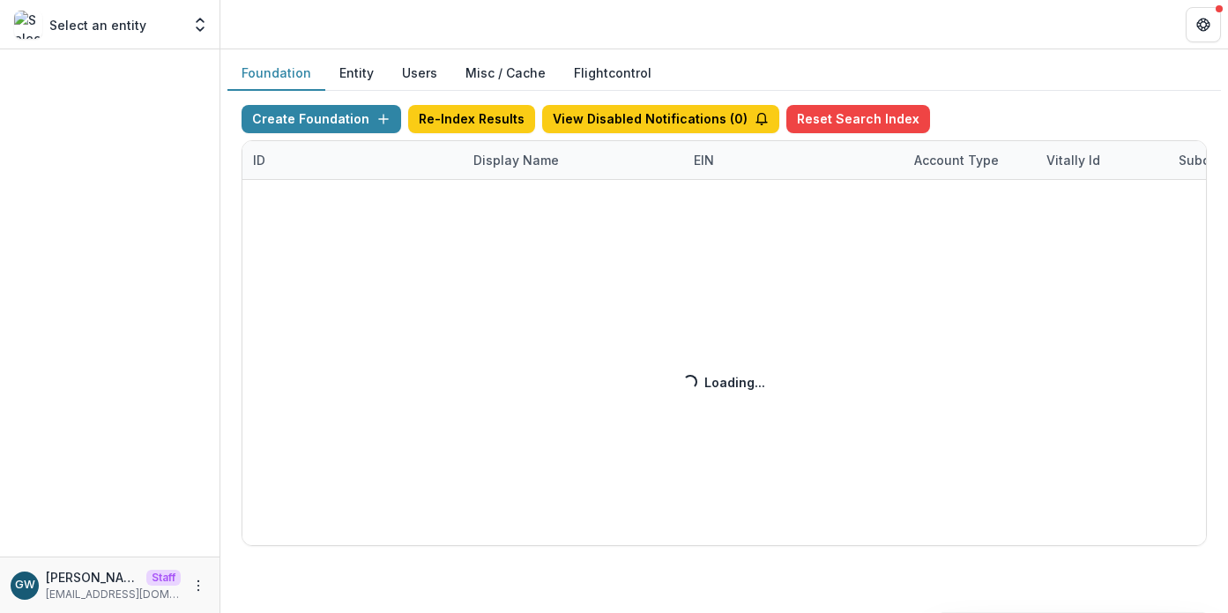
click at [500, 164] on div "Create Foundation Re-Index Results View Disabled Notifications ( 0 ) Reset Sear…" at bounding box center [725, 325] width 966 height 441
click at [511, 163] on div "Create Foundation Re-Index Results View Disabled Notifications ( 0 ) Reset Sear…" at bounding box center [725, 325] width 966 height 441
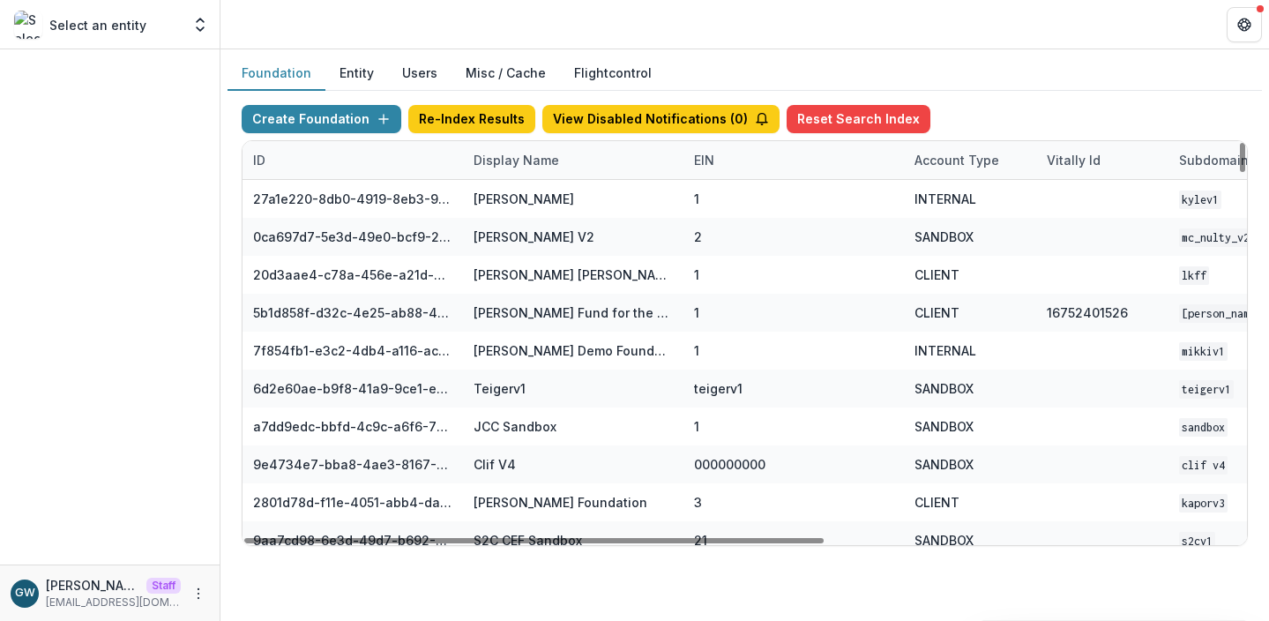
click at [496, 159] on div "Display Name" at bounding box center [516, 160] width 107 height 19
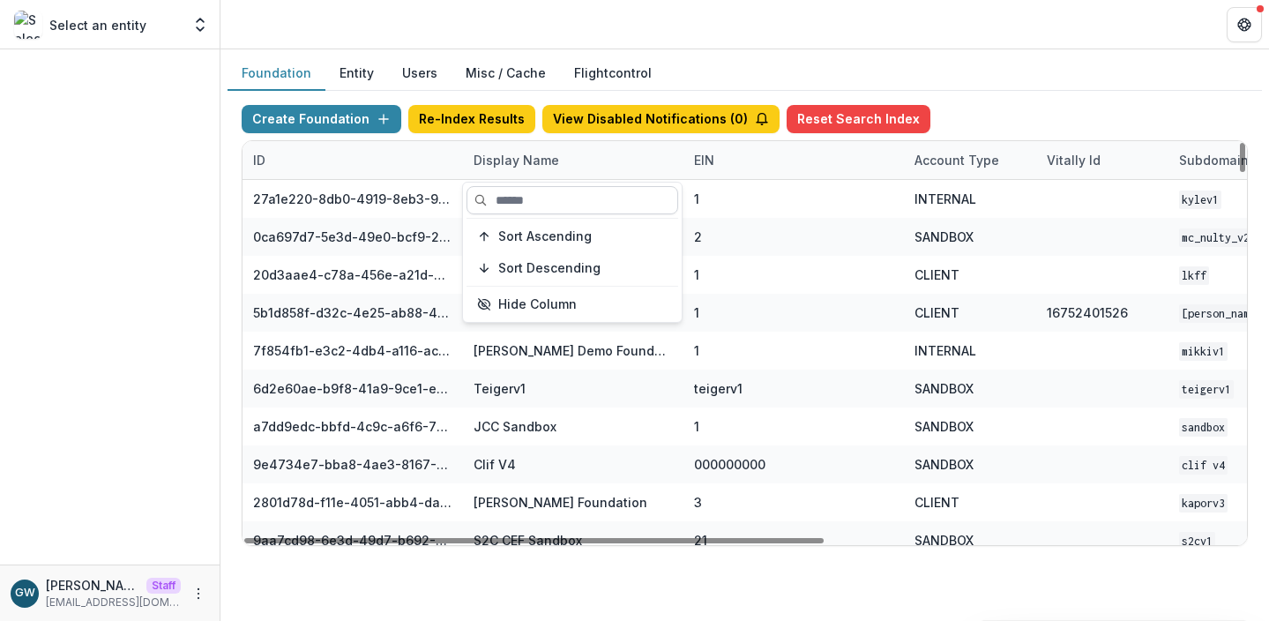
click at [516, 199] on input at bounding box center [573, 200] width 212 height 28
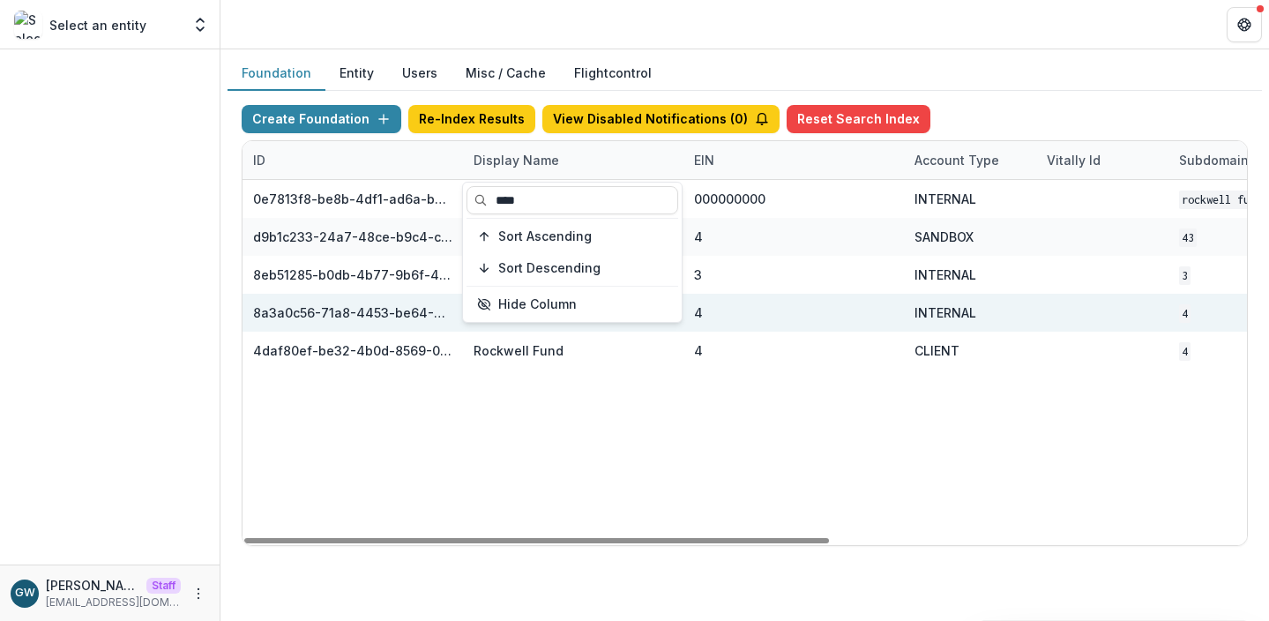
type input "****"
click at [1040, 97] on div "Create Foundation Re-Index Results View Disabled Notifications ( 0 ) Reset Sear…" at bounding box center [745, 325] width 1034 height 469
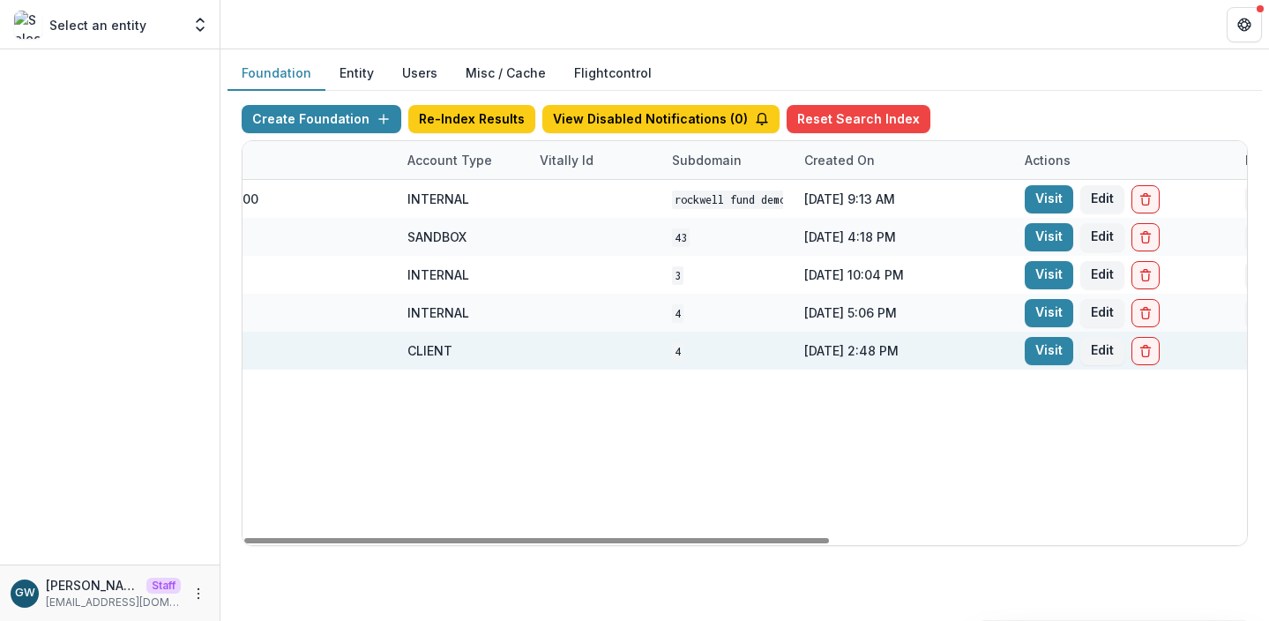
scroll to position [0, 715]
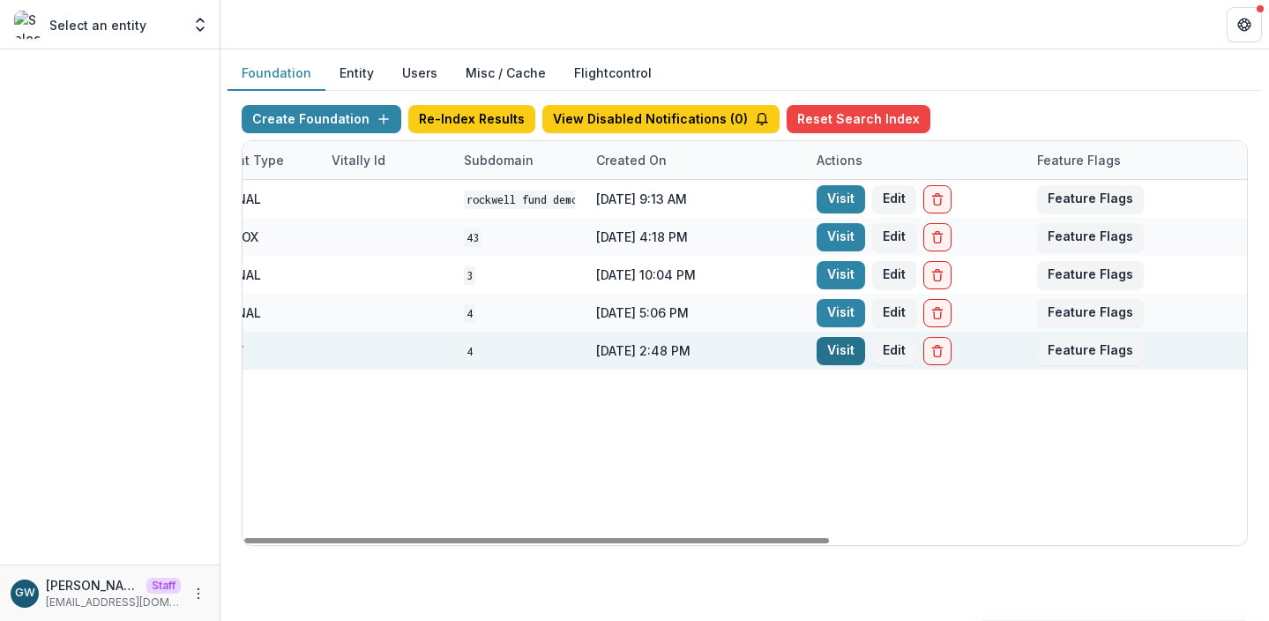
click at [844, 351] on link "Visit" at bounding box center [841, 351] width 49 height 28
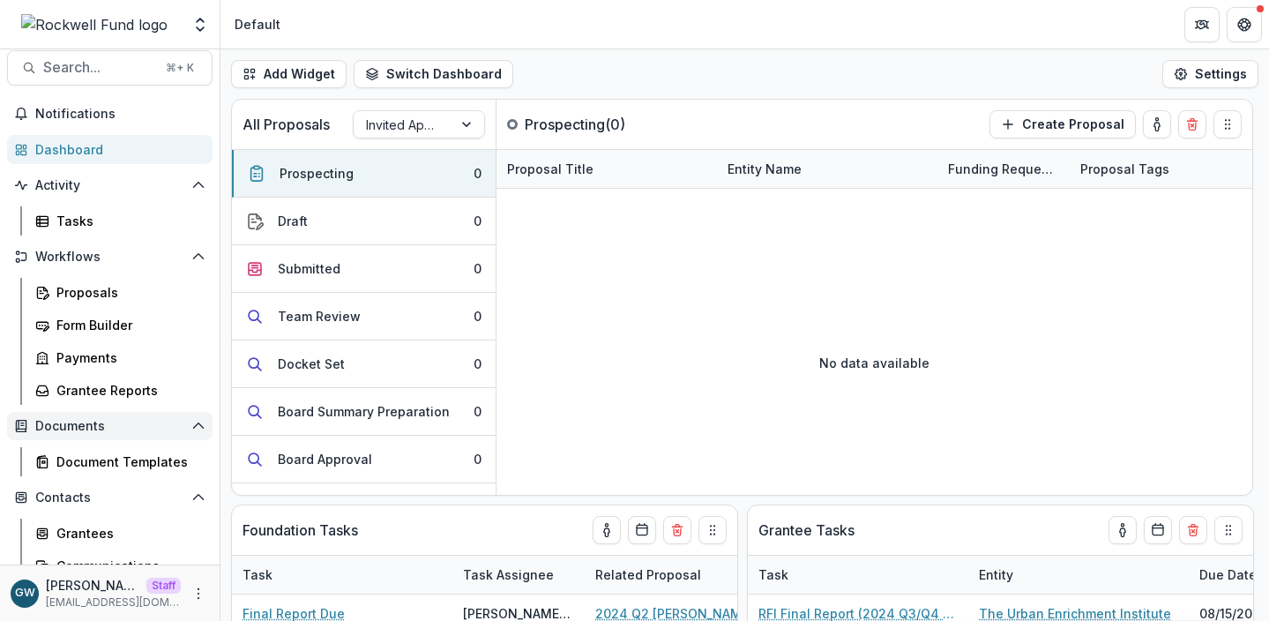
scroll to position [31, 0]
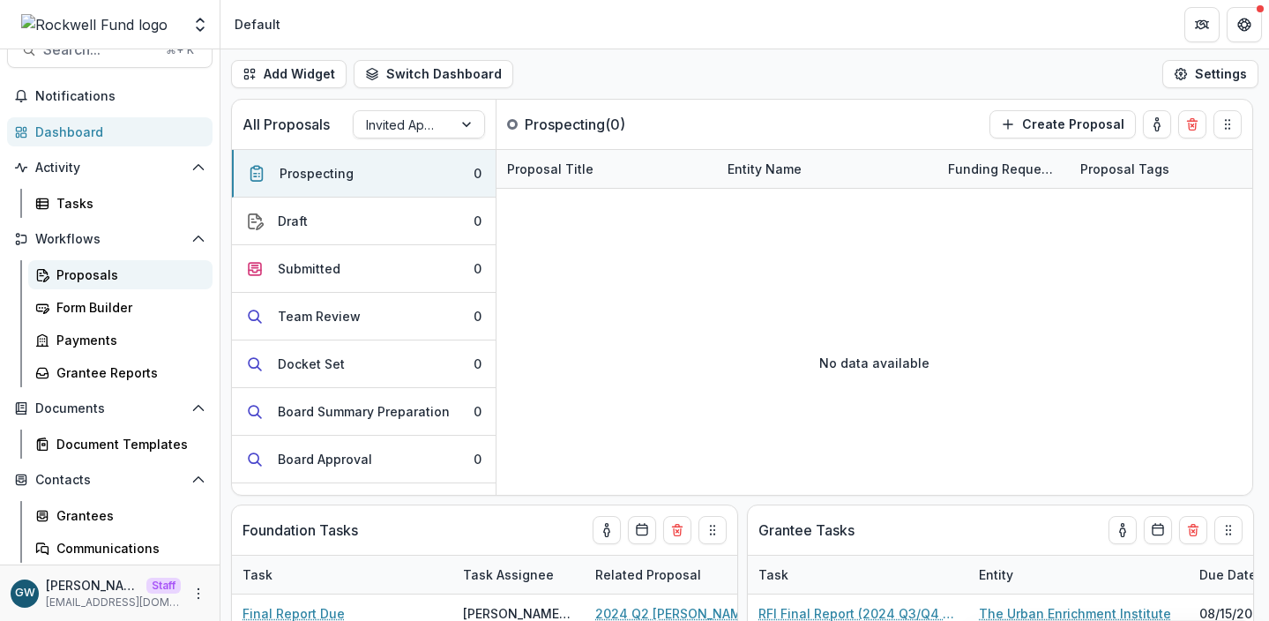
click at [93, 278] on div "Proposals" at bounding box center [127, 274] width 142 height 19
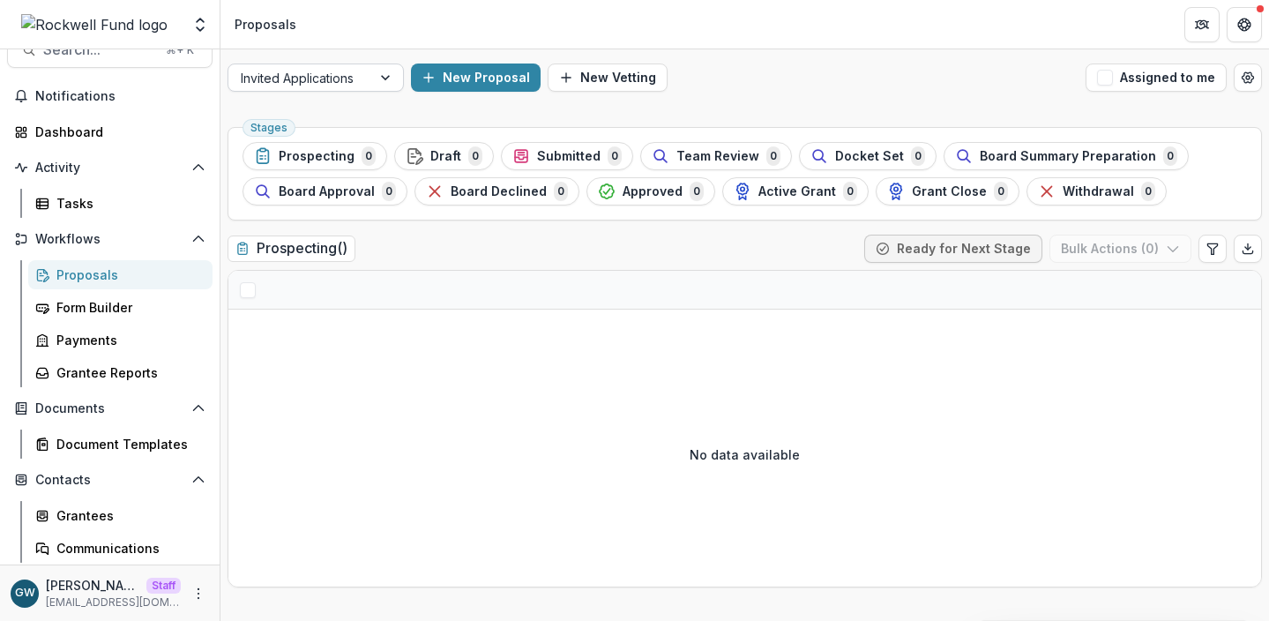
click at [362, 78] on div "Invited Applications" at bounding box center [299, 78] width 143 height 26
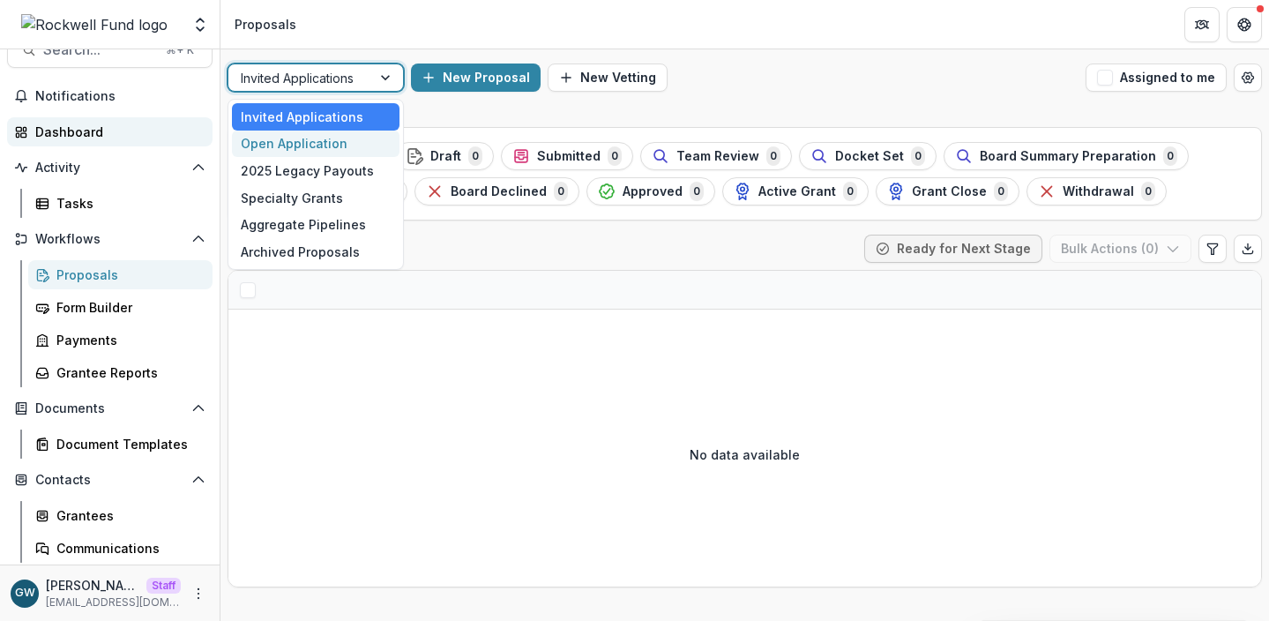
click at [69, 136] on div "Dashboard" at bounding box center [116, 132] width 163 height 19
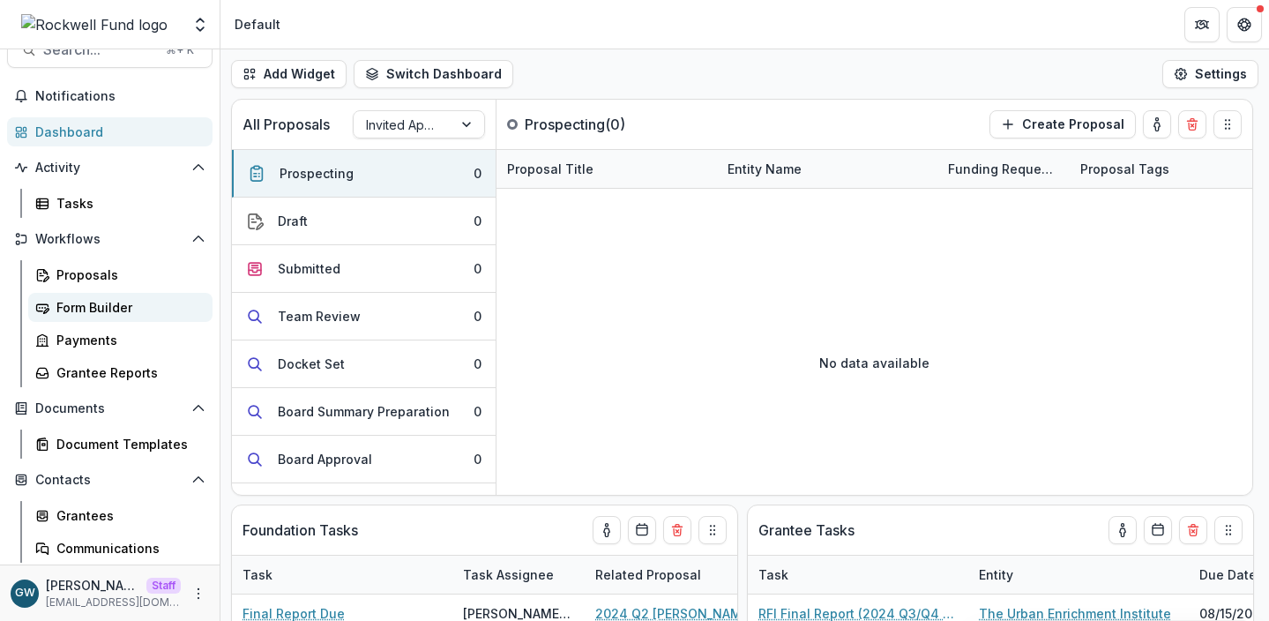
click at [98, 302] on div "Form Builder" at bounding box center [127, 307] width 142 height 19
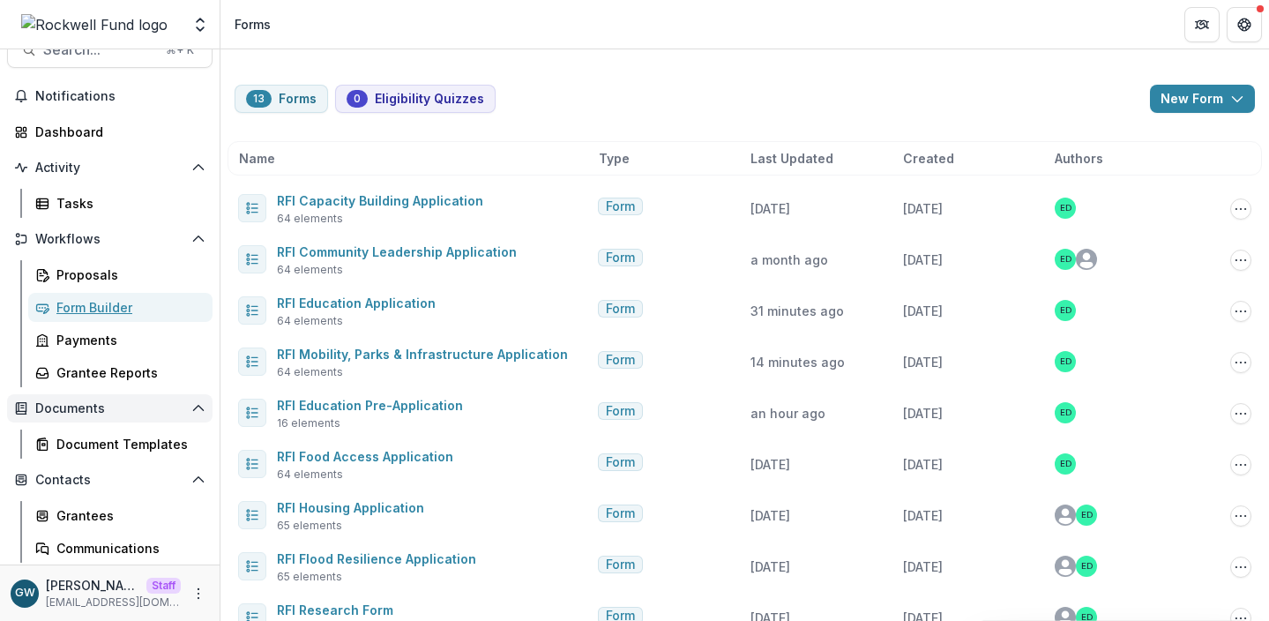
scroll to position [133, 0]
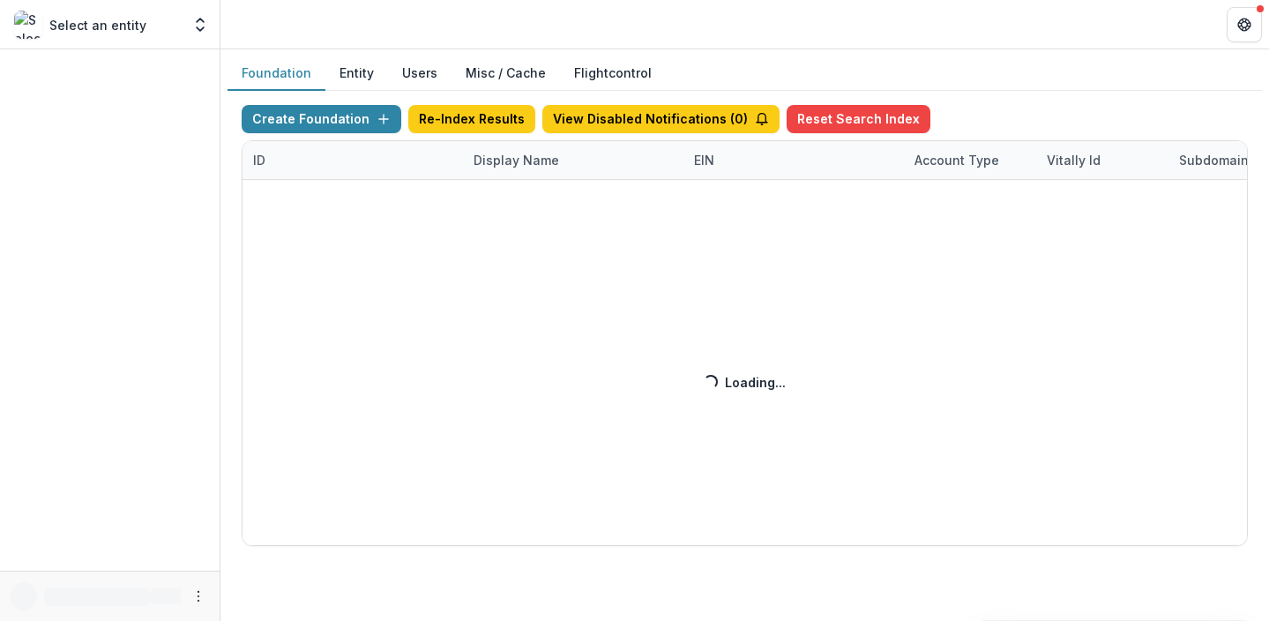
click at [481, 163] on div "Create Foundation Re-Index Results View Disabled Notifications ( 0 ) Reset Sear…" at bounding box center [745, 325] width 1006 height 441
click at [499, 161] on div "Create Foundation Re-Index Results View Disabled Notifications ( 0 ) Reset Sear…" at bounding box center [745, 325] width 1006 height 441
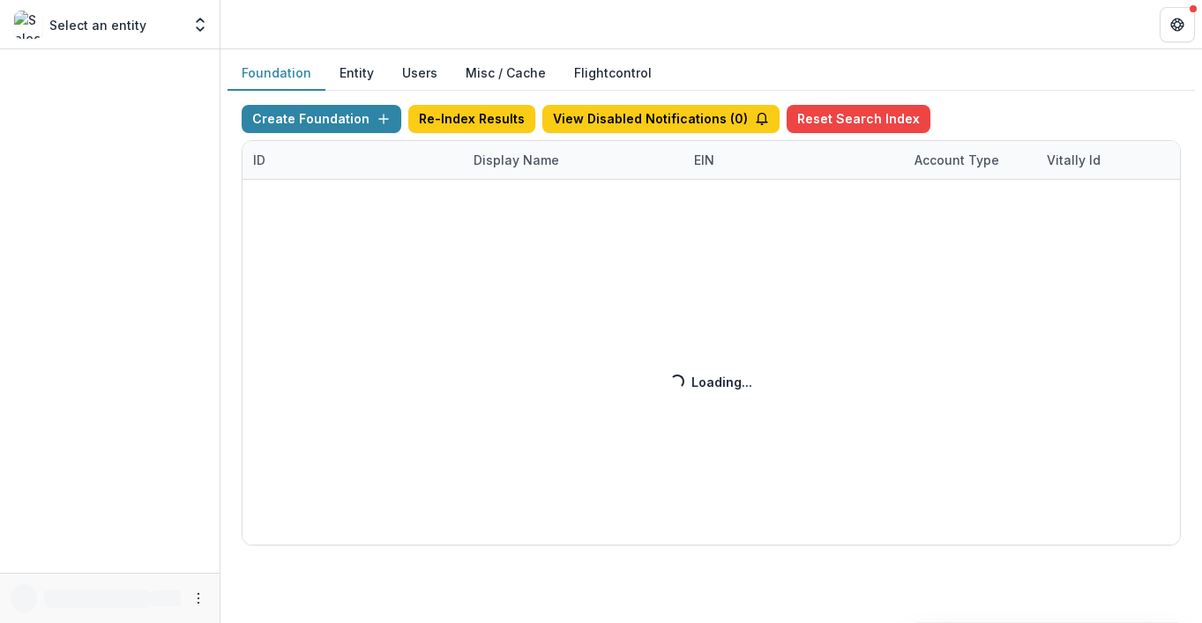
click at [494, 165] on div "Create Foundation Re-Index Results View Disabled Notifications ( 0 ) Reset Sear…" at bounding box center [711, 325] width 939 height 441
click at [526, 156] on div "Create Foundation Re-Index Results View Disabled Notifications ( 1 ) Reset Sear…" at bounding box center [711, 325] width 939 height 441
click at [531, 163] on div "Create Foundation Re-Index Results View Disabled Notifications ( 1 ) Reset Sear…" at bounding box center [711, 325] width 939 height 441
click at [529, 162] on div "Create Foundation Re-Index Results View Disabled Notifications ( 1 ) Reset Sear…" at bounding box center [711, 325] width 939 height 441
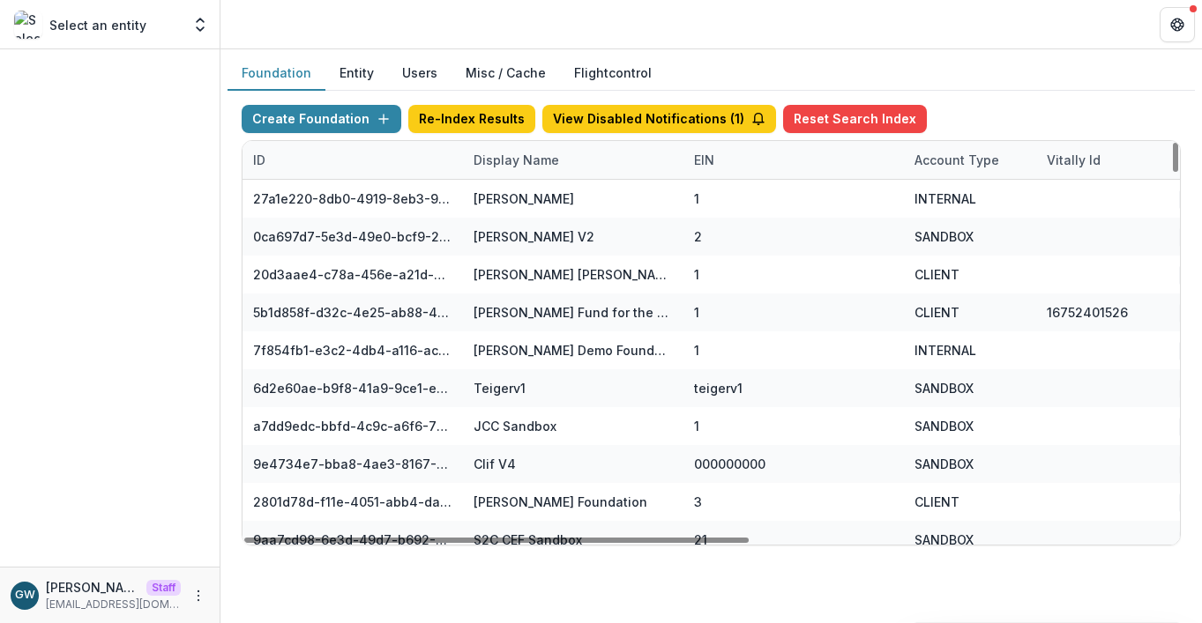
click at [536, 159] on div "Display Name" at bounding box center [516, 160] width 107 height 19
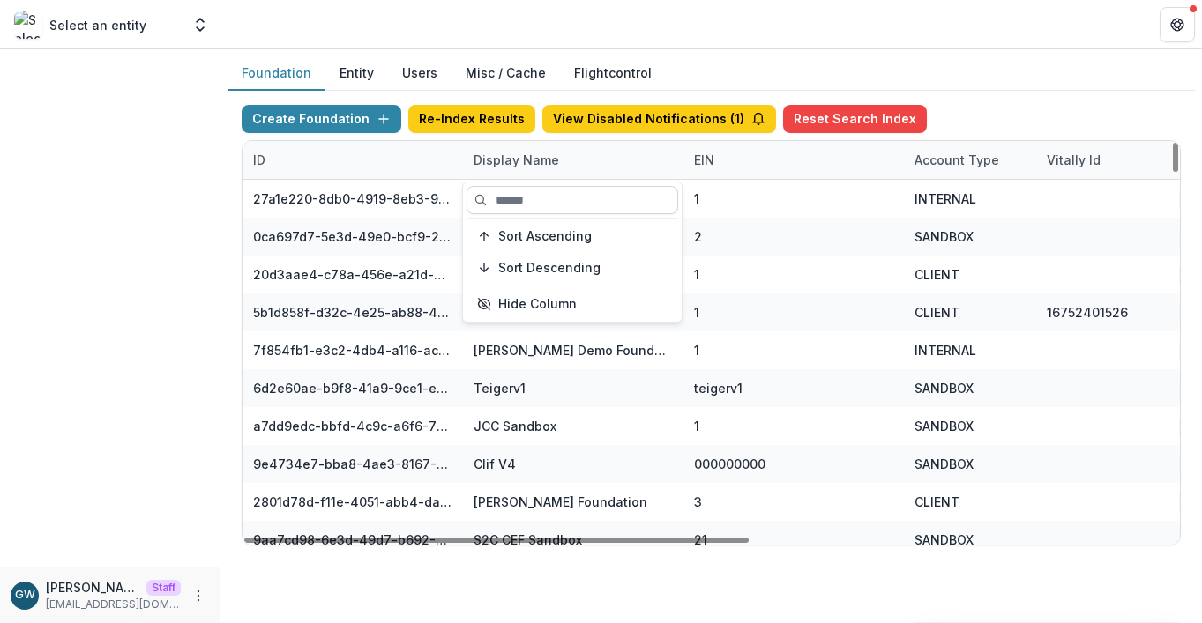
click at [530, 209] on input at bounding box center [573, 200] width 212 height 28
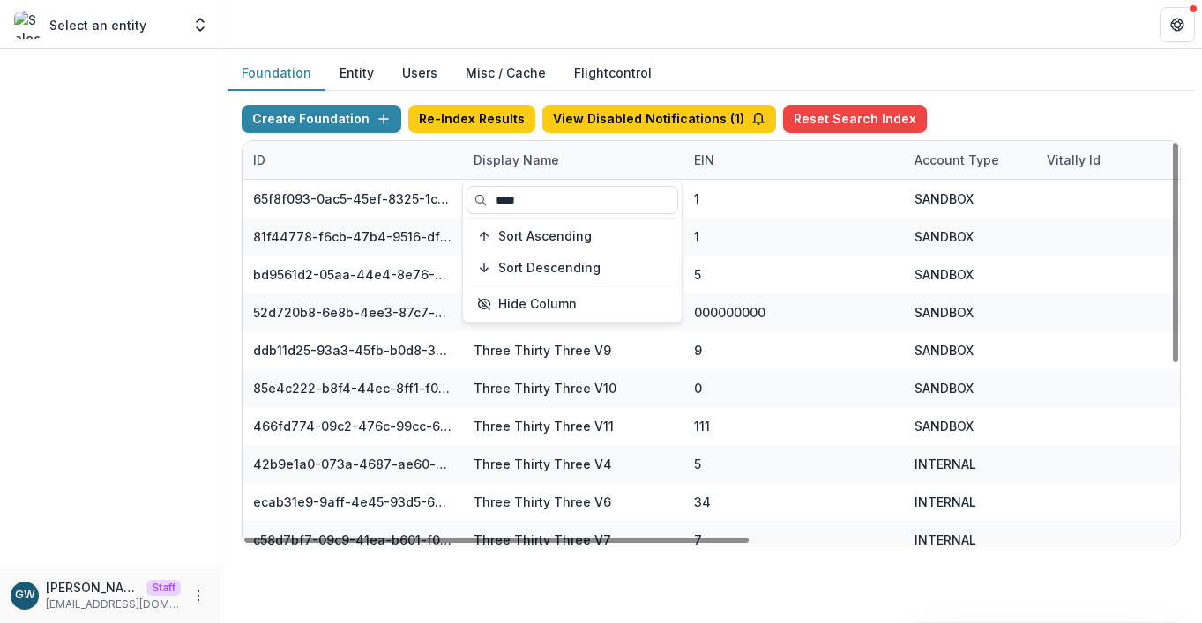
type input "****"
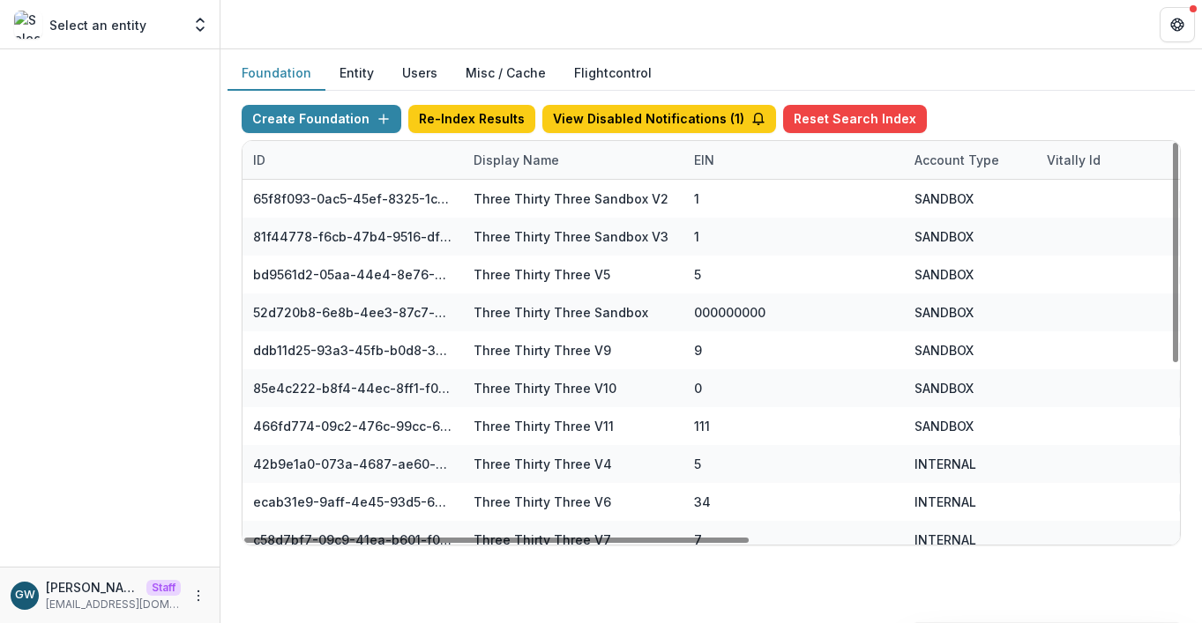
click at [988, 91] on div "Create Foundation Re-Index Results View Disabled Notifications ( 1 ) Reset Sear…" at bounding box center [711, 325] width 967 height 469
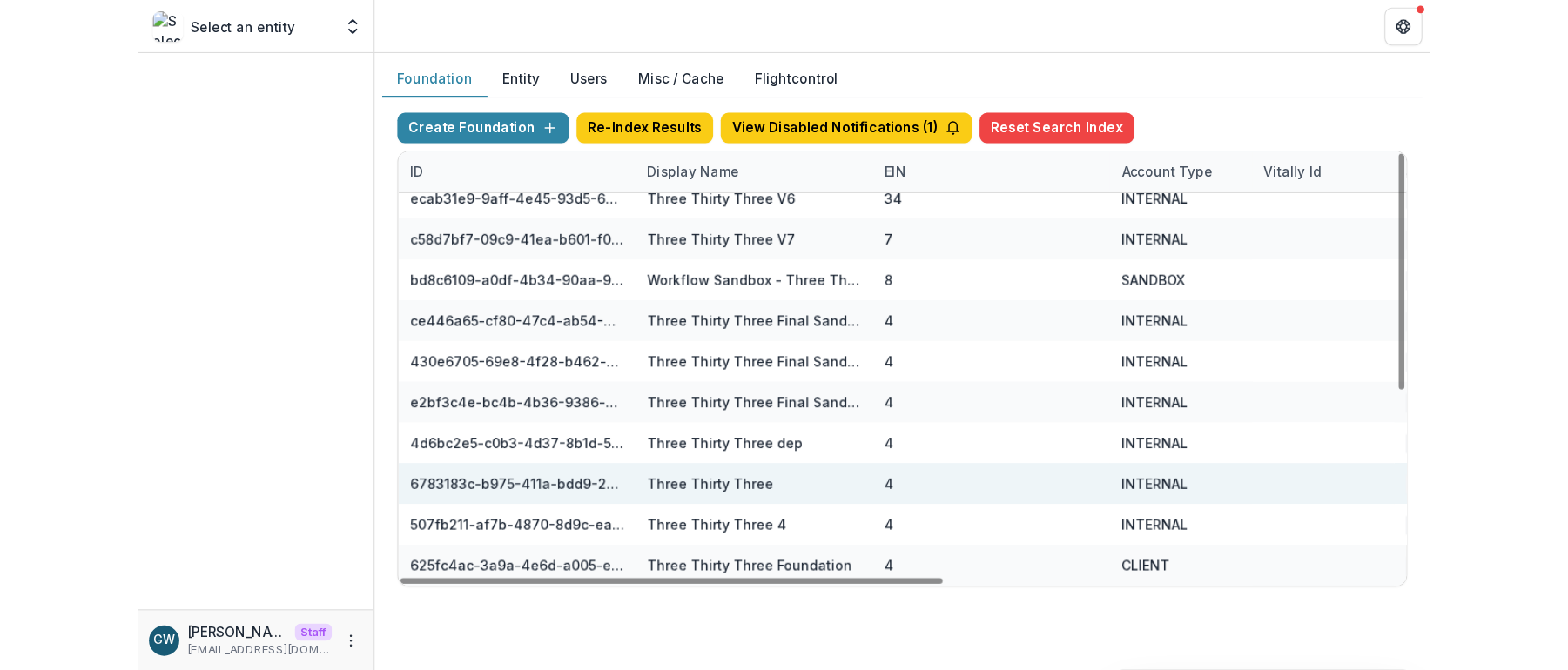
scroll to position [313, 772]
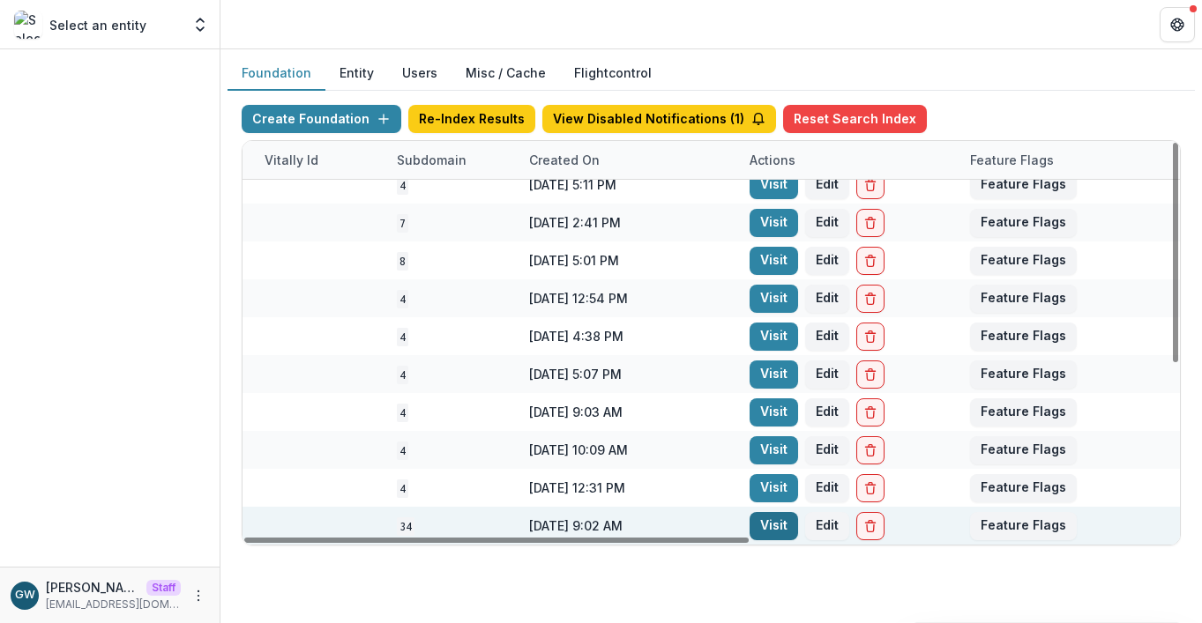
click at [769, 519] on link "Visit" at bounding box center [774, 526] width 49 height 28
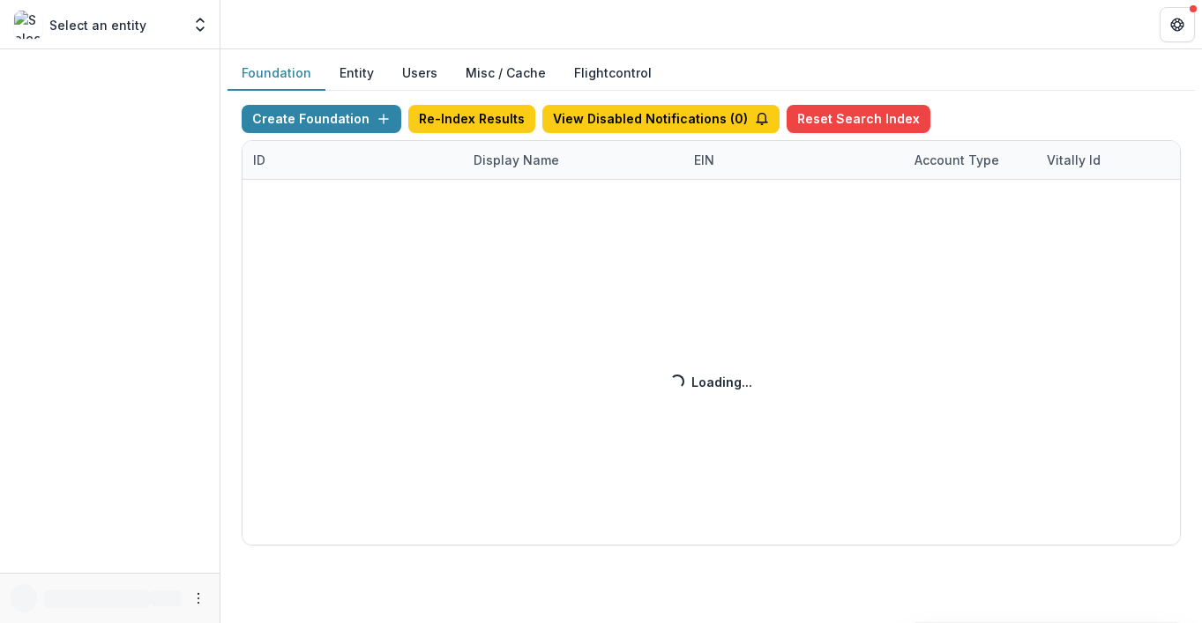
drag, startPoint x: 521, startPoint y: 152, endPoint x: 522, endPoint y: 168, distance: 16.8
click at [522, 152] on div "Create Foundation Re-Index Results View Disabled Notifications ( 0 ) Reset Sear…" at bounding box center [711, 325] width 939 height 441
click at [523, 181] on div "Create Foundation Re-Index Results View Disabled Notifications ( 0 ) Reset Sear…" at bounding box center [711, 325] width 939 height 441
click at [526, 172] on div "Create Foundation Re-Index Results View Disabled Notifications ( 0 ) Reset Sear…" at bounding box center [711, 325] width 939 height 441
click at [549, 165] on div "Create Foundation Re-Index Results View Disabled Notifications ( 0 ) Reset Sear…" at bounding box center [711, 325] width 939 height 441
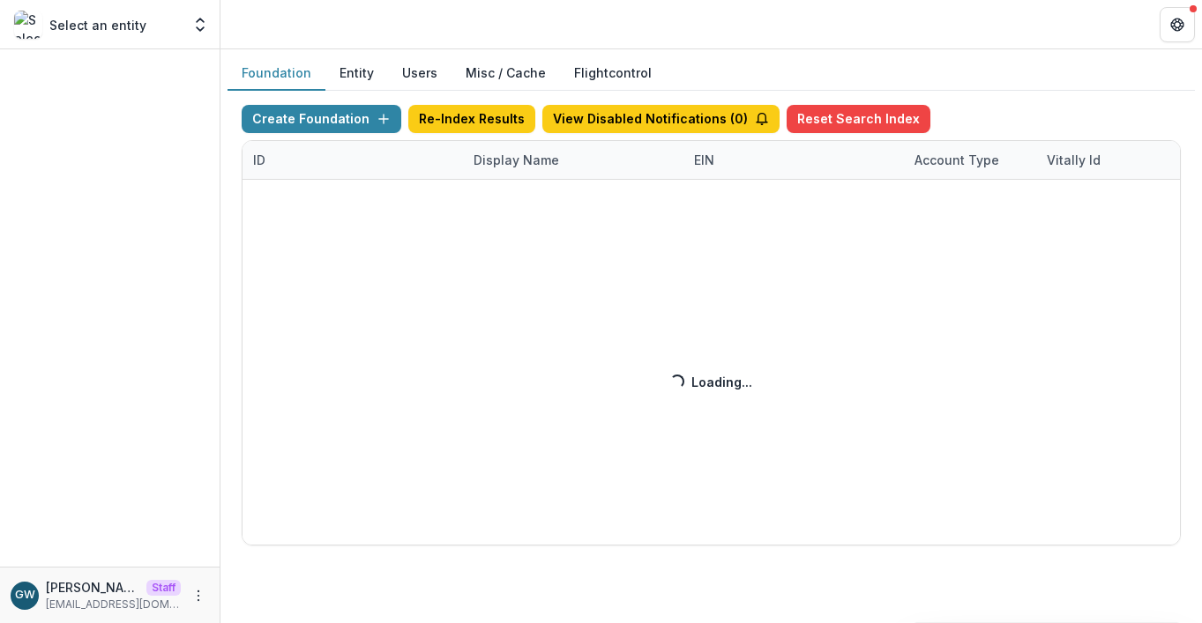
click at [544, 161] on div "Create Foundation Re-Index Results View Disabled Notifications ( 0 ) Reset Sear…" at bounding box center [711, 325] width 939 height 441
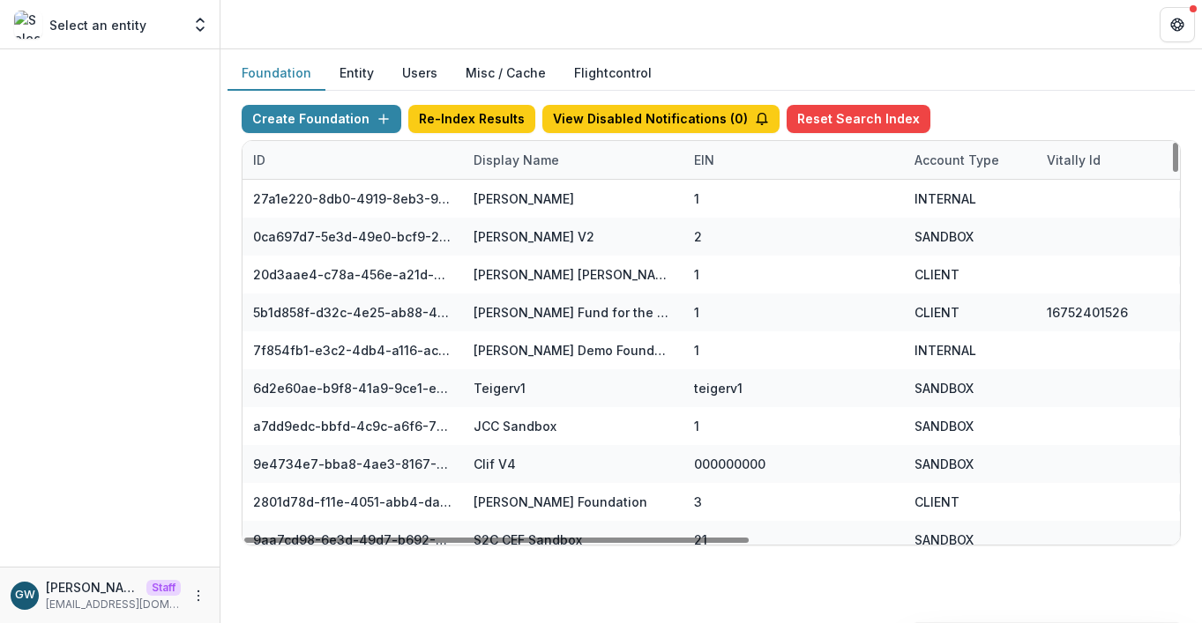
click at [519, 161] on div "Display Name" at bounding box center [516, 160] width 107 height 19
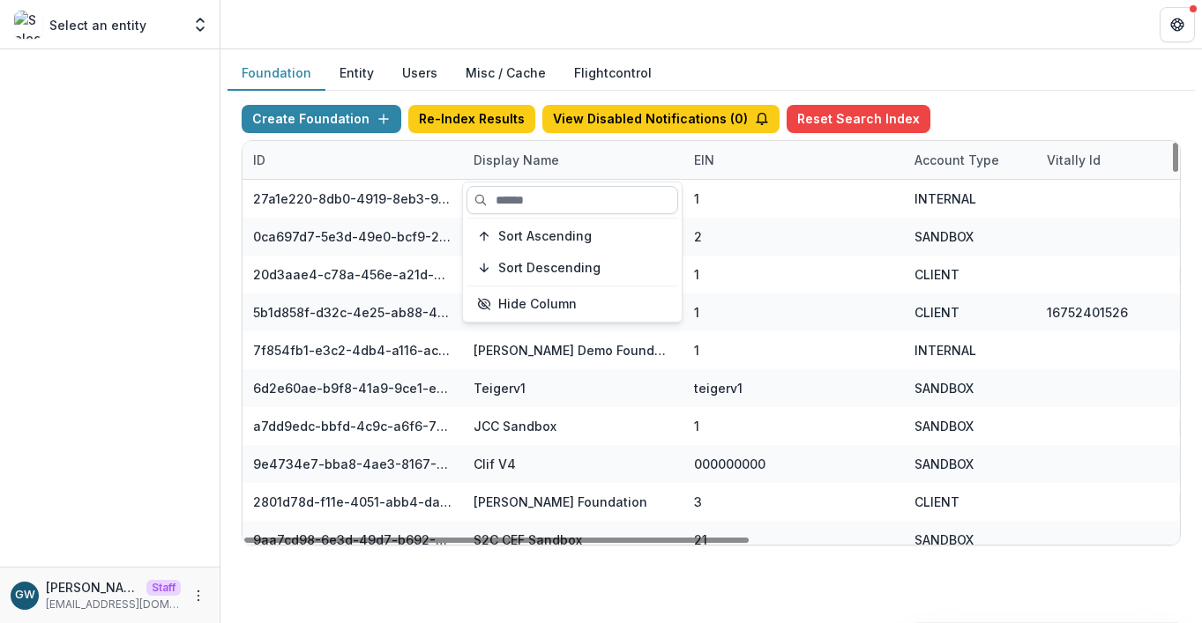
click at [519, 205] on input at bounding box center [573, 200] width 212 height 28
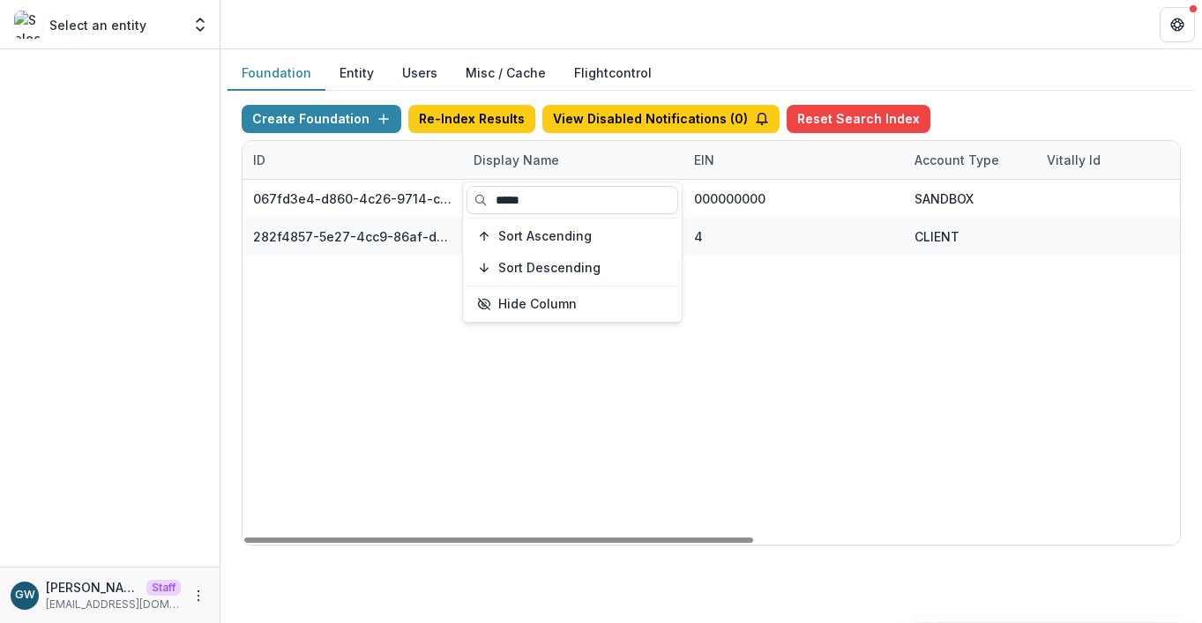
type input "*****"
click at [1053, 89] on div "Foundation Entity Users Misc / Cache Flightcontrol" at bounding box center [711, 73] width 967 height 34
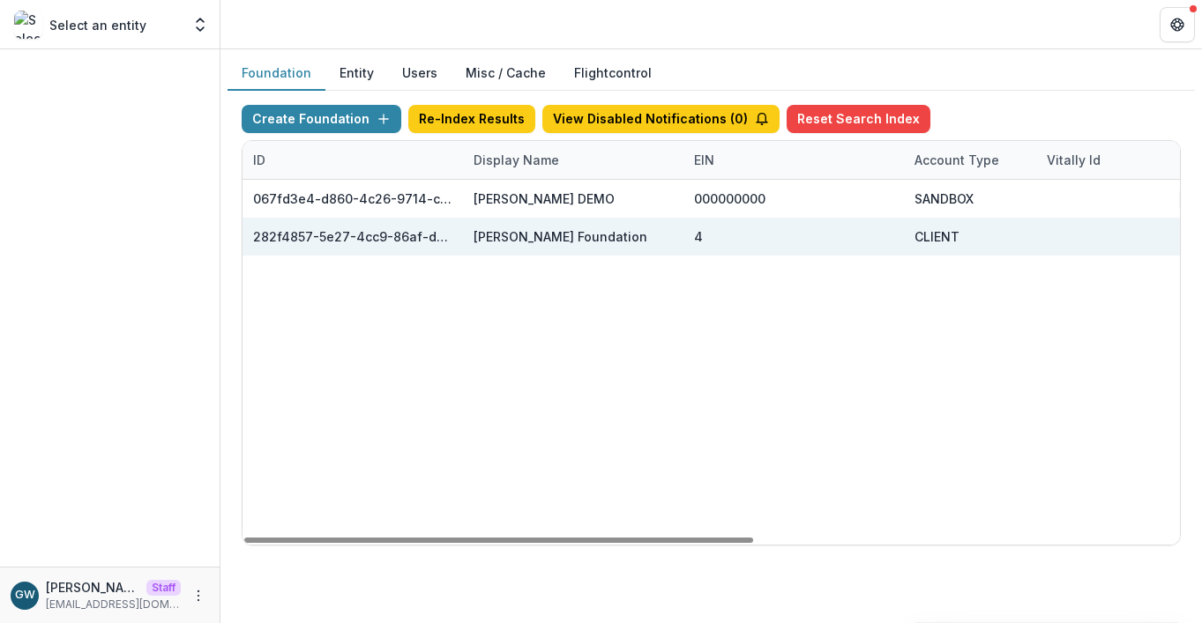
scroll to position [0, 782]
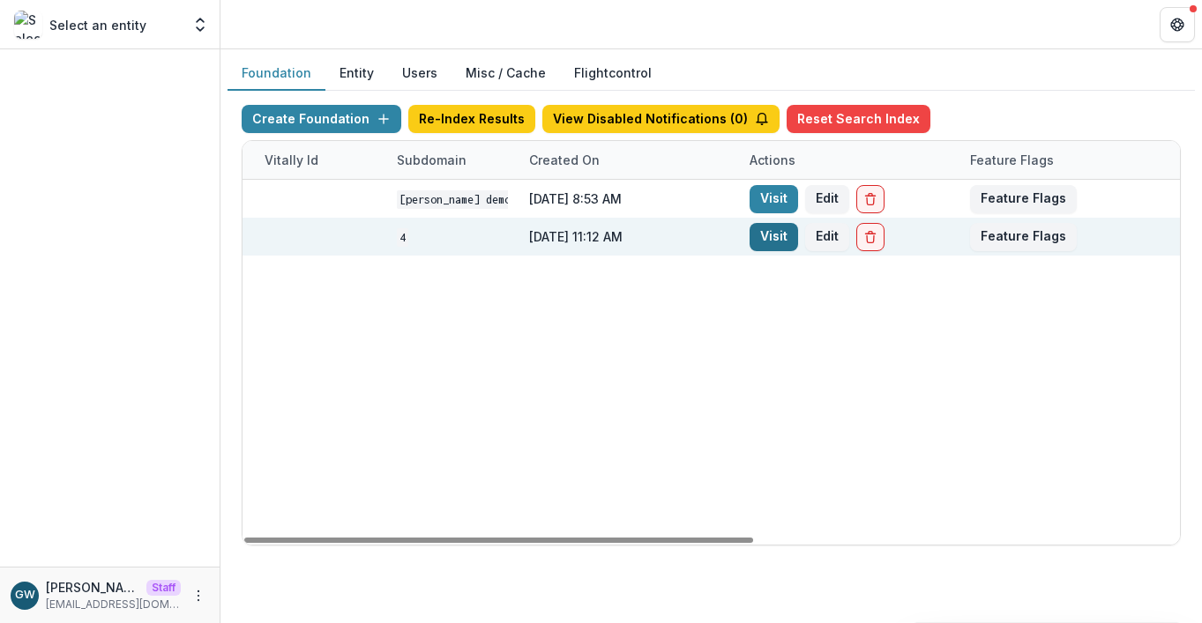
click at [775, 243] on link "Visit" at bounding box center [774, 237] width 49 height 28
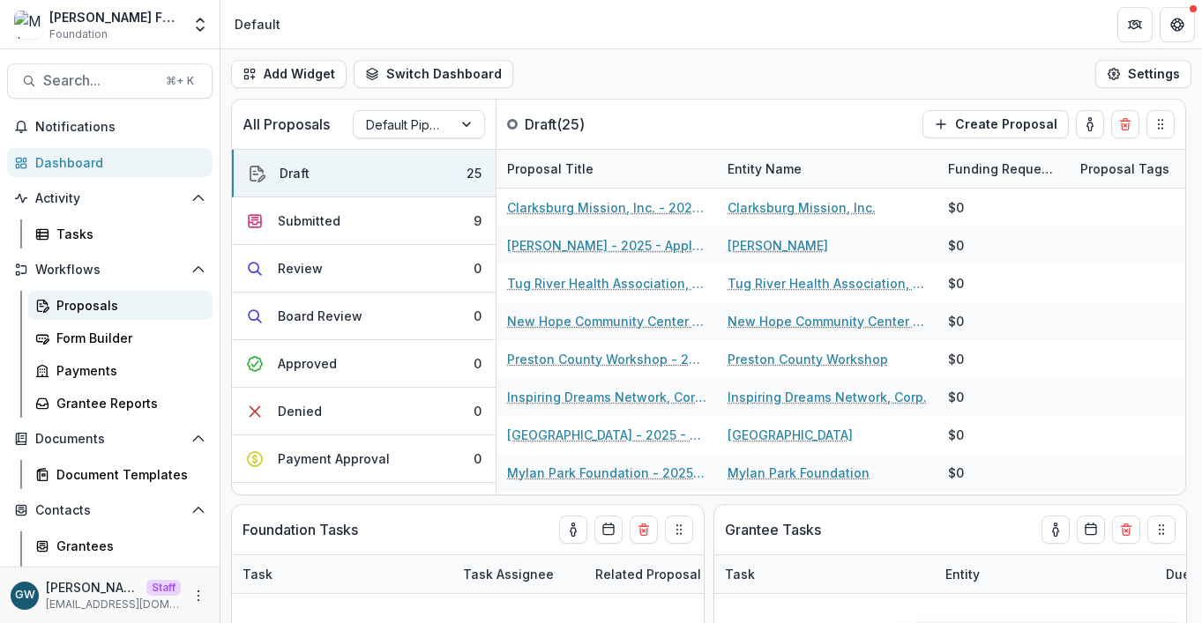
click at [110, 307] on div "Proposals" at bounding box center [127, 305] width 142 height 19
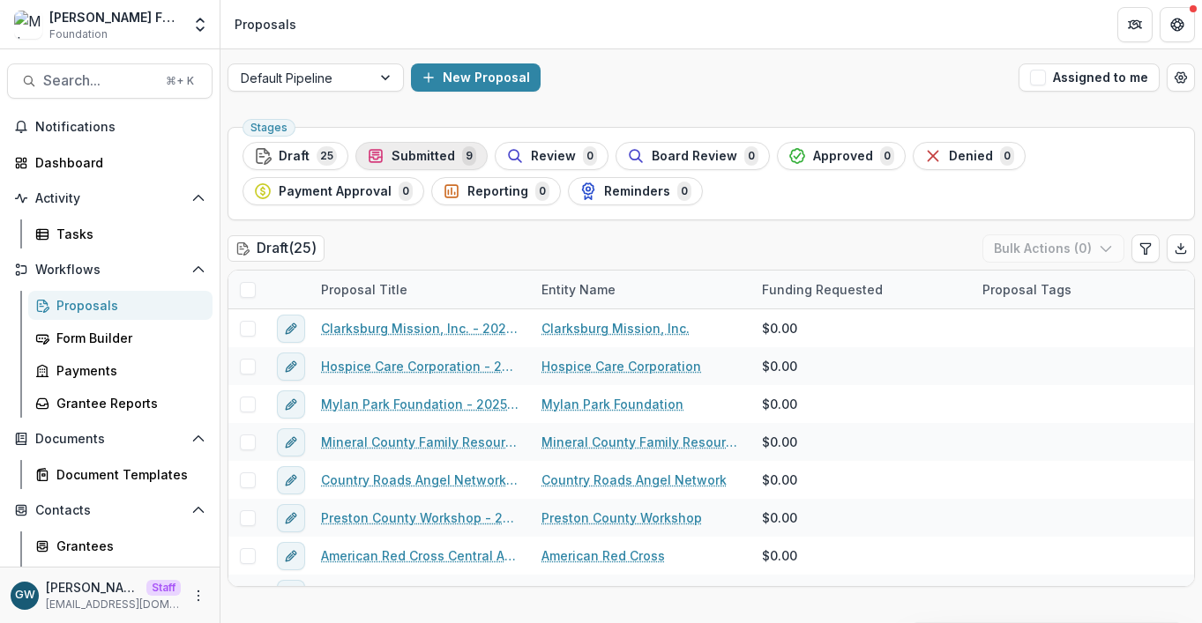
click at [415, 152] on span "Submitted" at bounding box center [423, 156] width 63 height 15
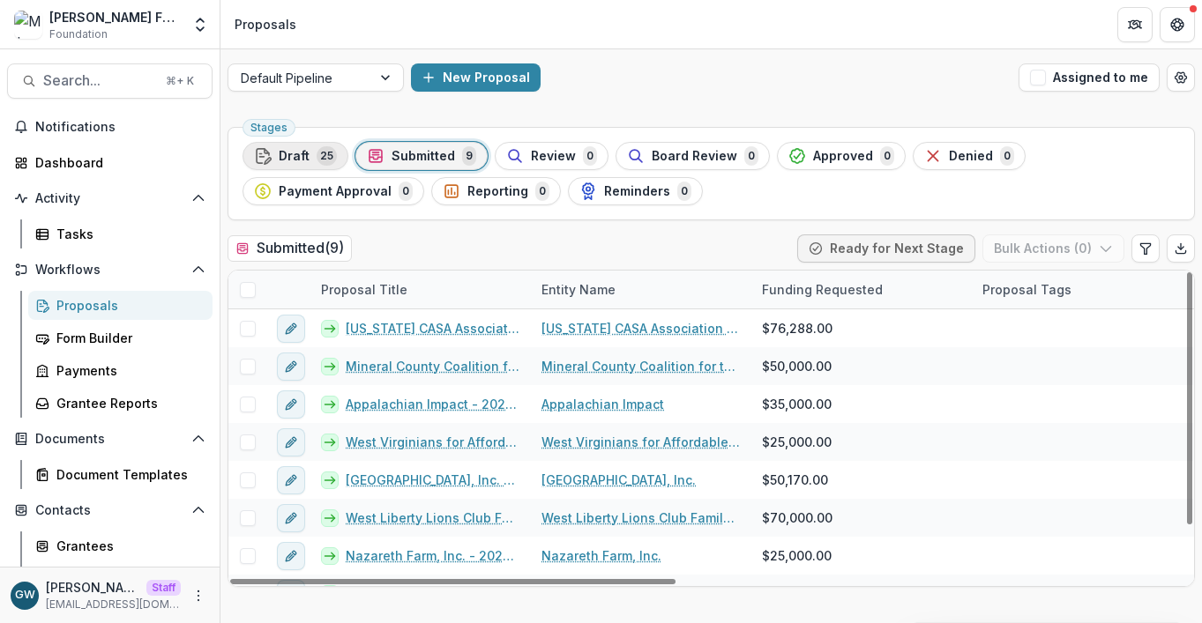
click at [309, 155] on div "Draft 25" at bounding box center [295, 155] width 83 height 19
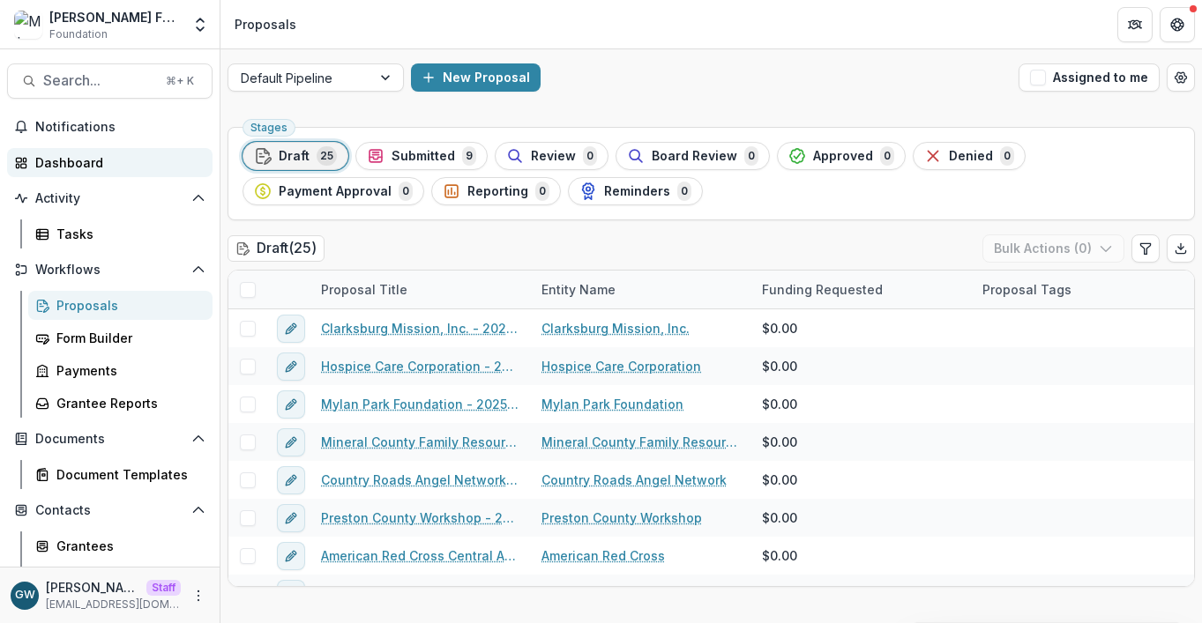
click at [82, 156] on div "Dashboard" at bounding box center [116, 162] width 163 height 19
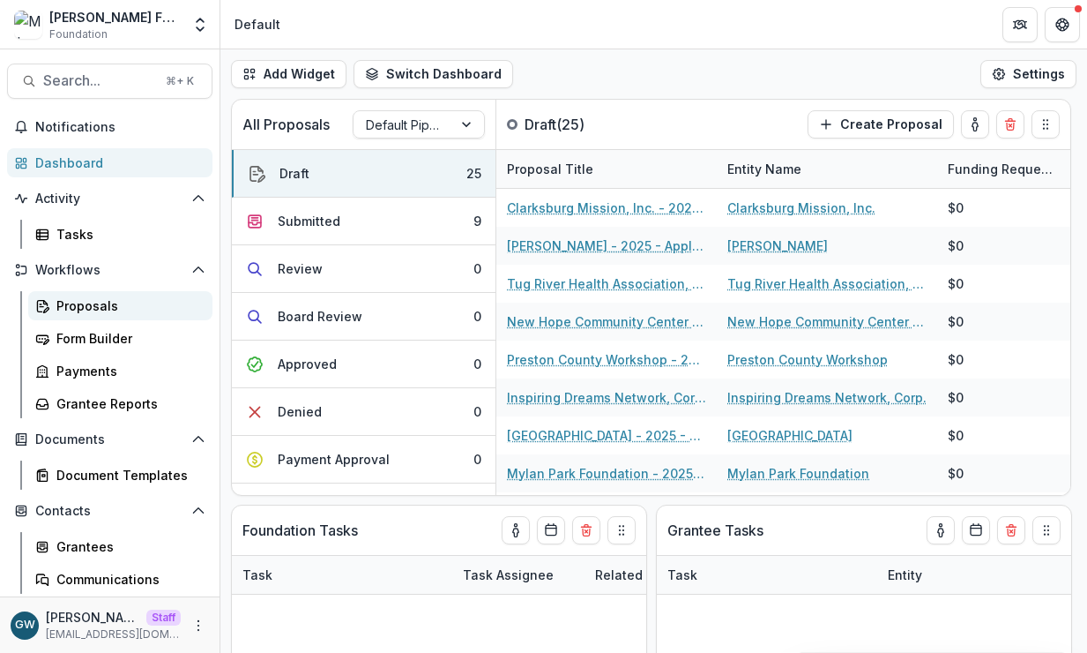
click at [112, 302] on div "Proposals" at bounding box center [127, 305] width 142 height 19
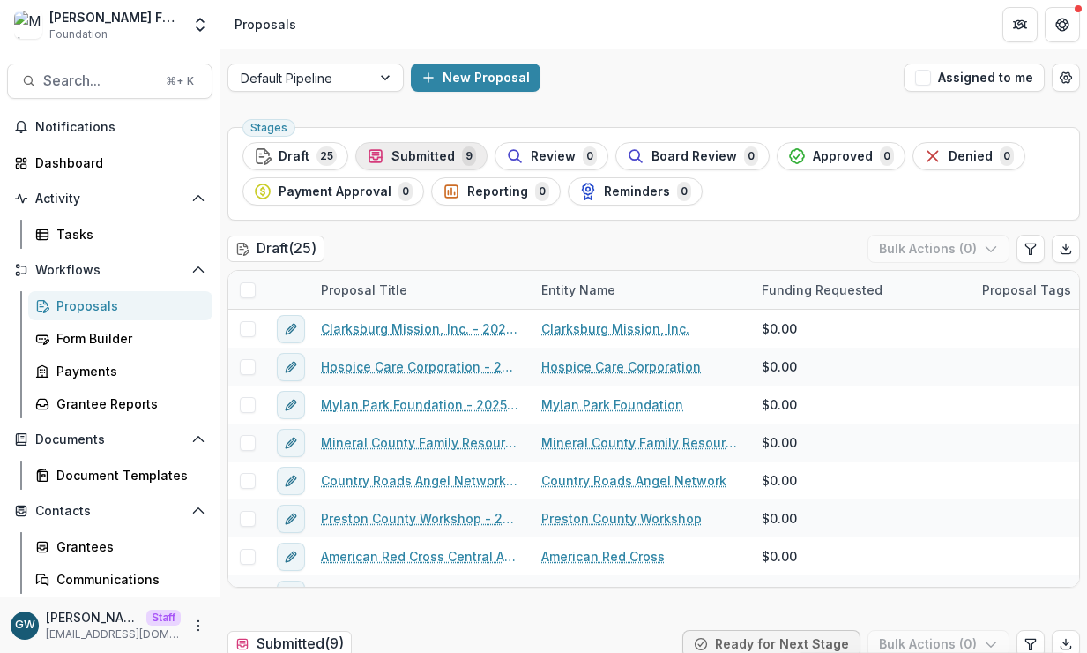
click at [439, 155] on span "Submitted" at bounding box center [423, 156] width 63 height 15
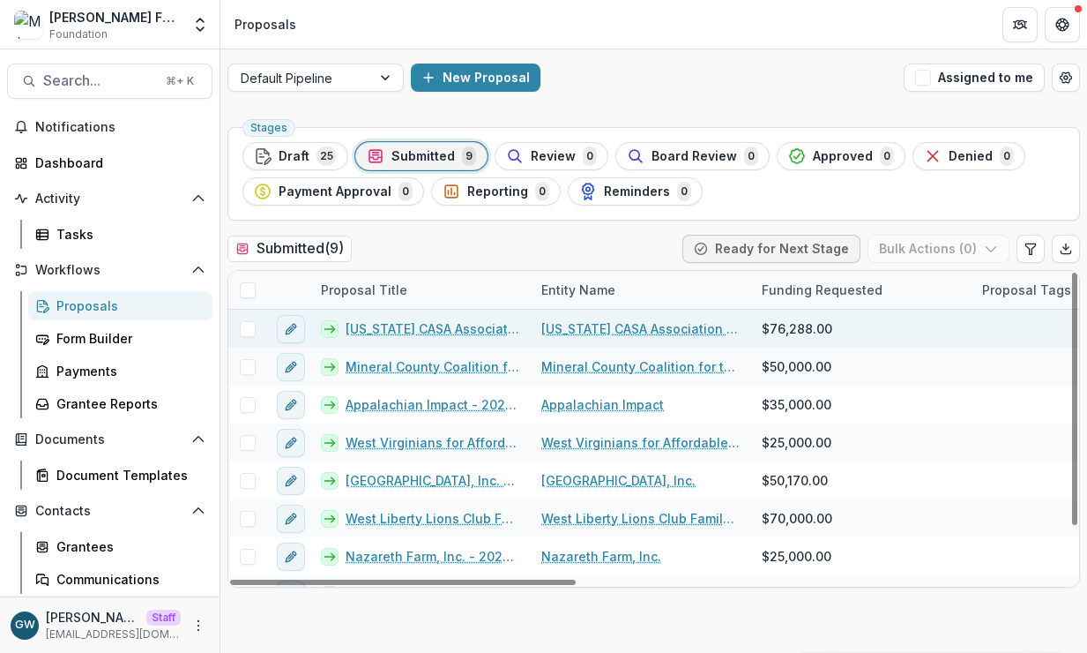
click at [444, 331] on link "[US_STATE] CASA Association Inc. - 2025 - Application Form" at bounding box center [433, 328] width 175 height 19
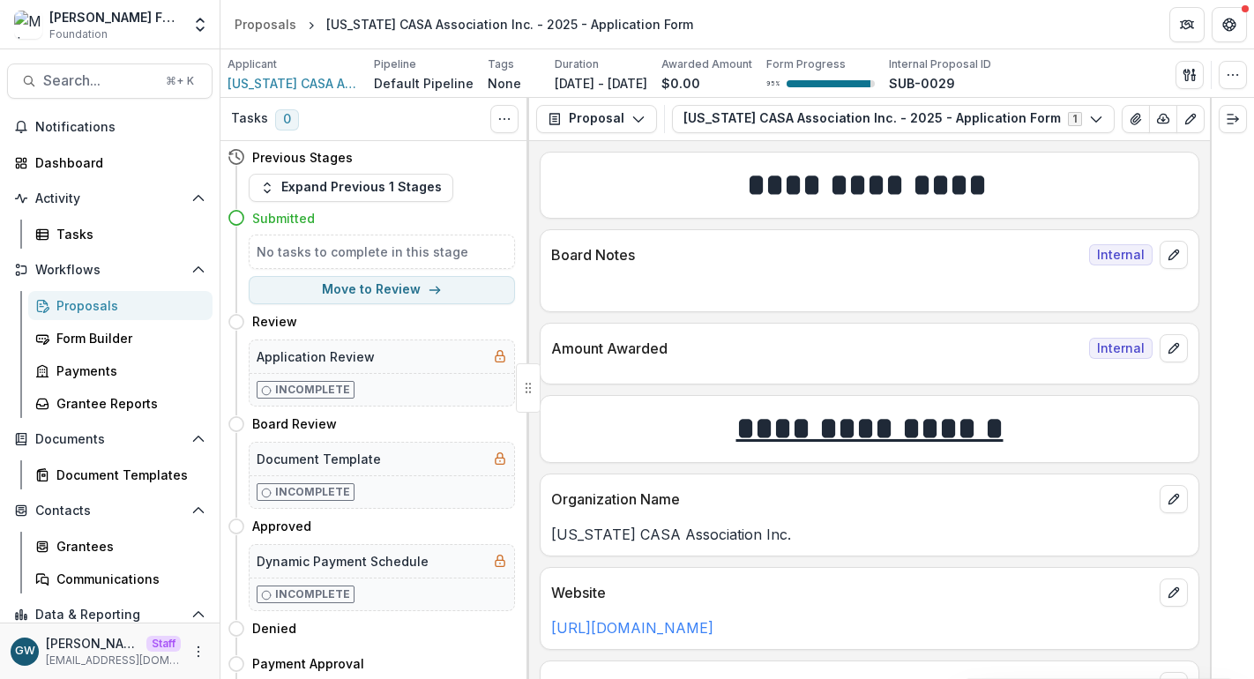
click at [535, 154] on div "**********" at bounding box center [869, 410] width 681 height 538
click at [1156, 120] on icon "button" at bounding box center [1163, 119] width 14 height 14
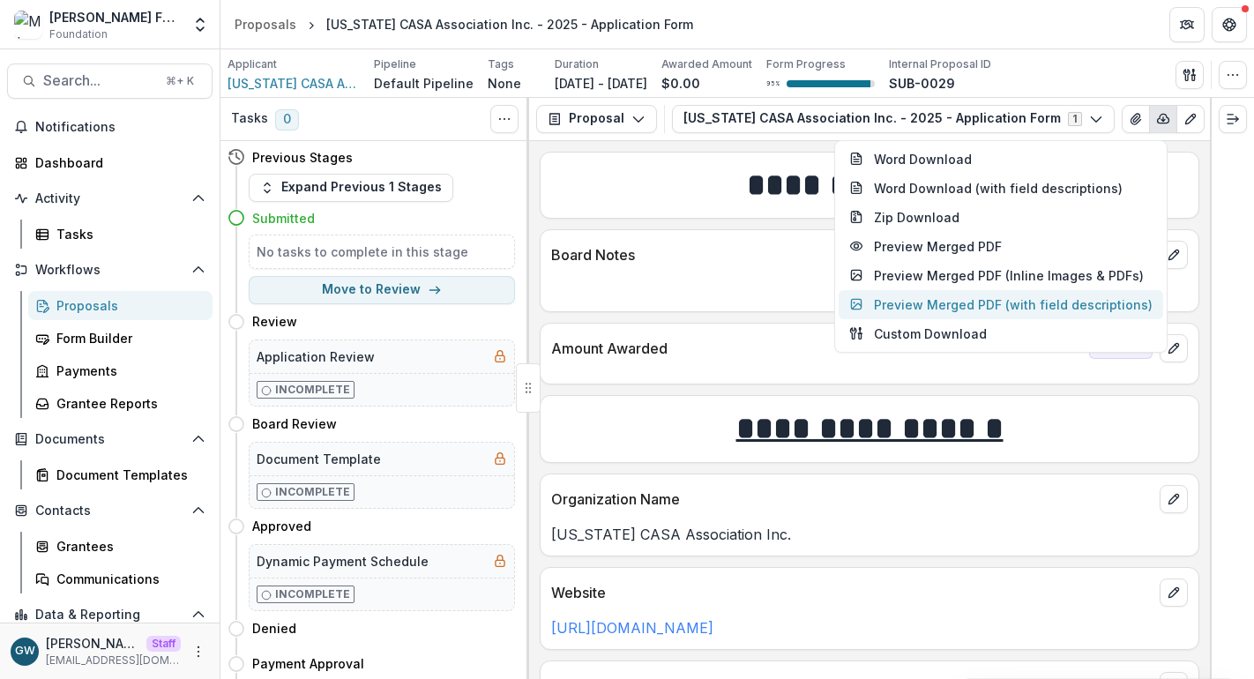
click at [1027, 302] on button "Preview Merged PDF (with field descriptions)" at bounding box center [1001, 304] width 325 height 29
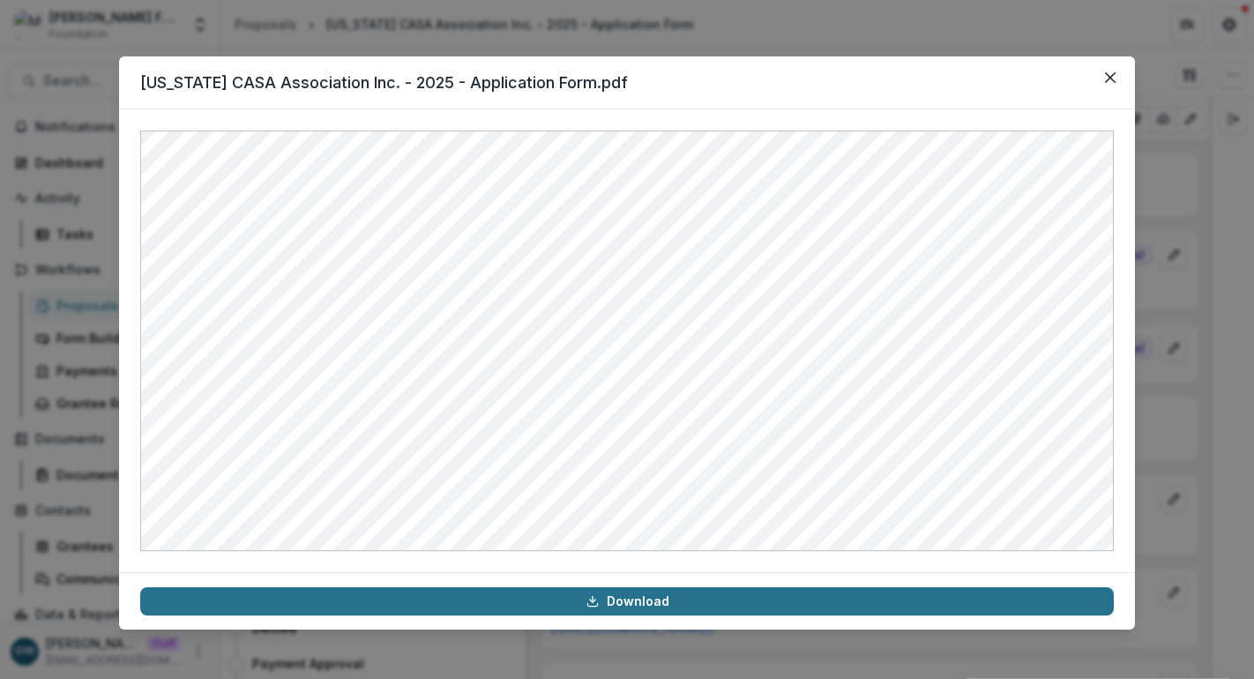
click at [638, 600] on link "Download" at bounding box center [627, 601] width 974 height 28
click at [660, 601] on link "Download" at bounding box center [627, 601] width 974 height 28
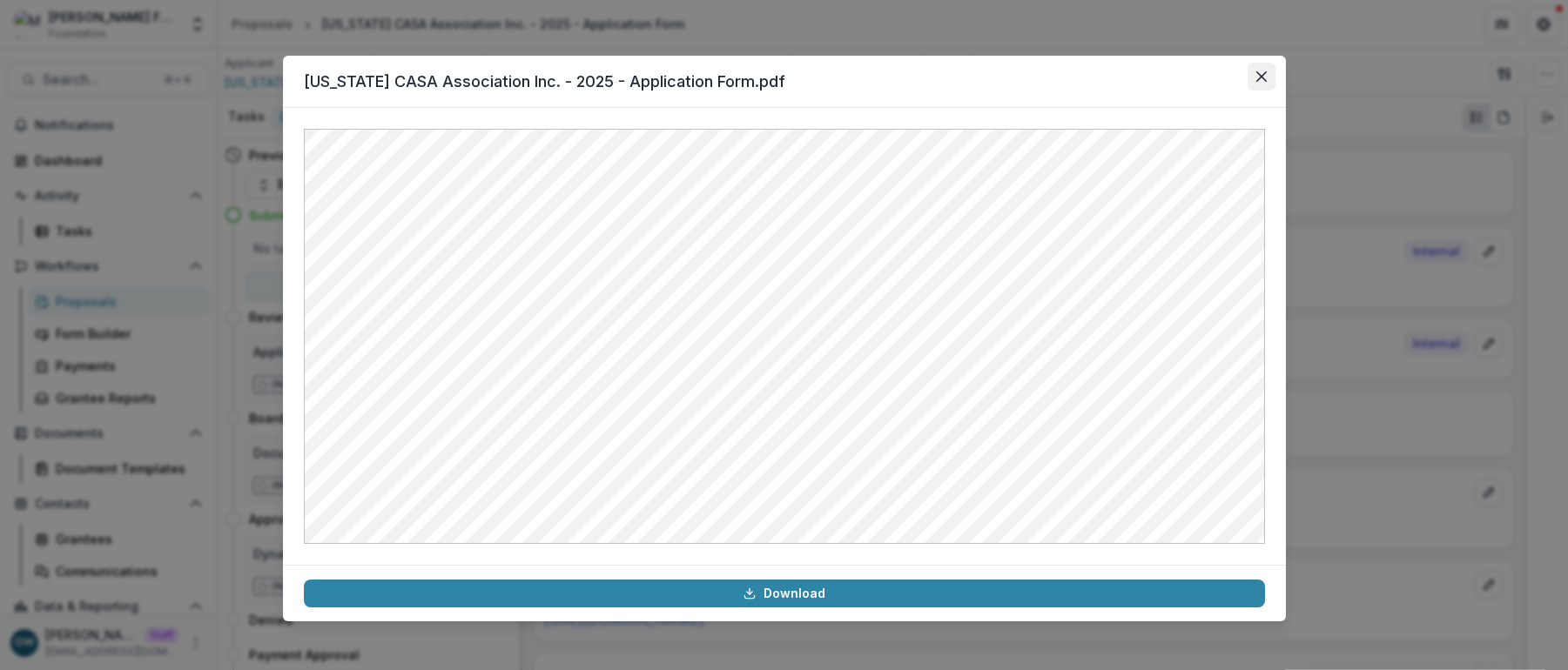
click at [1186, 73] on icon "Close" at bounding box center [1262, 76] width 11 height 11
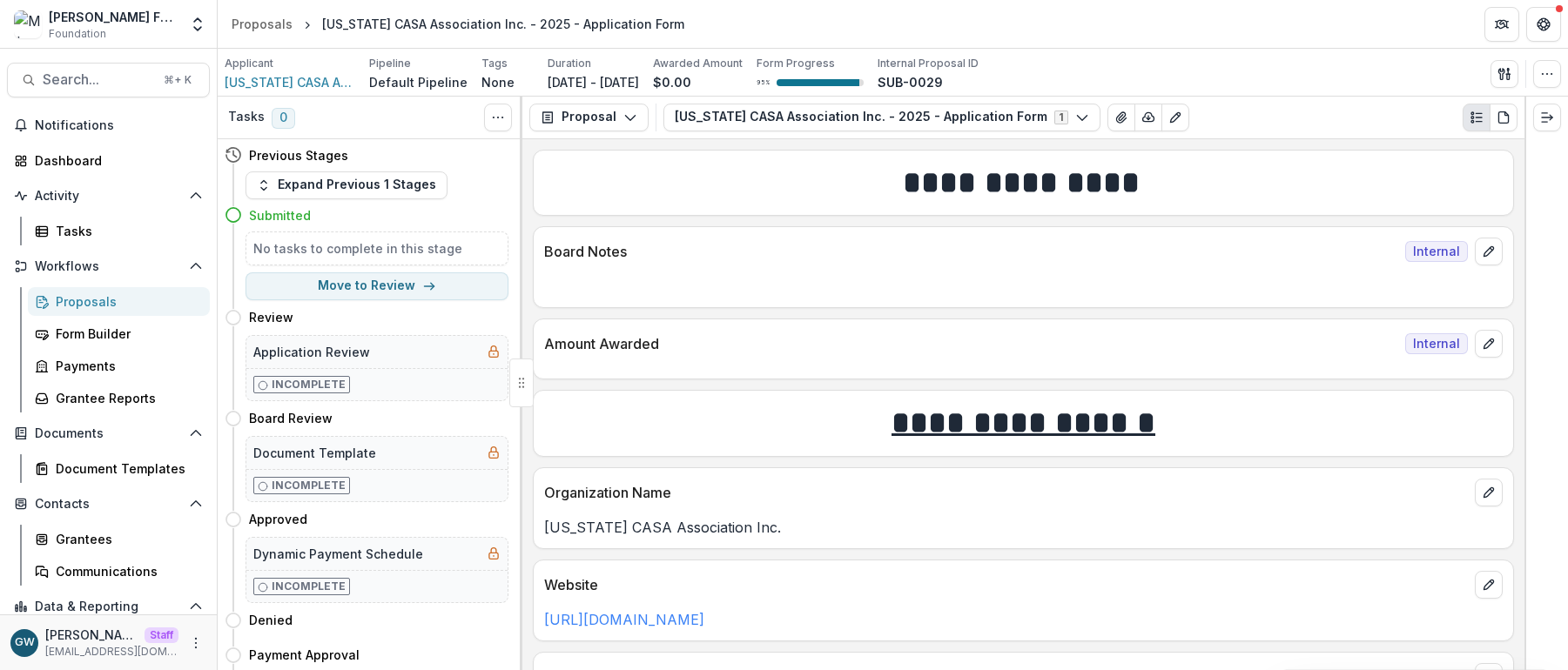
click at [85, 300] on div "Proposals" at bounding box center [125, 301] width 140 height 19
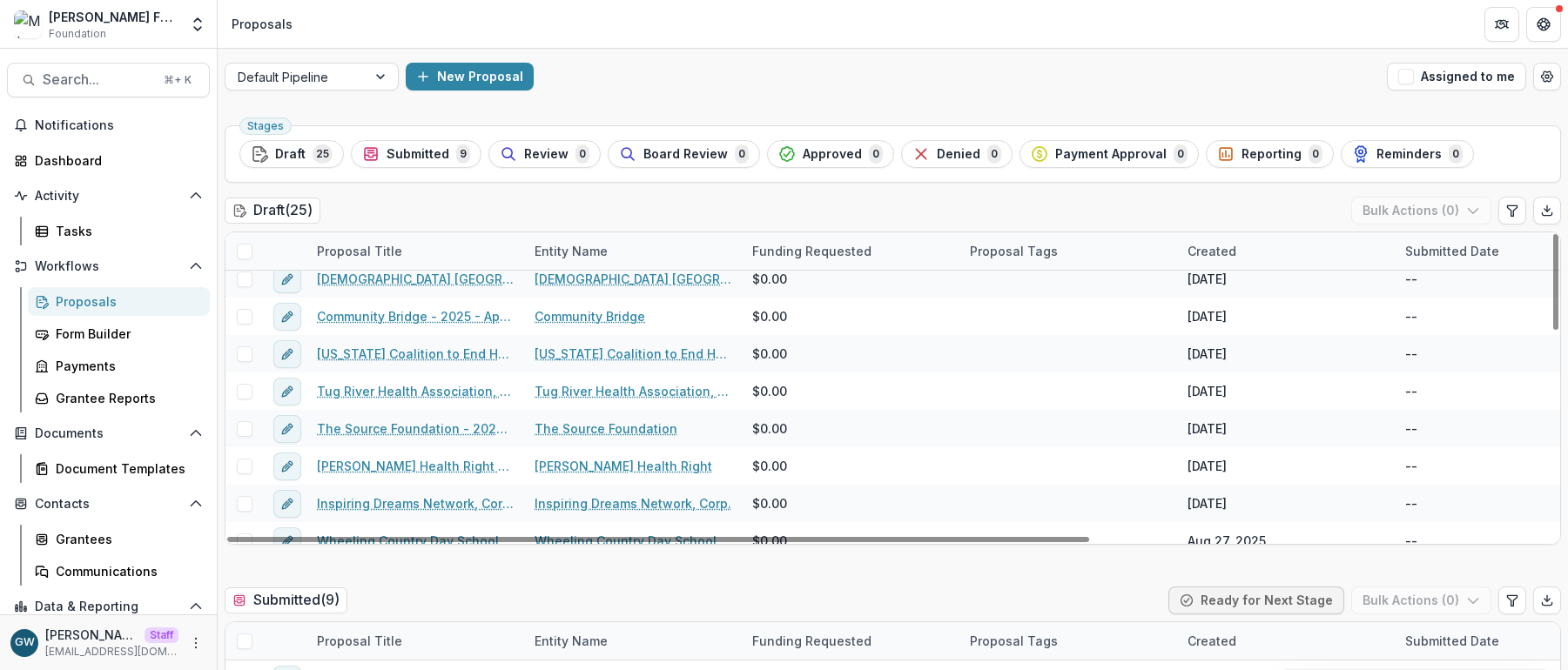
scroll to position [662, 0]
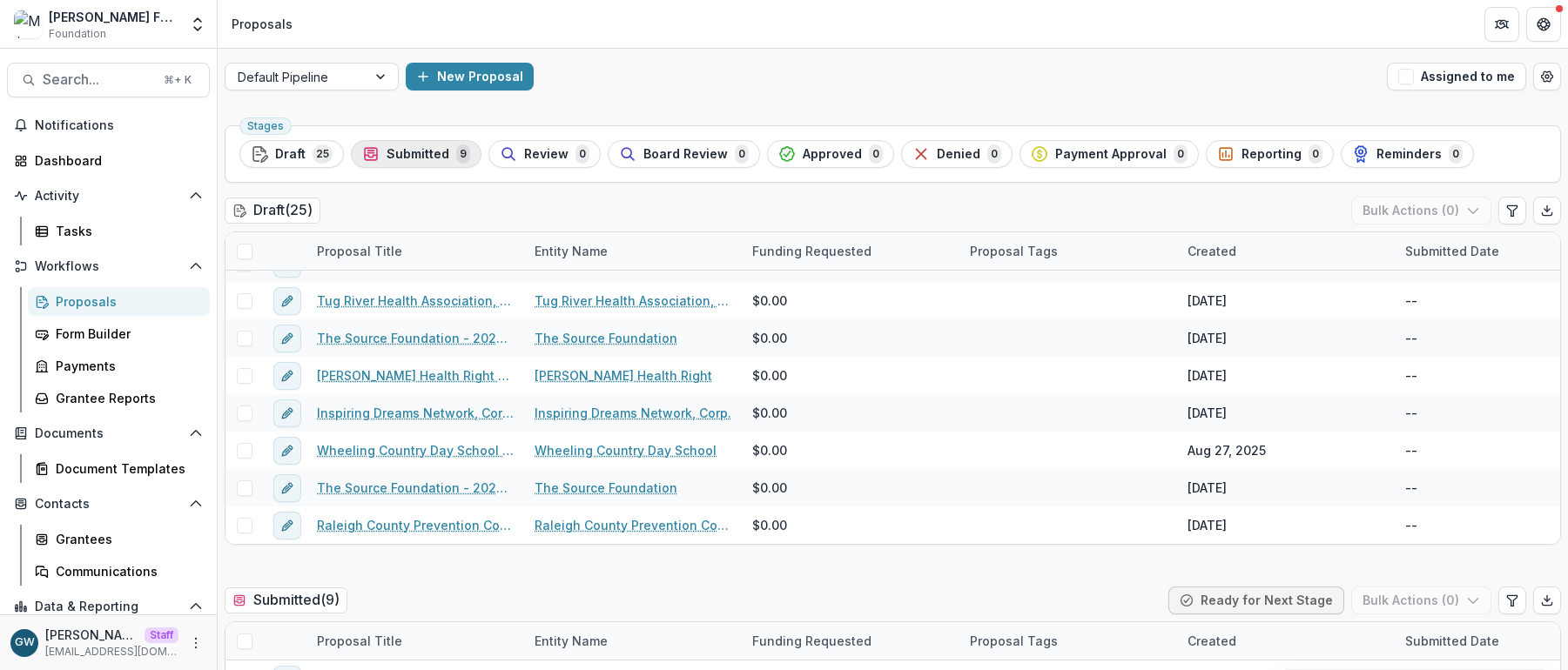
click at [415, 151] on span "Submitted" at bounding box center [418, 154] width 62 height 15
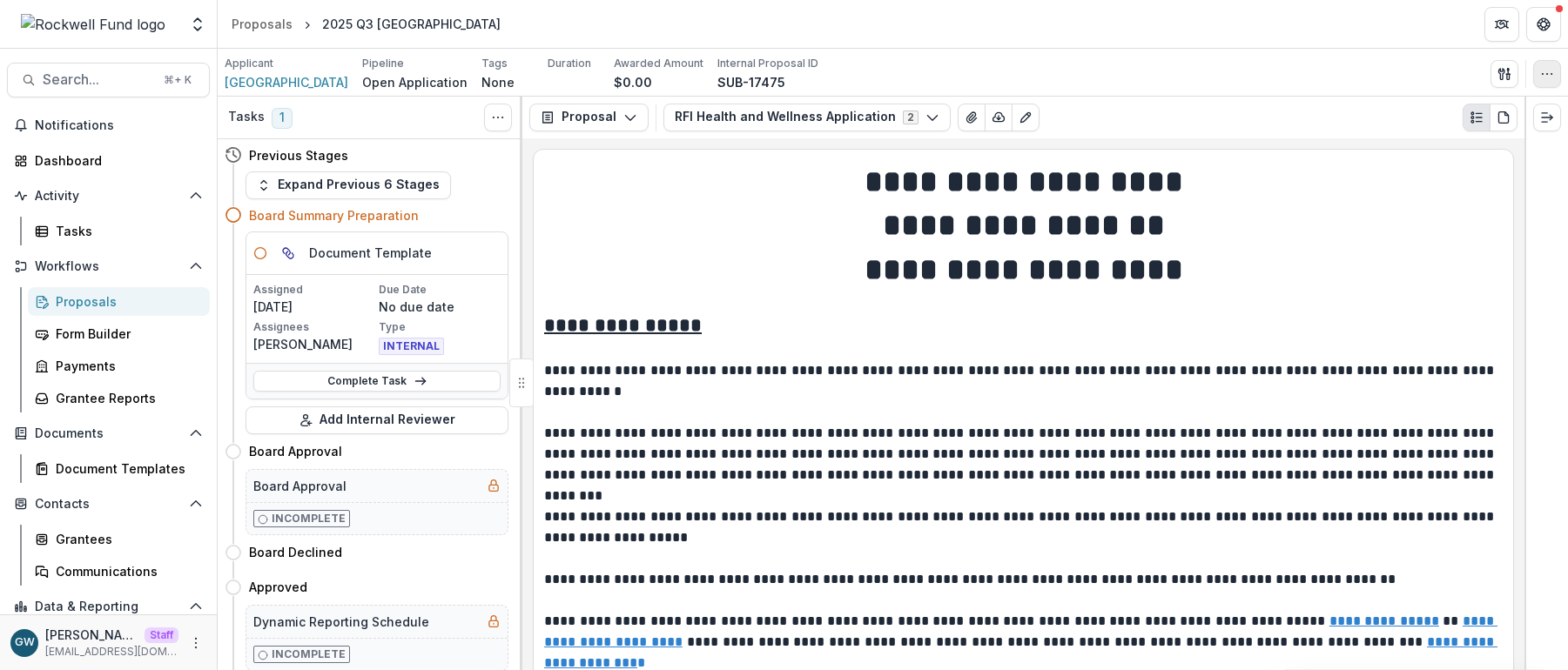
click at [1186, 77] on icon "button" at bounding box center [1547, 74] width 14 height 14
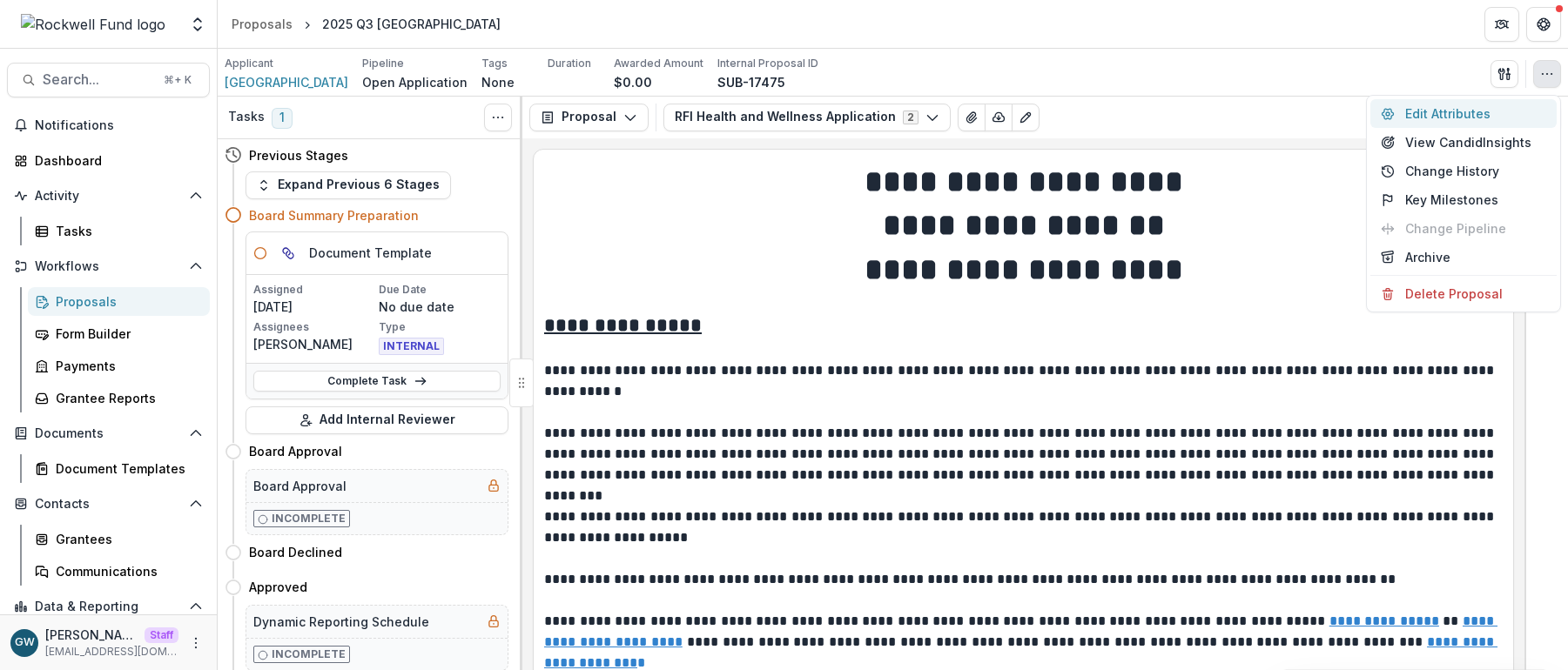
click at [1186, 107] on button "Edit Attributes" at bounding box center [1463, 113] width 187 height 29
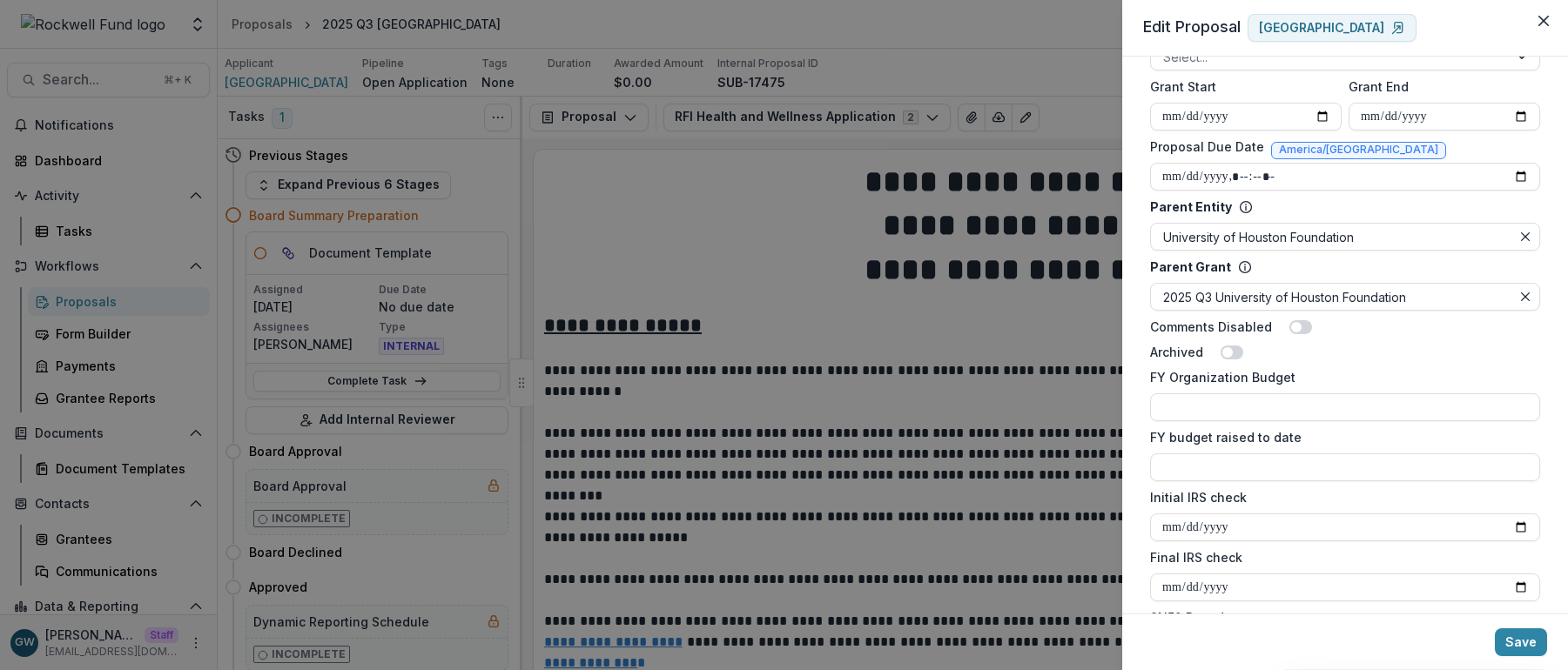
scroll to position [865, 0]
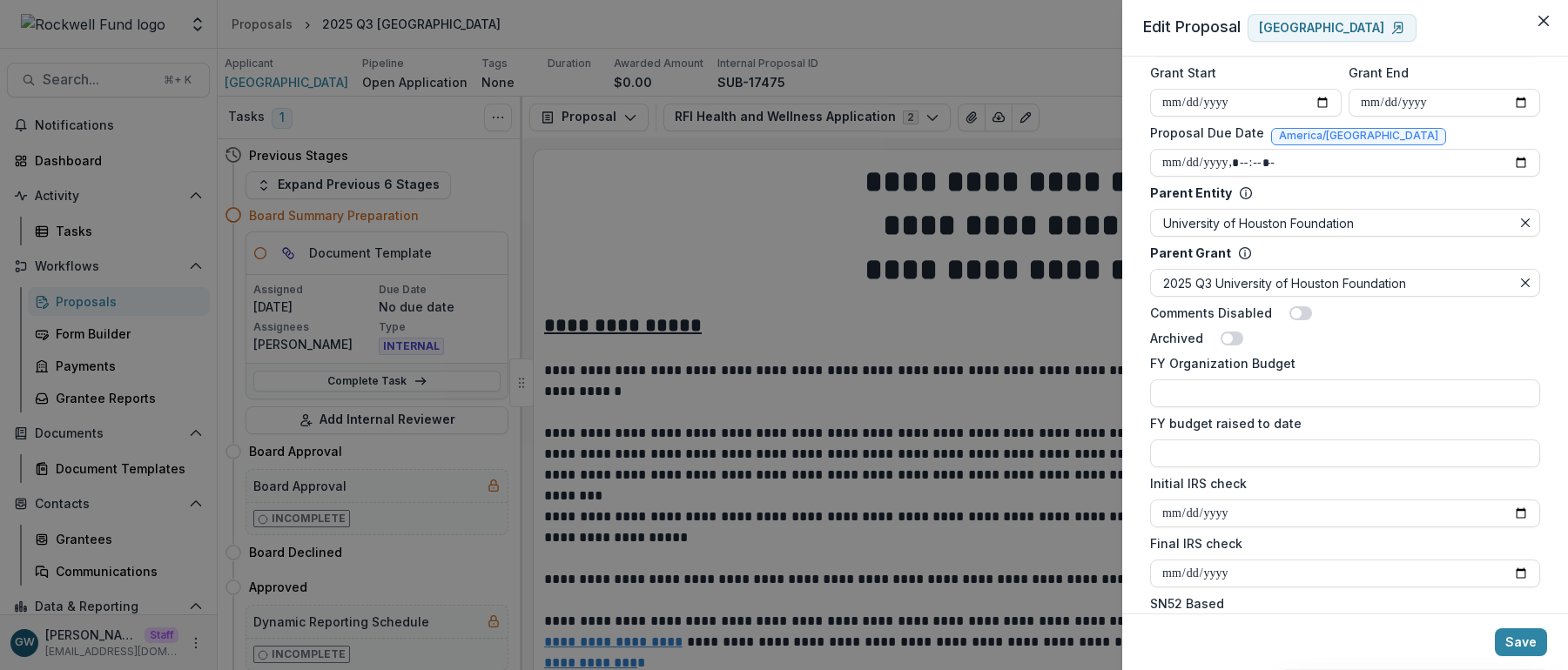
click at [743, 253] on div "**********" at bounding box center [784, 335] width 1568 height 670
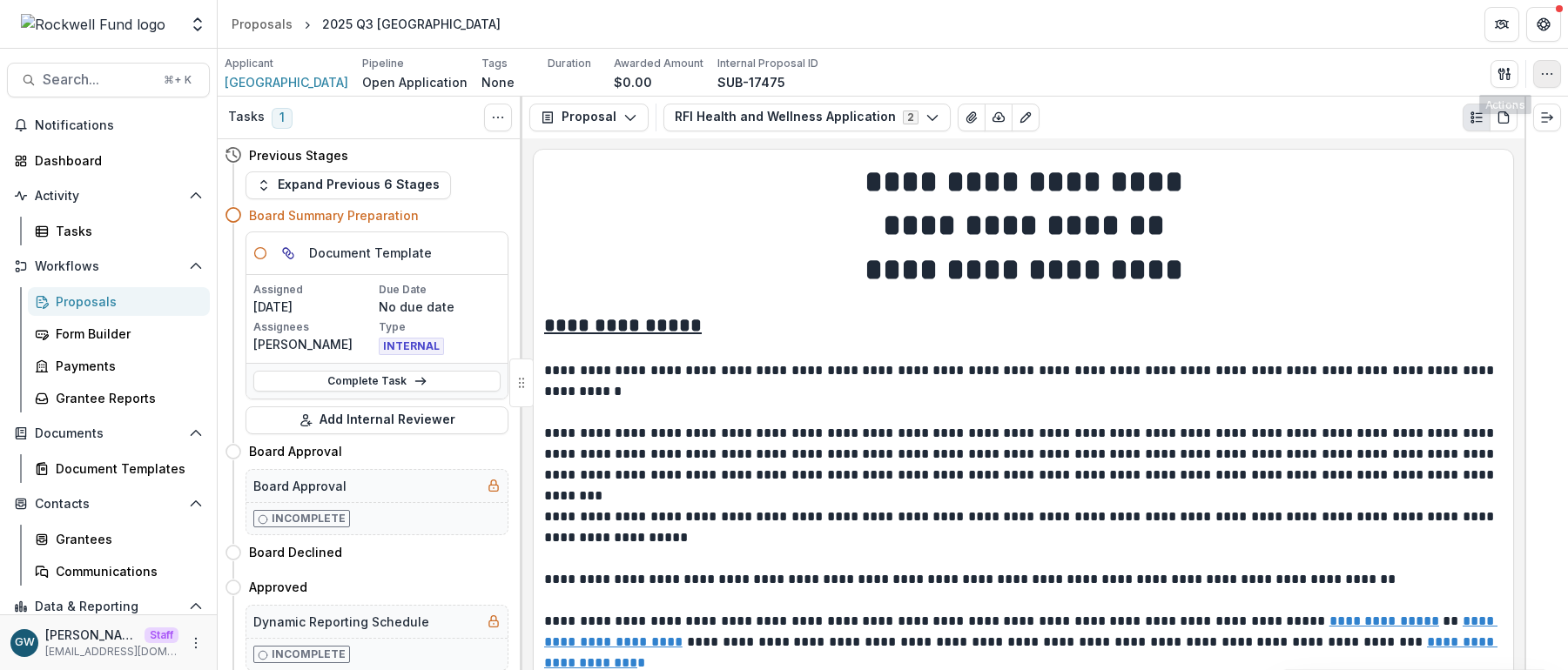
click at [1186, 64] on button "button" at bounding box center [1547, 74] width 28 height 28
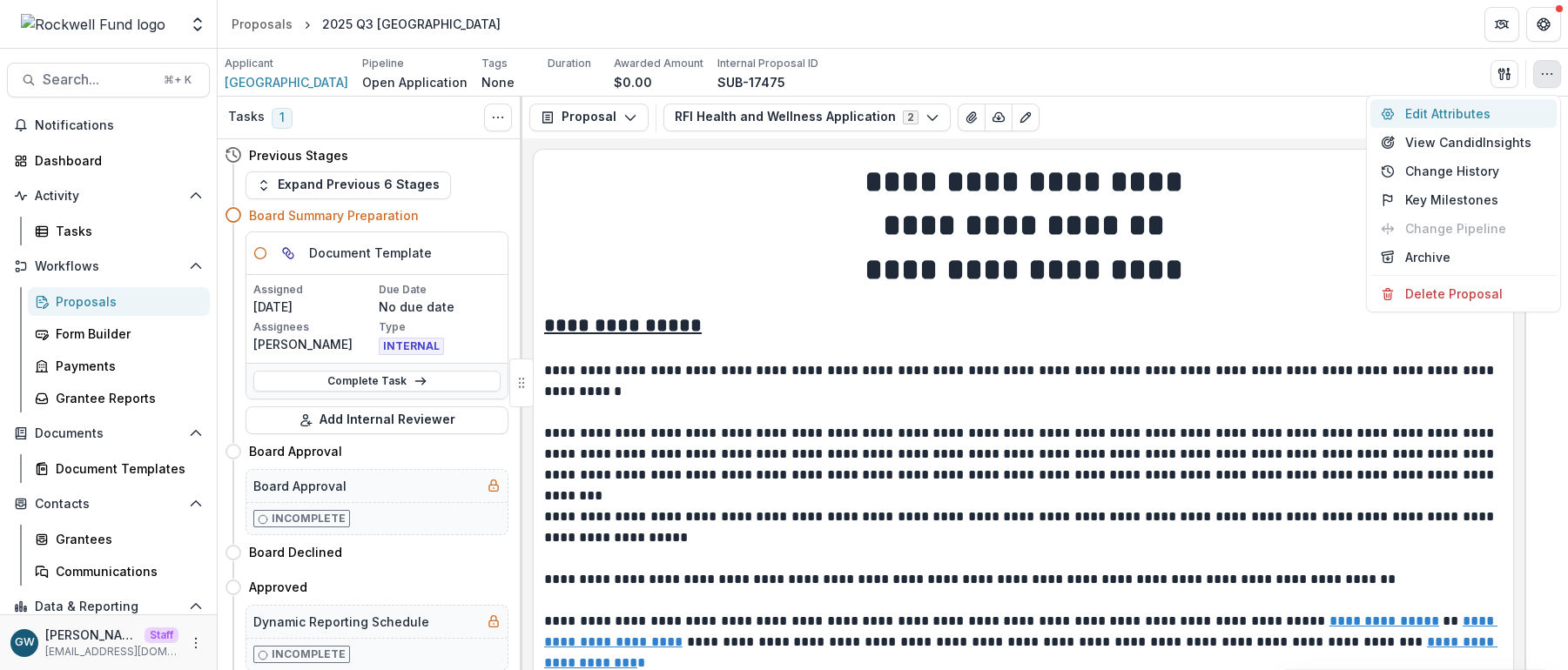
click at [1186, 109] on button "Edit Attributes" at bounding box center [1463, 113] width 187 height 29
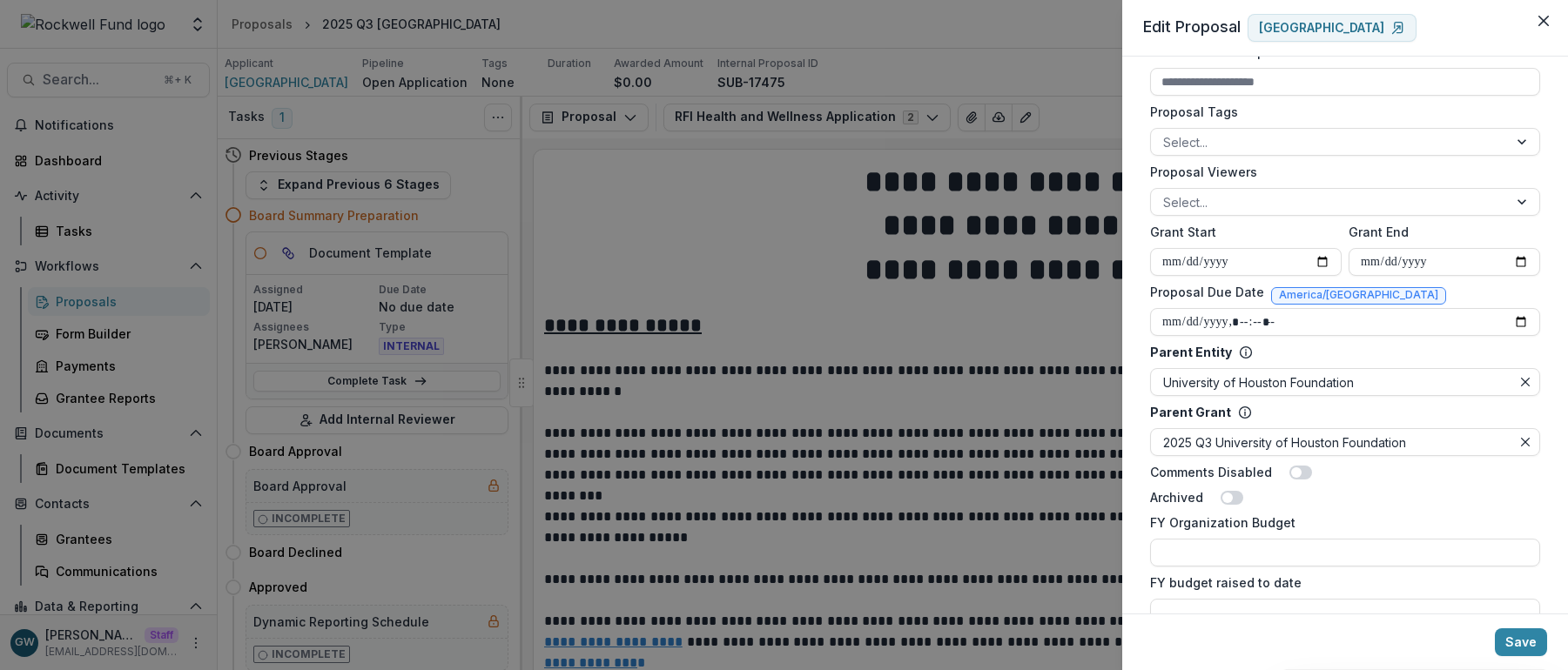
scroll to position [733, 0]
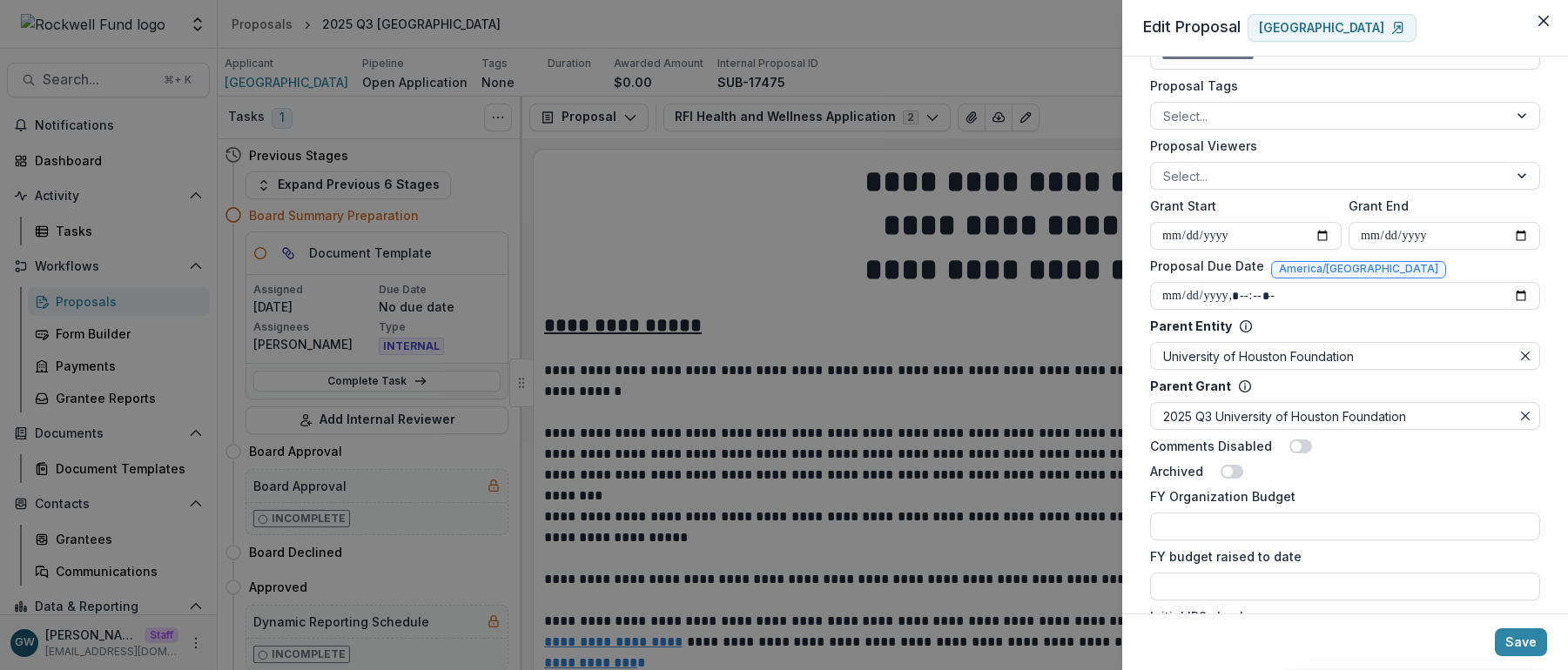
click at [679, 209] on div "**********" at bounding box center [784, 335] width 1568 height 670
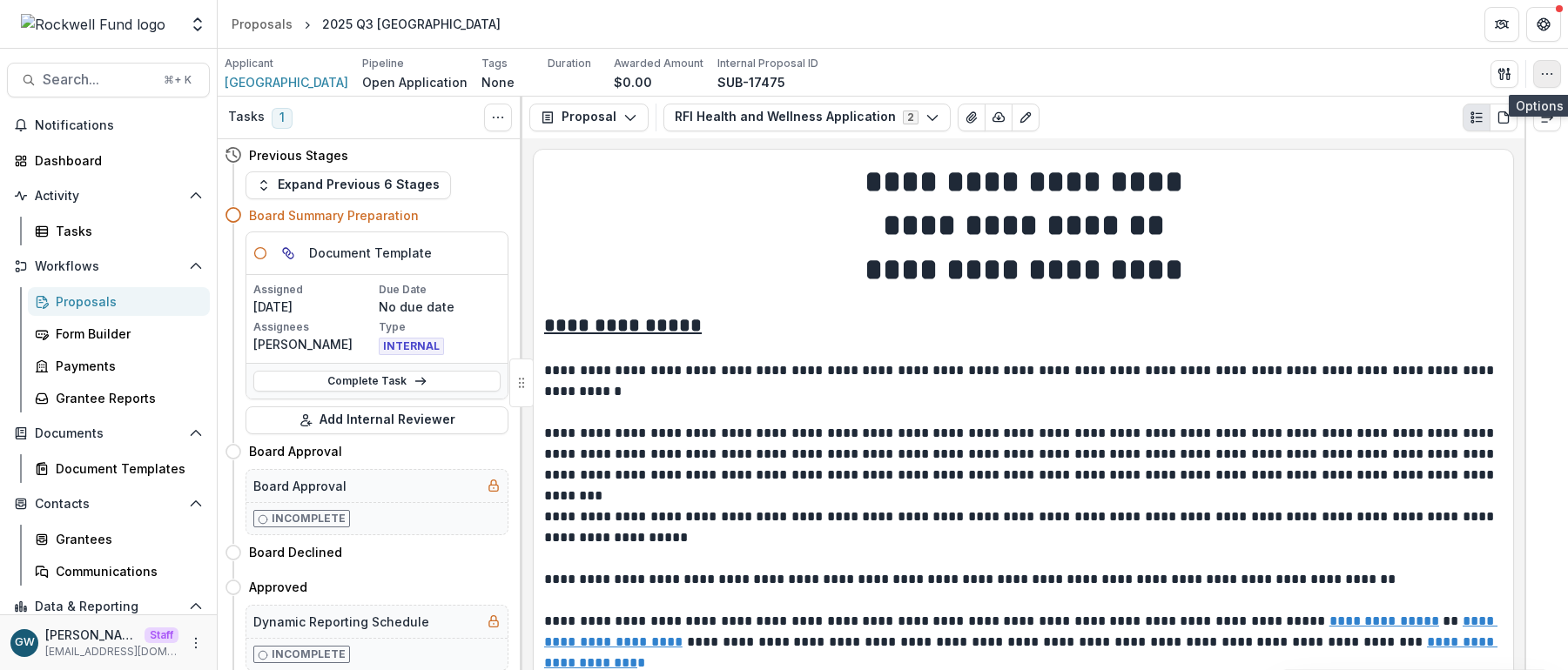
click at [1186, 79] on icon "button" at bounding box center [1547, 74] width 14 height 14
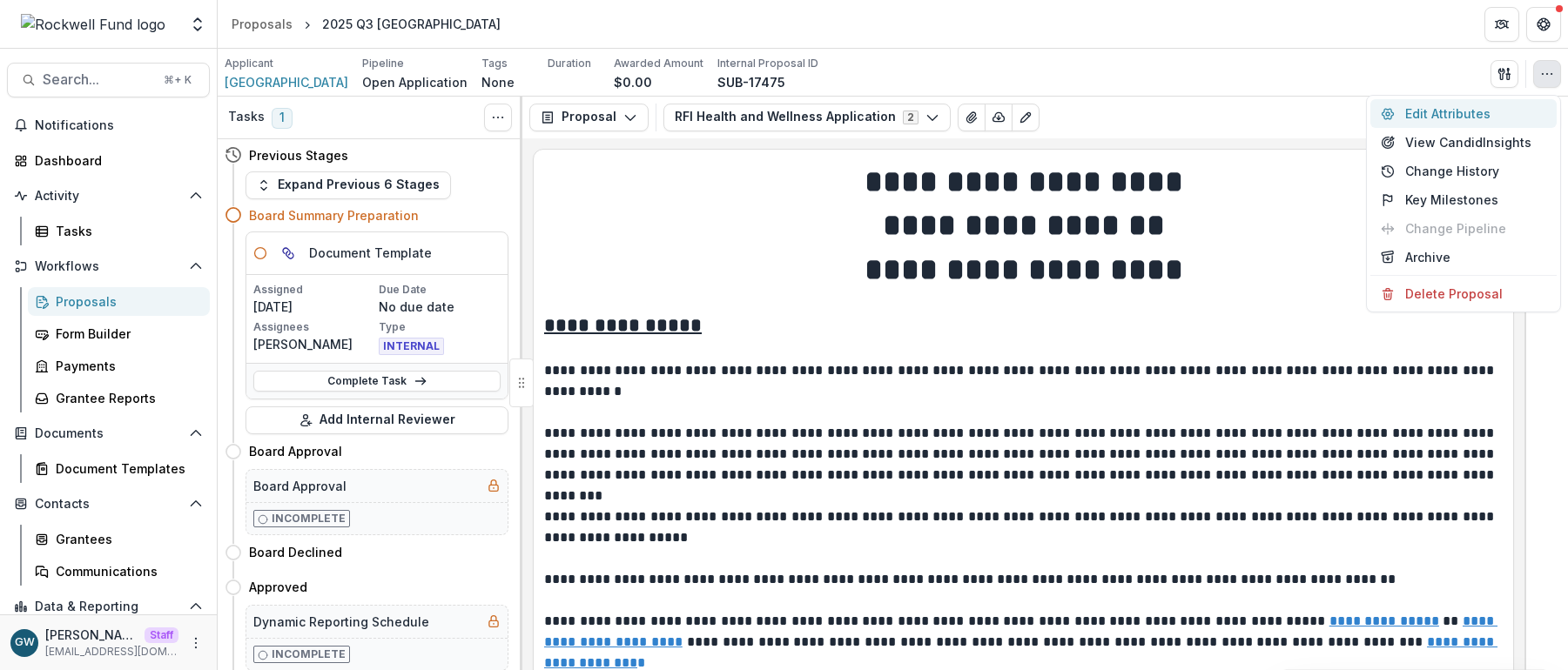
click at [1186, 110] on button "Edit Attributes" at bounding box center [1463, 113] width 187 height 29
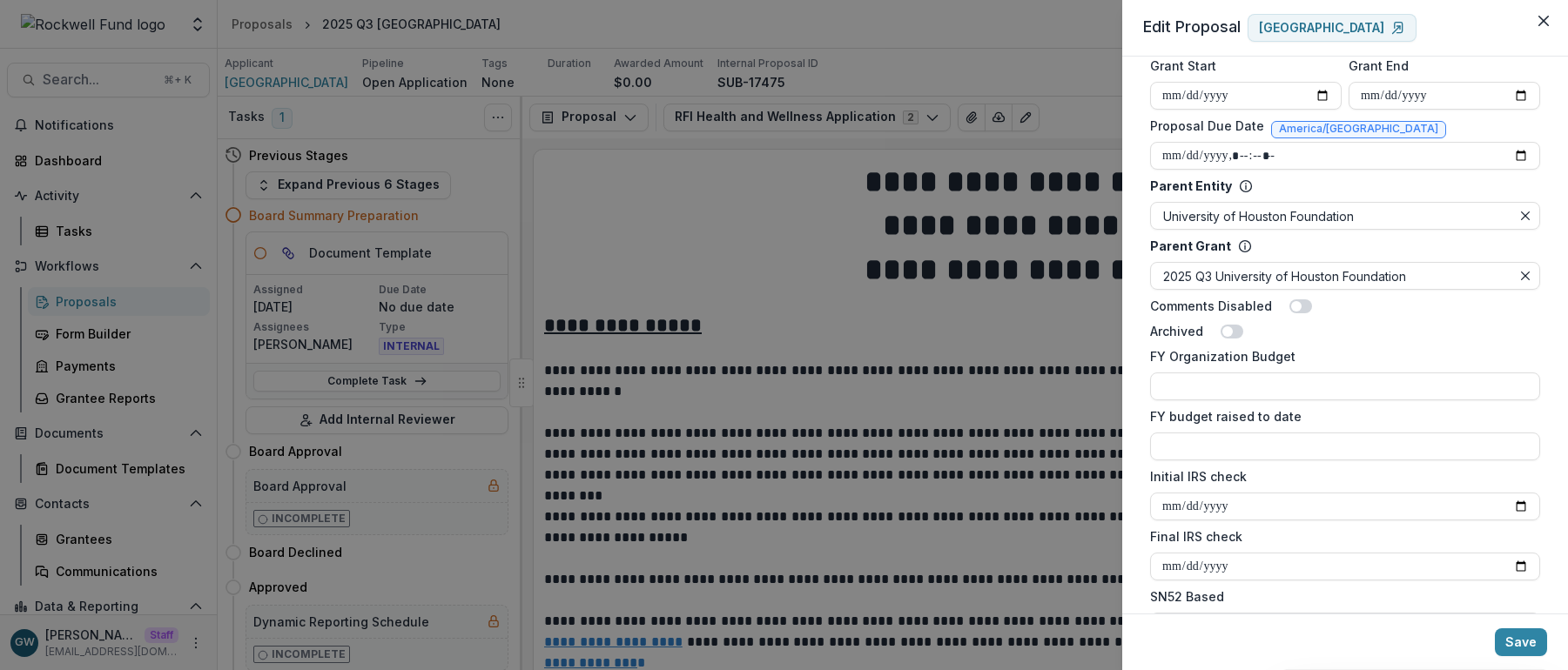
scroll to position [873, 0]
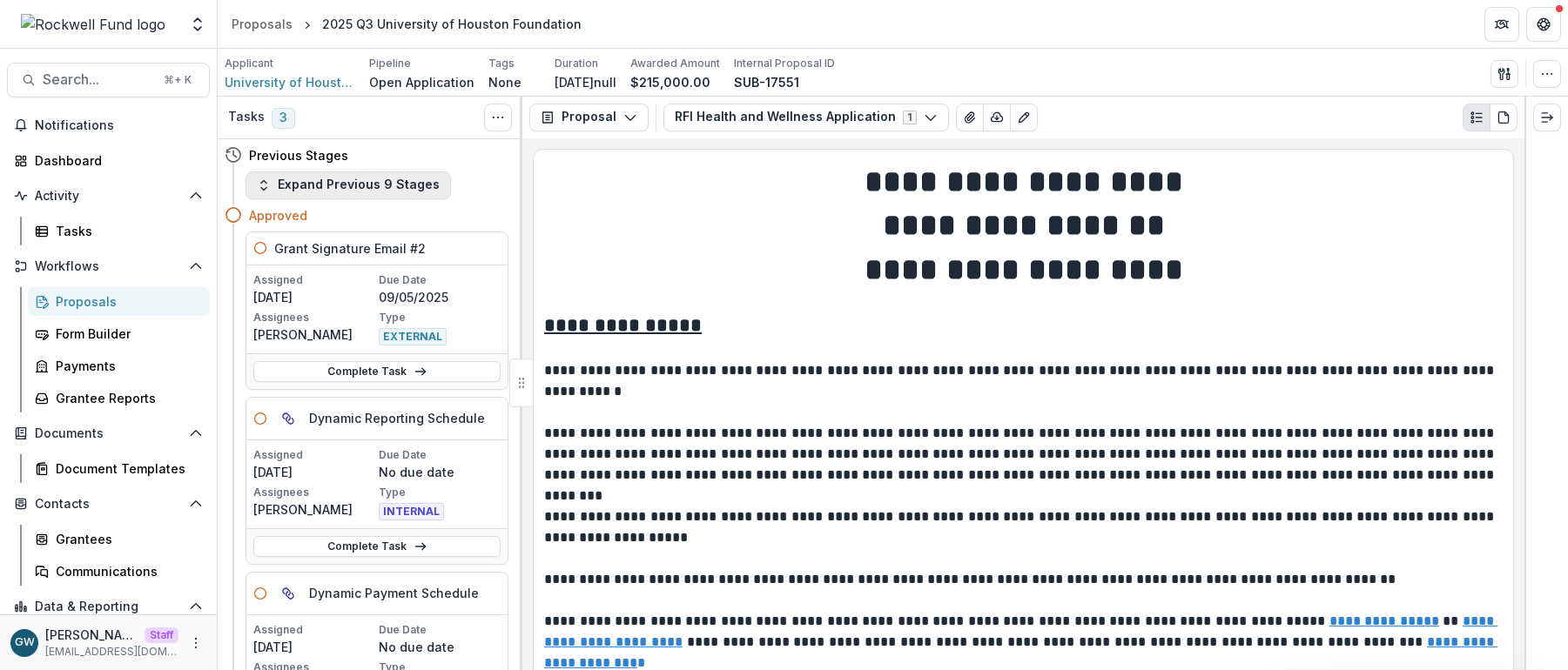
click at [379, 174] on button "Expand Previous 9 Stages" at bounding box center [349, 186] width 205 height 28
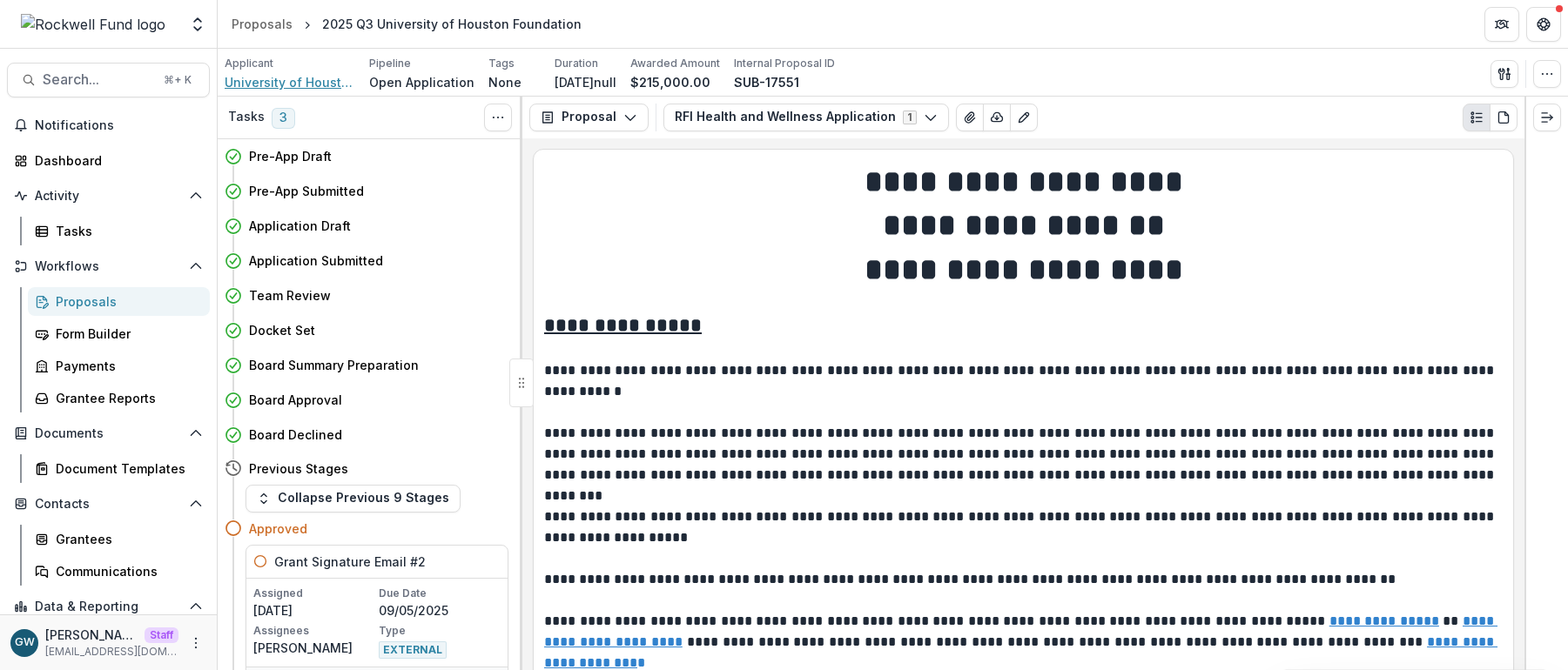
click at [302, 77] on span "University of Houston Foundation" at bounding box center [290, 82] width 130 height 19
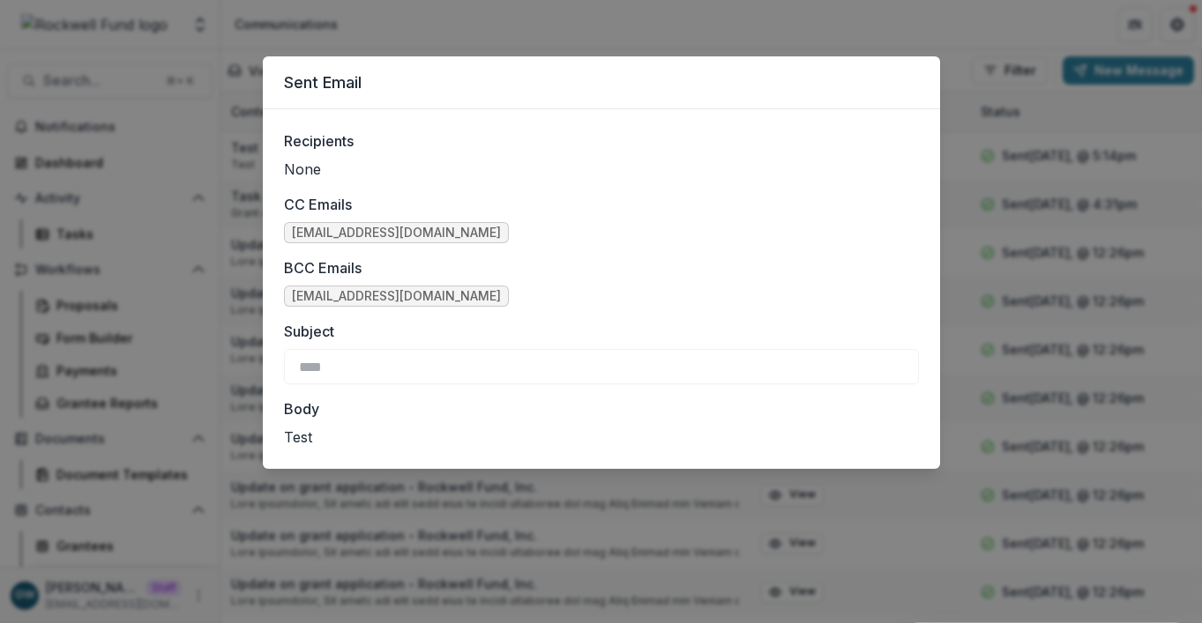
click at [228, 313] on div "Sent Email Recipients None CC Emails [EMAIL_ADDRESS][DOMAIN_NAME] BCC Emails [E…" at bounding box center [601, 311] width 1202 height 623
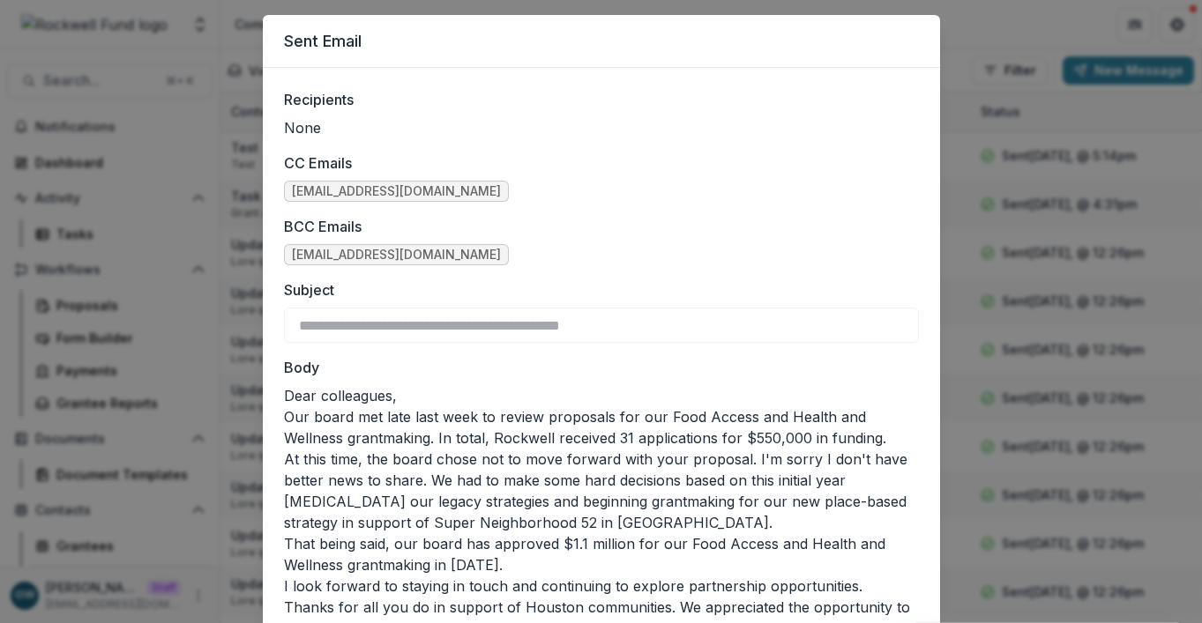
scroll to position [98, 0]
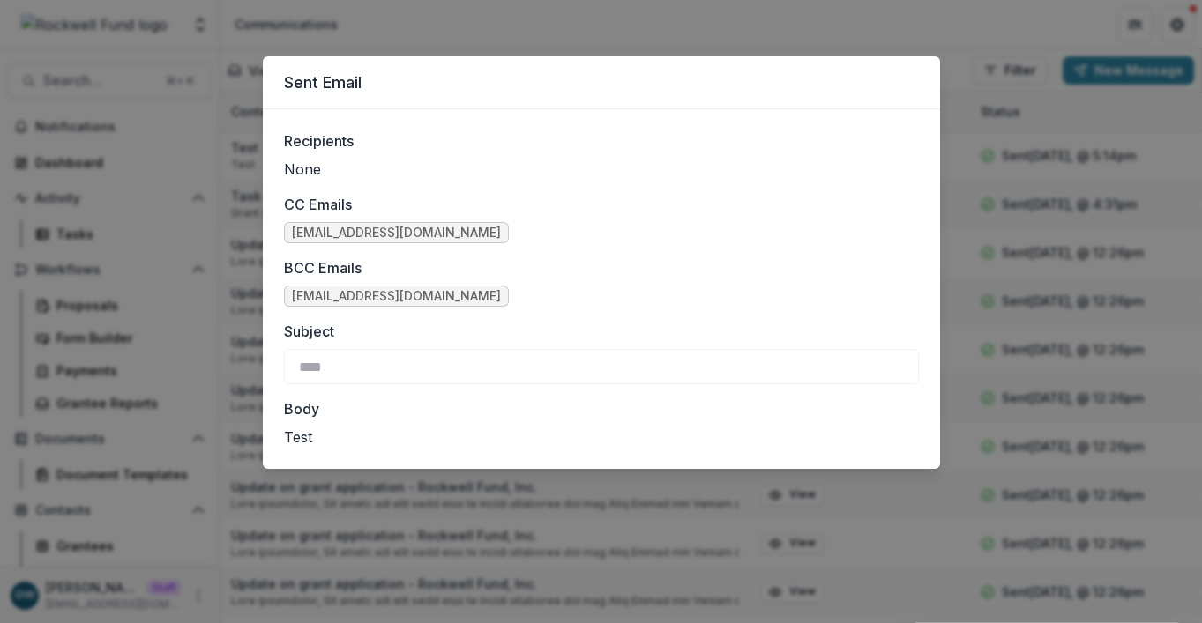
click at [800, 20] on div "Sent Email Recipients None CC Emails [EMAIL_ADDRESS][DOMAIN_NAME] BCC Emails [E…" at bounding box center [601, 311] width 1202 height 623
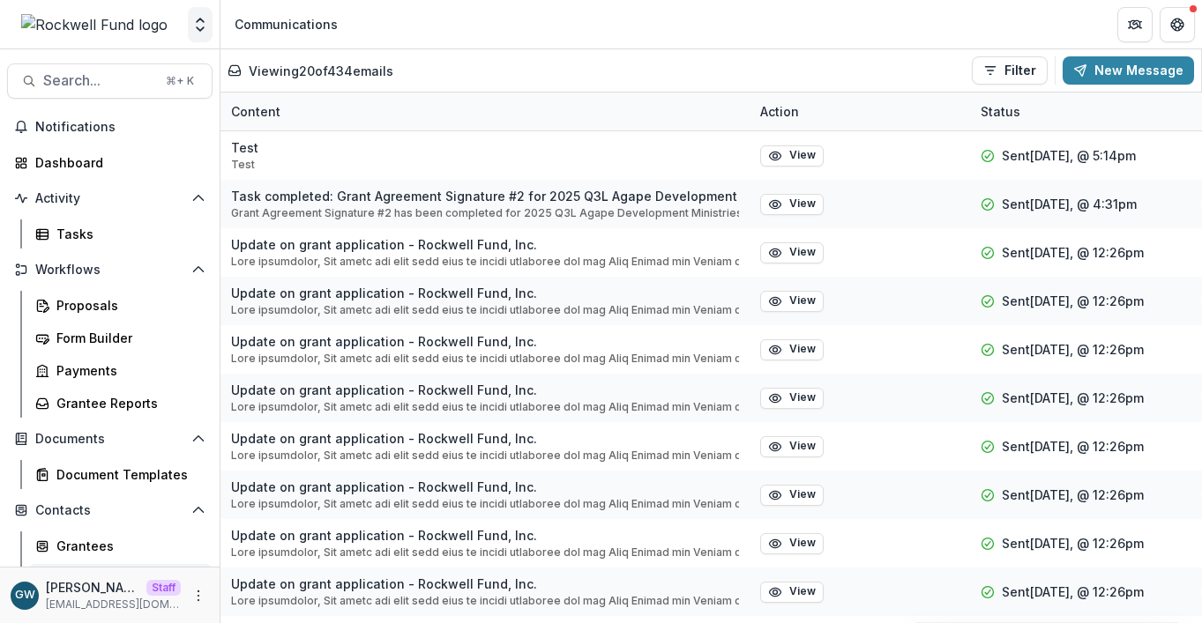
click at [203, 28] on polyline "Open entity switcher" at bounding box center [200, 29] width 7 height 4
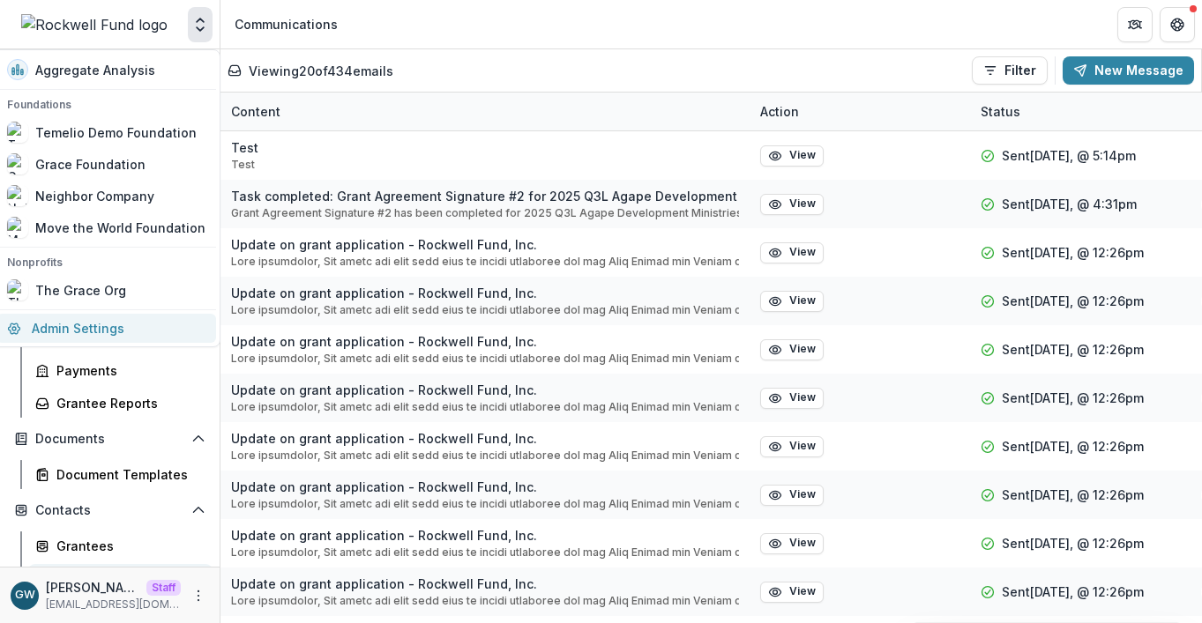
click at [98, 337] on link "Admin Settings" at bounding box center [106, 328] width 220 height 29
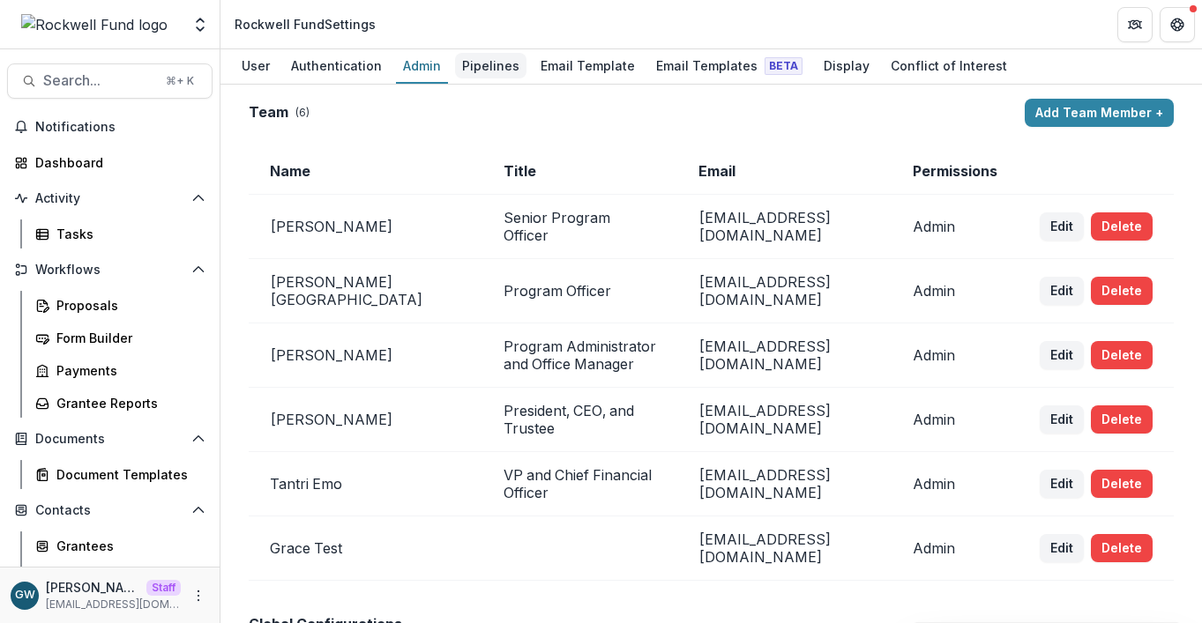
click at [497, 63] on div "Pipelines" at bounding box center [490, 66] width 71 height 26
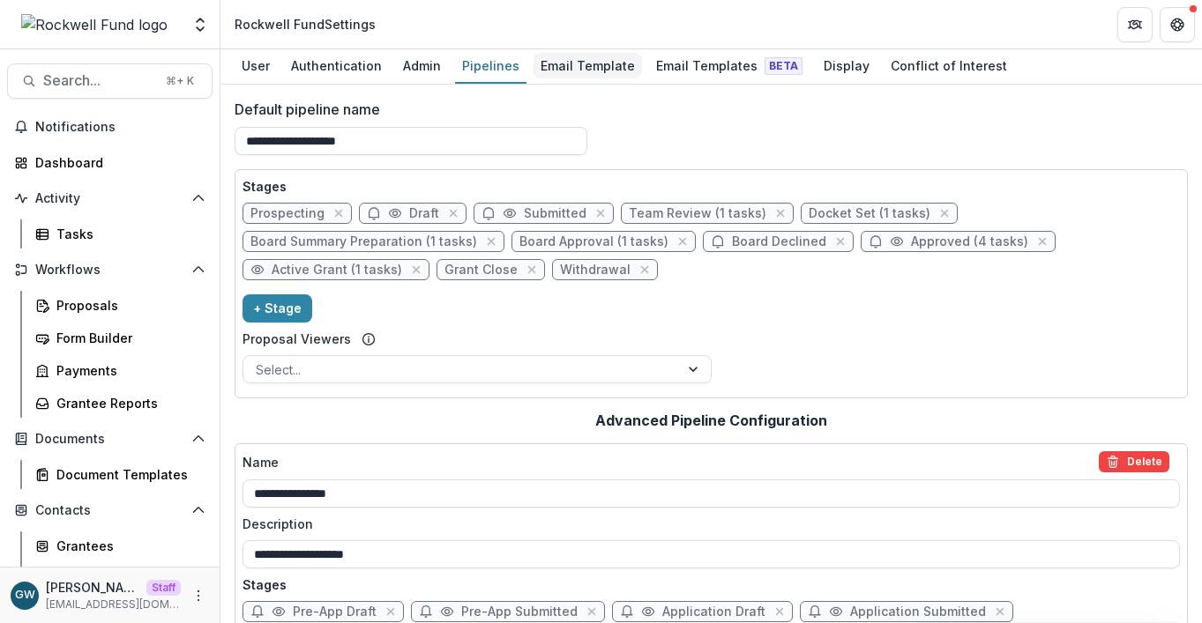
click at [582, 70] on div "Email Template" at bounding box center [588, 66] width 108 height 26
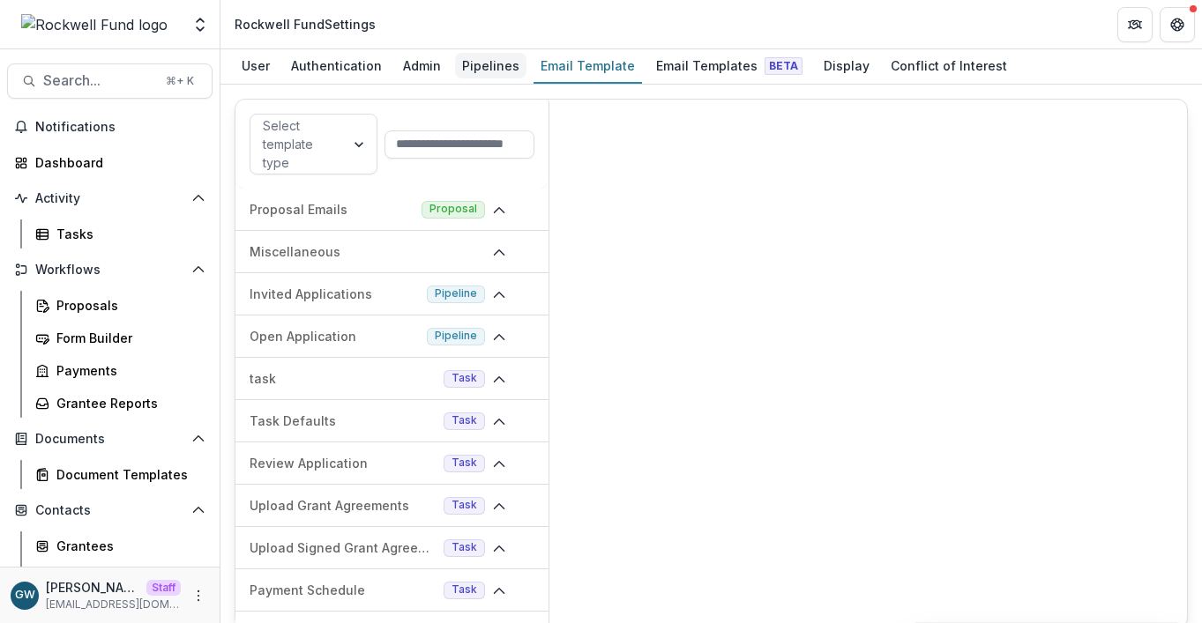
click at [476, 66] on div "Pipelines" at bounding box center [490, 66] width 71 height 26
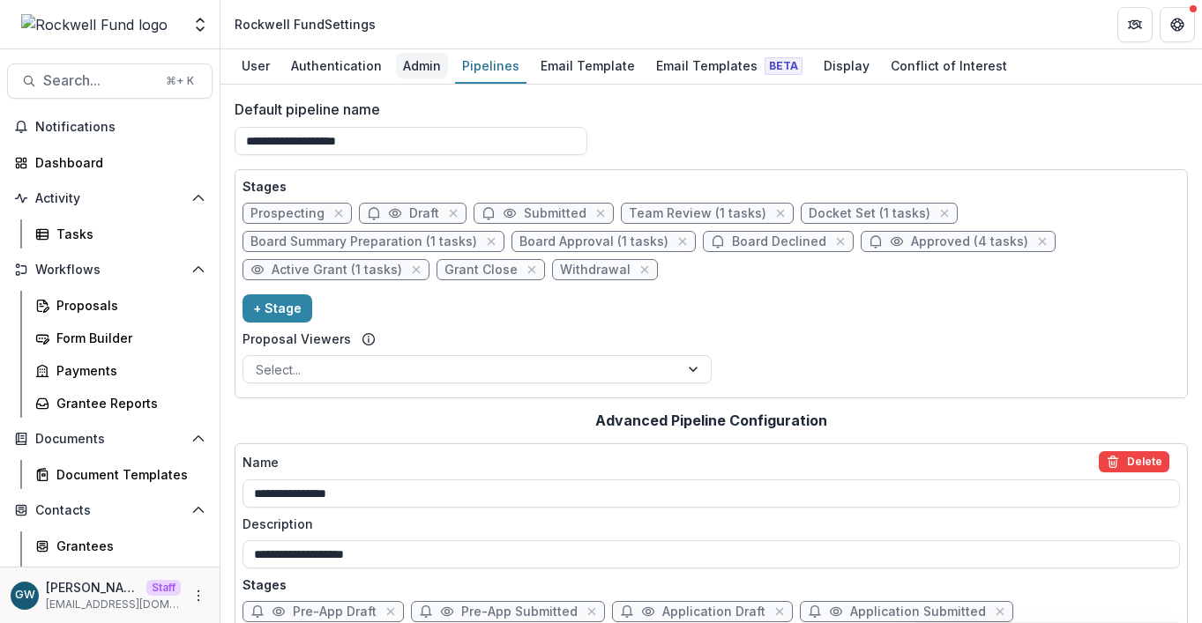
click at [411, 71] on div "Admin" at bounding box center [422, 66] width 52 height 26
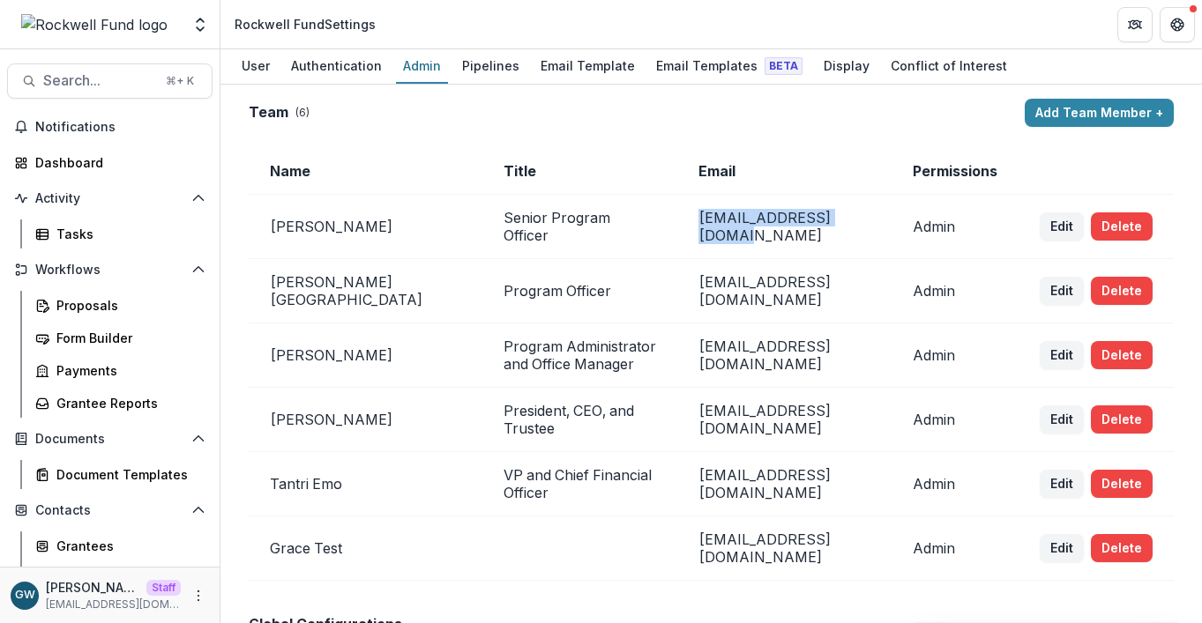
drag, startPoint x: 847, startPoint y: 224, endPoint x: 641, endPoint y: 229, distance: 205.5
click at [677, 229] on td "[EMAIL_ADDRESS][DOMAIN_NAME]" at bounding box center [784, 227] width 214 height 64
copy td "[EMAIL_ADDRESS][DOMAIN_NAME]"
drag, startPoint x: 794, startPoint y: 355, endPoint x: 634, endPoint y: 360, distance: 159.7
click at [677, 360] on td "[EMAIL_ADDRESS][DOMAIN_NAME]" at bounding box center [784, 356] width 214 height 64
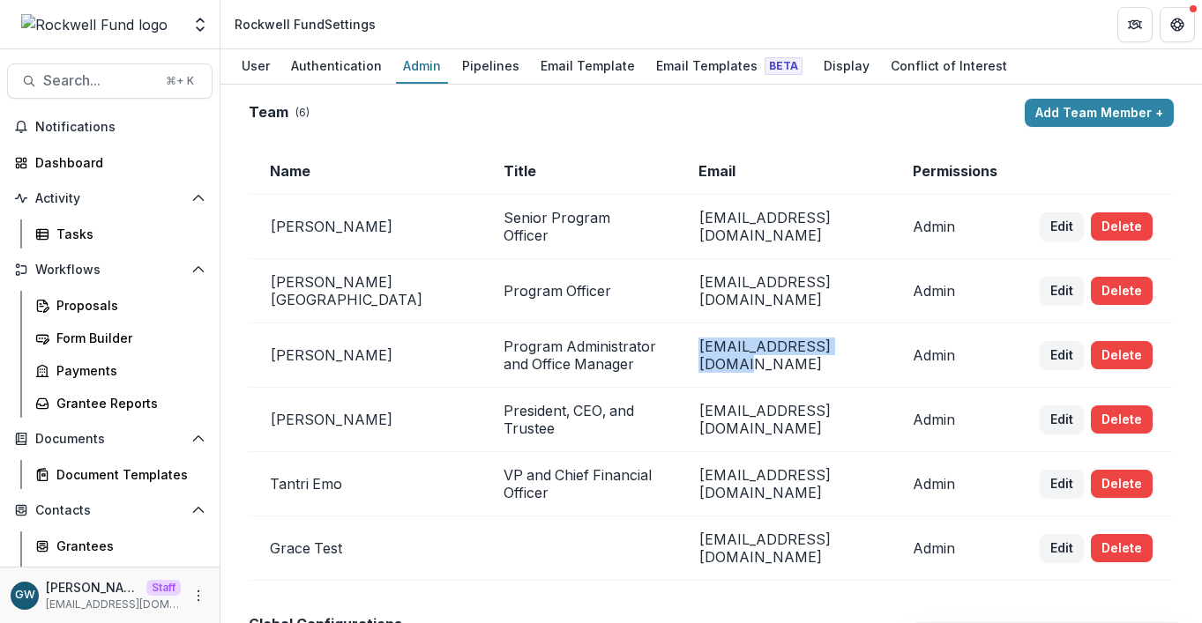
copy td "[EMAIL_ADDRESS][DOMAIN_NAME]"
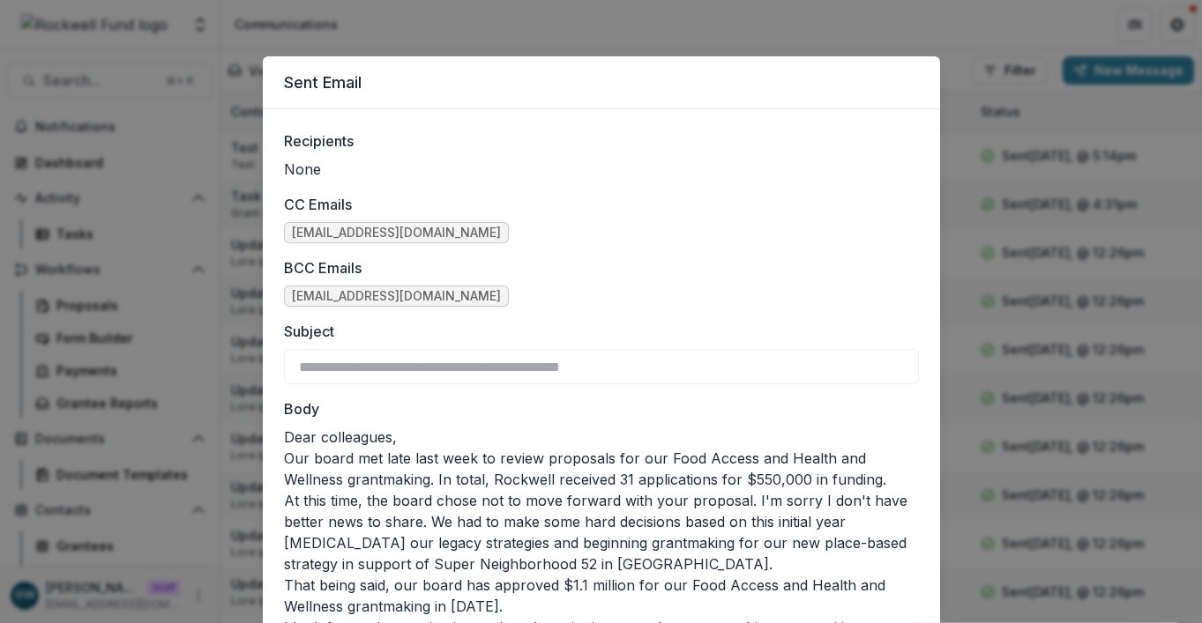
click at [655, 34] on div "**********" at bounding box center [601, 311] width 1202 height 623
